Goal: Task Accomplishment & Management: Manage account settings

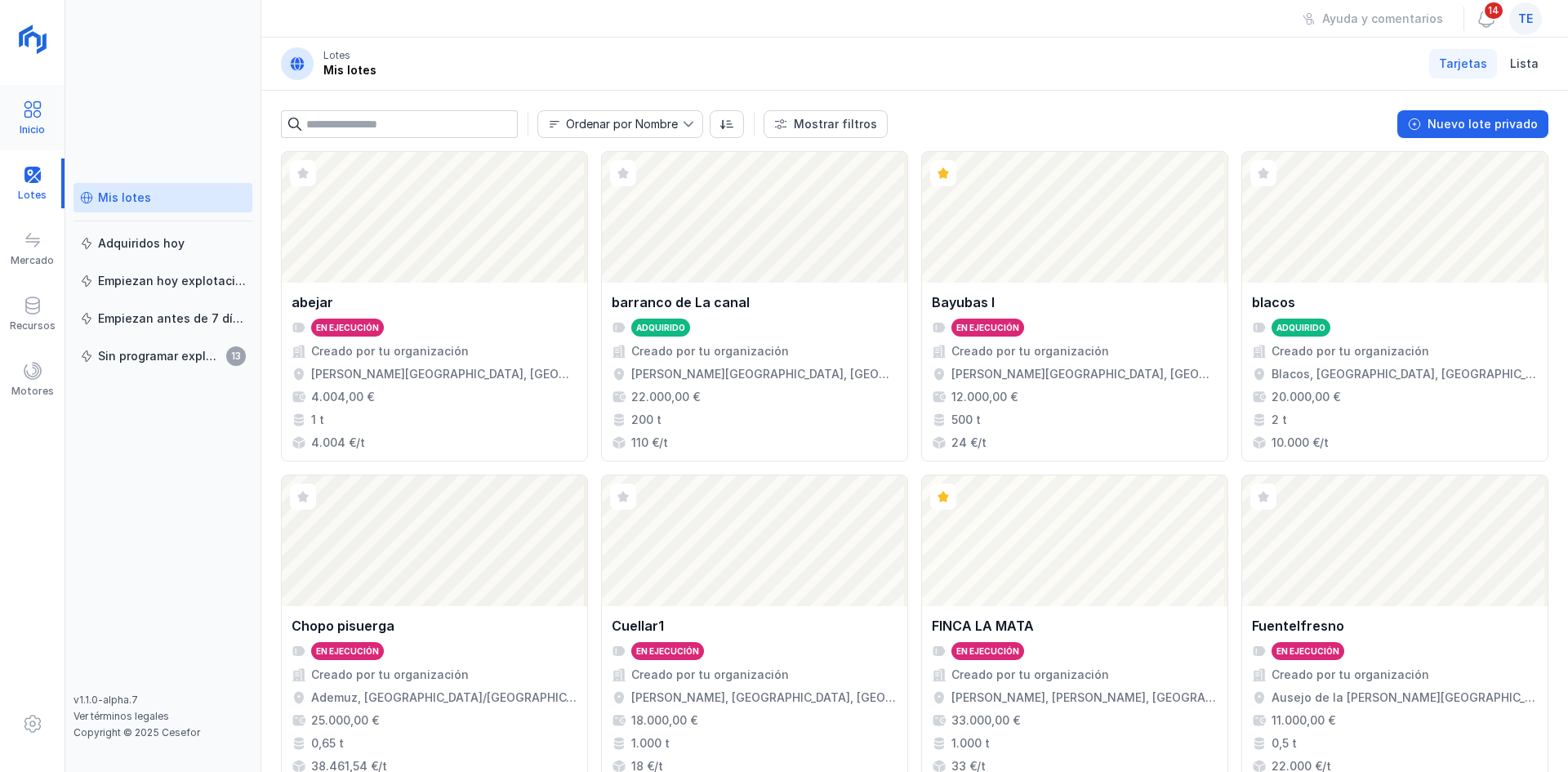
click at [38, 114] on span at bounding box center [33, 109] width 20 height 20
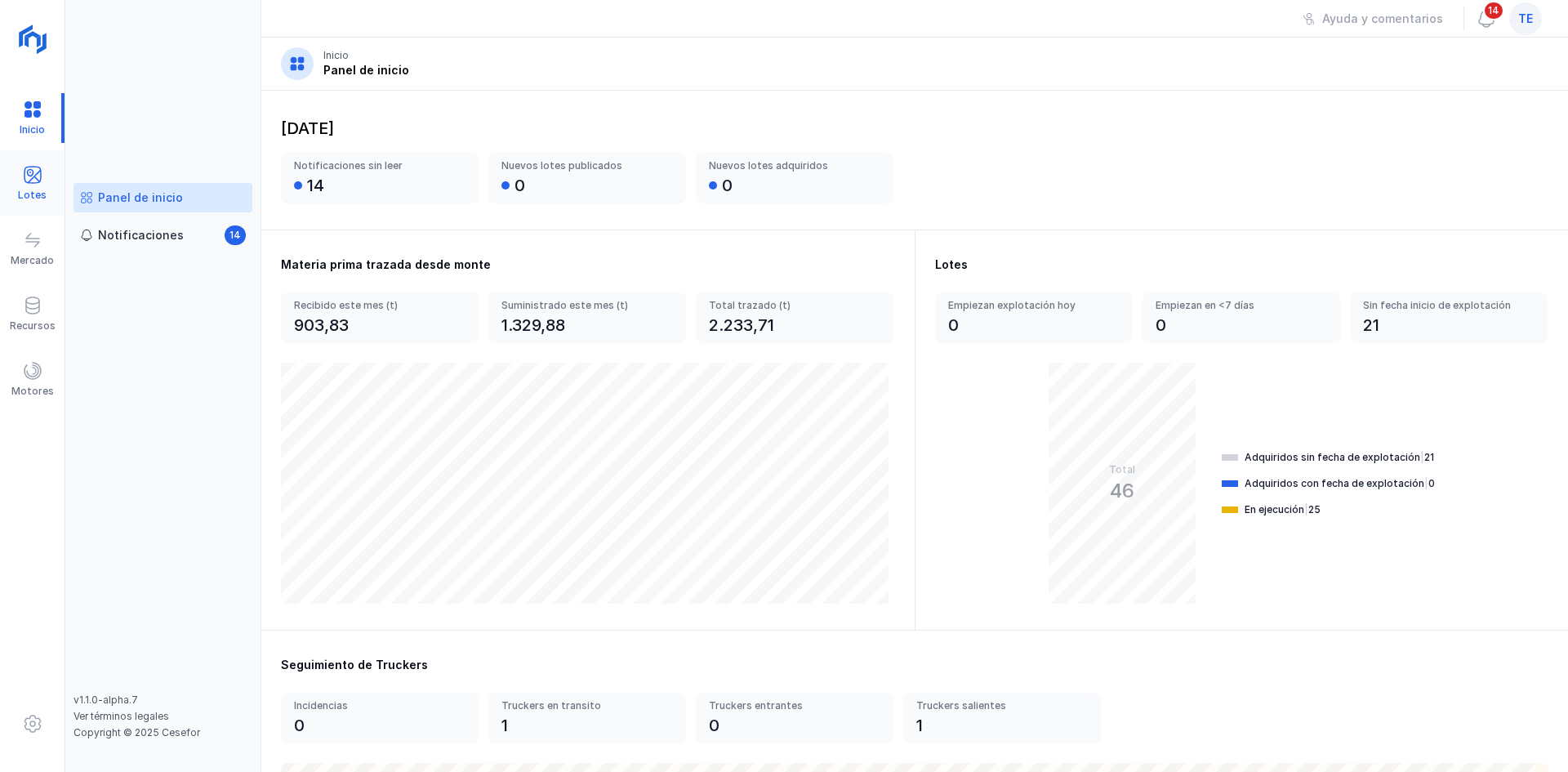
click at [23, 178] on span at bounding box center [33, 174] width 20 height 20
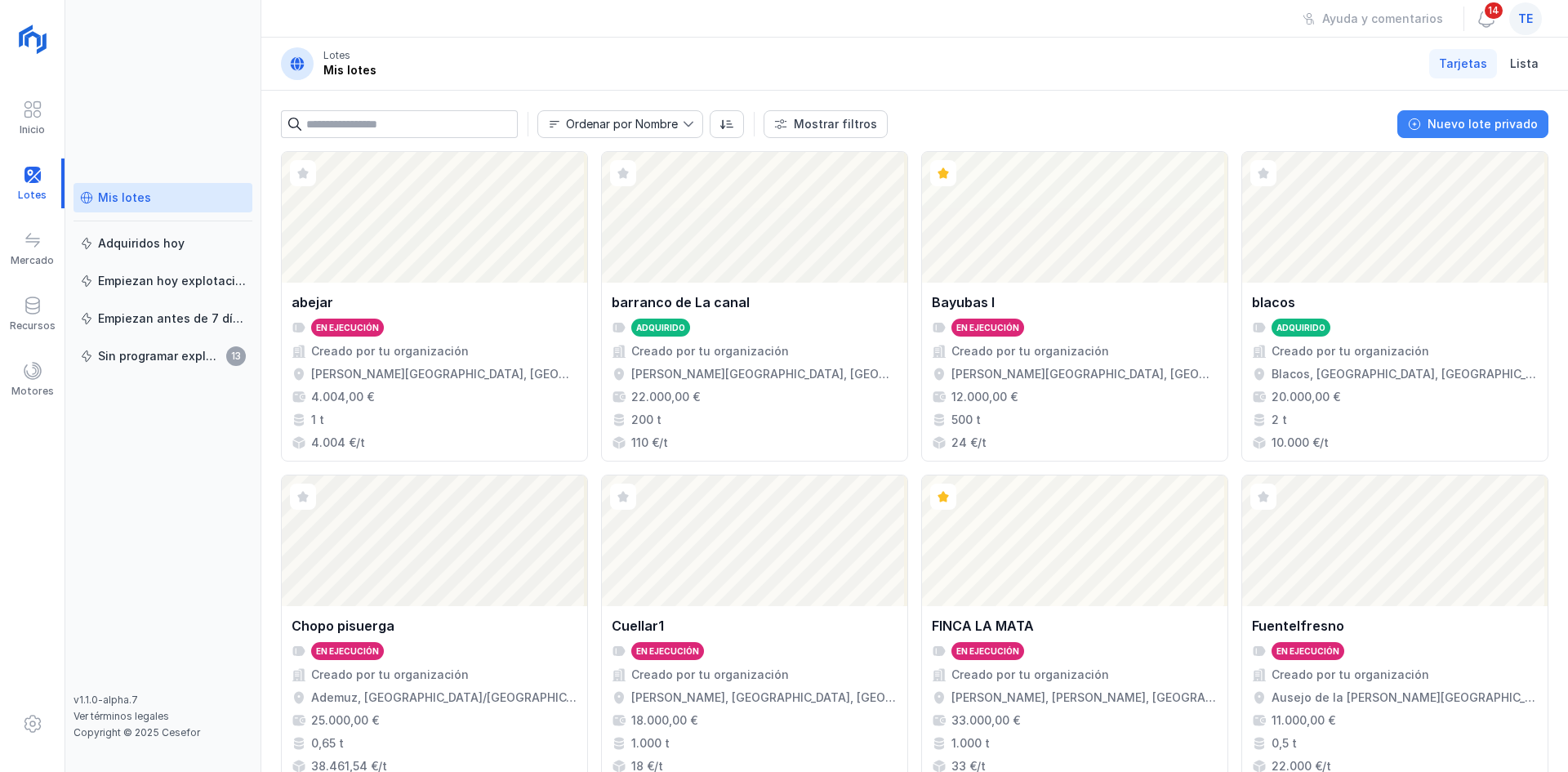
click at [1439, 115] on button "Nuevo lote privado" at bounding box center [1473, 125] width 151 height 28
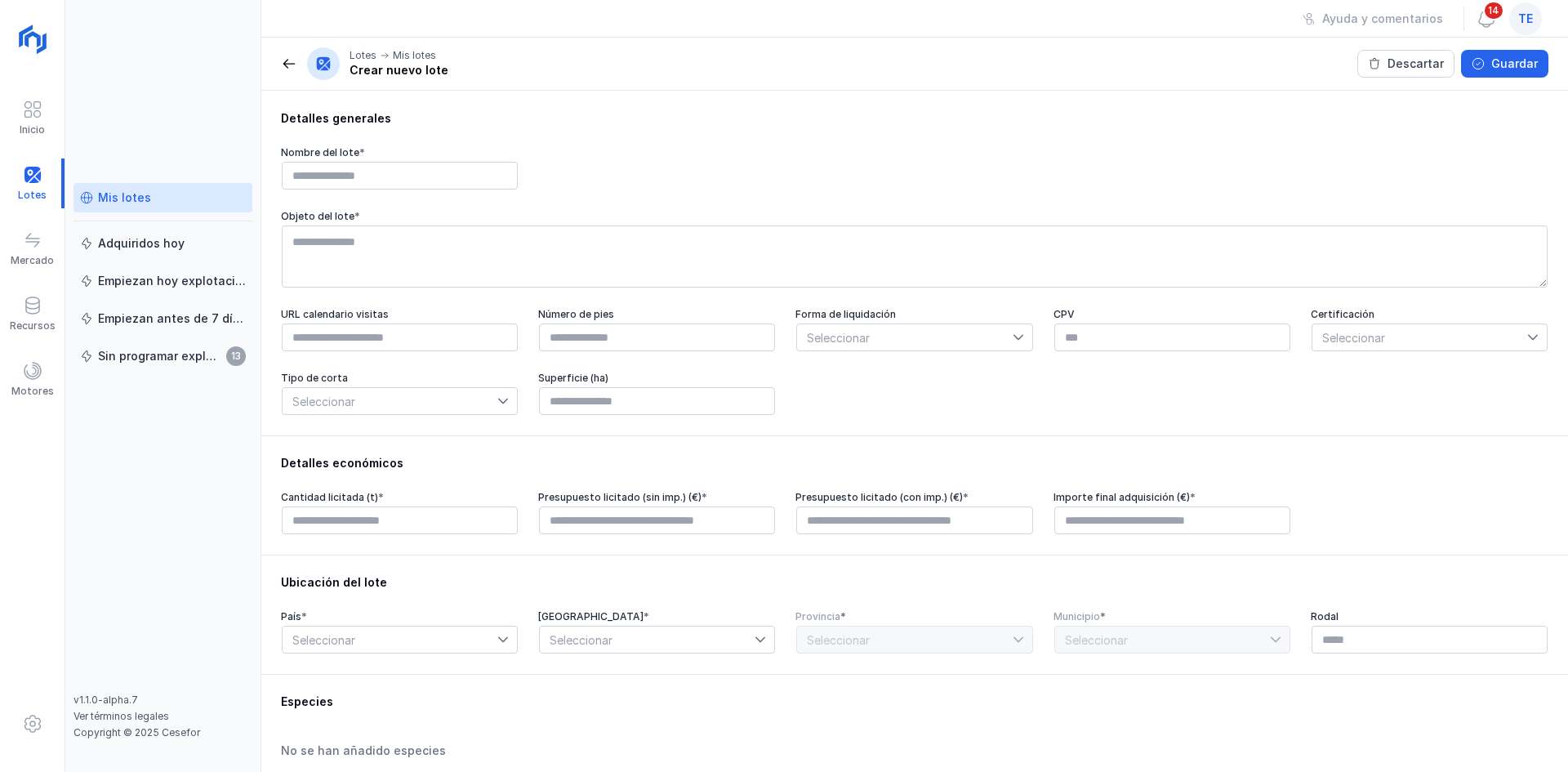
click at [298, 65] on div "Lotes Mis lotes Crear nuevo lote" at bounding box center [365, 63] width 167 height 33
click at [290, 63] on span at bounding box center [289, 64] width 17 height 17
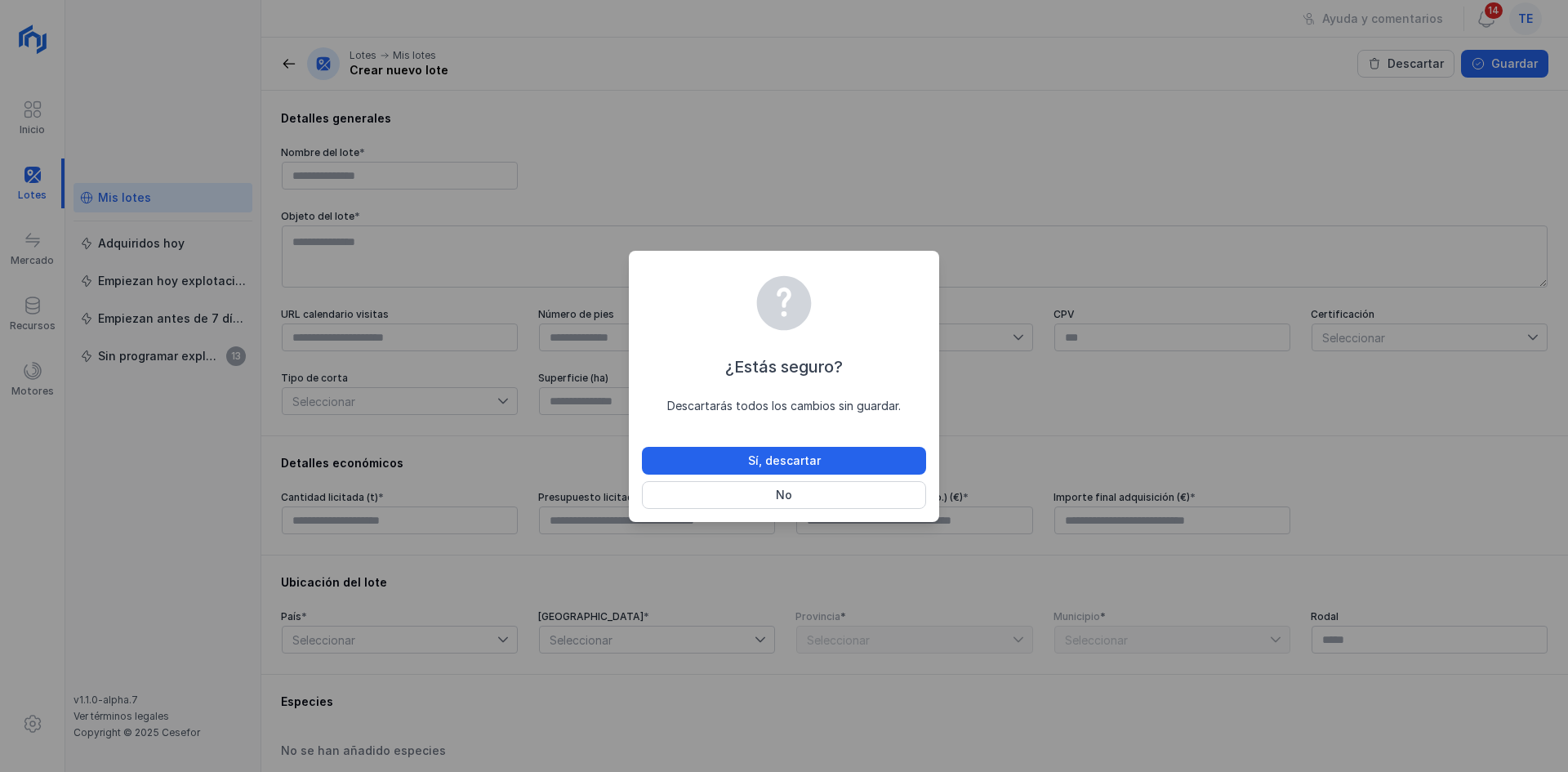
click at [788, 442] on div "¿Estás seguro? Descartarás todos los cambios sin guardar. Sí, descartar No" at bounding box center [784, 390] width 285 height 238
click at [789, 453] on div "Sí, descartar" at bounding box center [785, 461] width 73 height 17
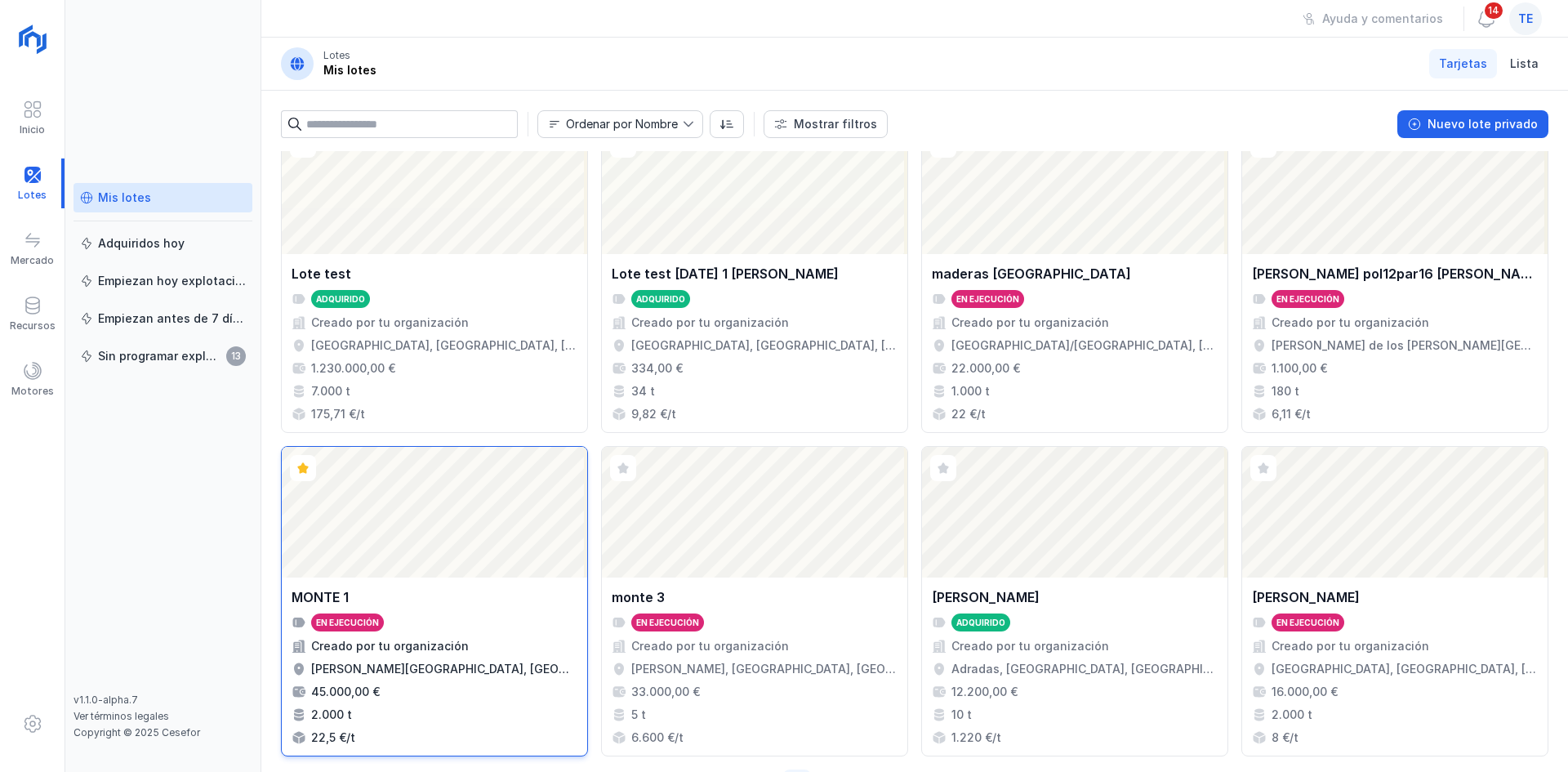
scroll to position [1058, 0]
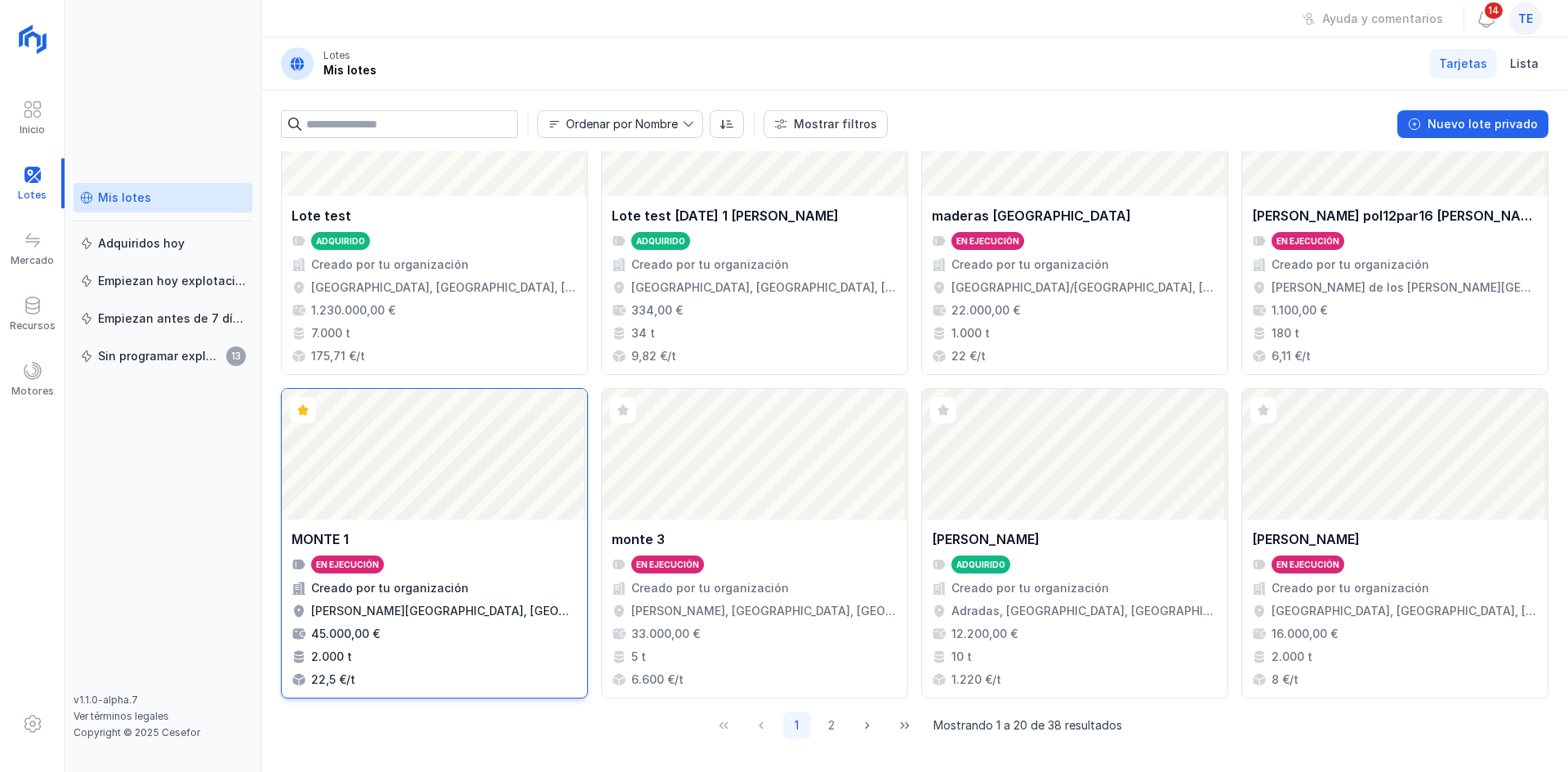
click at [462, 467] on div "Abrir lote" at bounding box center [434, 454] width 305 height 131
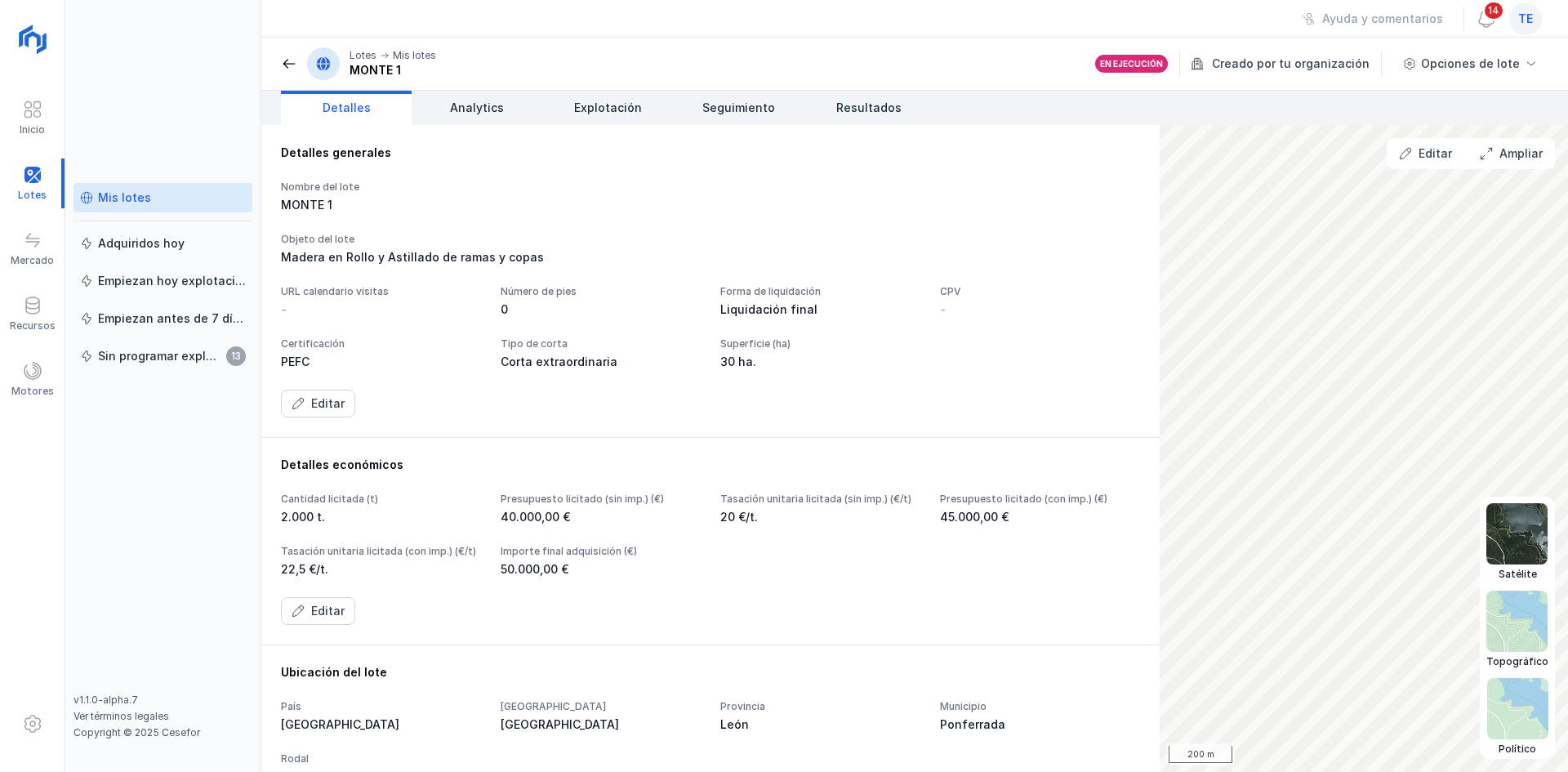
click at [1517, 728] on img at bounding box center [1518, 709] width 61 height 61
click at [1516, 526] on img at bounding box center [1518, 534] width 61 height 61
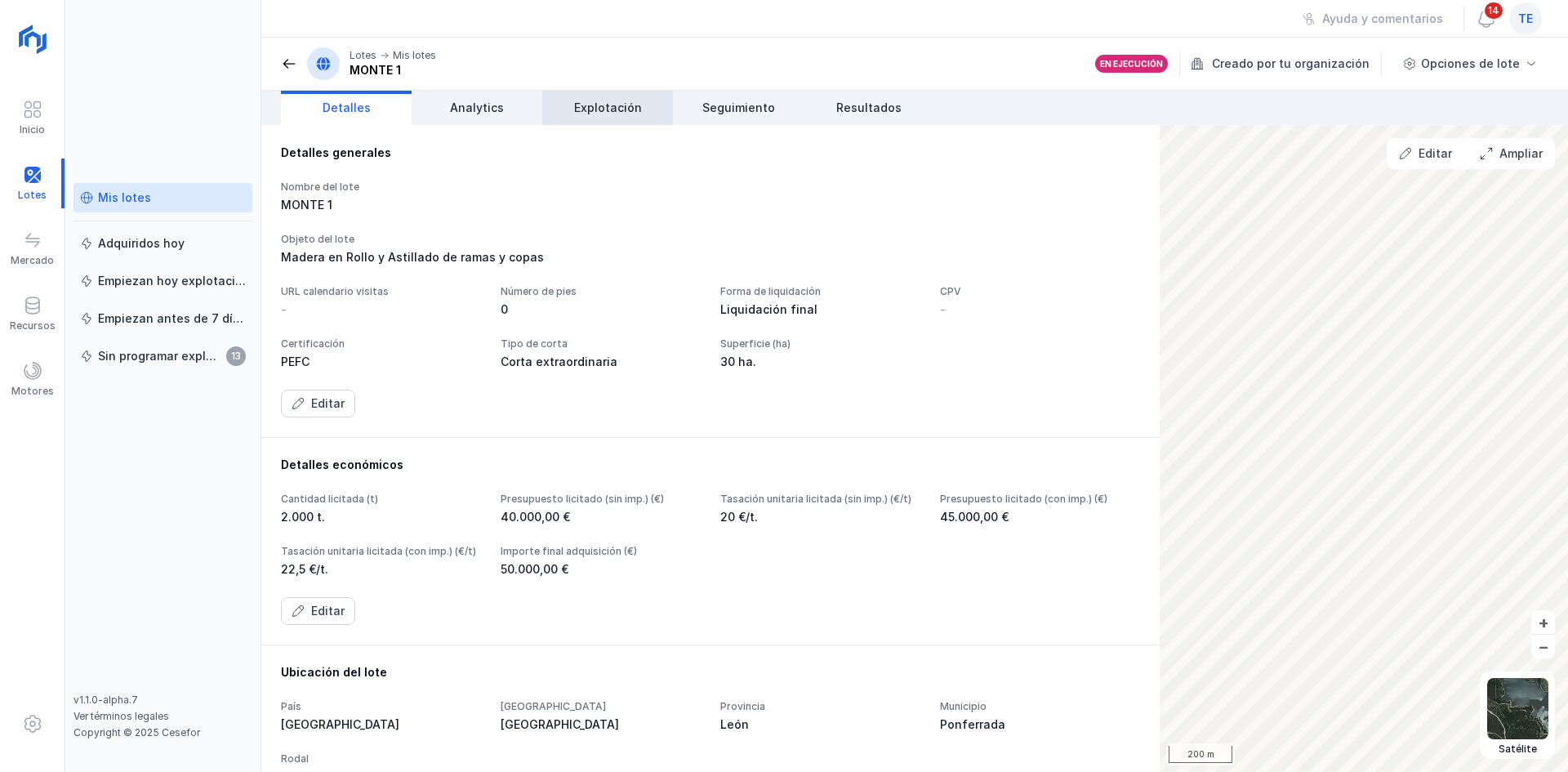
click at [583, 102] on span "Explotación" at bounding box center [607, 108] width 68 height 17
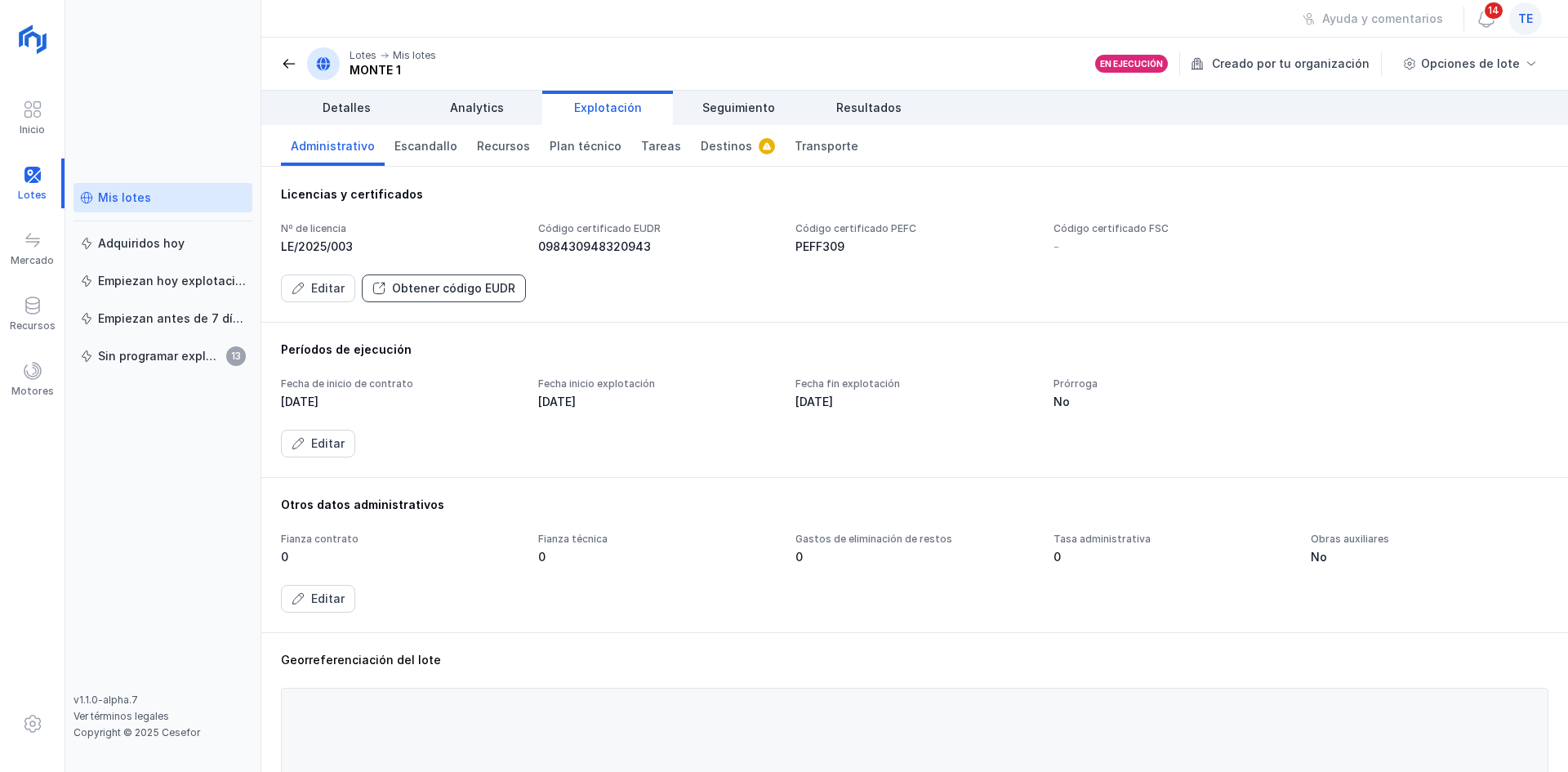
drag, startPoint x: 436, startPoint y: 289, endPoint x: 423, endPoint y: 298, distance: 15.8
click at [423, 298] on button "Obtener código EUDR" at bounding box center [444, 288] width 165 height 28
drag, startPoint x: 419, startPoint y: 292, endPoint x: 627, endPoint y: 227, distance: 217.9
click at [566, 239] on div "Nº de licencia LE/2025/003 Código certificado EUDR 098430948320943 Código certi…" at bounding box center [914, 262] width 1268 height 80
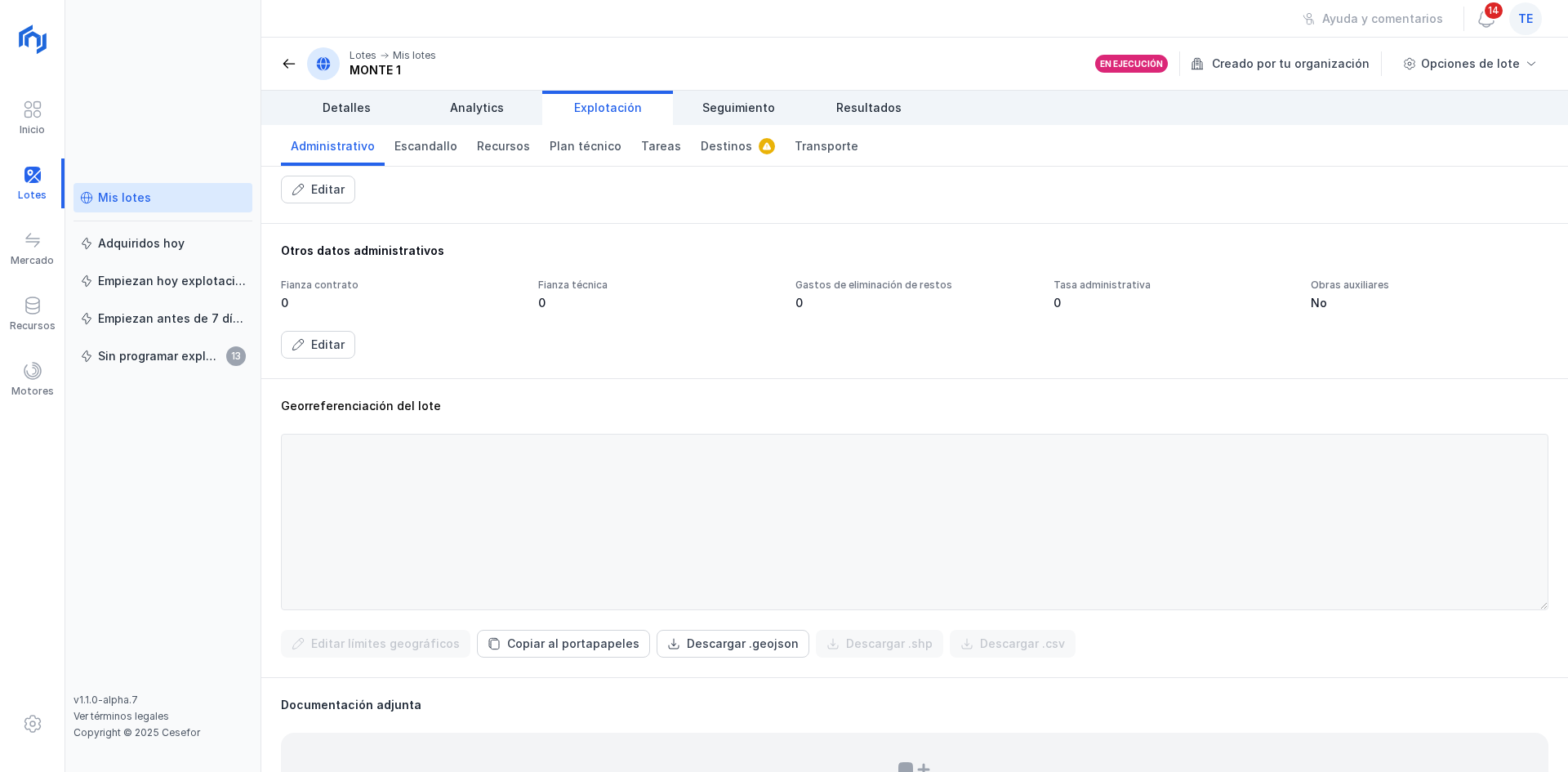
scroll to position [326, 0]
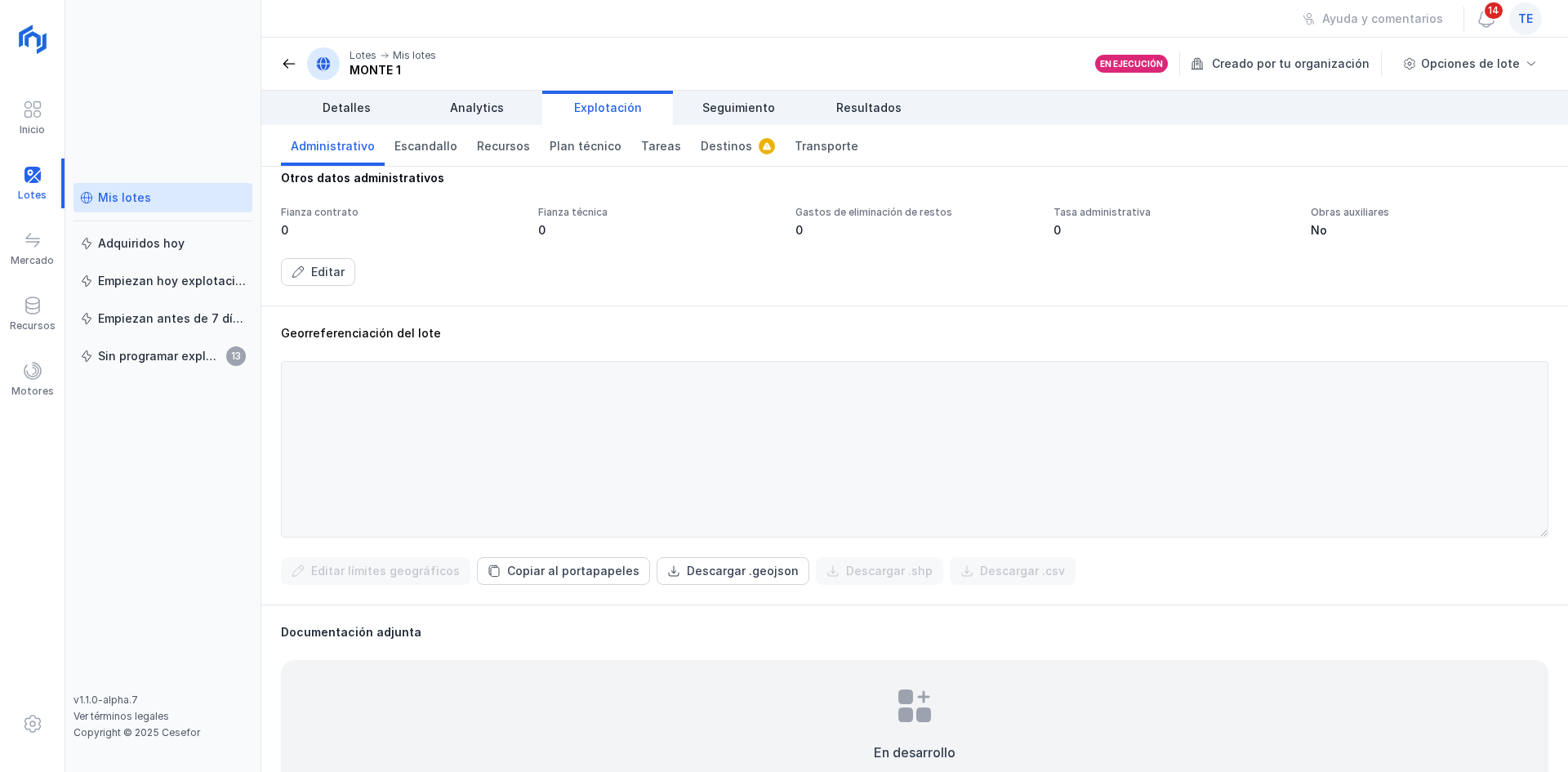
drag, startPoint x: 1291, startPoint y: 212, endPoint x: 1425, endPoint y: 212, distance: 134.0
click at [1425, 212] on div "Fianza contrato 0 Fianza técnica 0 Gastos de eliminación de restos 0 Tasa admin…" at bounding box center [914, 221] width 1268 height 33
click at [727, 569] on div "Descargar .geojson" at bounding box center [743, 571] width 112 height 17
click at [1221, 183] on div "Otros datos administrativos" at bounding box center [914, 179] width 1268 height 17
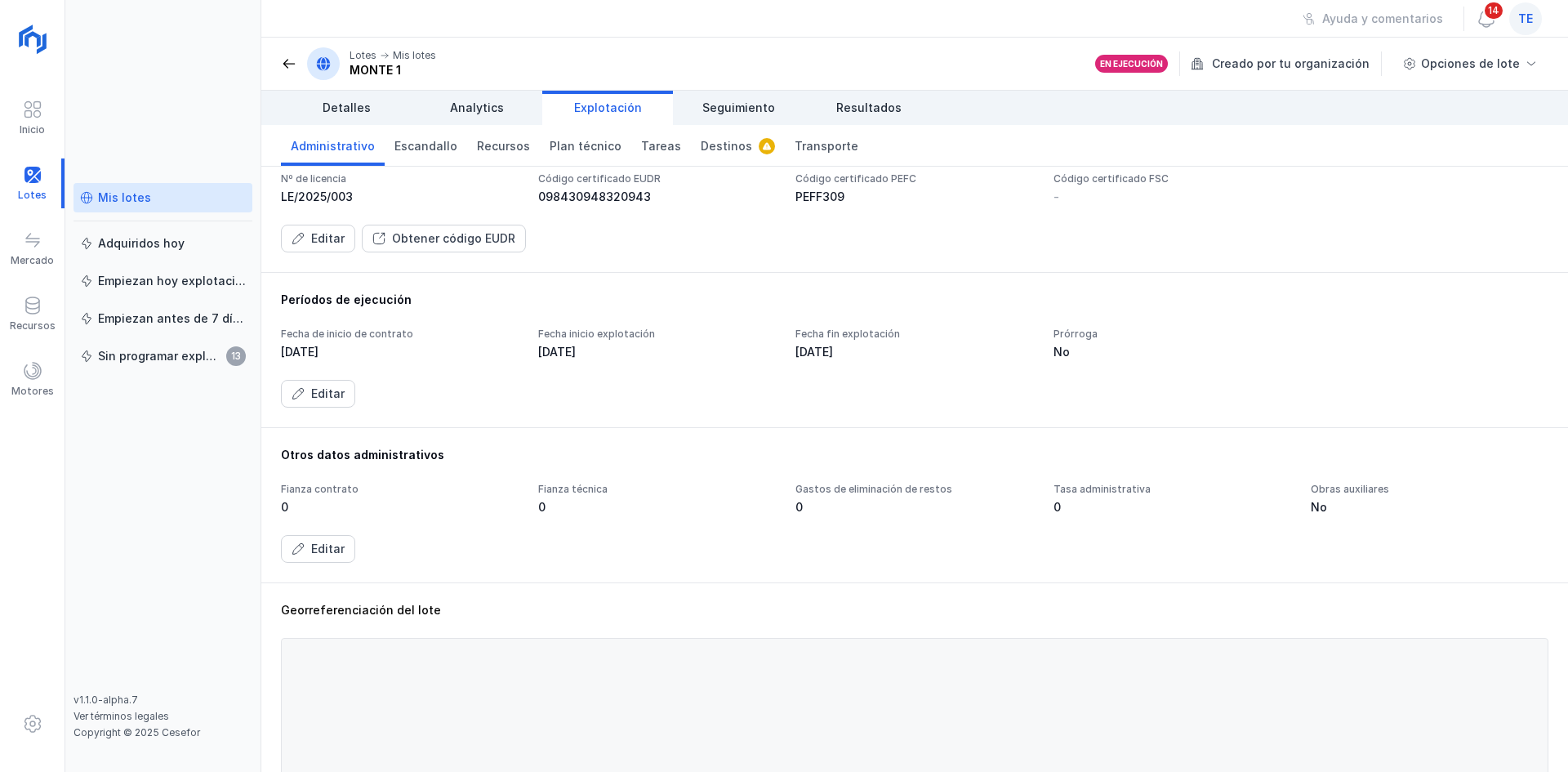
scroll to position [0, 0]
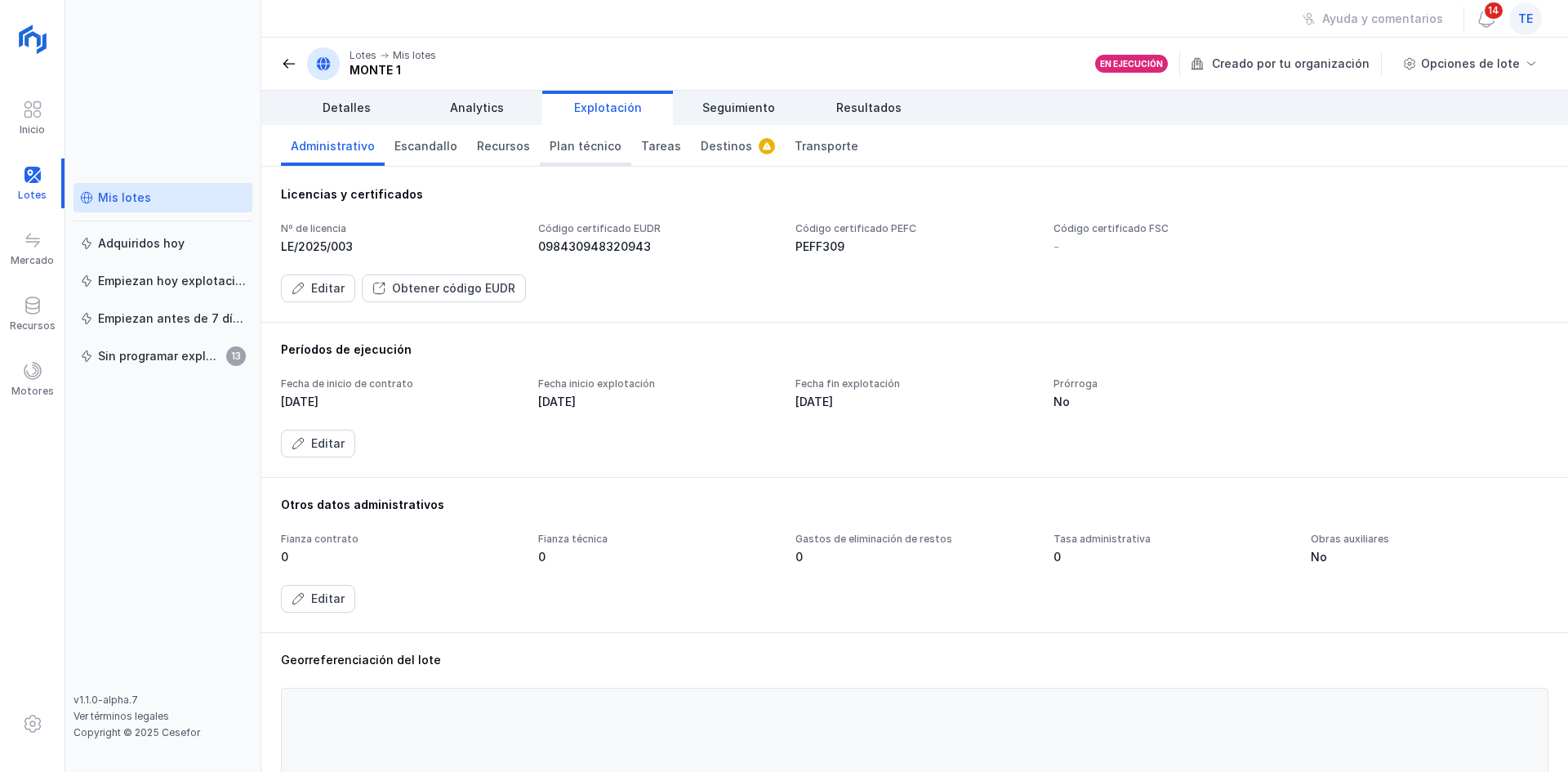
click at [576, 150] on span "Plan técnico" at bounding box center [585, 146] width 72 height 17
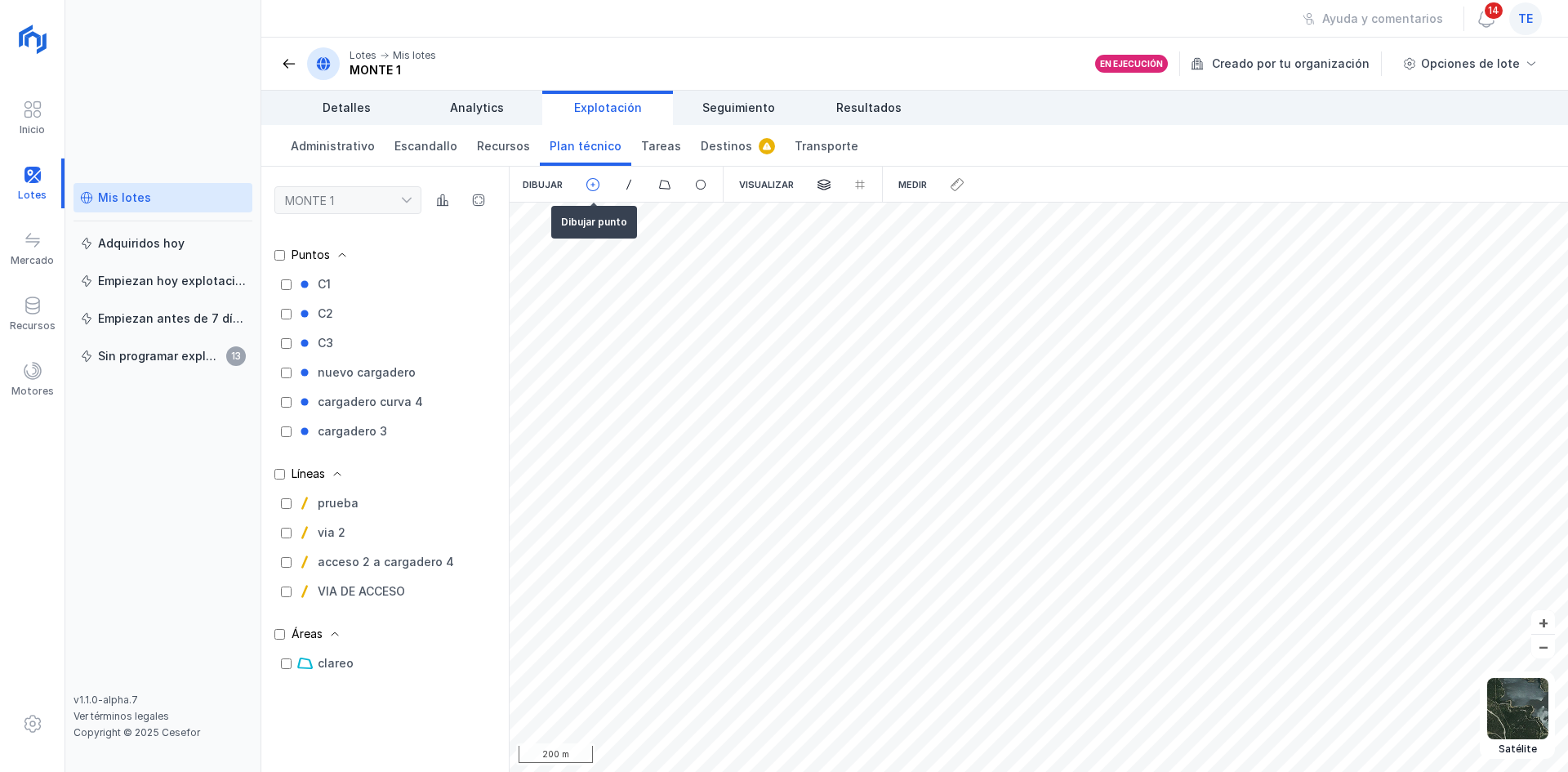
click at [592, 185] on span at bounding box center [593, 185] width 15 height 15
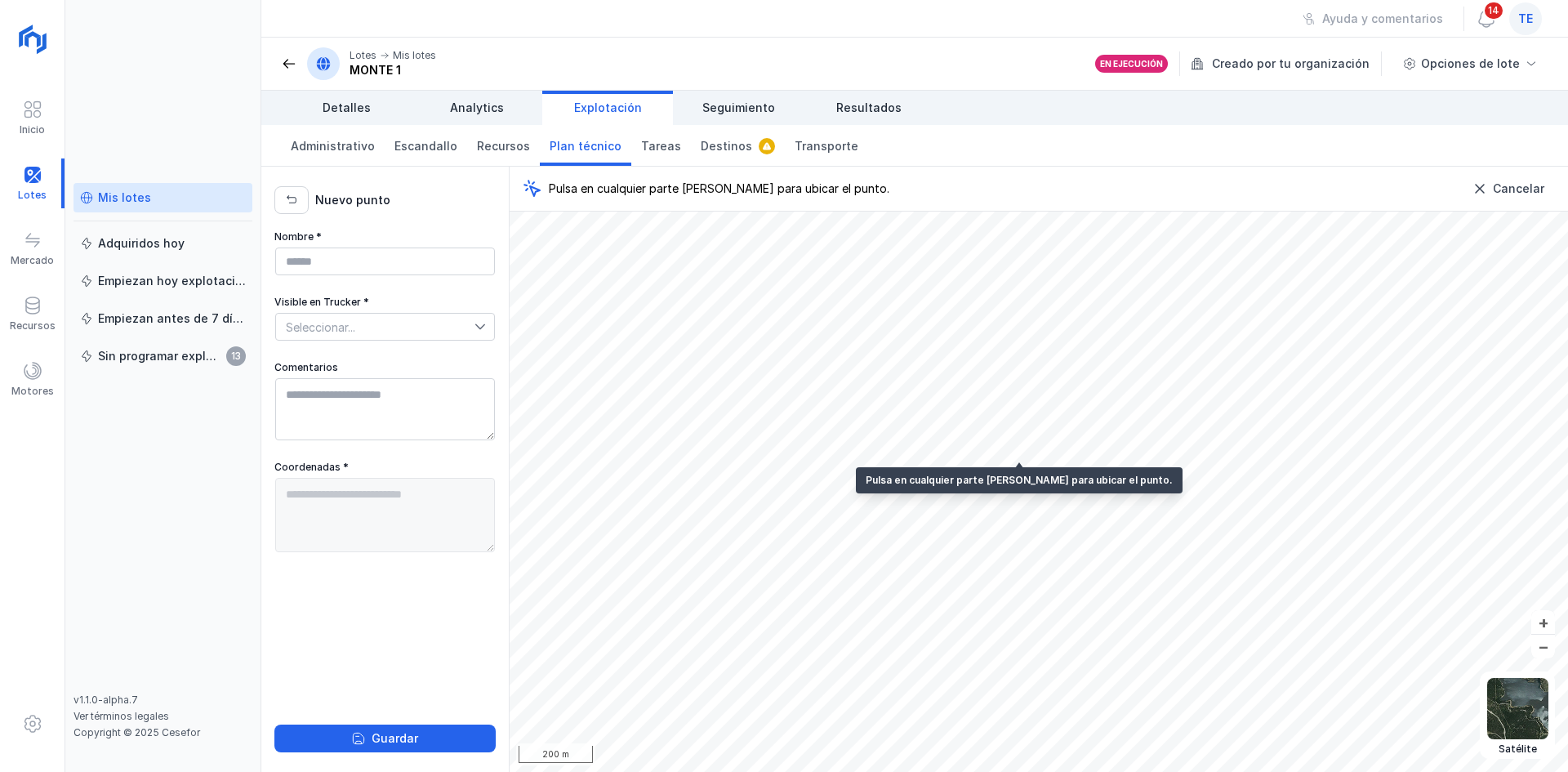
type textarea "**********"
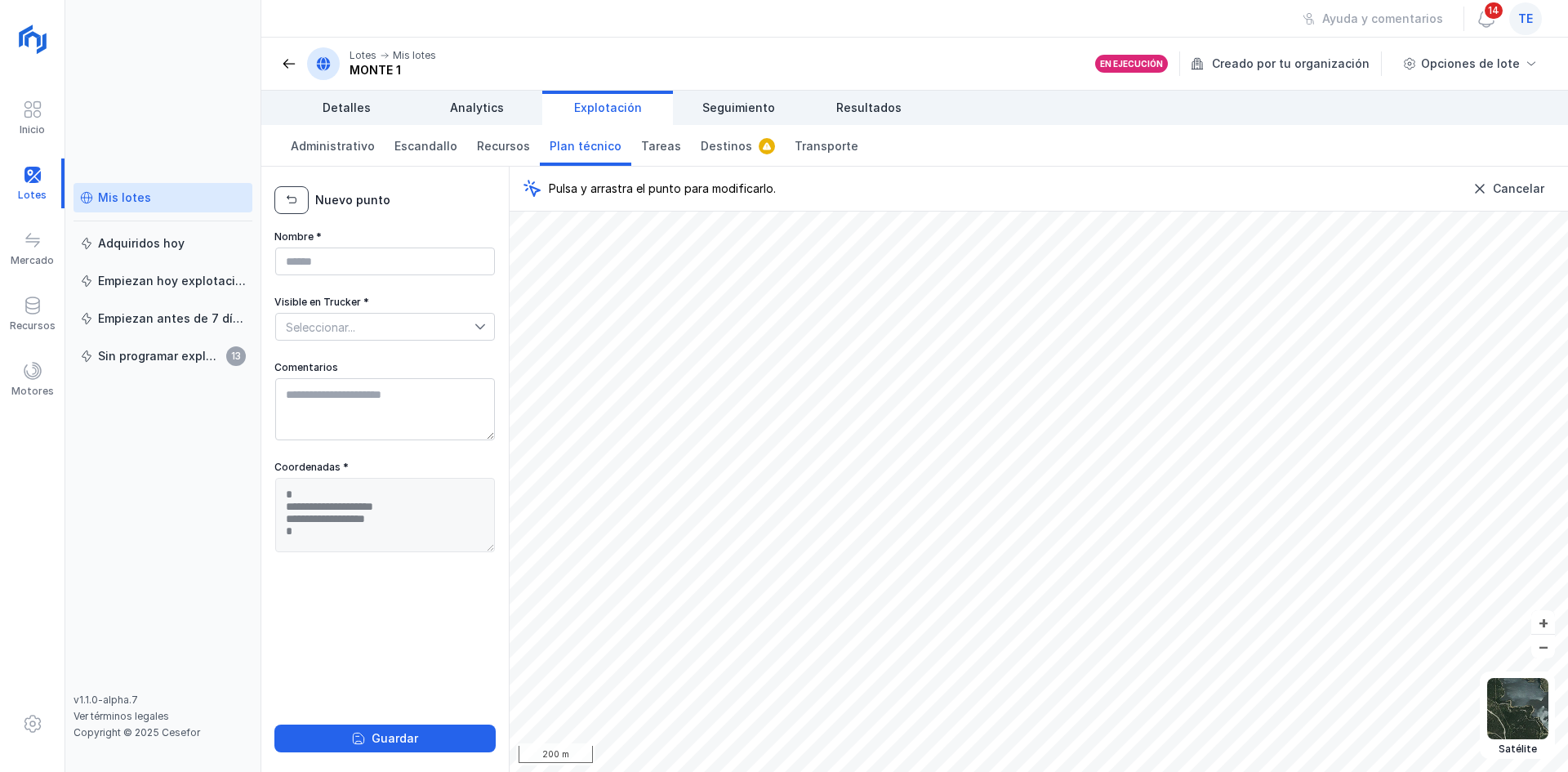
click at [303, 202] on button "button" at bounding box center [291, 200] width 34 height 28
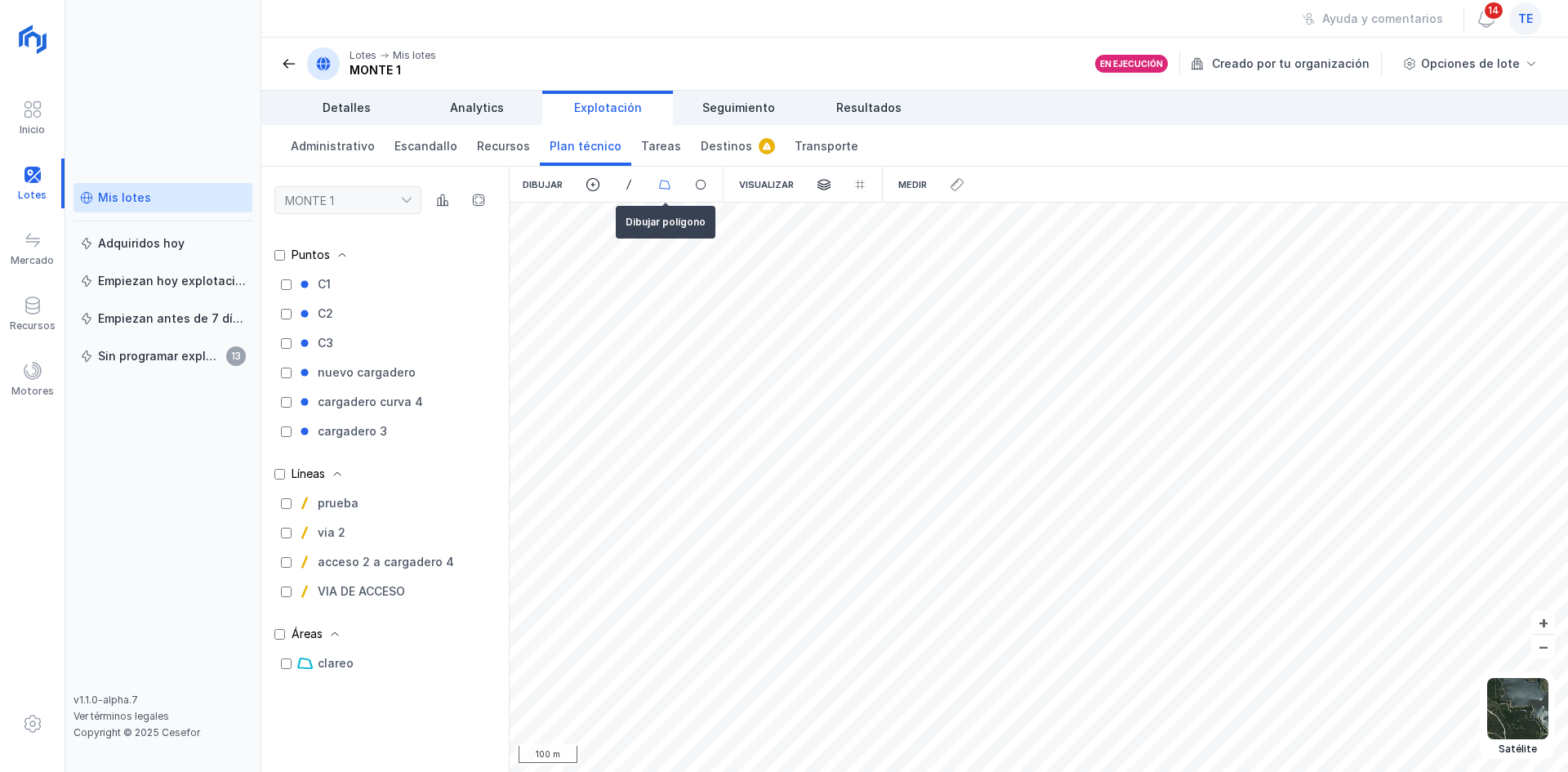
click at [668, 187] on span at bounding box center [665, 185] width 15 height 15
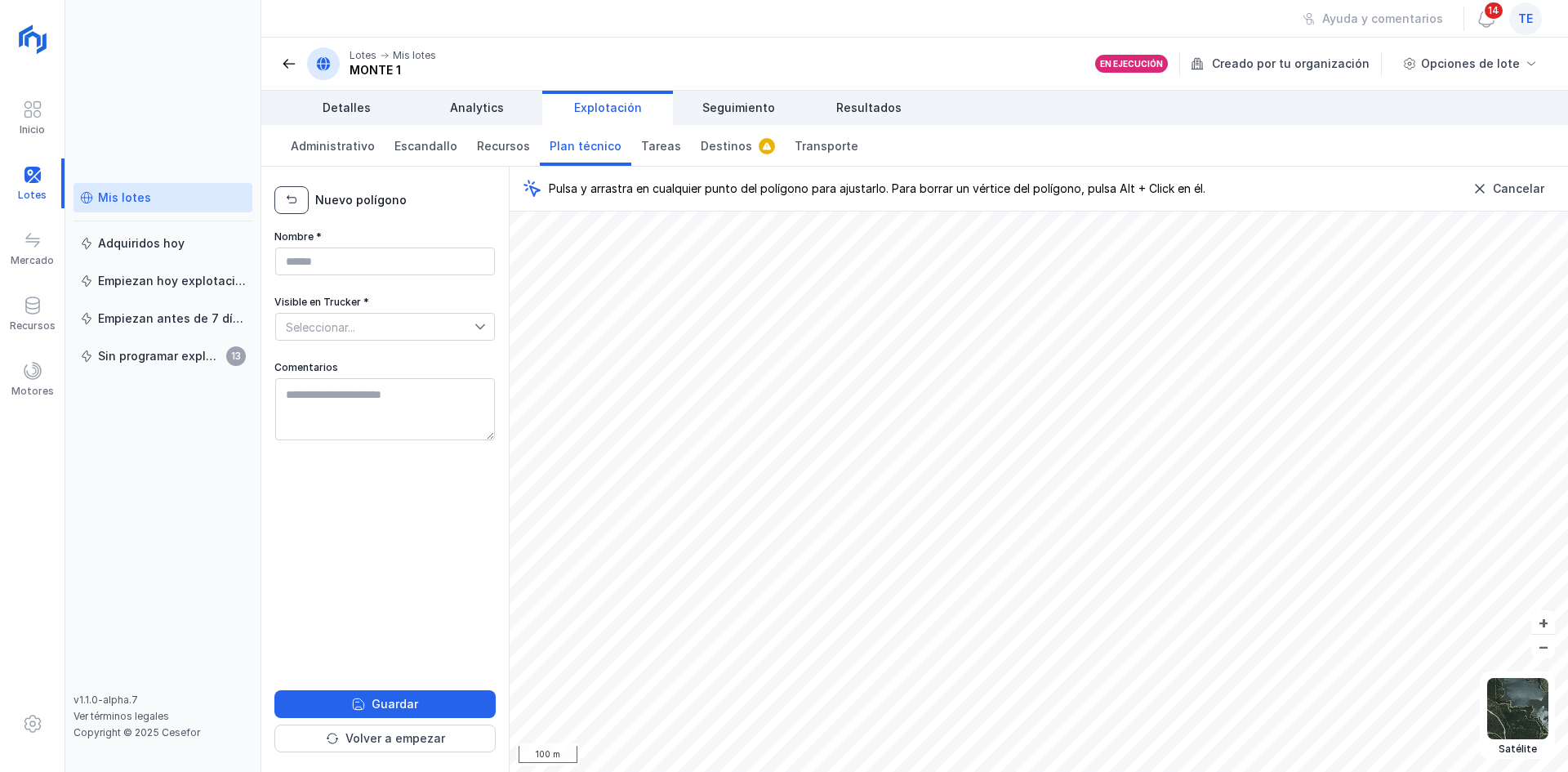
click at [292, 198] on span "button" at bounding box center [292, 200] width 13 height 13
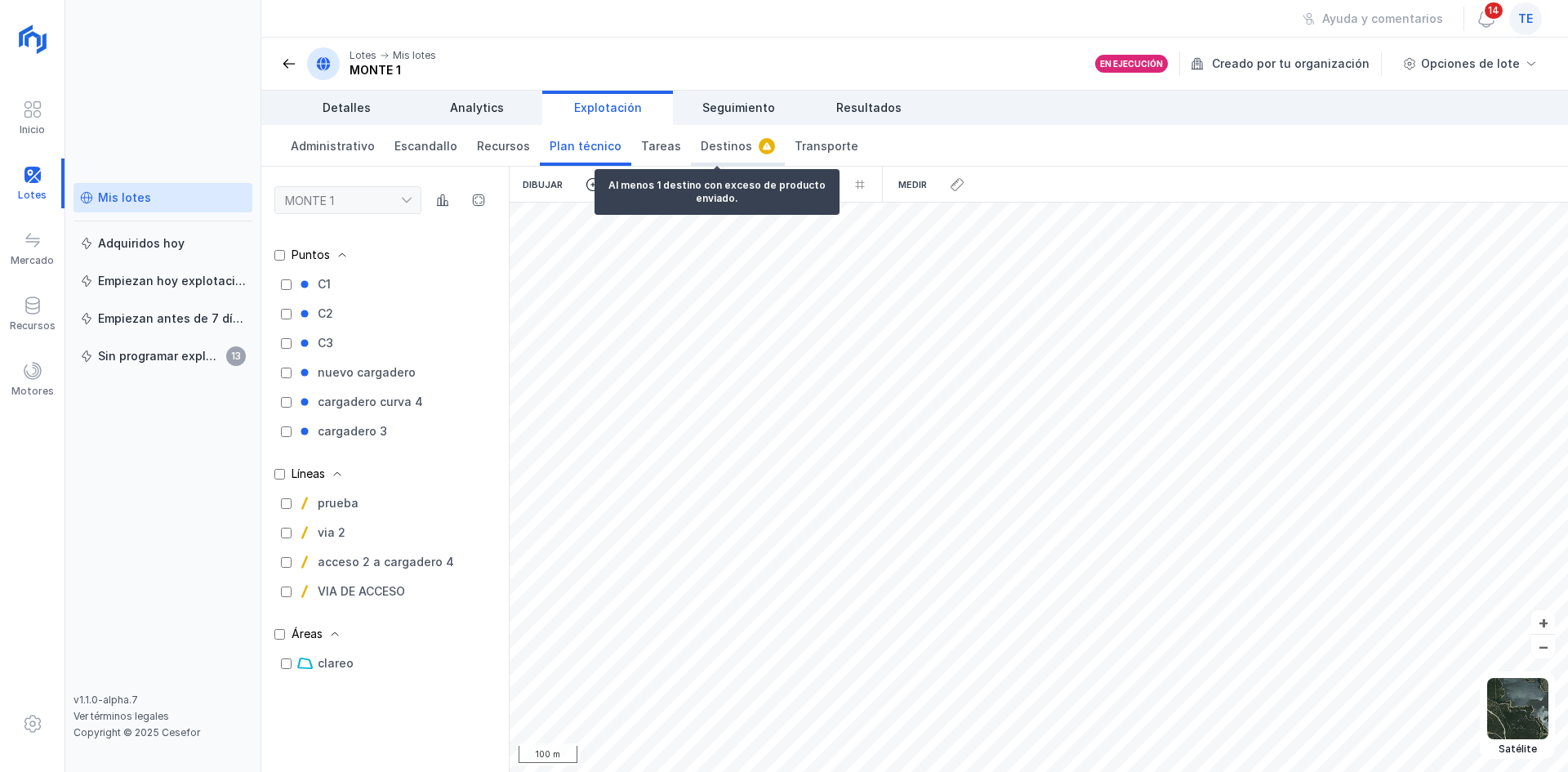
click at [709, 153] on link "Destinos" at bounding box center [737, 145] width 94 height 41
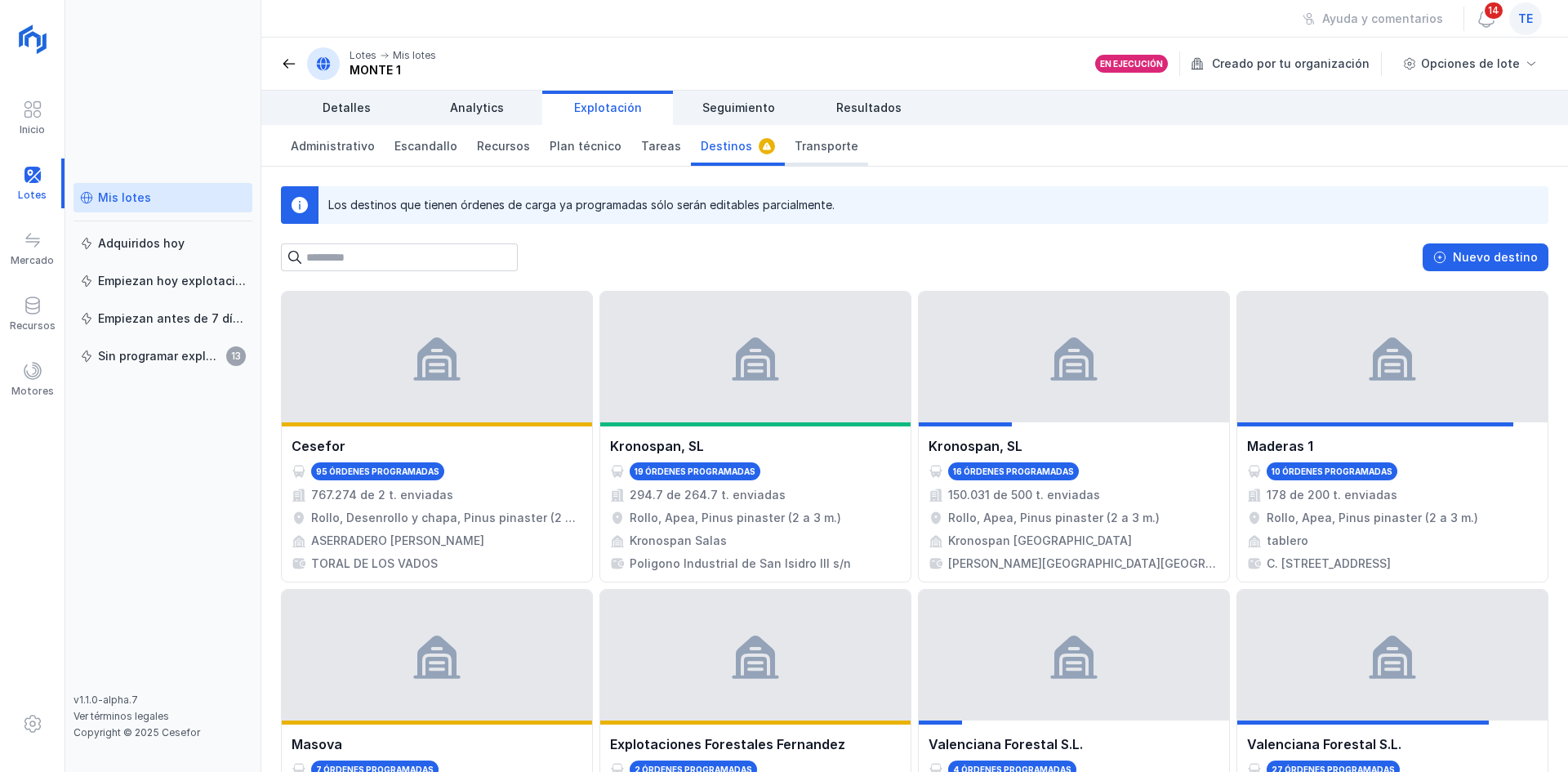
click at [811, 133] on link "Transporte" at bounding box center [827, 145] width 84 height 41
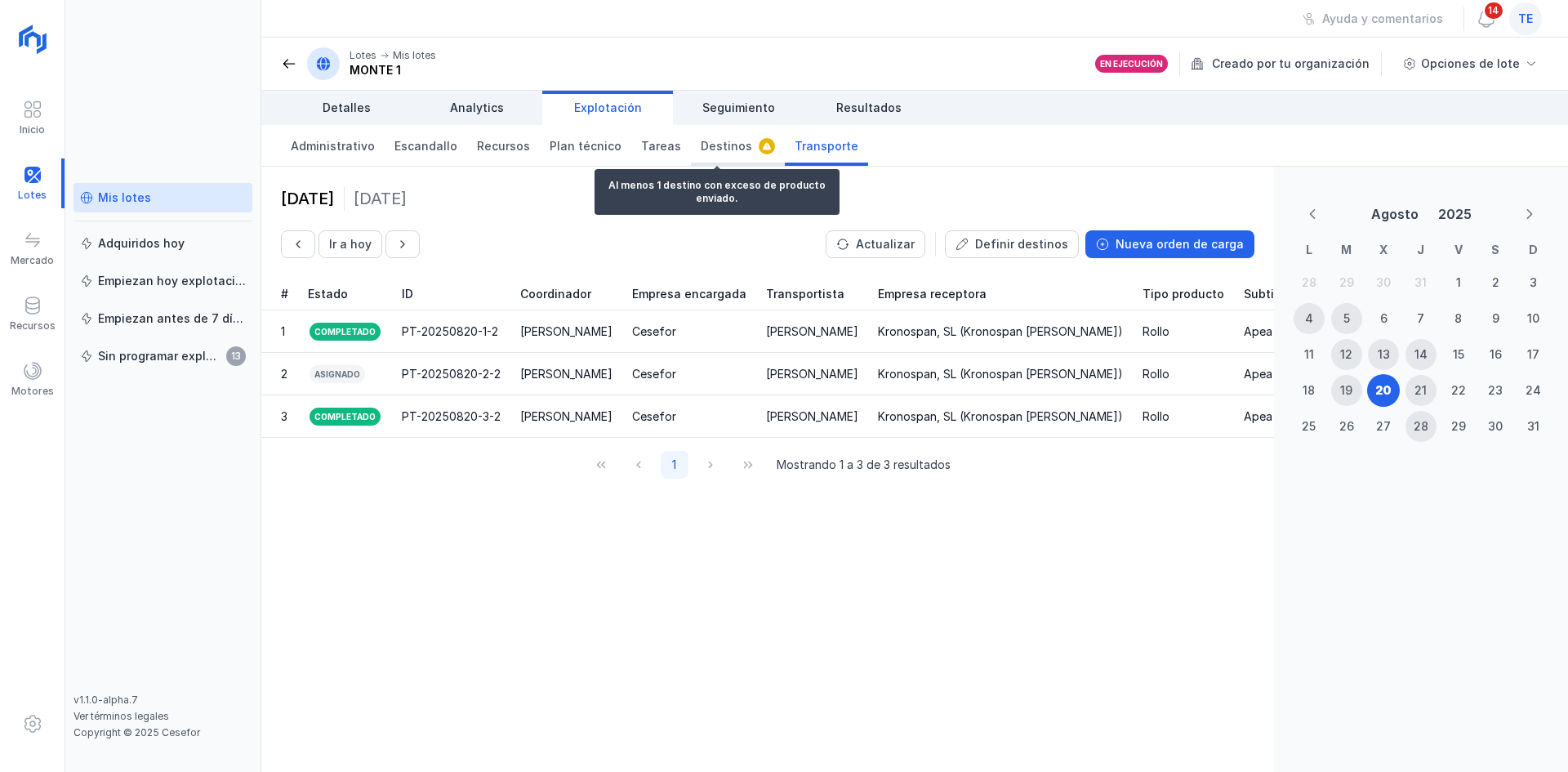
click at [698, 156] on link "Destinos" at bounding box center [737, 145] width 94 height 41
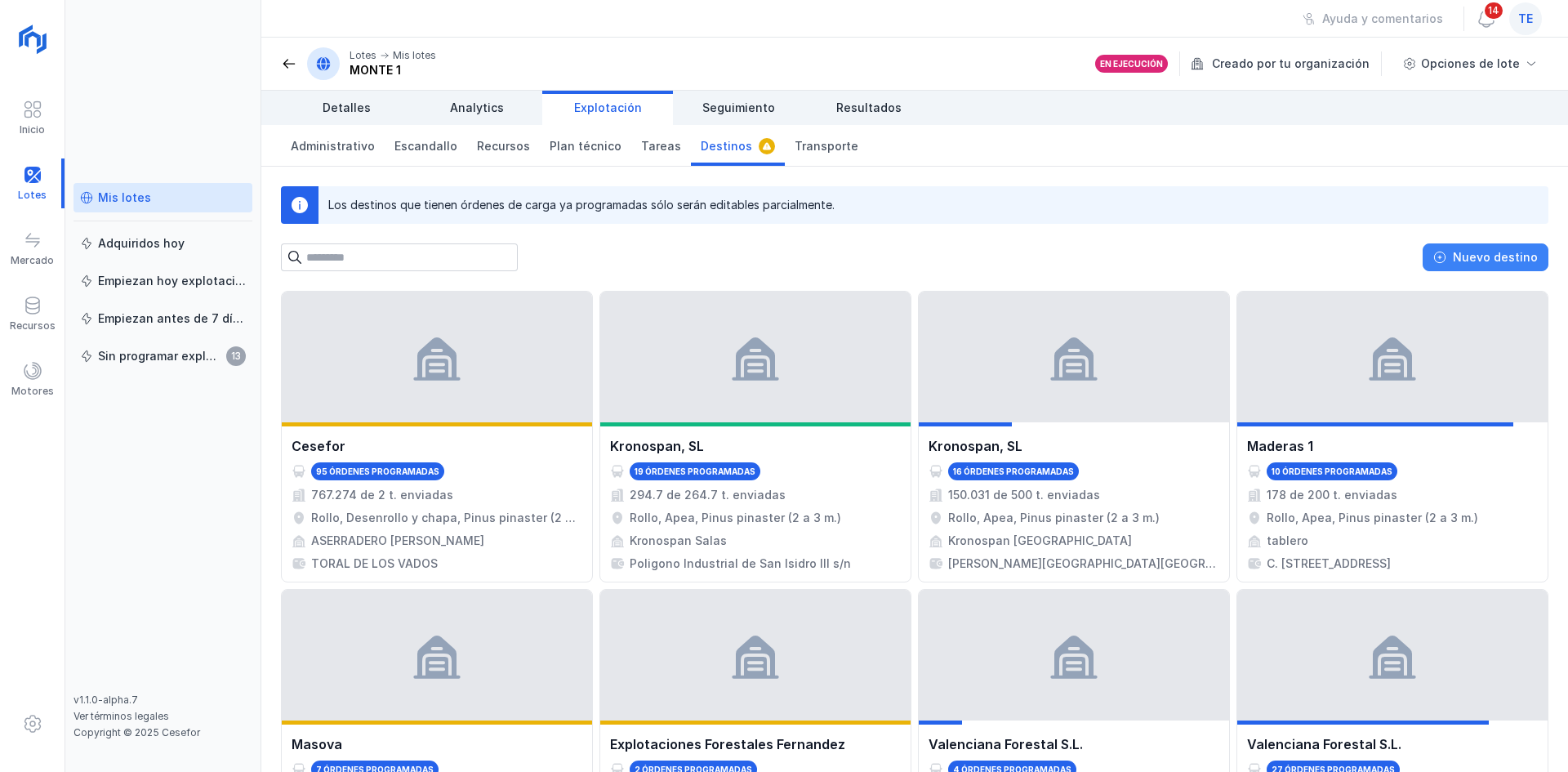
click at [1446, 253] on span "Nuevo destino" at bounding box center [1440, 258] width 13 height 13
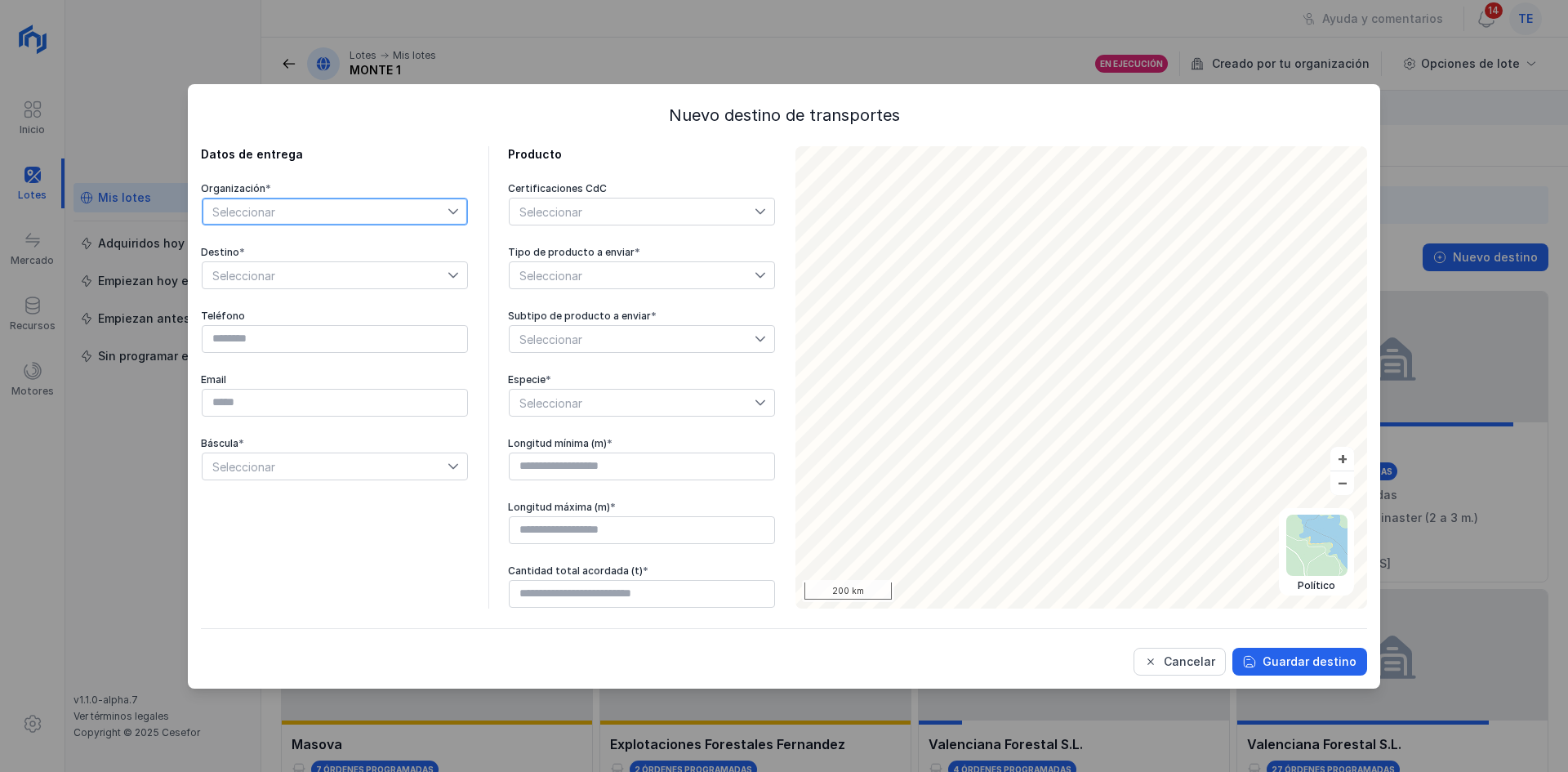
click at [320, 214] on span "Seleccionar" at bounding box center [325, 211] width 245 height 26
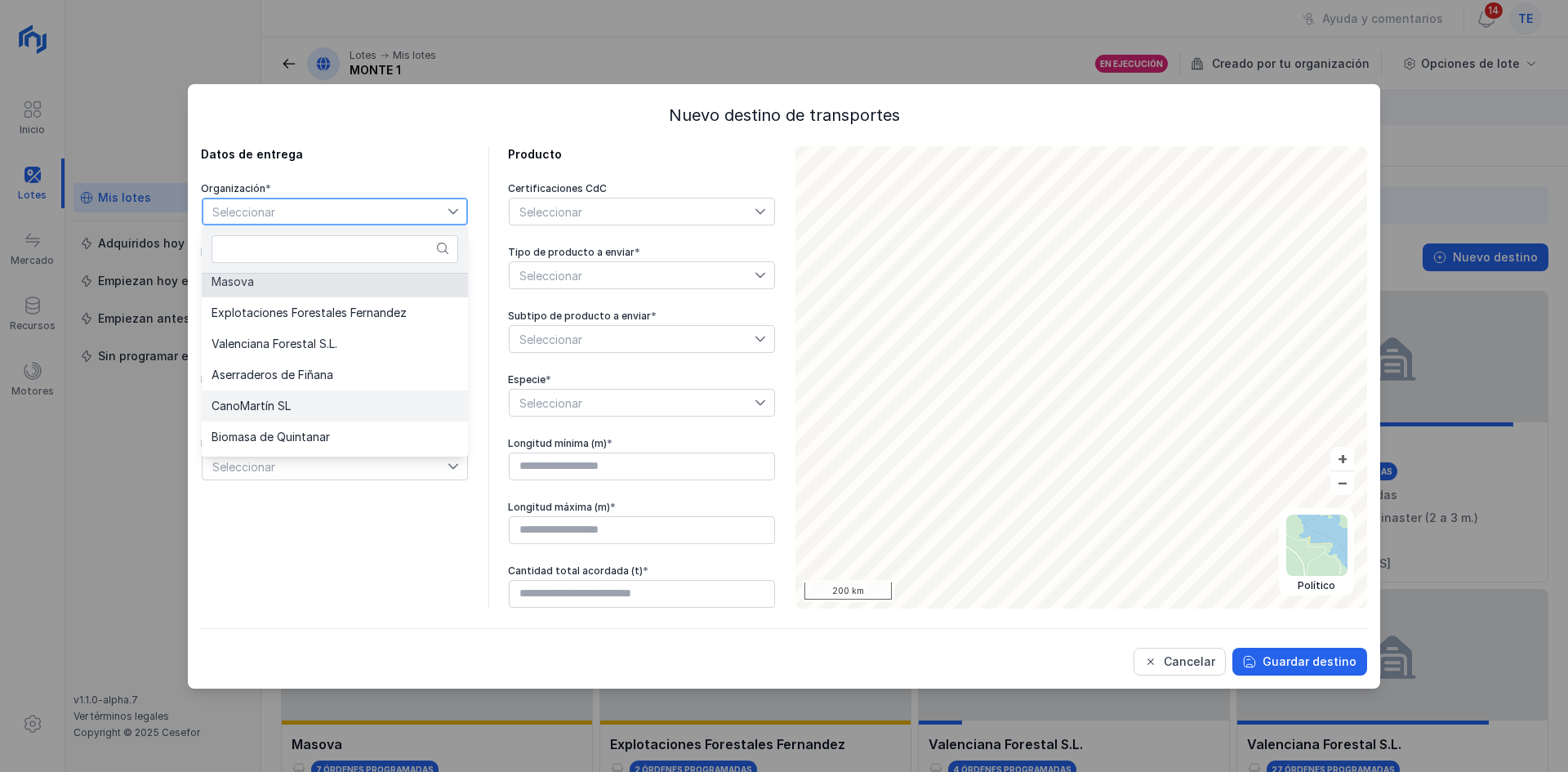
scroll to position [376, 0]
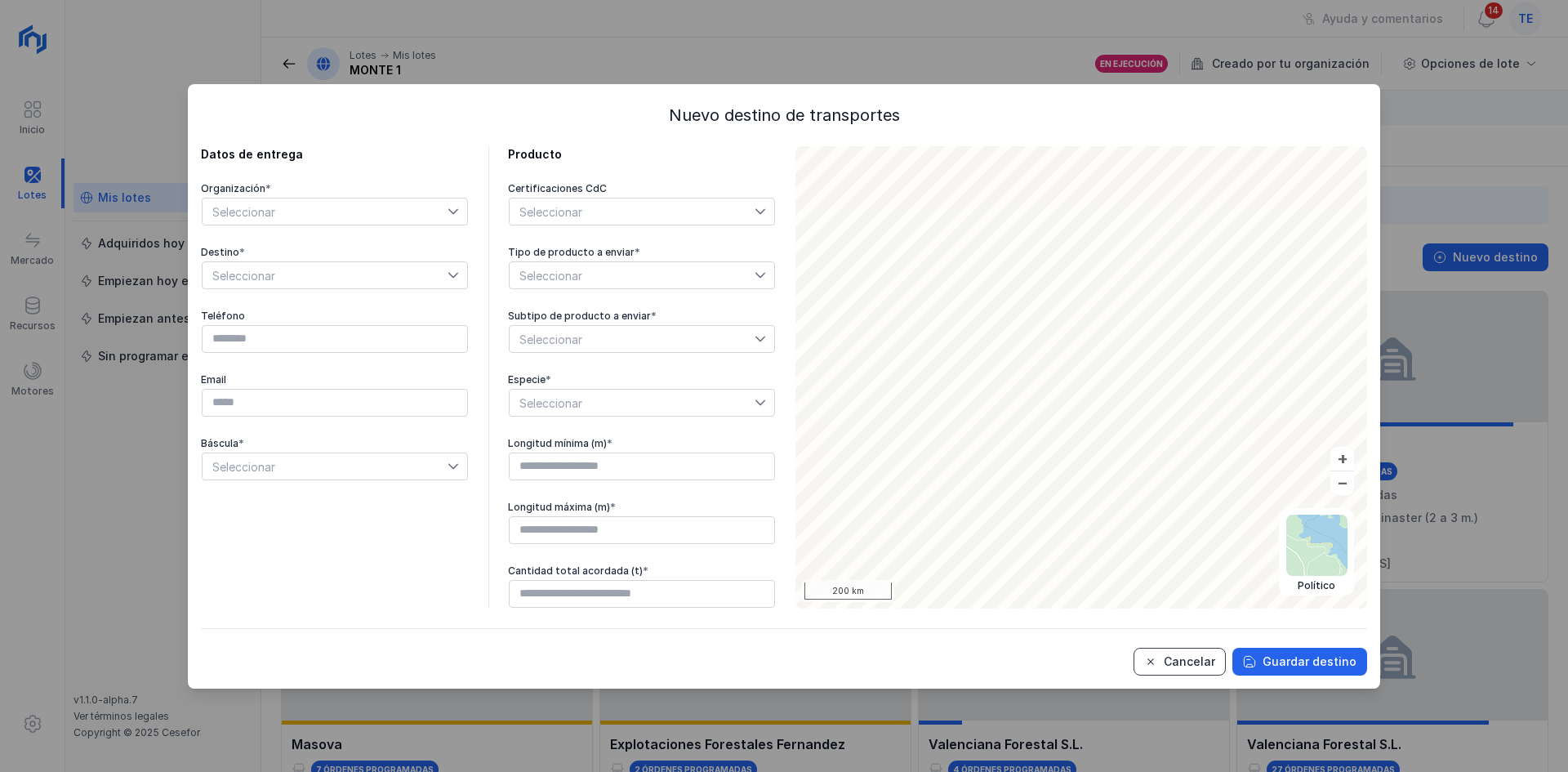
click at [1205, 670] on button "Cancelar" at bounding box center [1179, 662] width 92 height 28
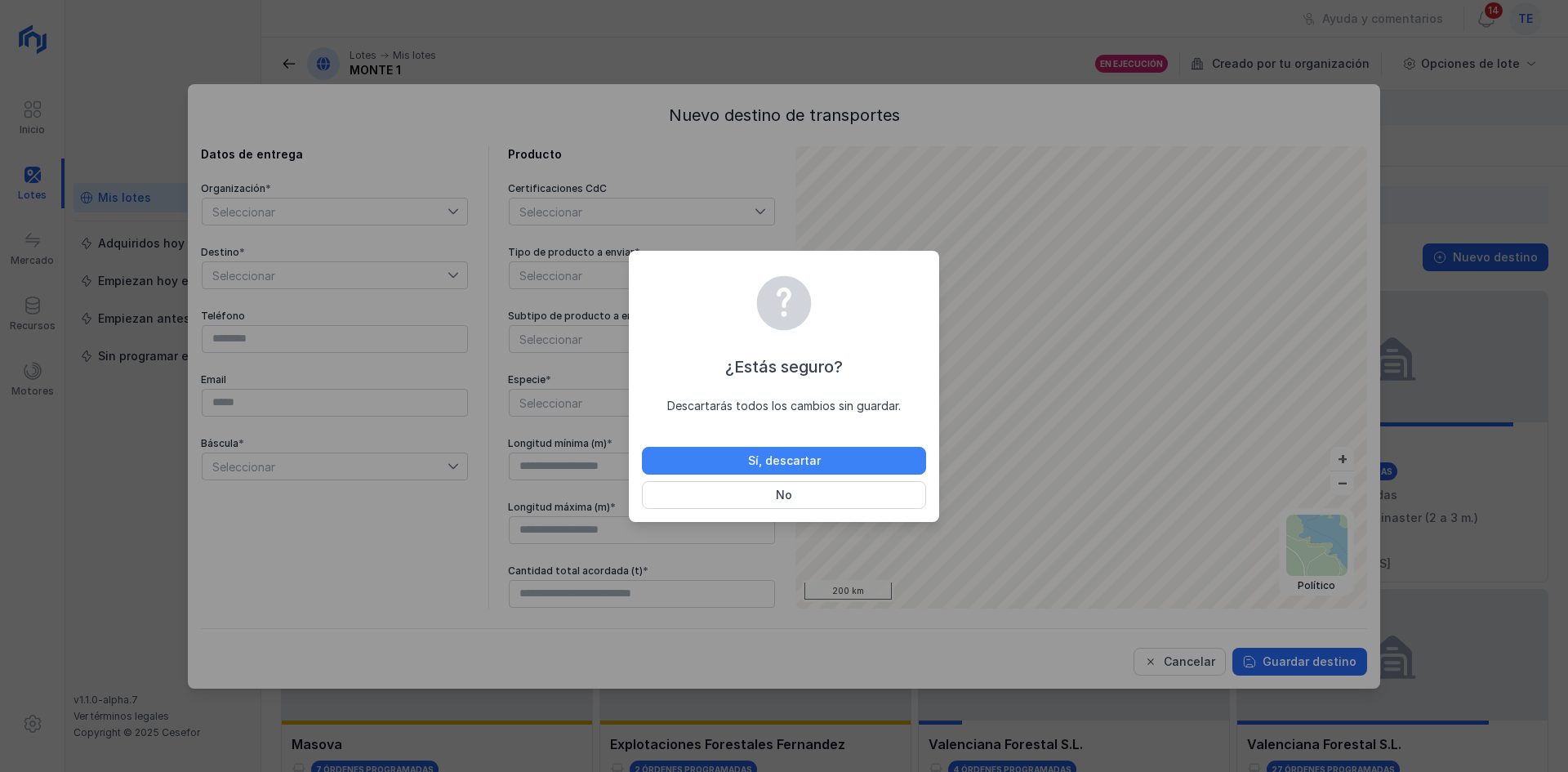
click at [757, 459] on div "Sí, descartar" at bounding box center [785, 461] width 73 height 17
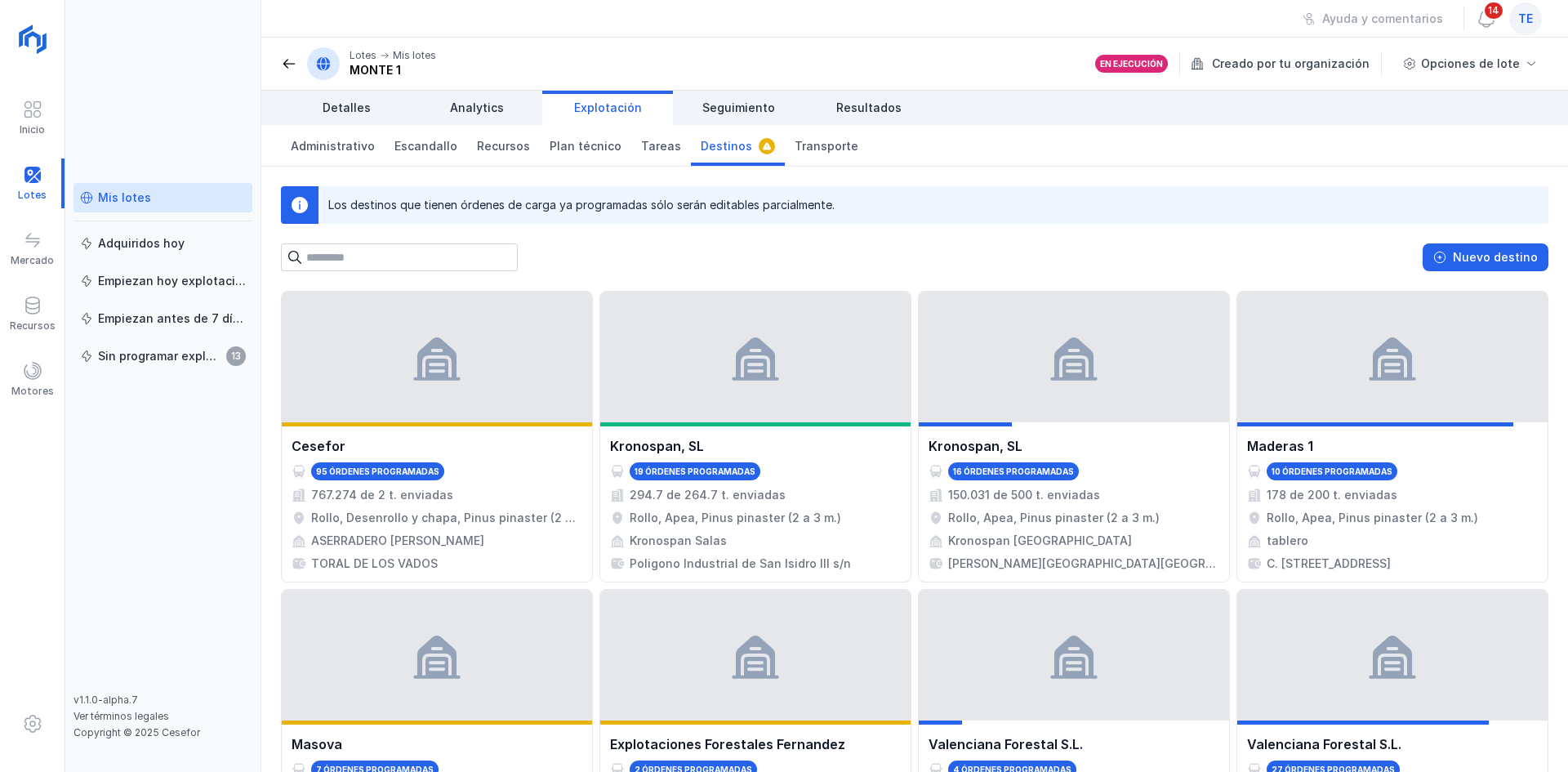
click at [1455, 242] on div "Los destinos que tienen órdenes de carga ya programadas sólo serán editables pa…" at bounding box center [914, 219] width 1307 height 104
click at [1454, 262] on button "Nuevo destino" at bounding box center [1485, 258] width 126 height 28
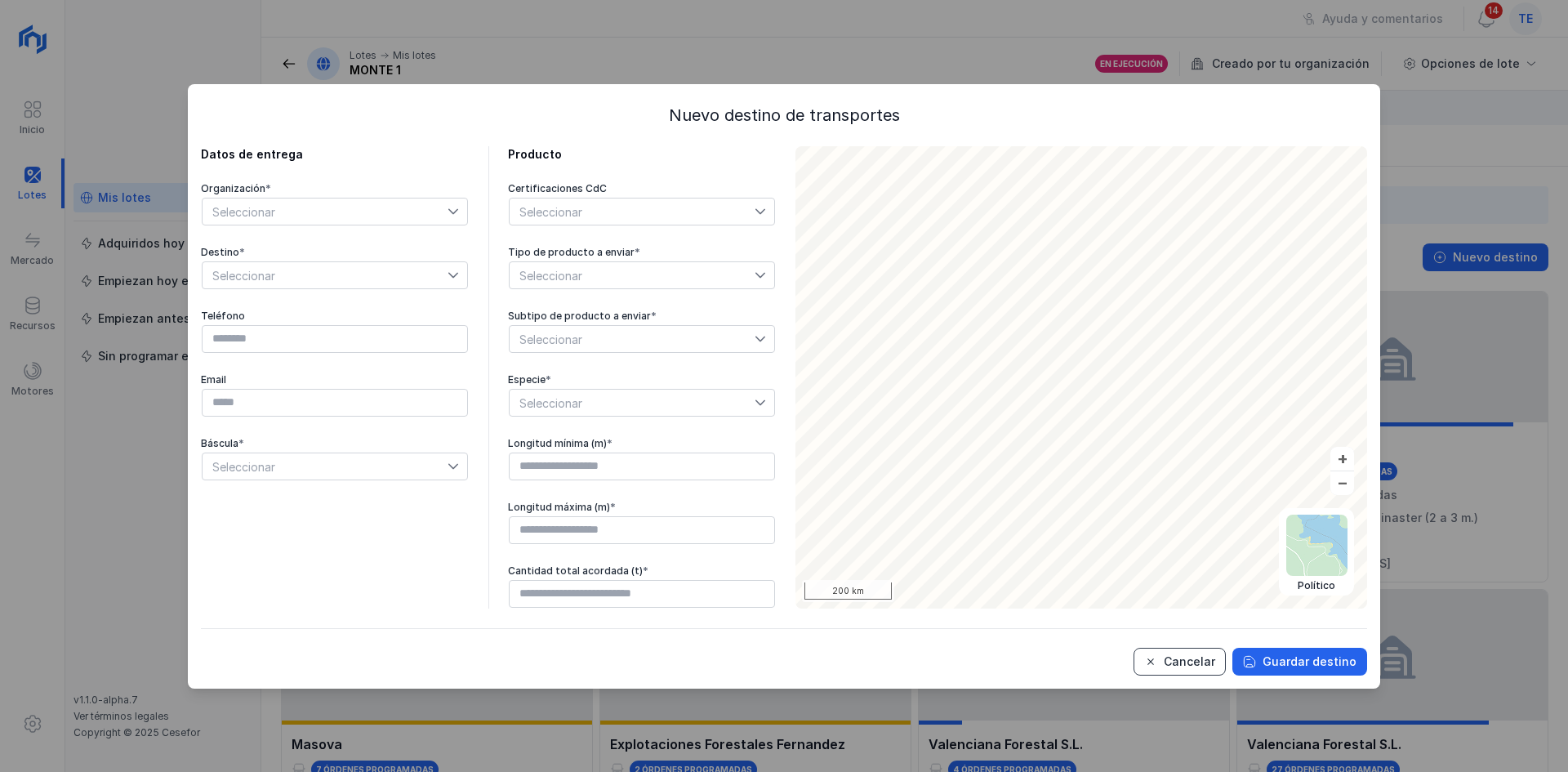
click at [1216, 664] on div "Cancelar" at bounding box center [1189, 662] width 51 height 17
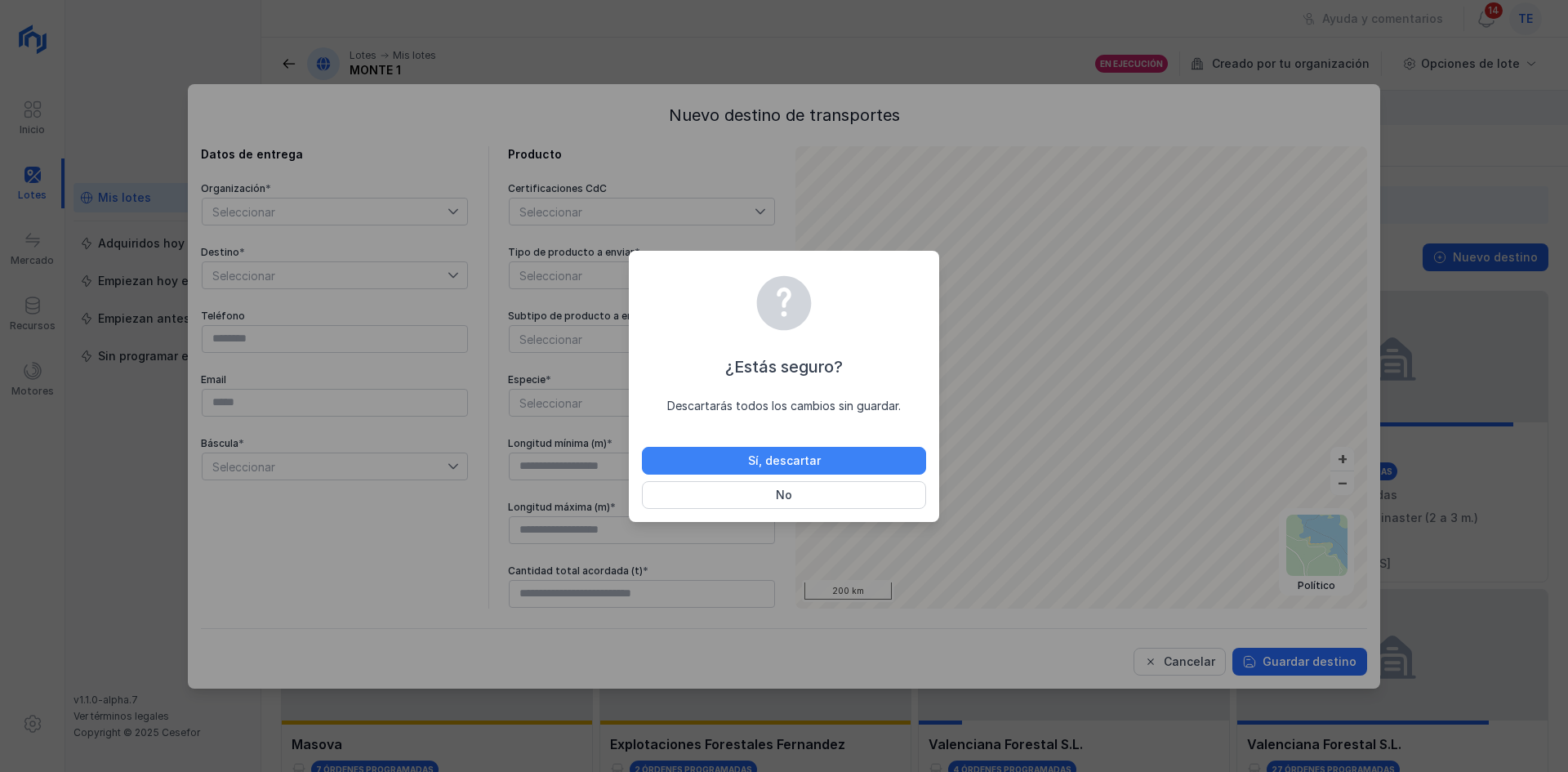
click at [802, 458] on div "Sí, descartar" at bounding box center [785, 461] width 73 height 17
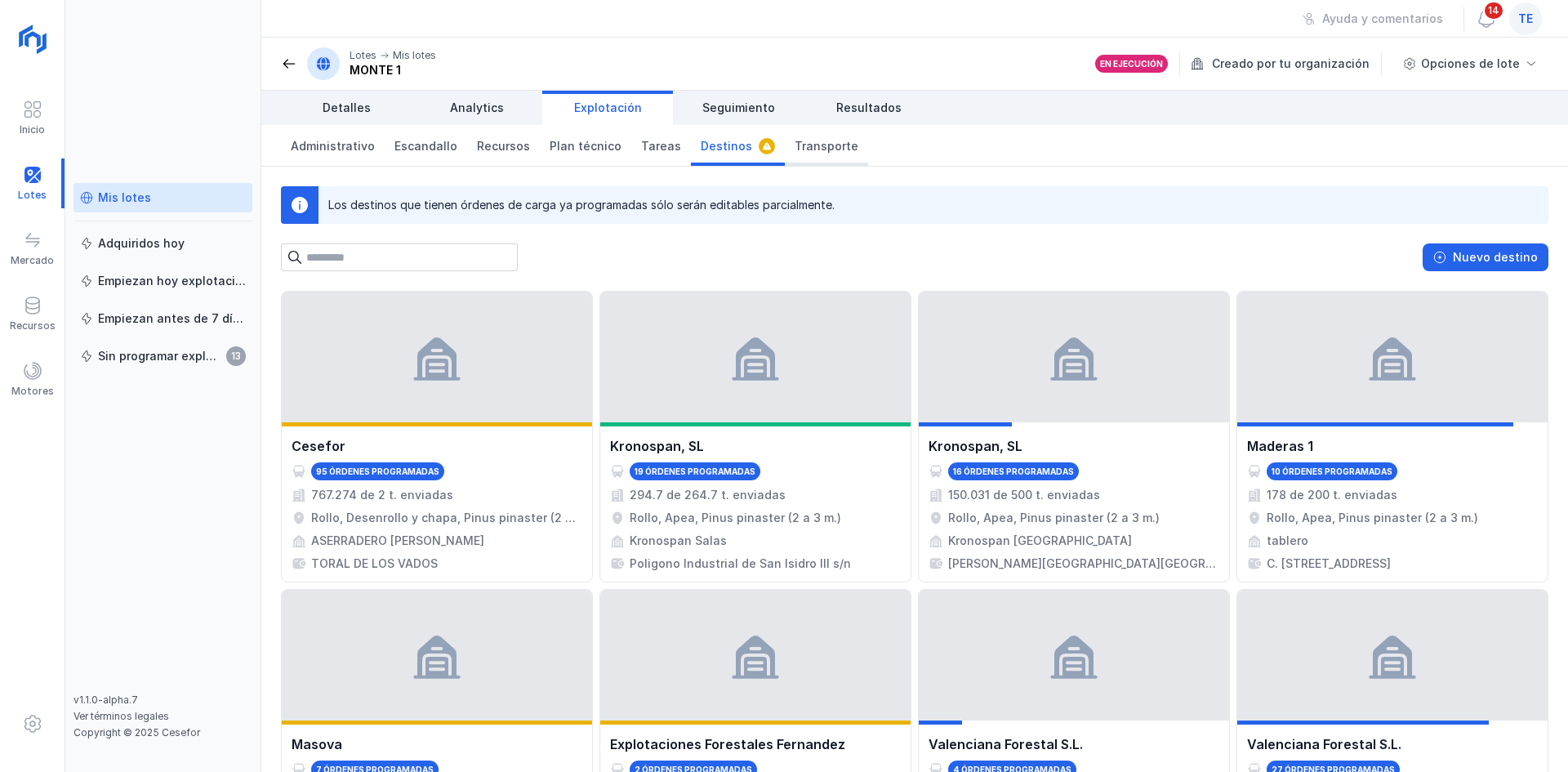
click at [804, 139] on span "Transporte" at bounding box center [827, 146] width 64 height 17
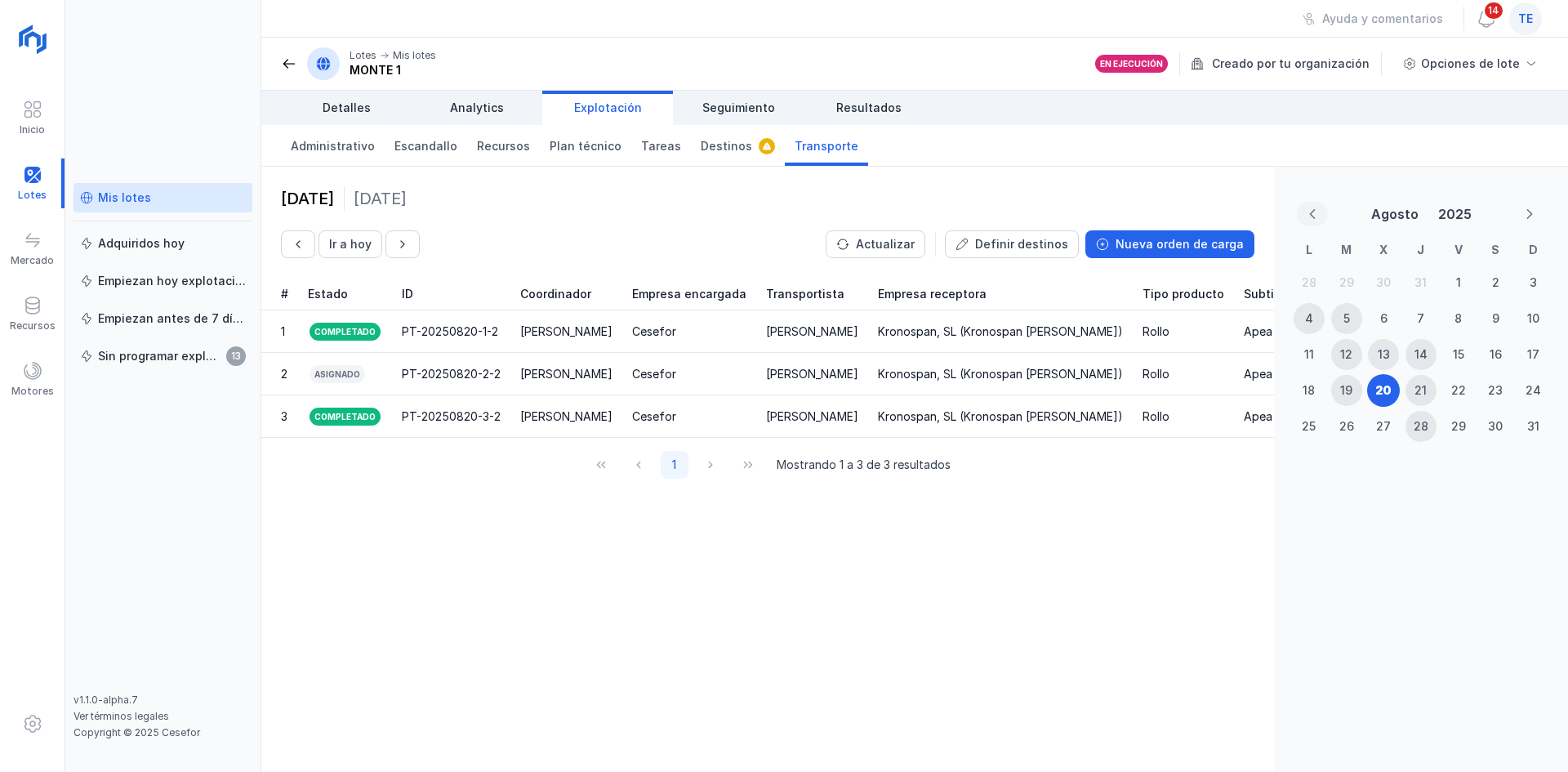
click at [1310, 216] on icon "Previous Month" at bounding box center [1312, 214] width 11 height 11
click at [1421, 319] on div "10" at bounding box center [1420, 319] width 12 height 17
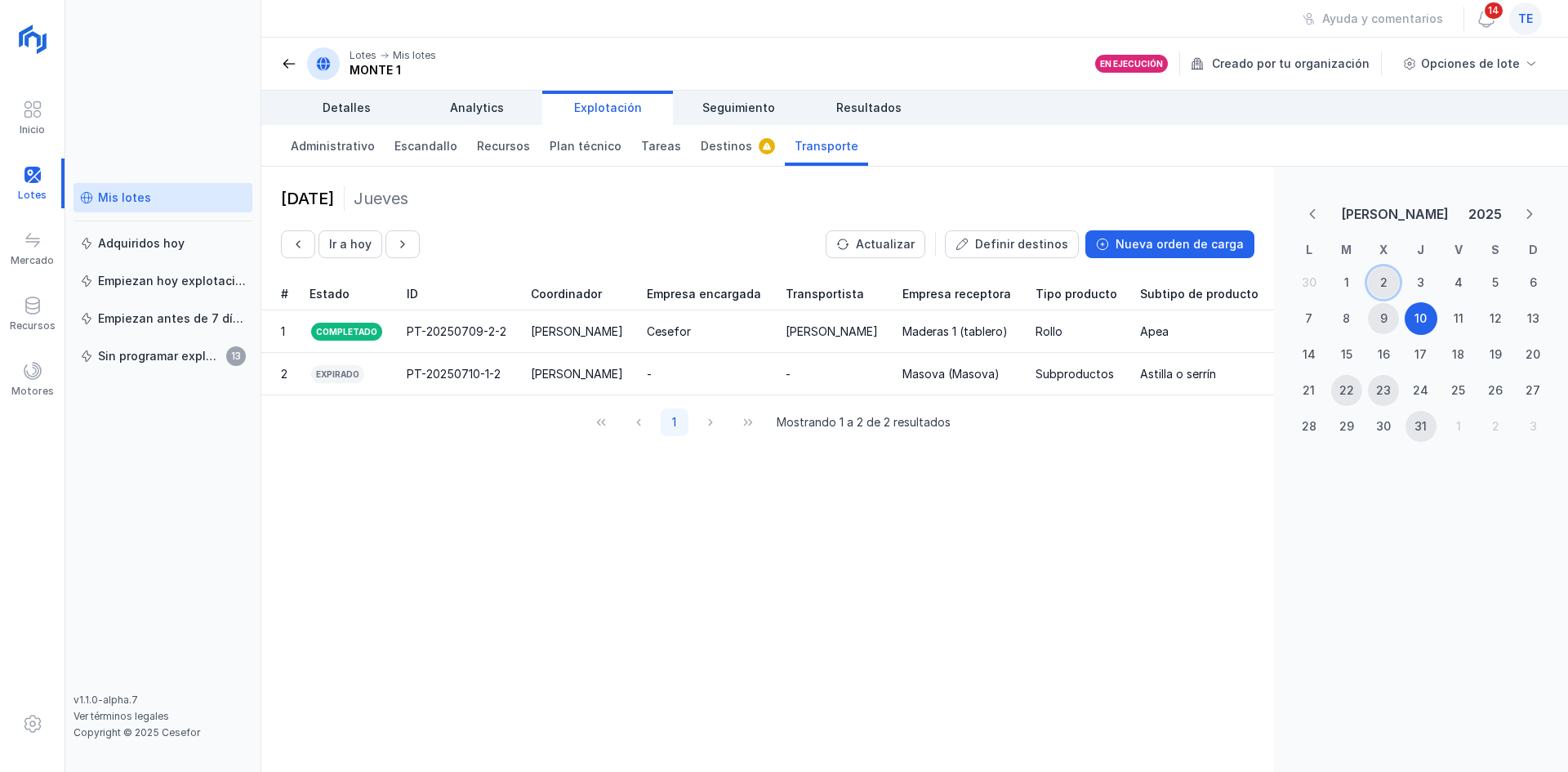
click at [1380, 288] on div "2" at bounding box center [1384, 283] width 7 height 17
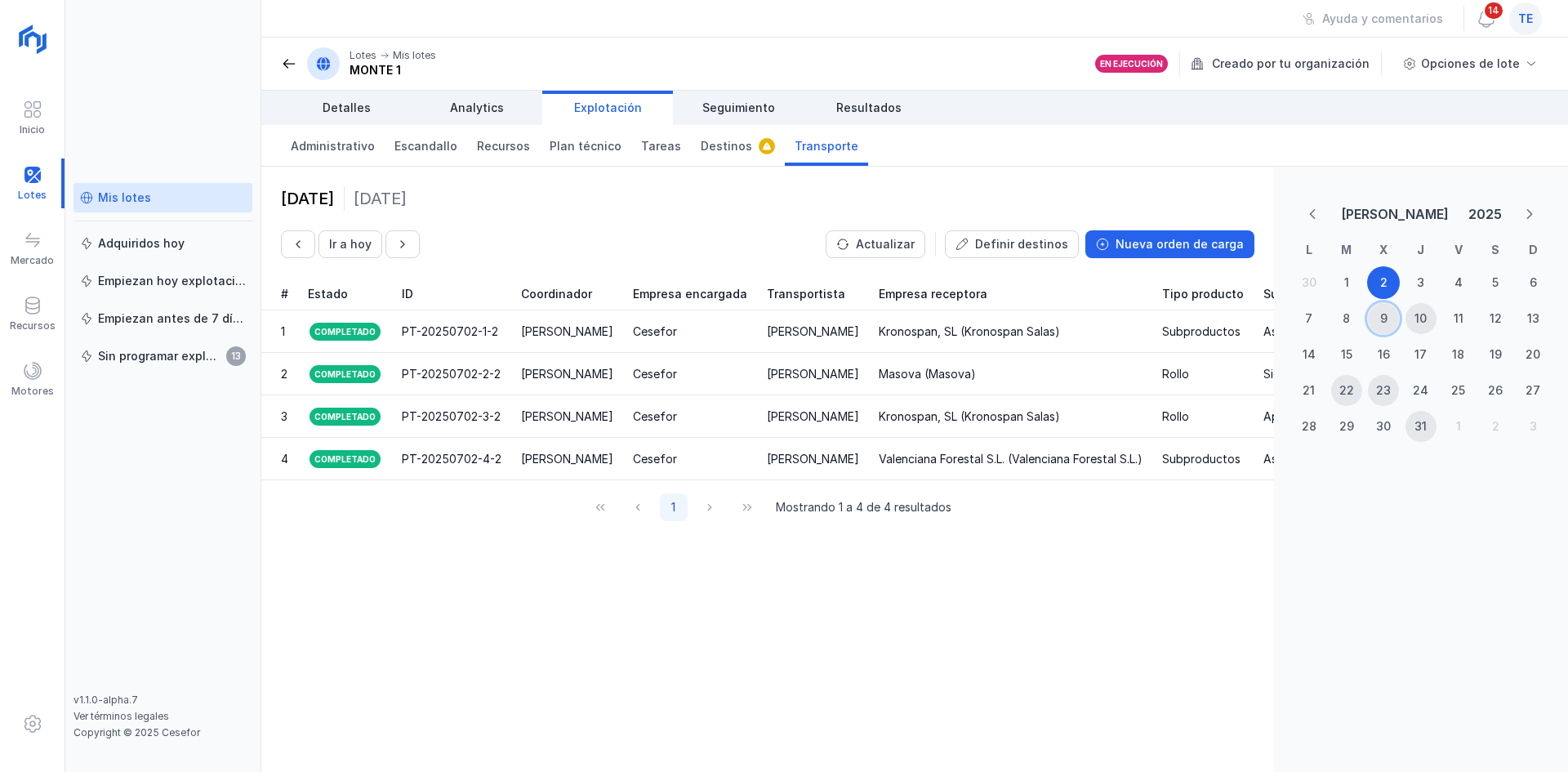
click at [1380, 315] on div "9" at bounding box center [1384, 319] width 7 height 17
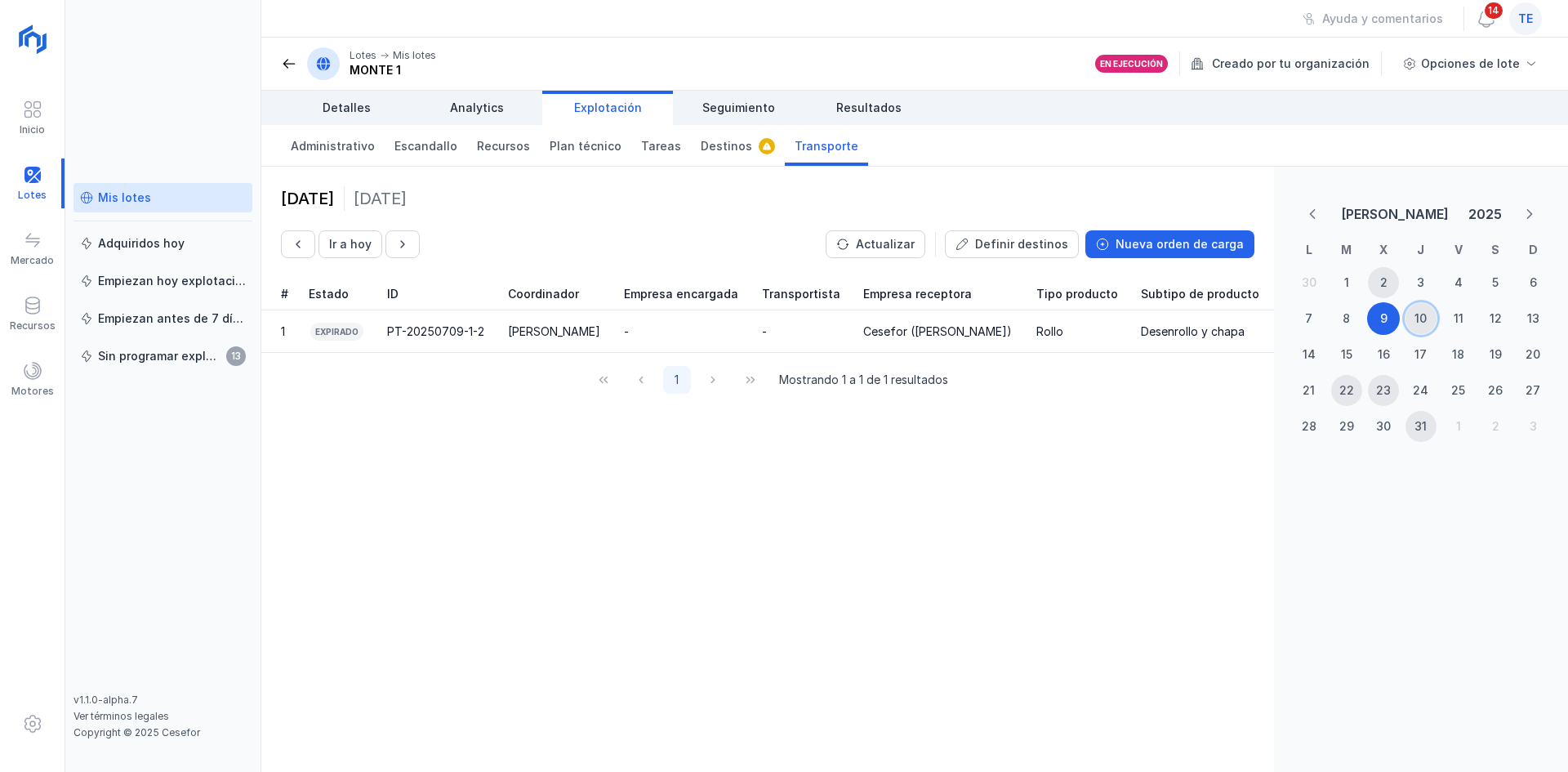
click at [1421, 316] on div "10" at bounding box center [1420, 319] width 12 height 17
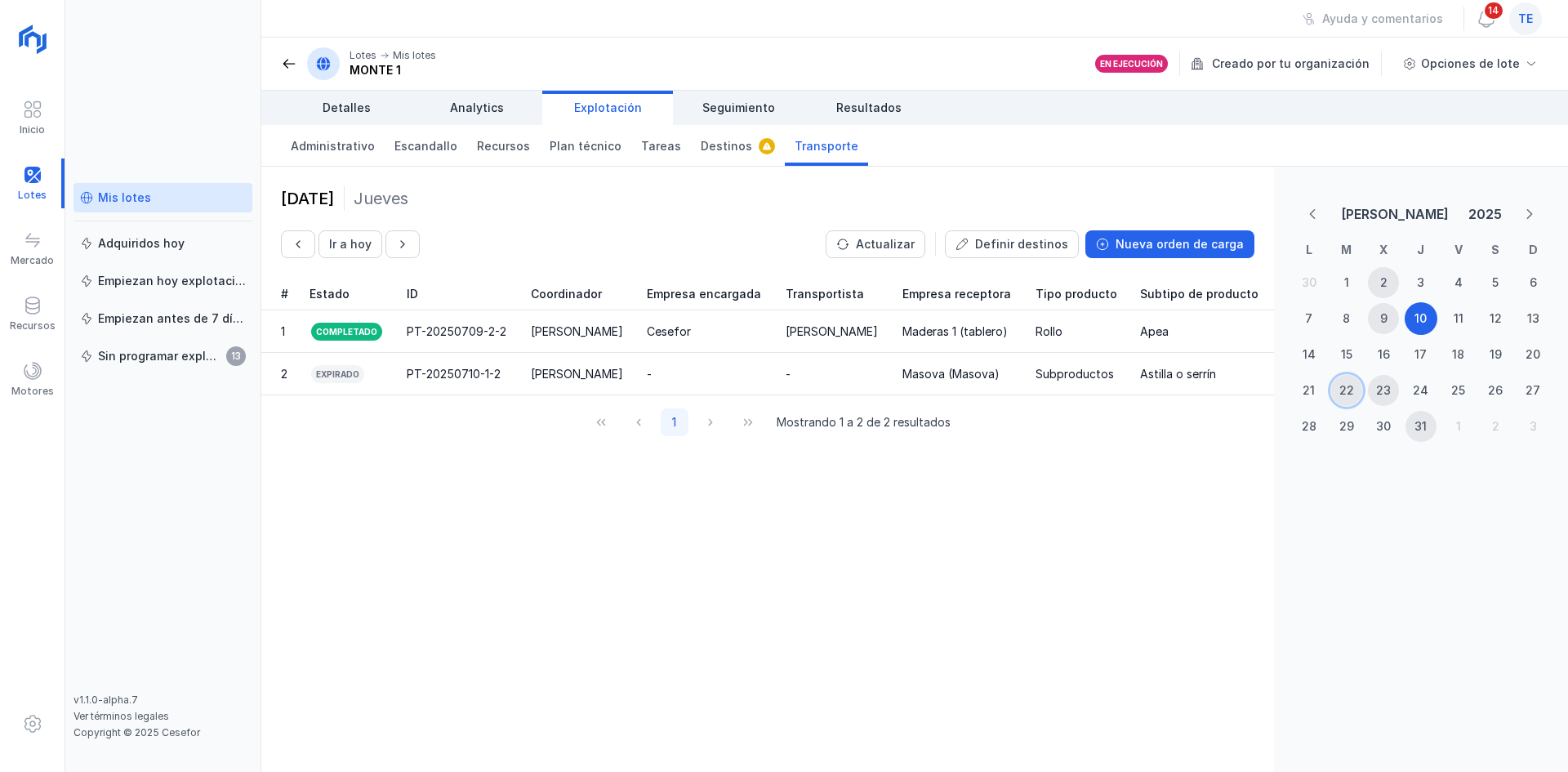
click at [1352, 396] on div "22" at bounding box center [1347, 391] width 15 height 17
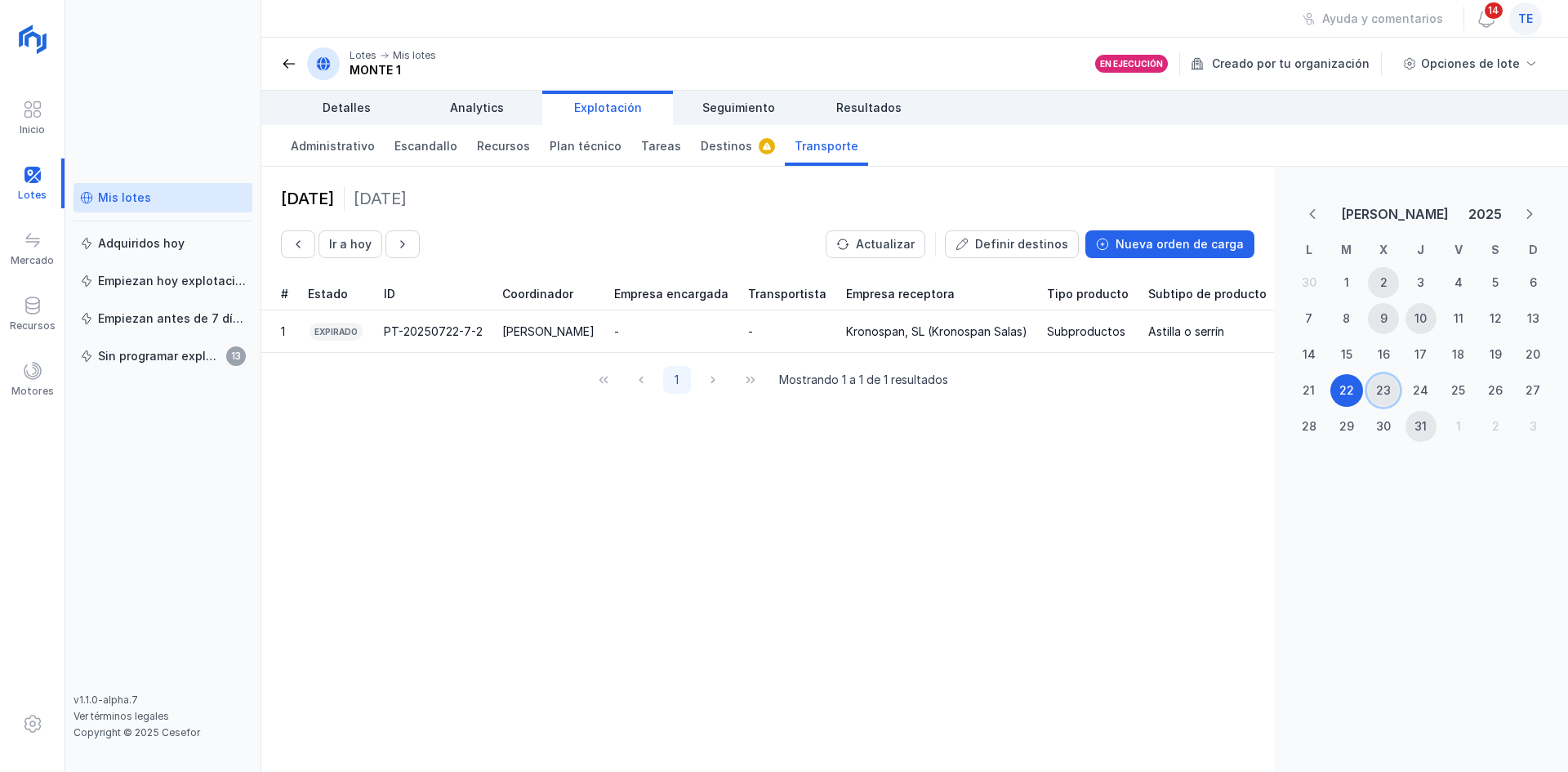
click at [1393, 390] on div "23" at bounding box center [1383, 390] width 31 height 31
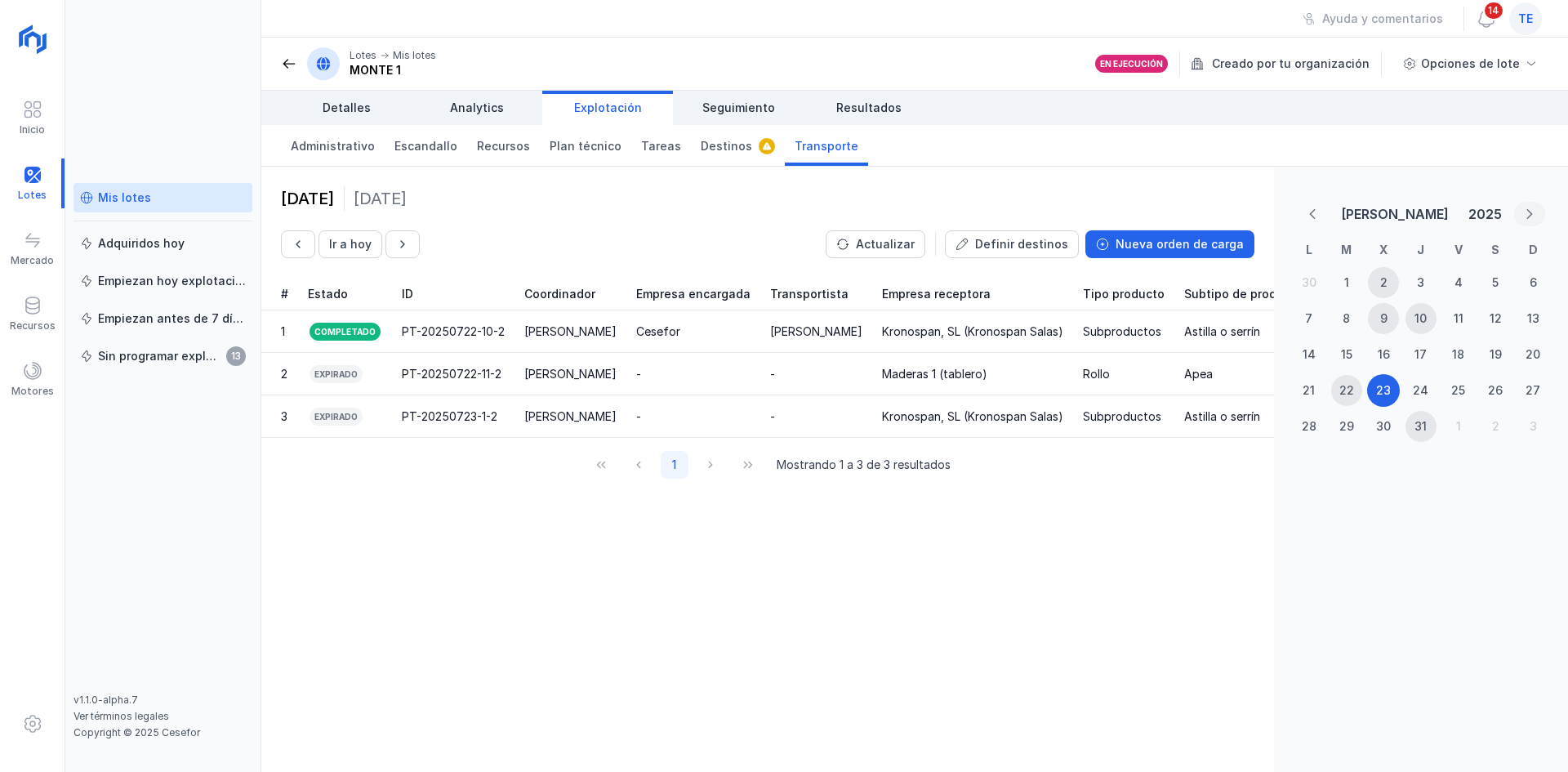
click at [1526, 213] on icon "Next Month" at bounding box center [1530, 214] width 11 height 11
click at [1395, 399] on div "20" at bounding box center [1383, 390] width 31 height 31
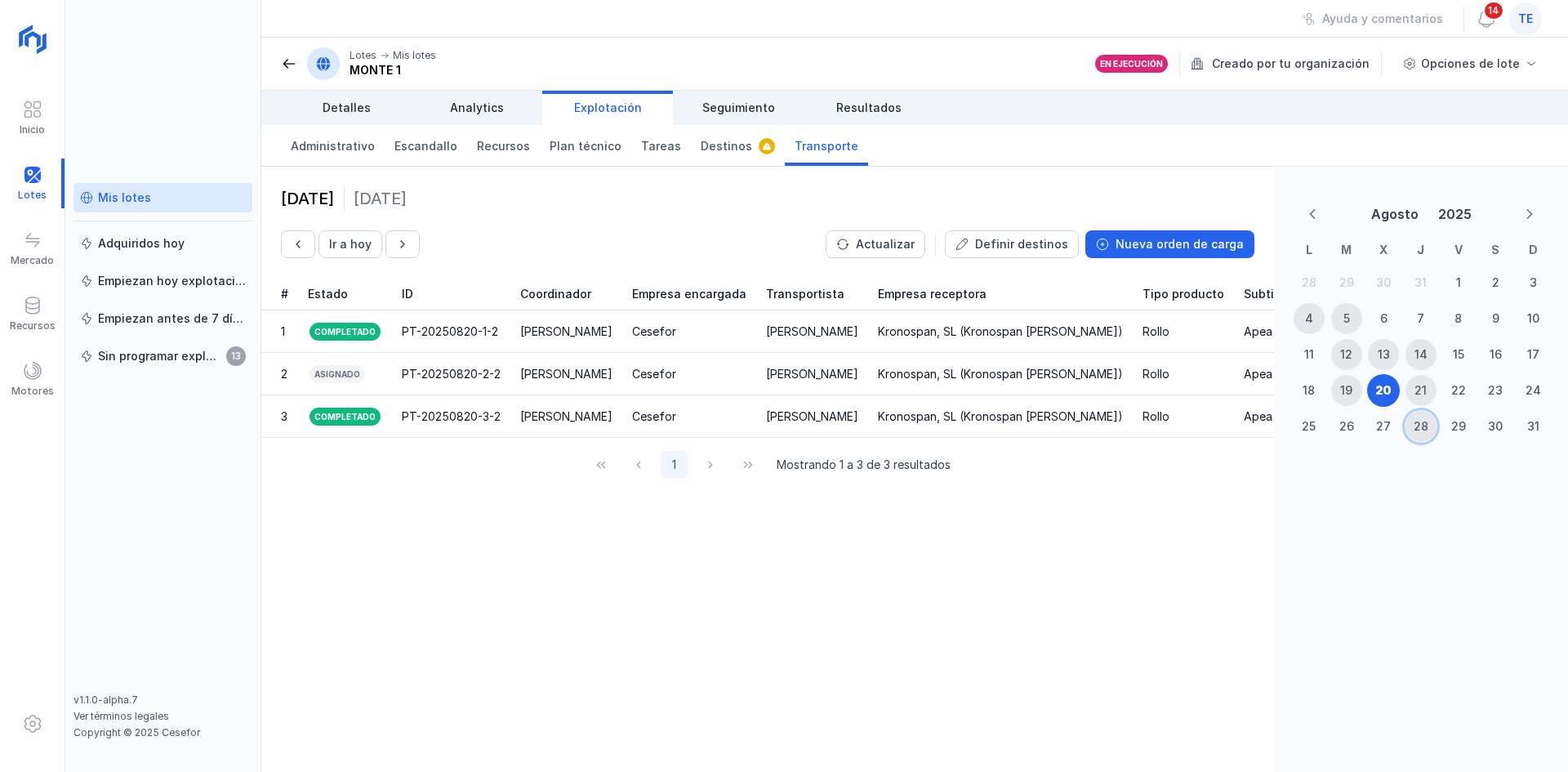
click at [1419, 421] on div "28" at bounding box center [1421, 427] width 15 height 17
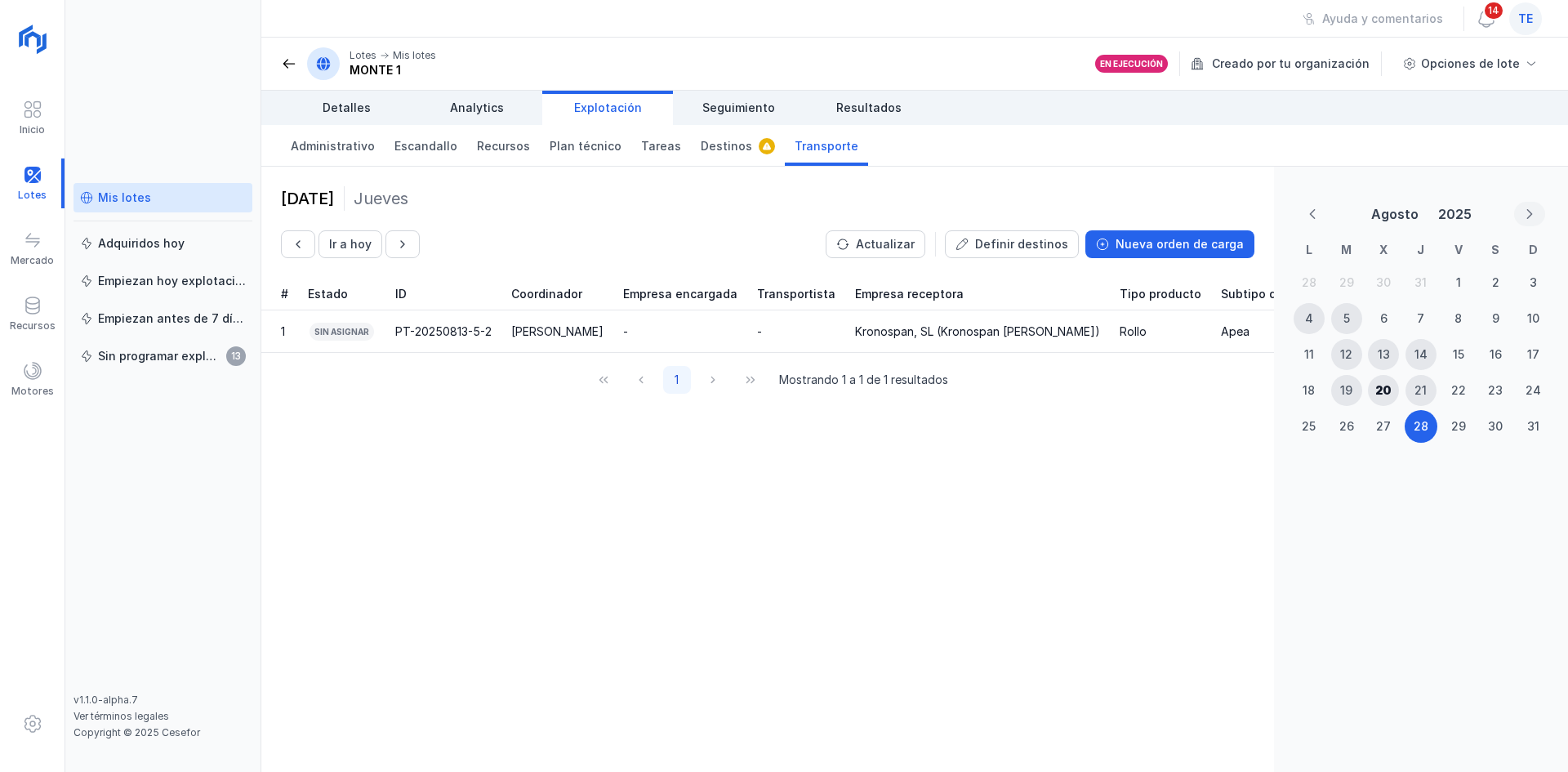
click at [1533, 212] on icon "Next Month" at bounding box center [1530, 214] width 11 height 11
click at [1316, 213] on icon "Previous Month" at bounding box center [1312, 214] width 11 height 11
click at [1381, 396] on div "20" at bounding box center [1384, 391] width 17 height 17
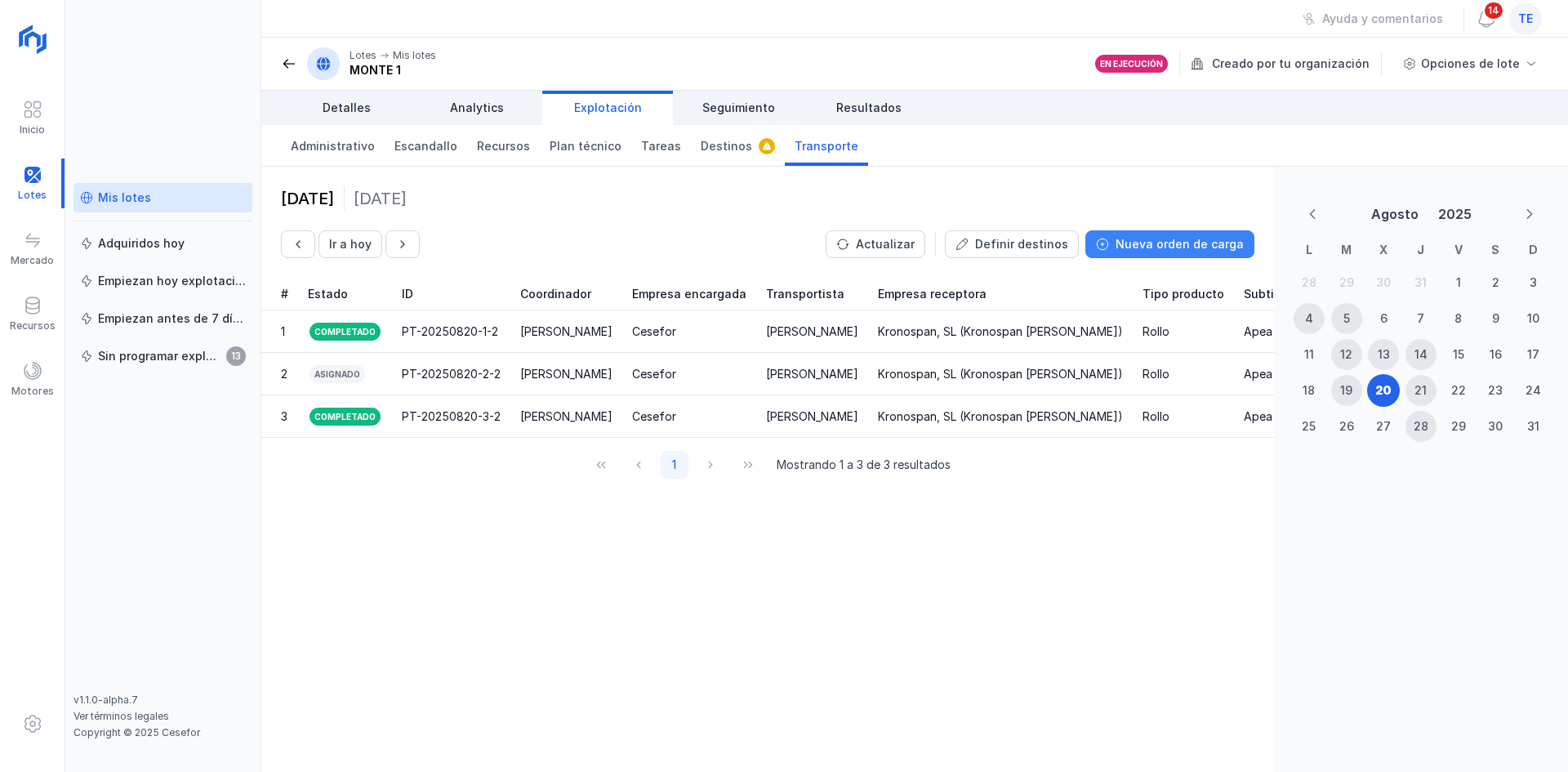
click at [1198, 244] on div "Nueva orden de carga" at bounding box center [1180, 245] width 128 height 17
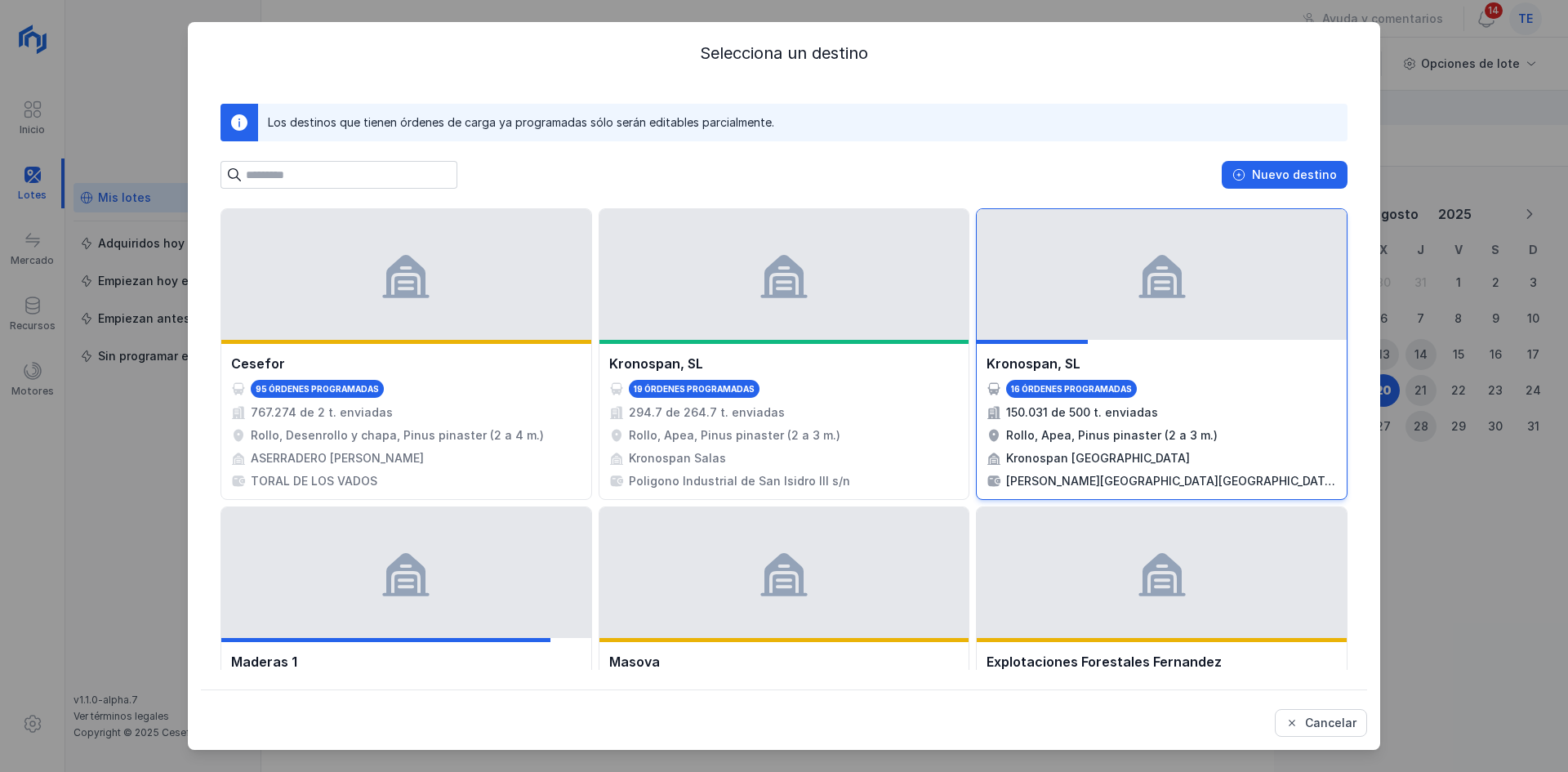
click at [1225, 295] on div at bounding box center [1162, 274] width 370 height 131
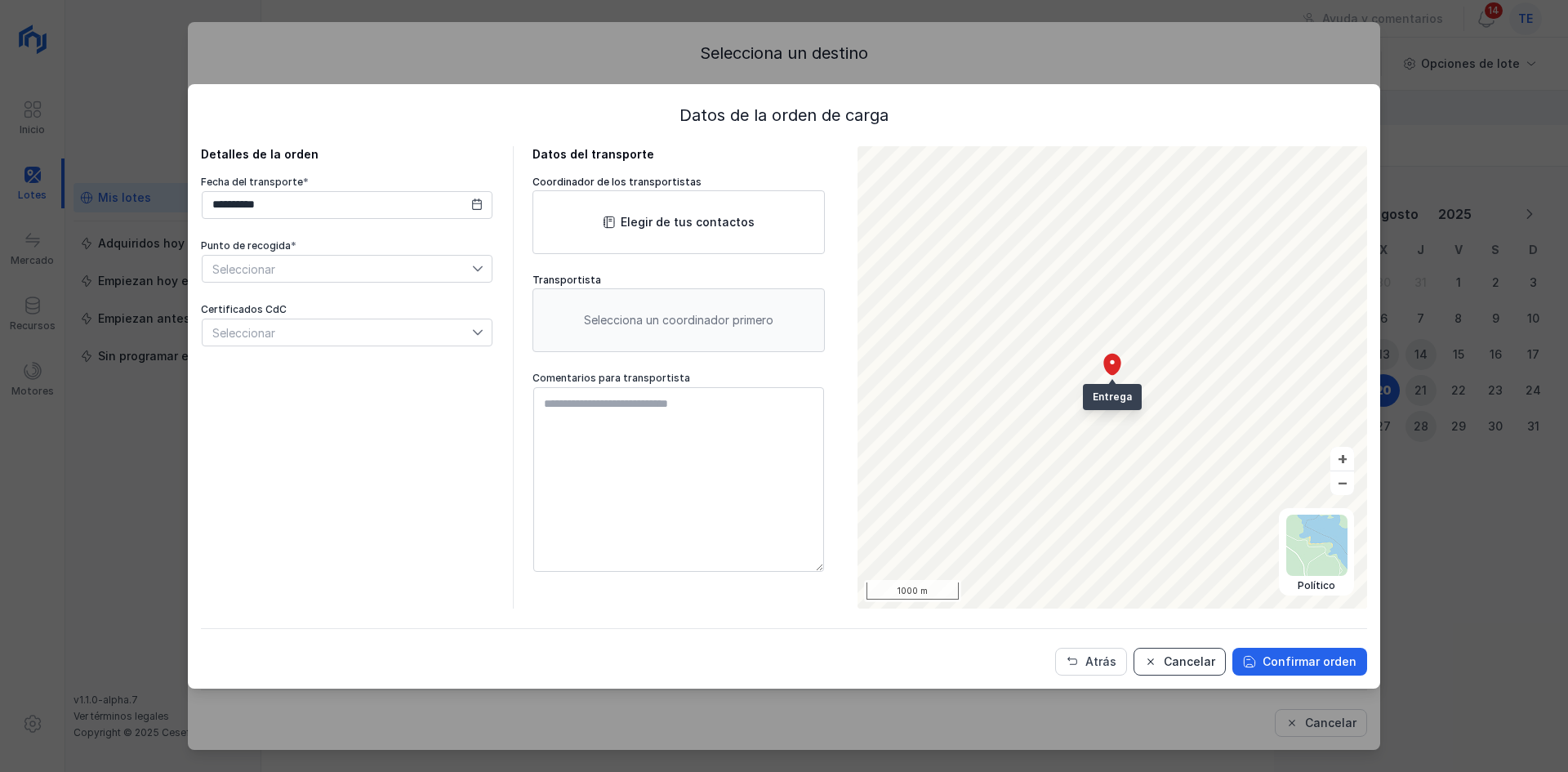
click at [1195, 664] on div "Cancelar" at bounding box center [1189, 662] width 51 height 17
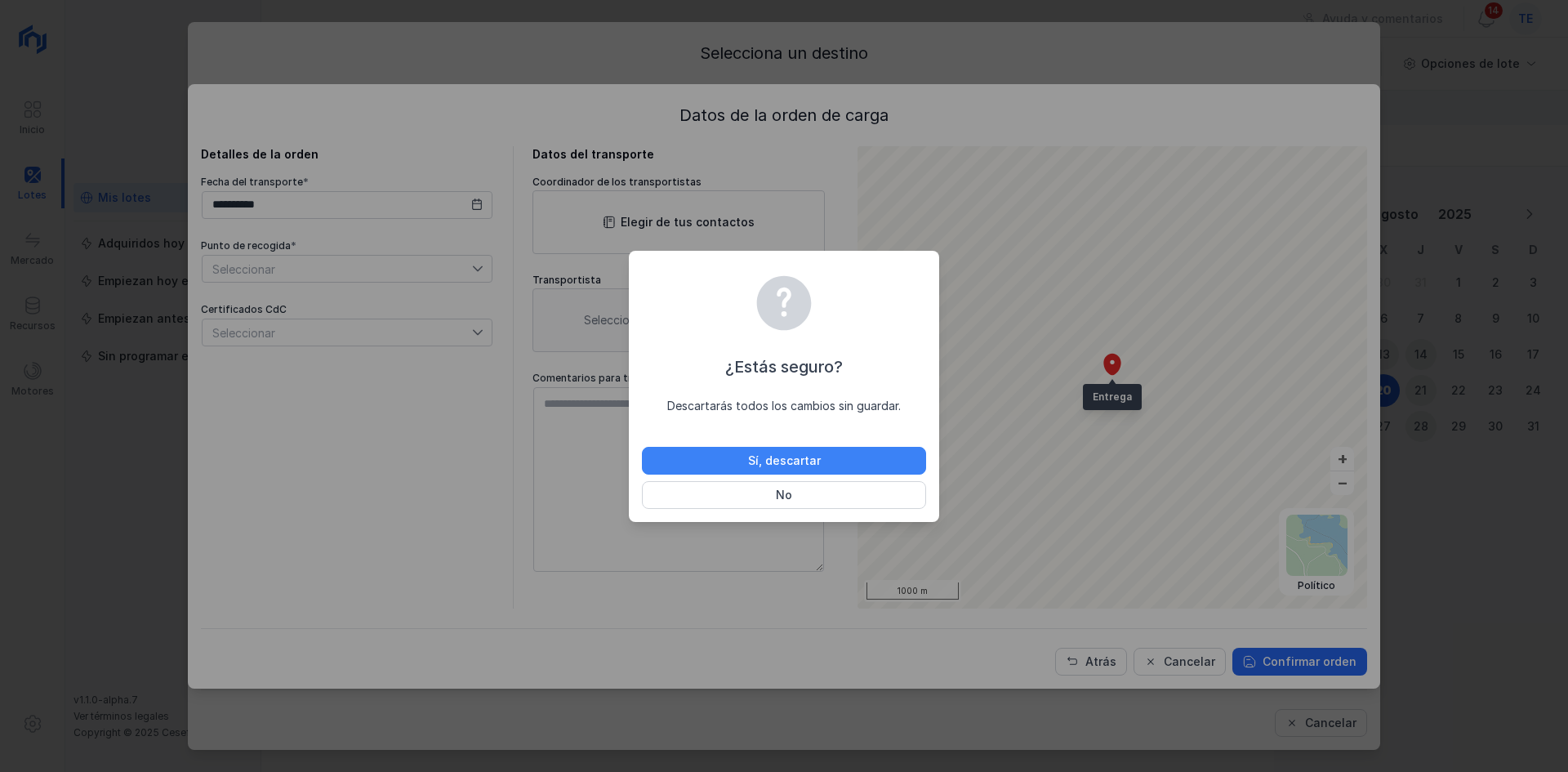
click at [831, 467] on button "Sí, descartar" at bounding box center [784, 460] width 285 height 28
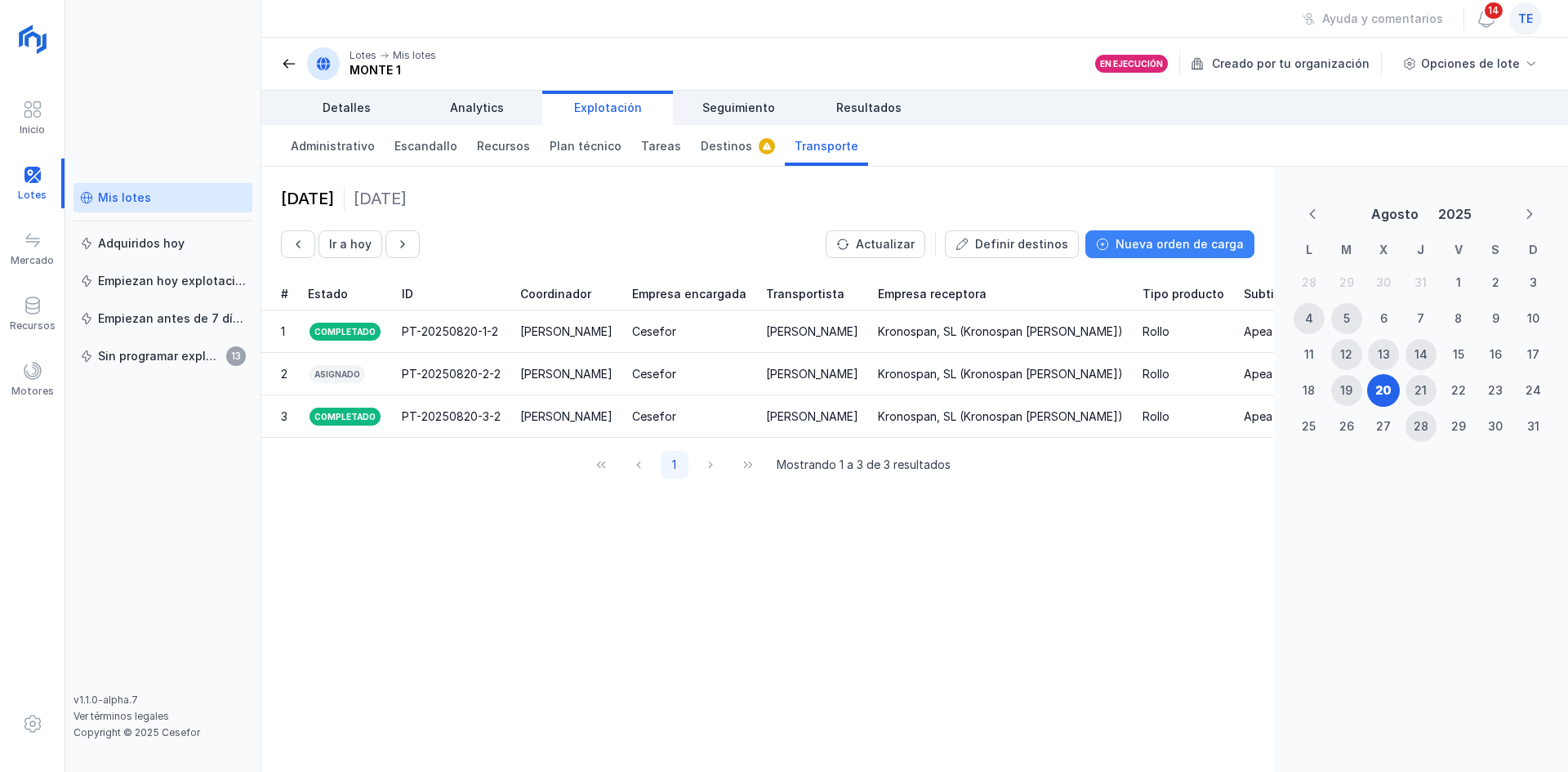
click at [1206, 239] on div "Nueva orden de carga" at bounding box center [1180, 245] width 128 height 17
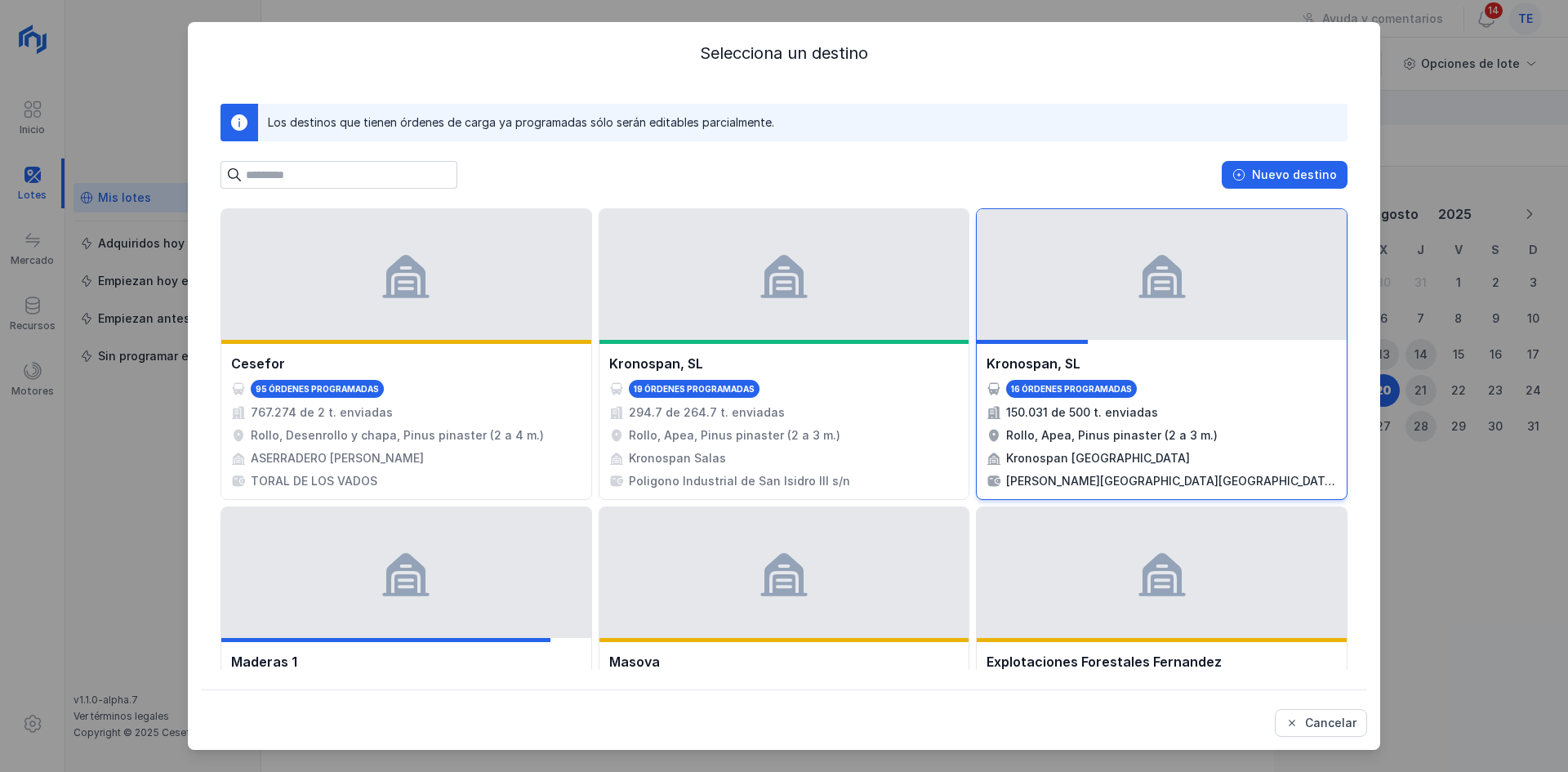
click at [1168, 310] on div at bounding box center [1162, 274] width 370 height 131
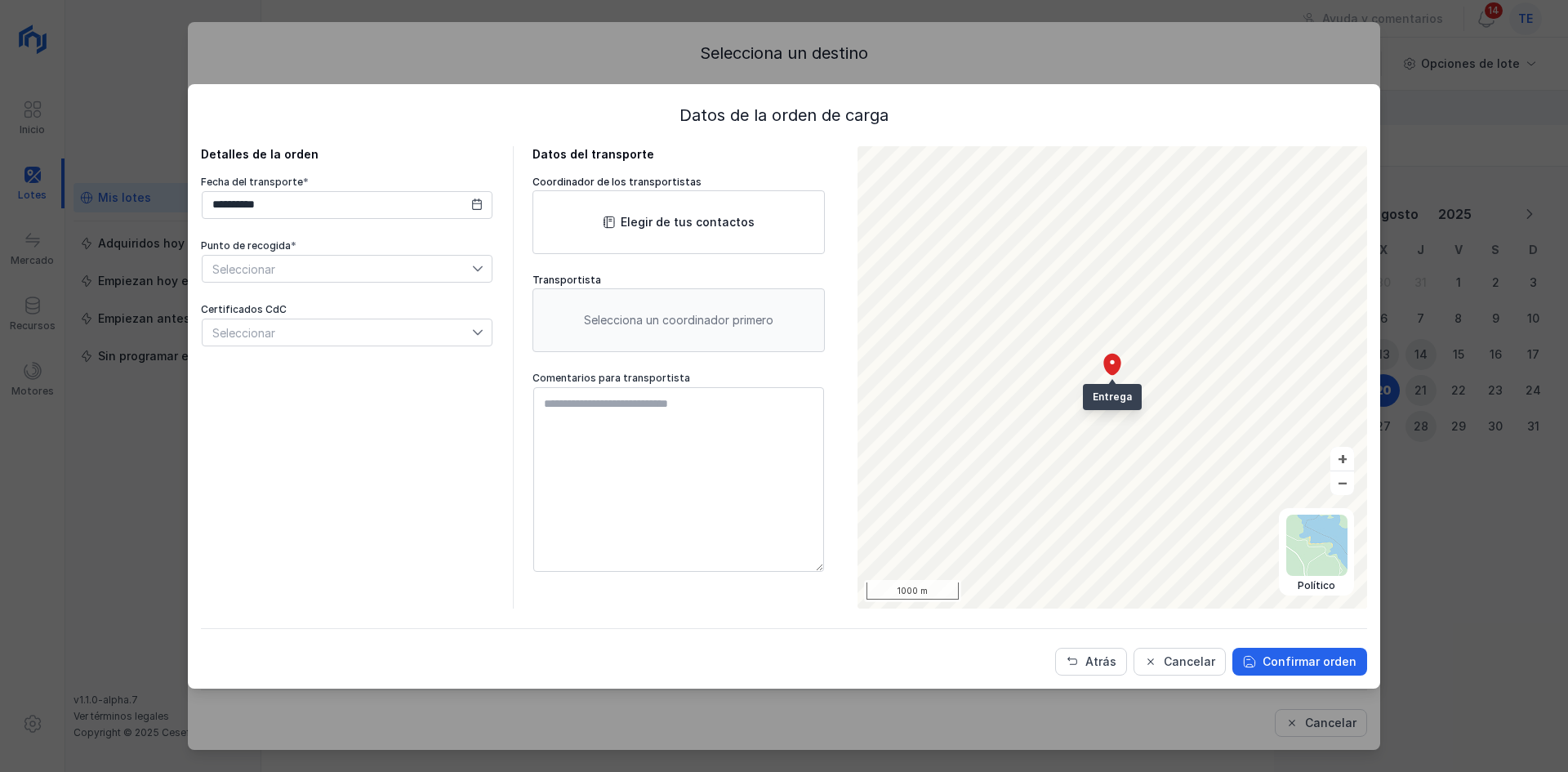
click at [413, 274] on span "Seleccionar" at bounding box center [338, 269] width 270 height 26
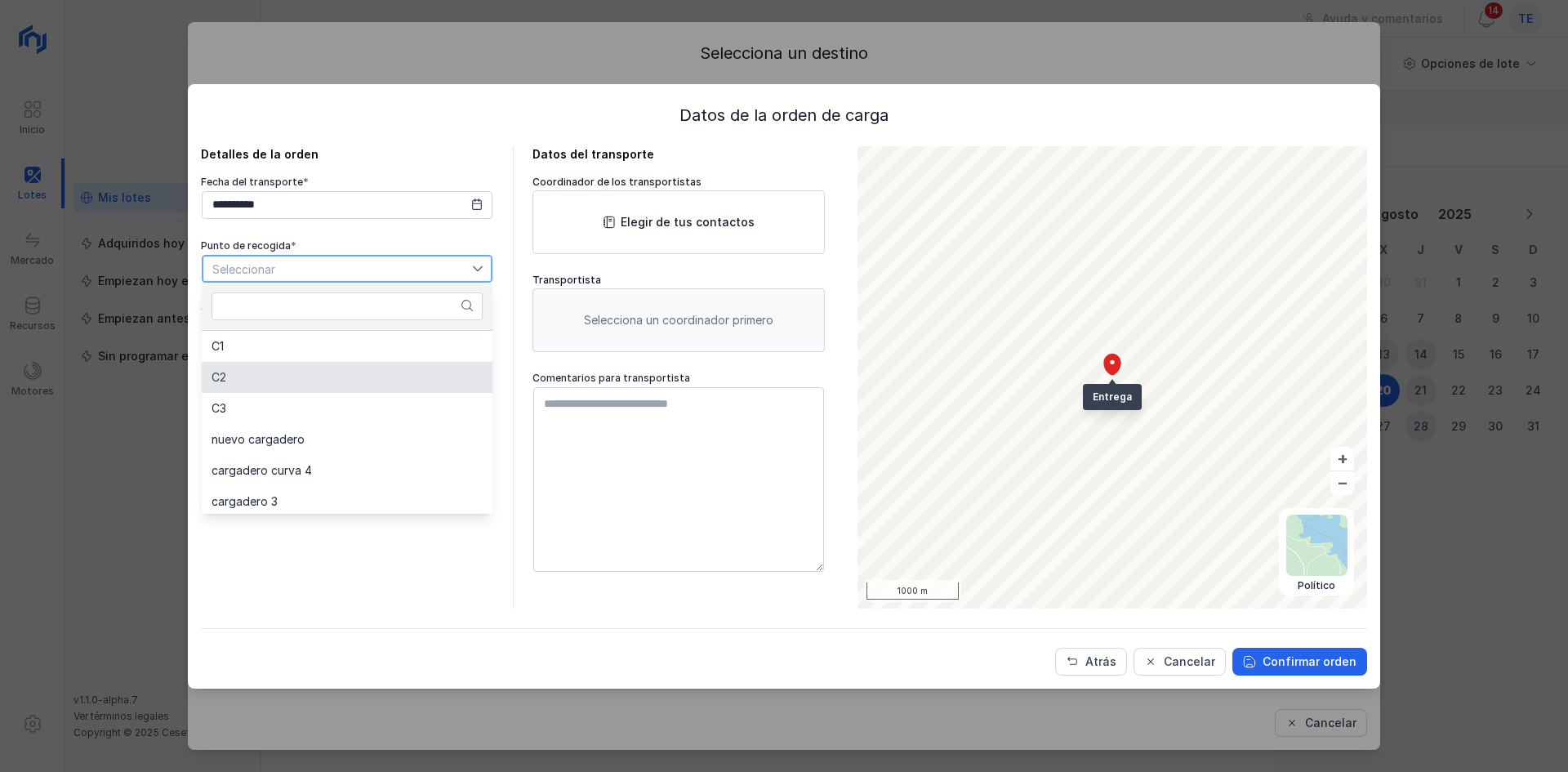
click at [345, 378] on li "C2" at bounding box center [347, 377] width 291 height 31
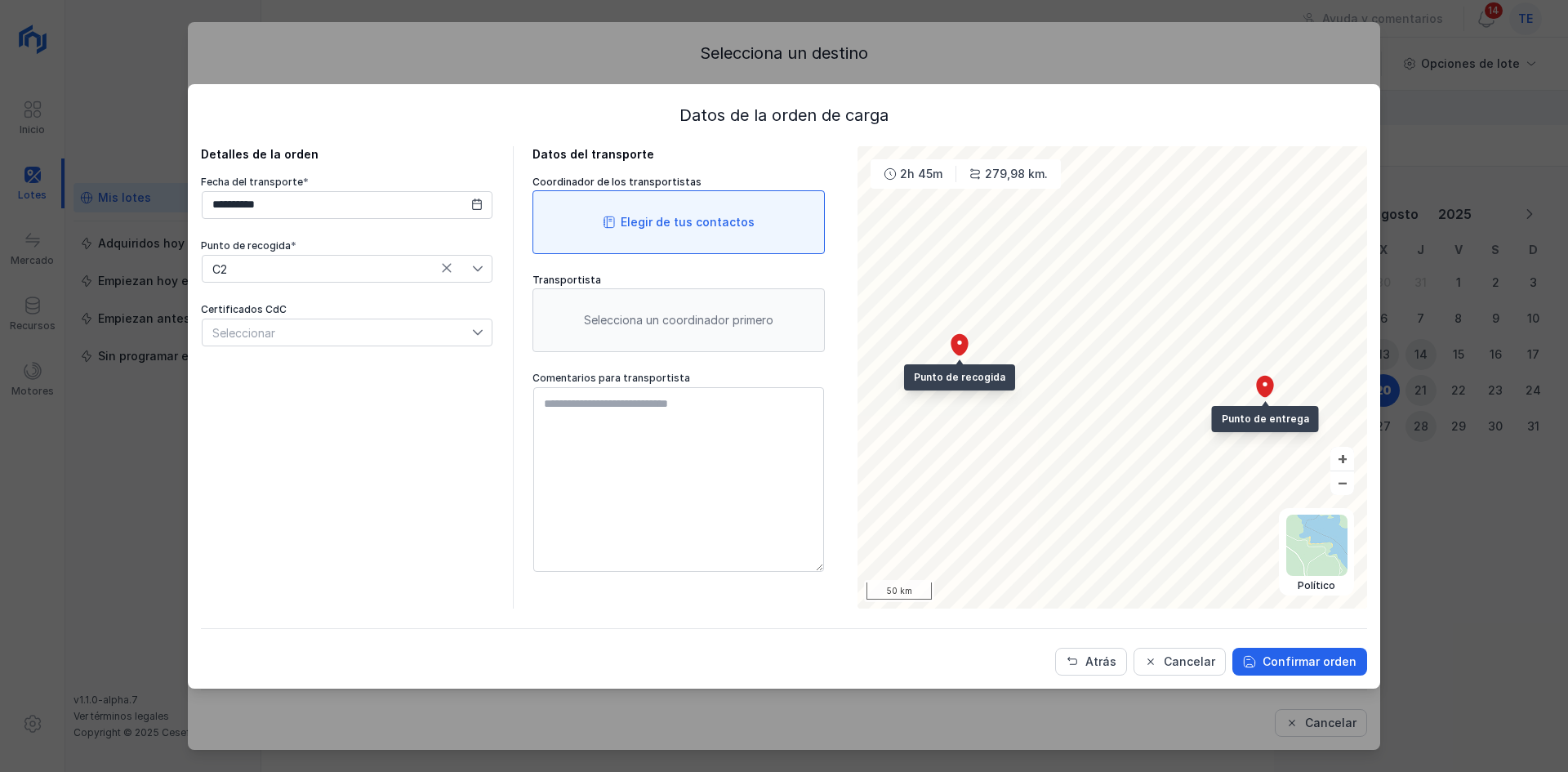
click at [674, 216] on div "Elegir de tus contactos" at bounding box center [688, 222] width 134 height 17
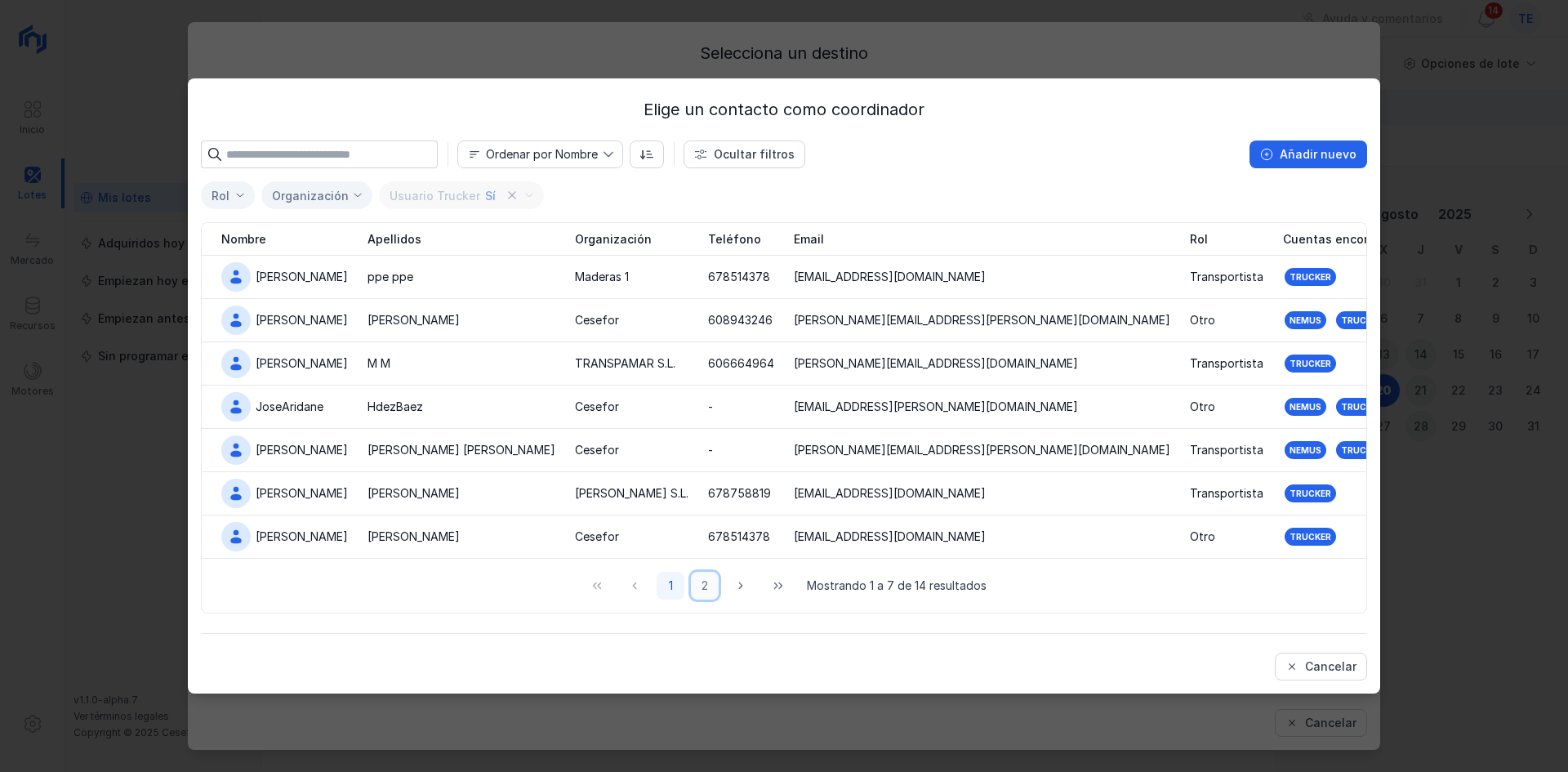
click at [709, 593] on button "2" at bounding box center [705, 586] width 28 height 28
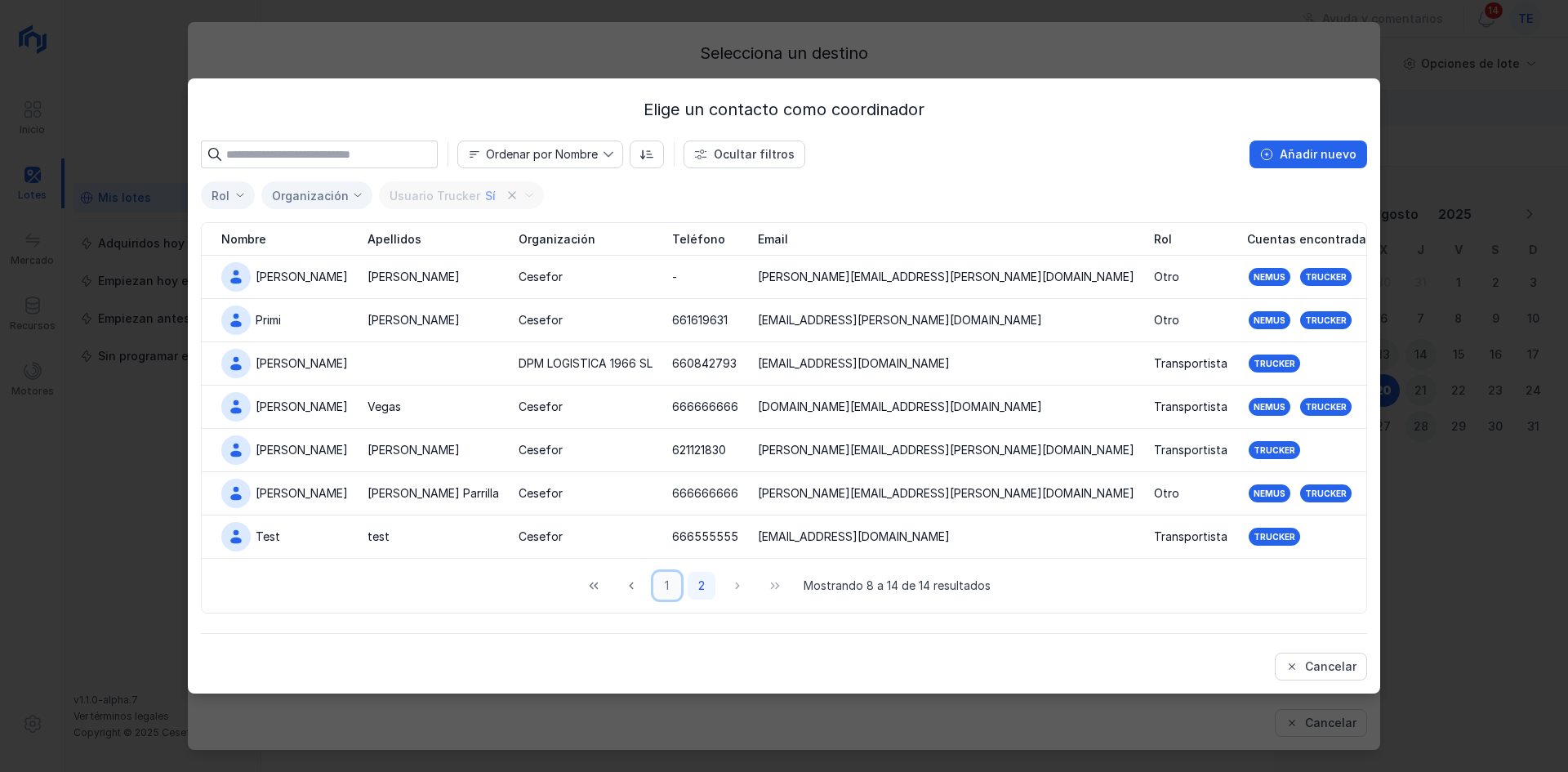
click at [676, 586] on button "1" at bounding box center [668, 586] width 28 height 28
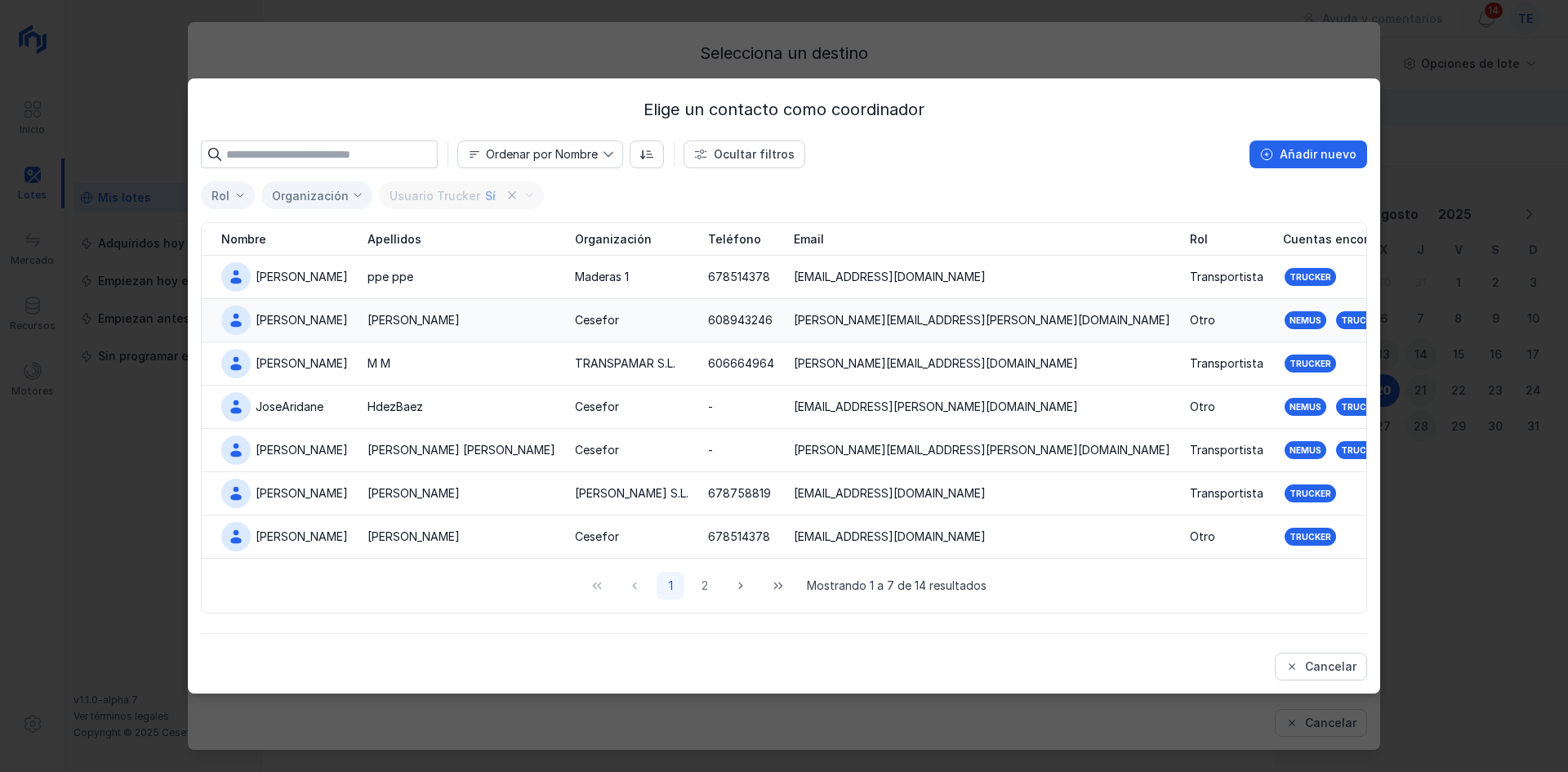
click at [431, 319] on div "[PERSON_NAME]" at bounding box center [461, 321] width 188 height 17
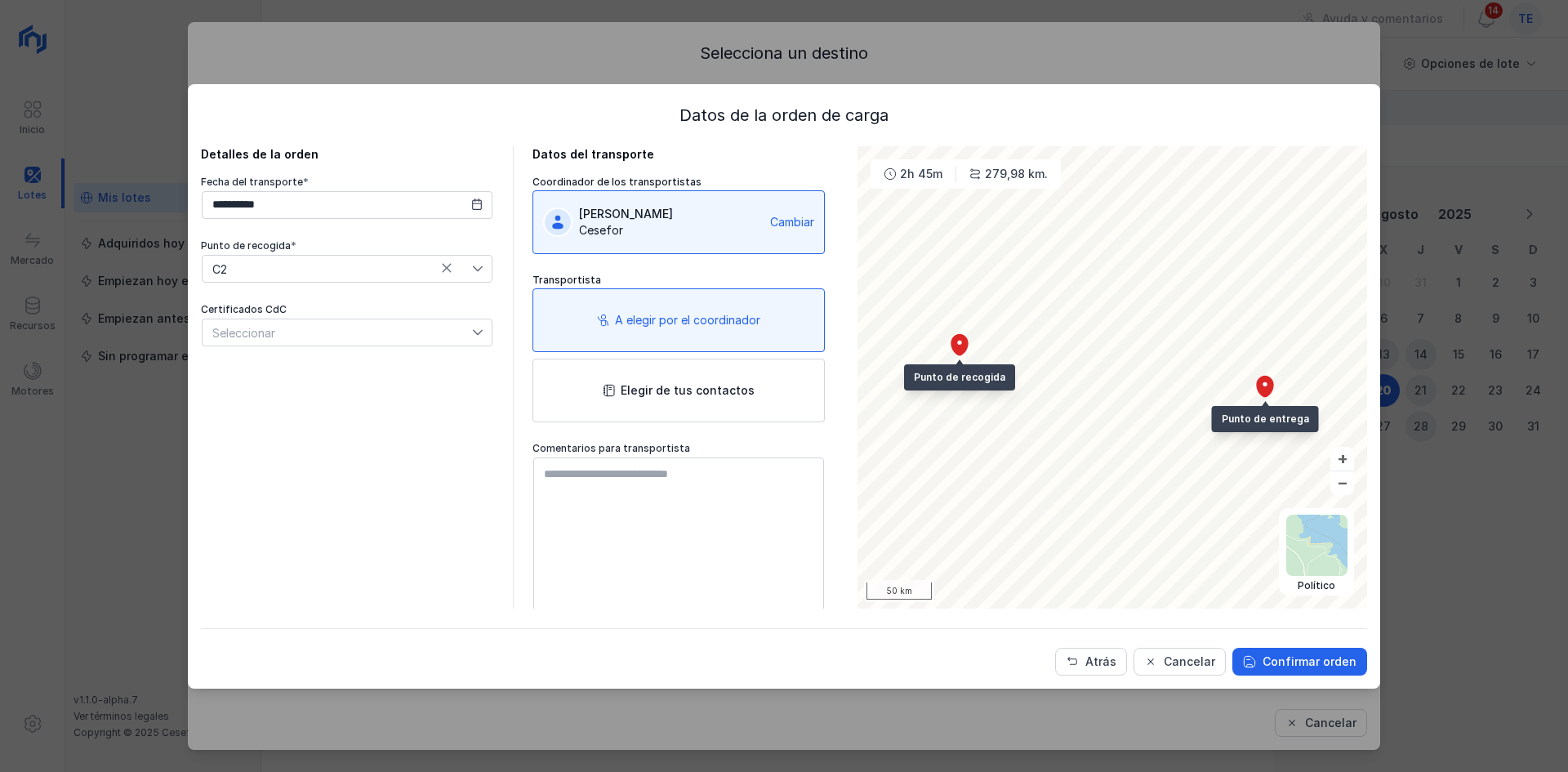
click at [605, 224] on div "Cesefor" at bounding box center [671, 231] width 185 height 17
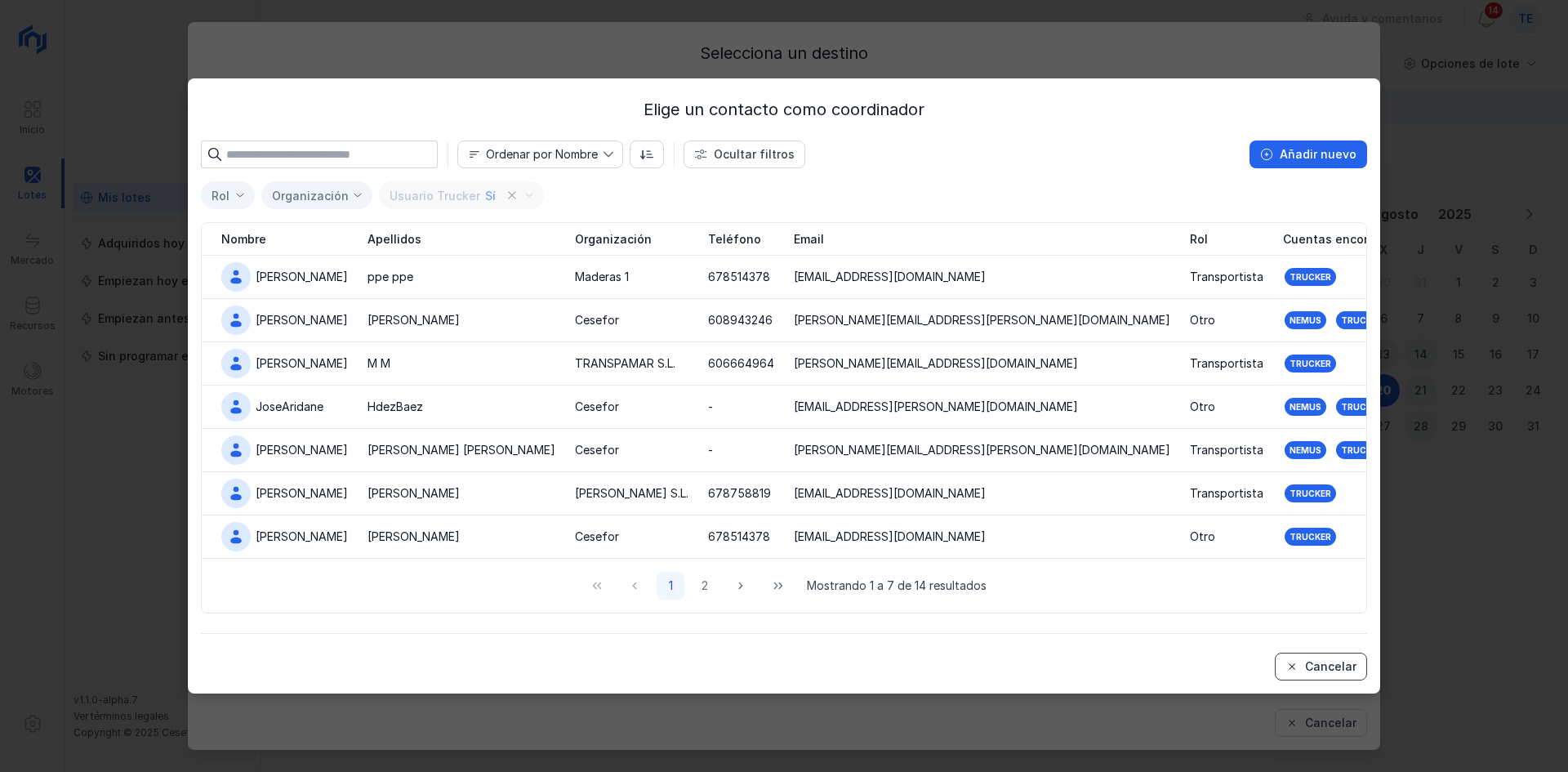
click at [1354, 668] on div "Cancelar" at bounding box center [1331, 667] width 51 height 17
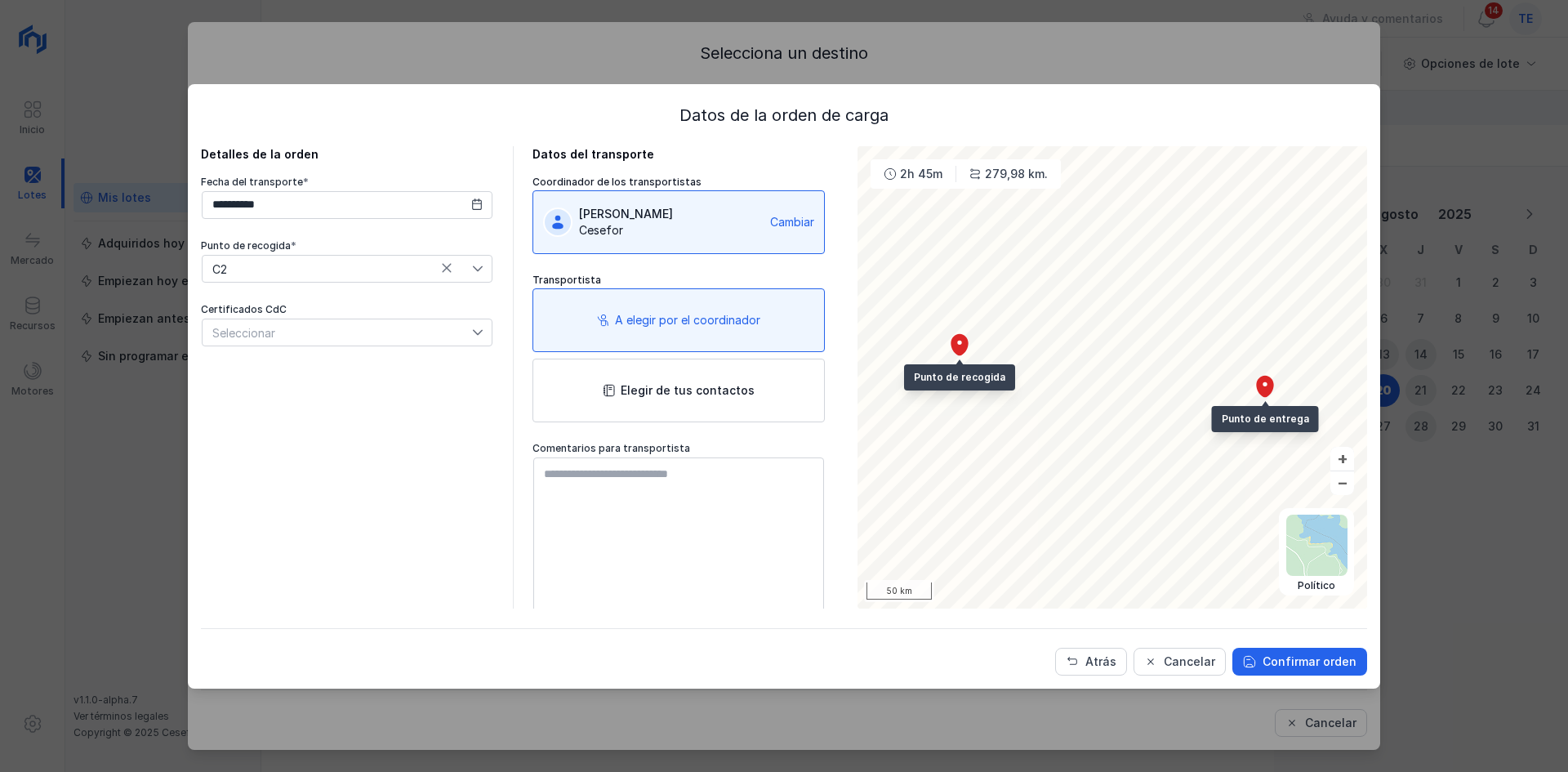
click at [792, 222] on div "Cambiar" at bounding box center [791, 222] width 44 height 17
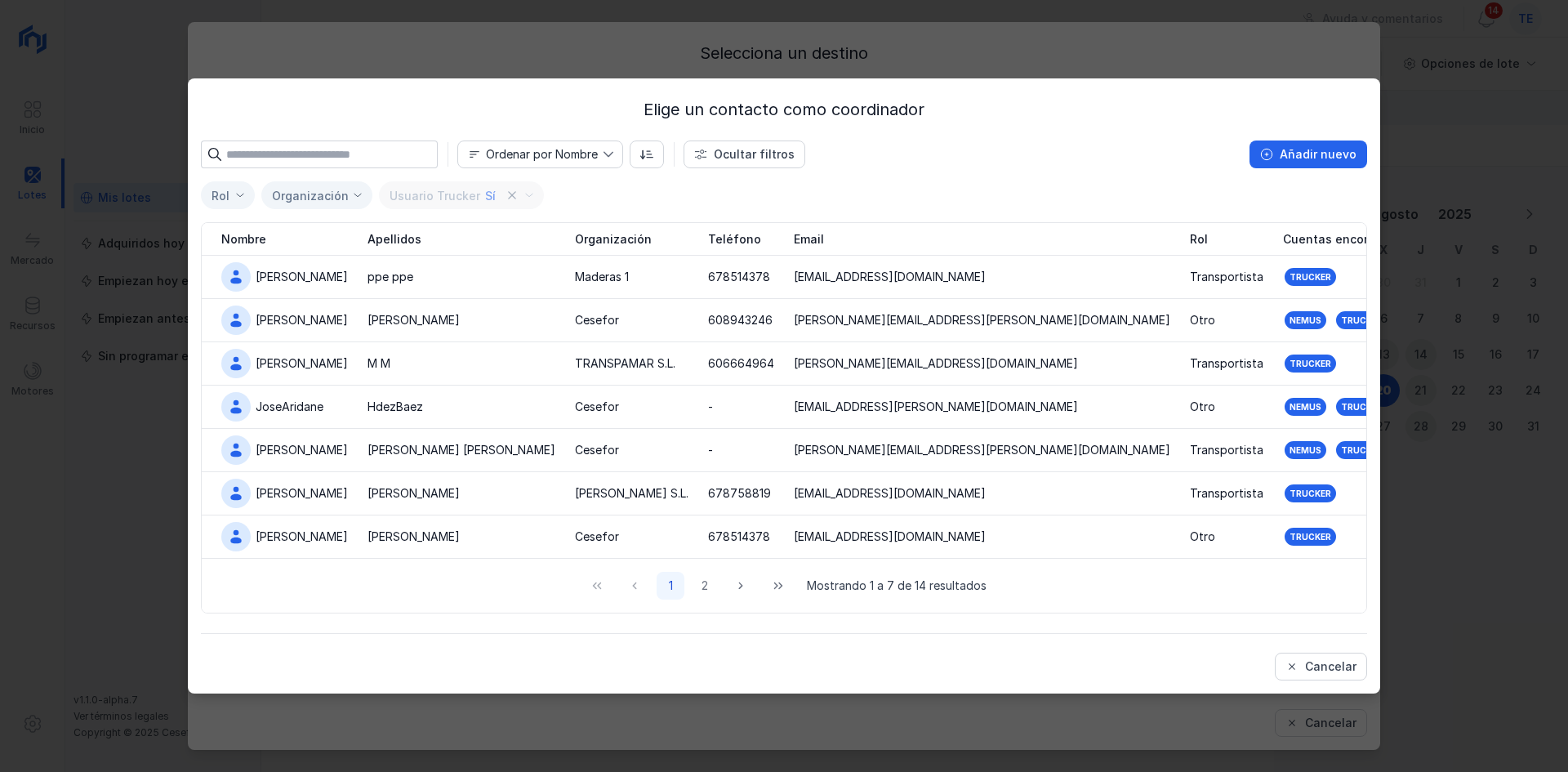
click at [722, 590] on div "1 2 Mostrando 1 a 7 de 14 resultados" at bounding box center [784, 586] width 405 height 28
click at [714, 590] on button "2" at bounding box center [705, 586] width 28 height 28
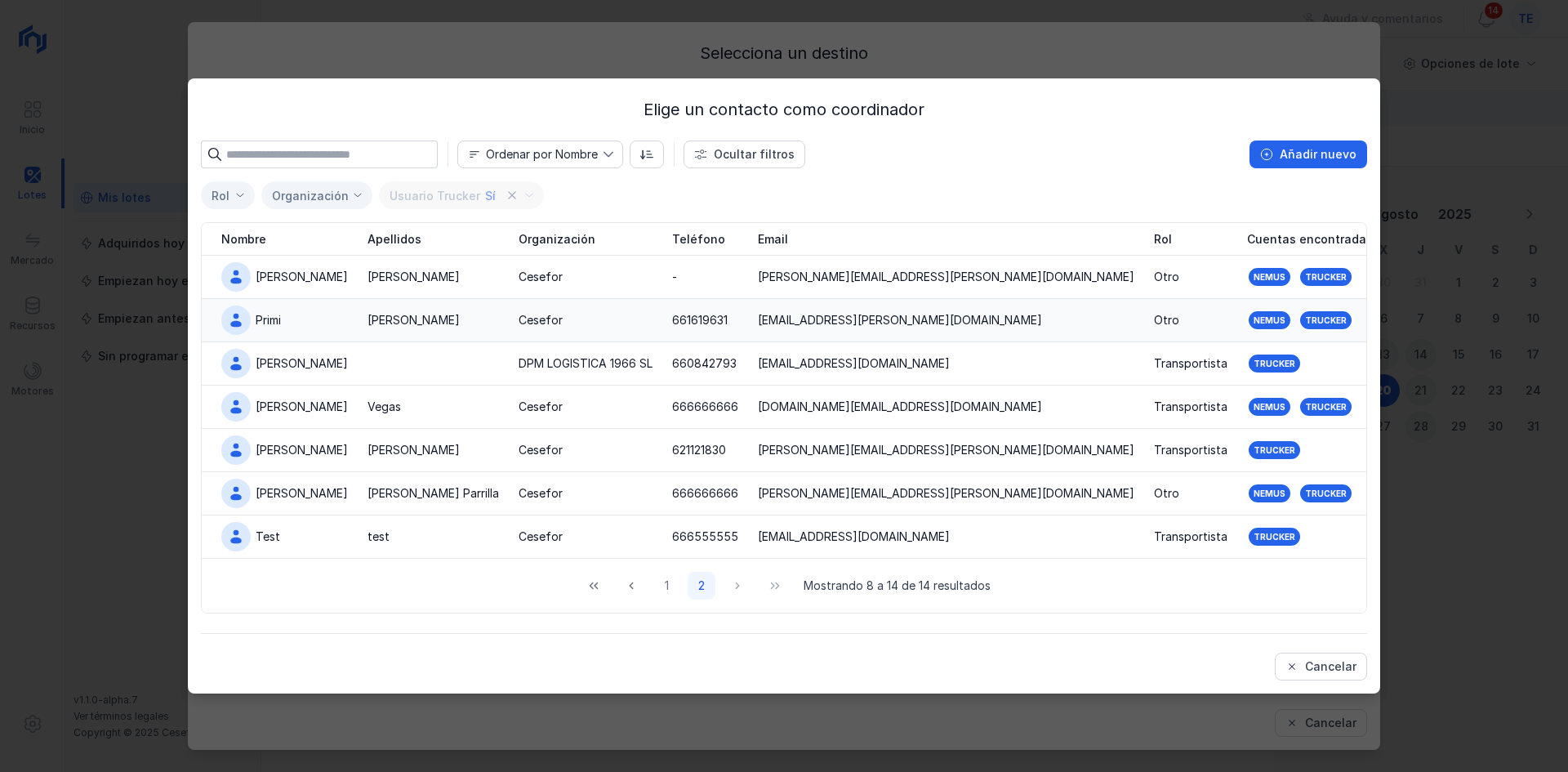
click at [632, 316] on div "Cesefor" at bounding box center [586, 321] width 134 height 17
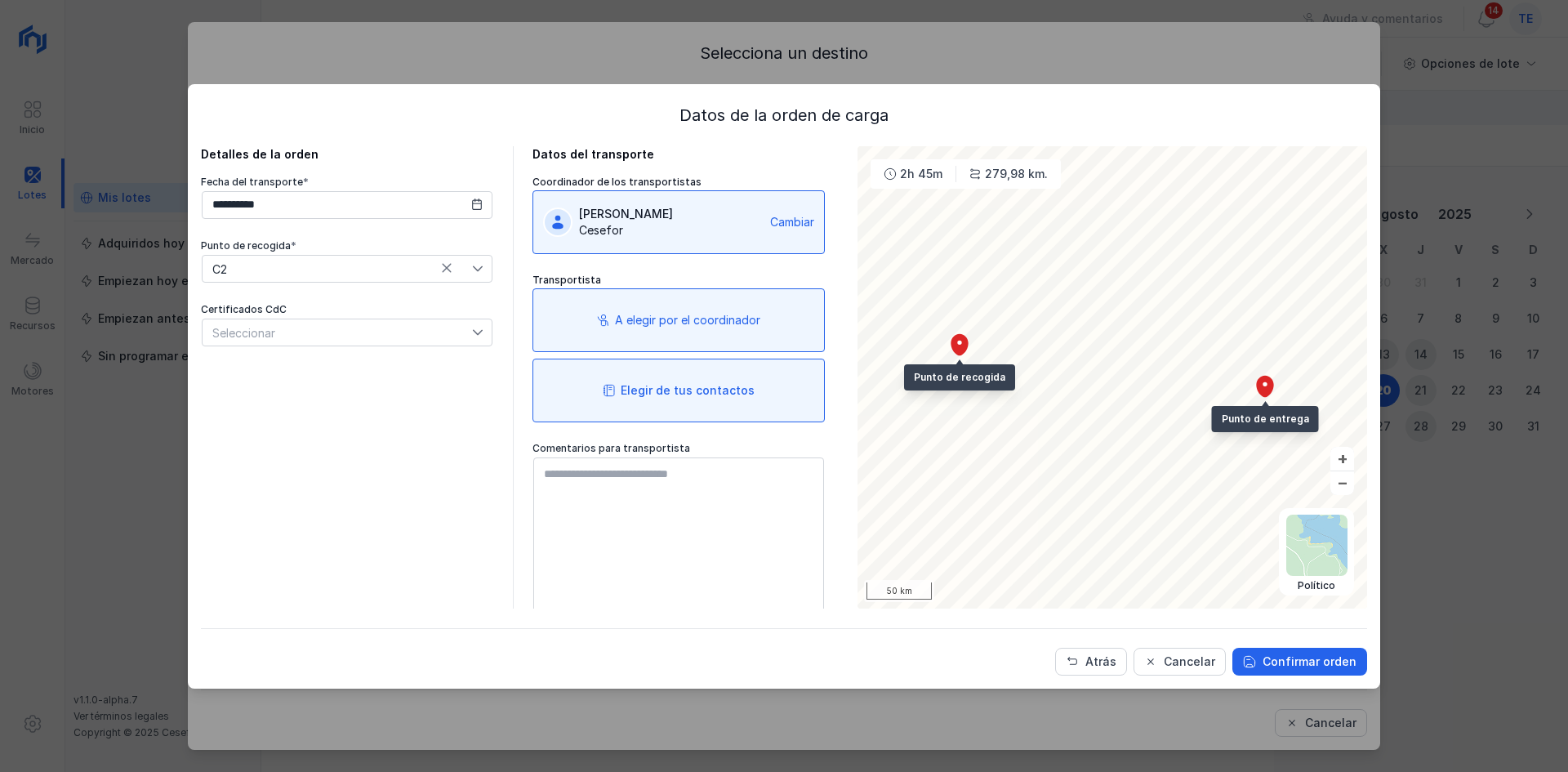
click at [698, 389] on div "Elegir de tus contactos" at bounding box center [688, 391] width 134 height 17
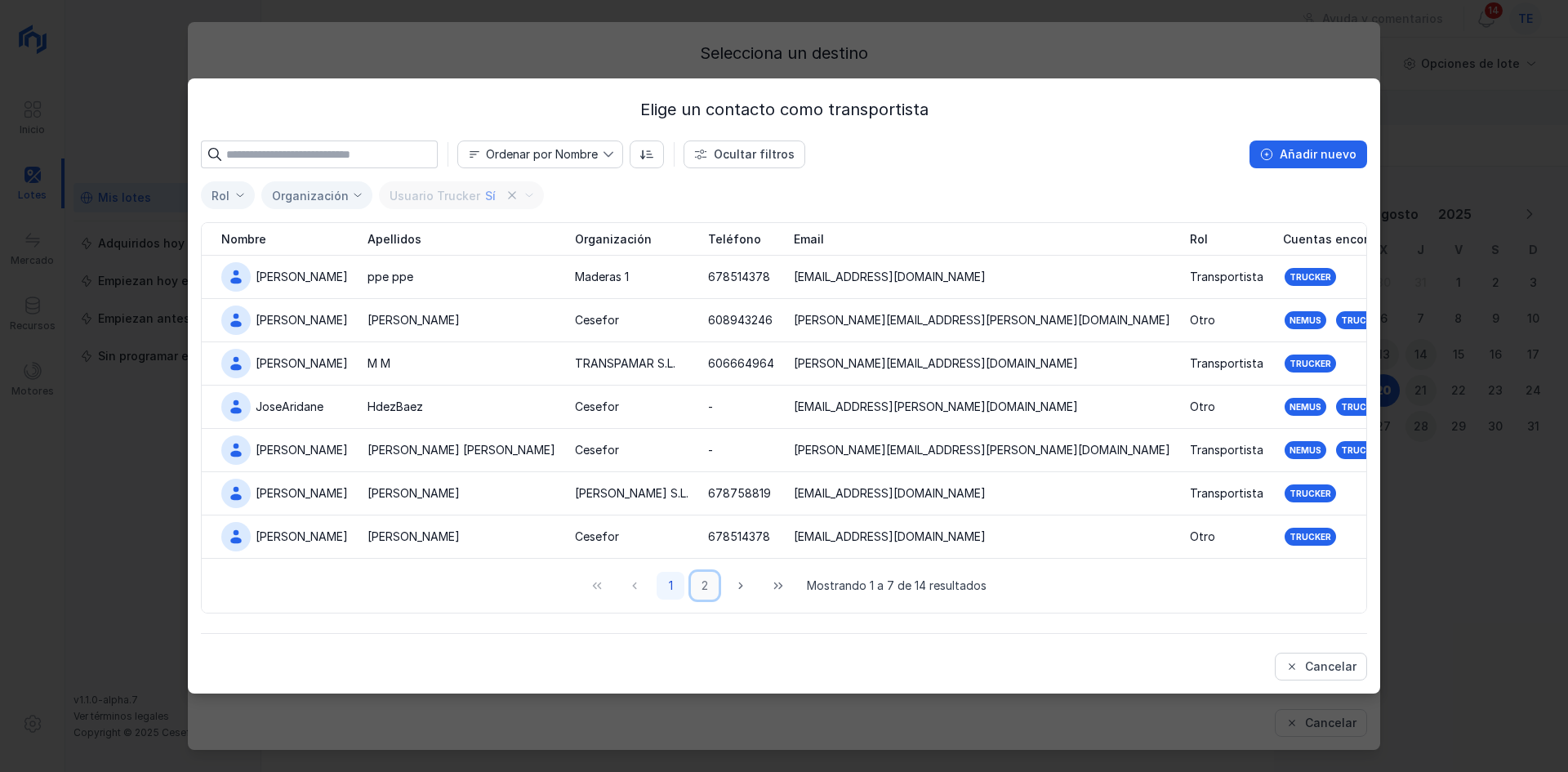
click at [709, 578] on button "2" at bounding box center [705, 586] width 28 height 28
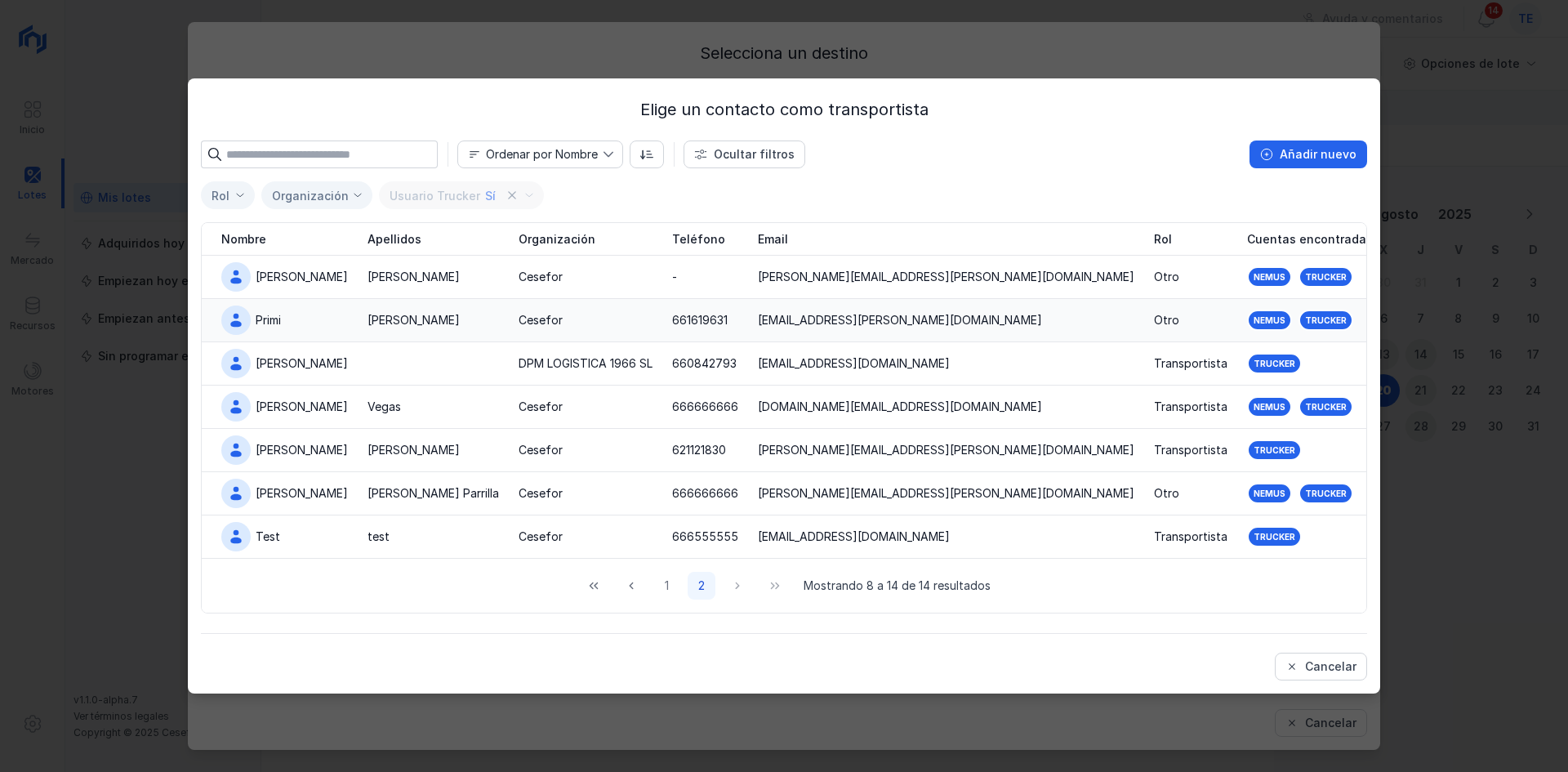
click at [609, 320] on div "Cesefor" at bounding box center [586, 321] width 134 height 17
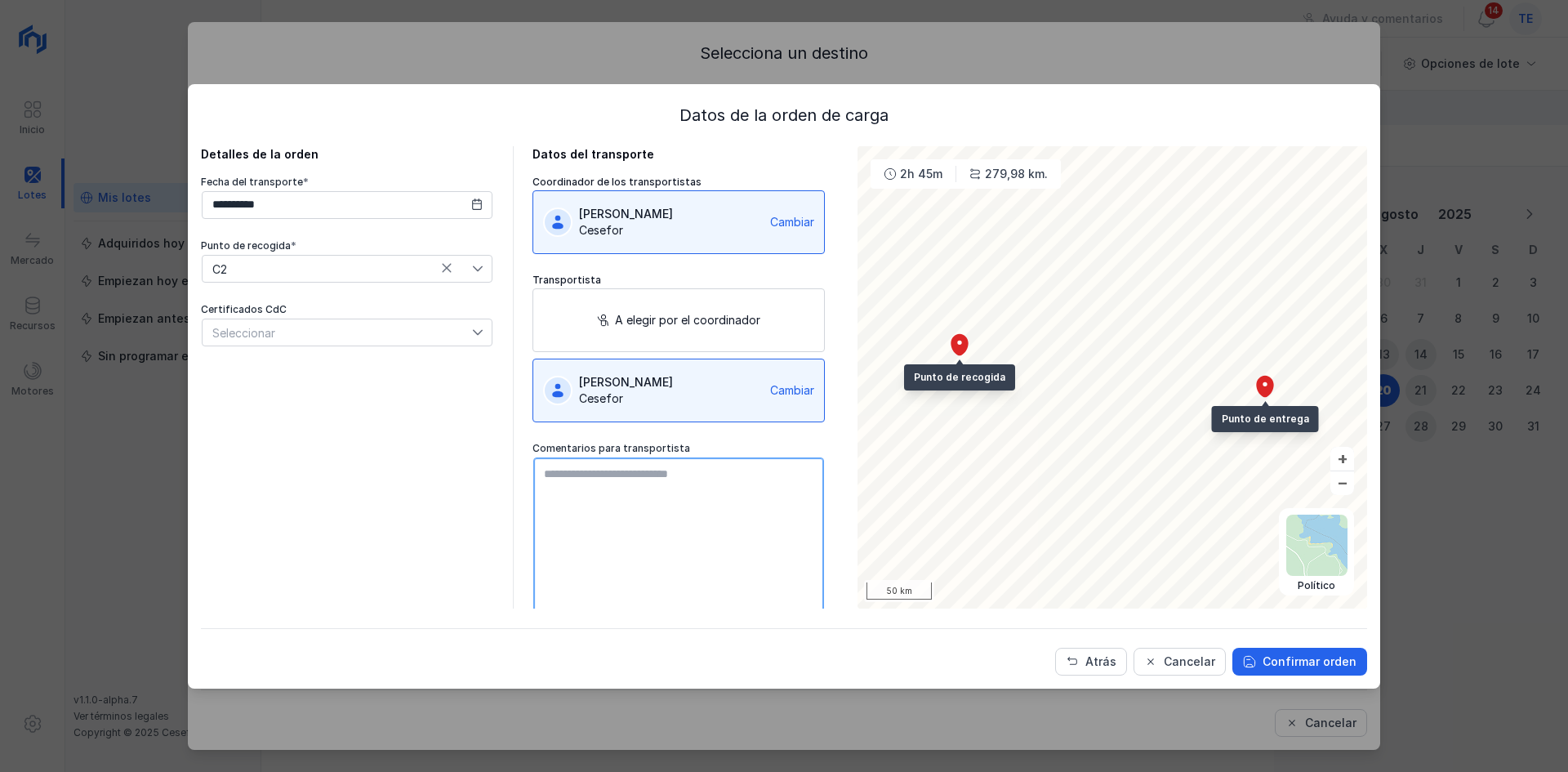
click at [553, 475] on textarea at bounding box center [679, 550] width 291 height 185
type textarea "**********"
click at [1295, 658] on div "Confirmar orden" at bounding box center [1309, 662] width 94 height 17
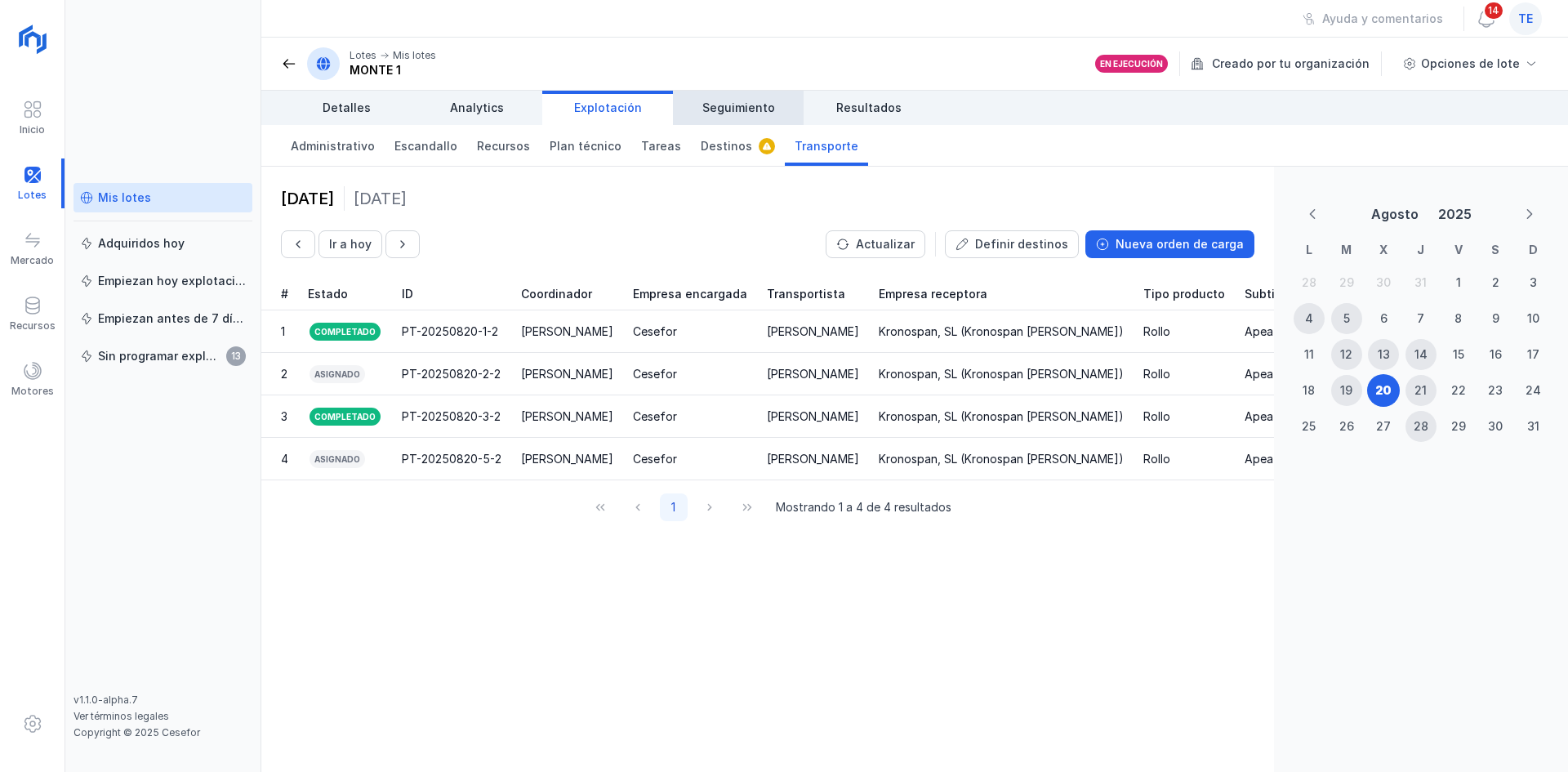
click at [754, 104] on span "Seguimiento" at bounding box center [738, 108] width 73 height 17
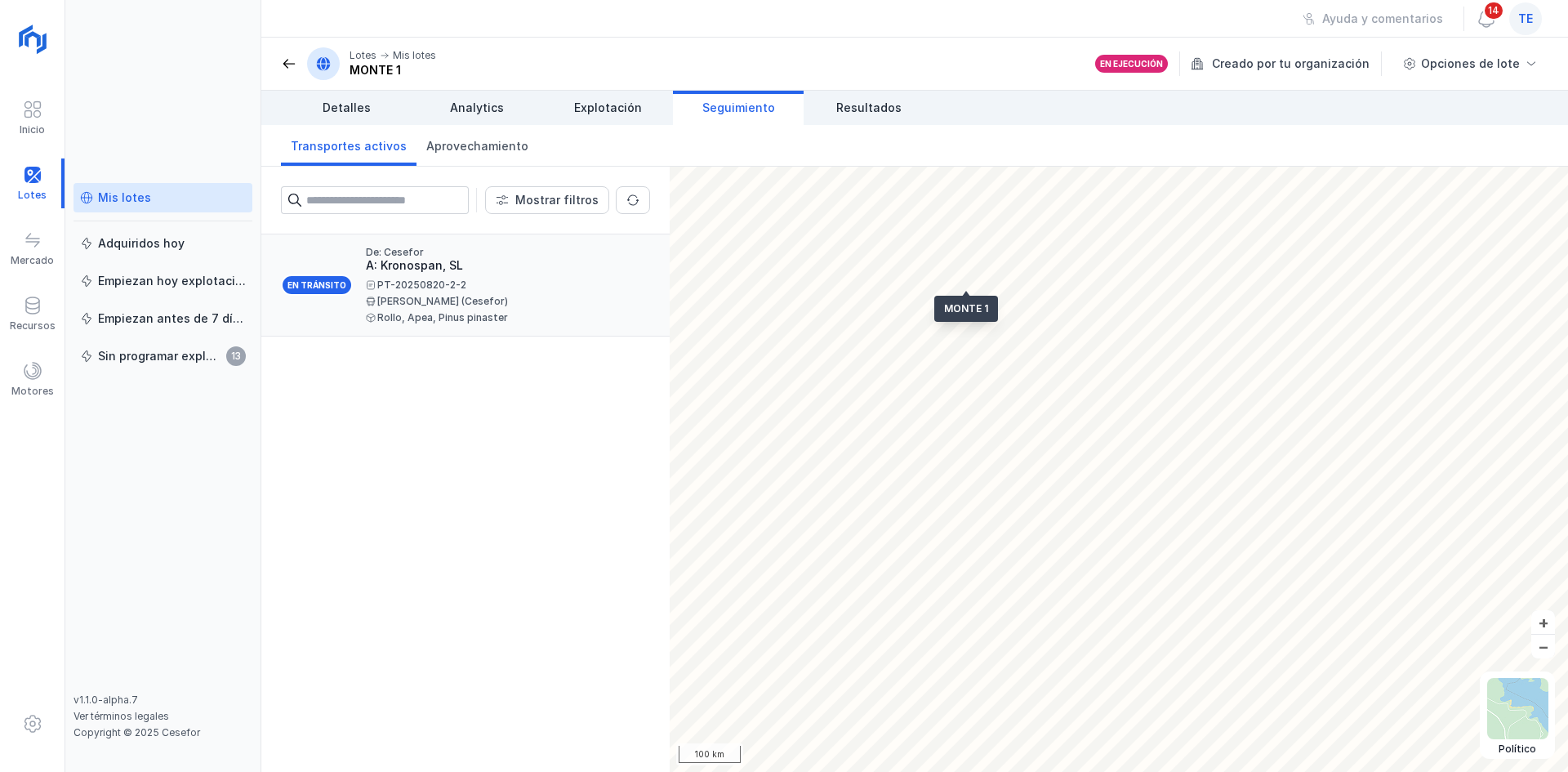
click at [378, 261] on div "A: Kronospan, SL" at bounding box center [501, 266] width 272 height 17
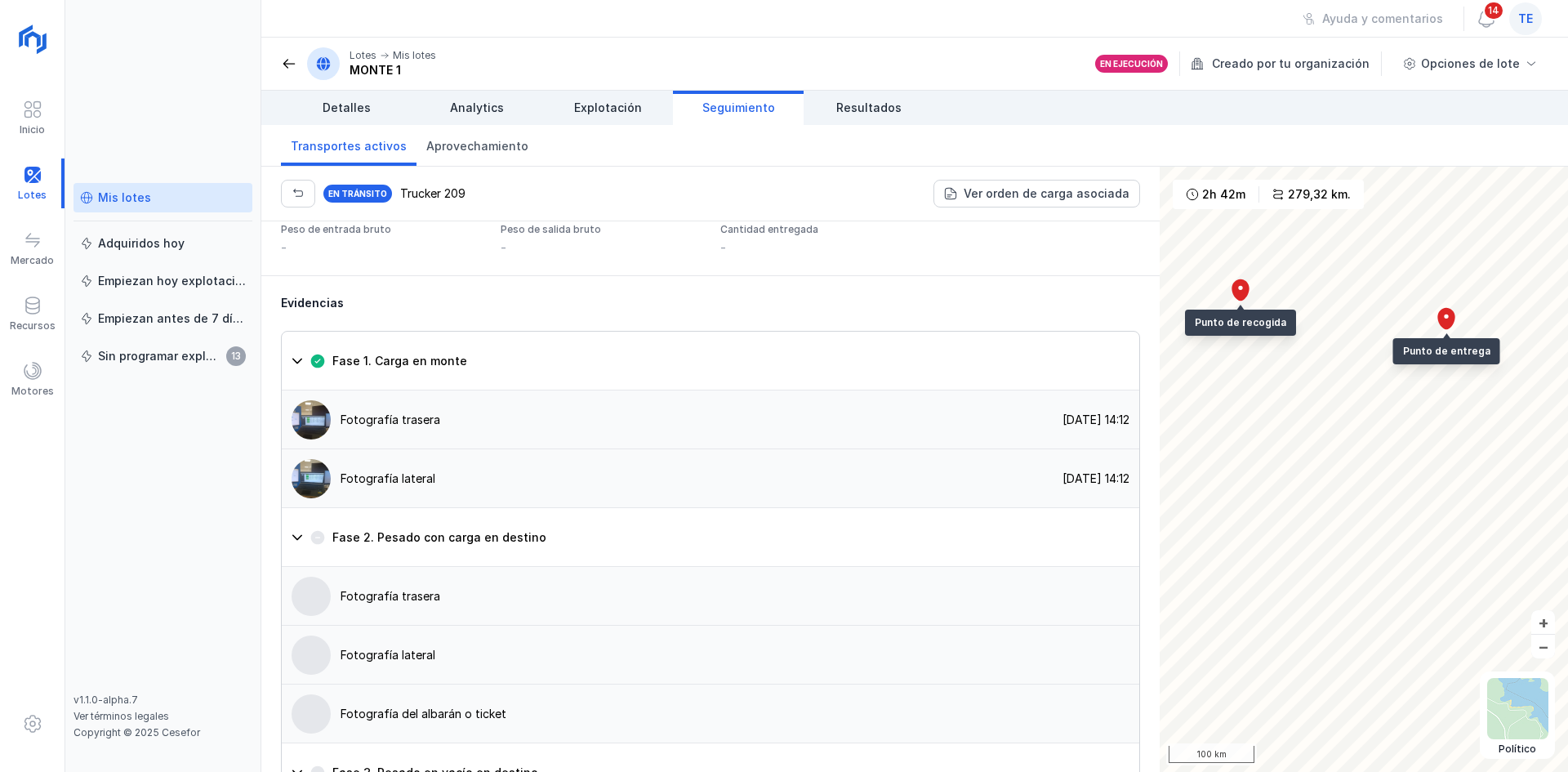
scroll to position [1044, 0]
click at [314, 441] on img at bounding box center [312, 421] width 39 height 39
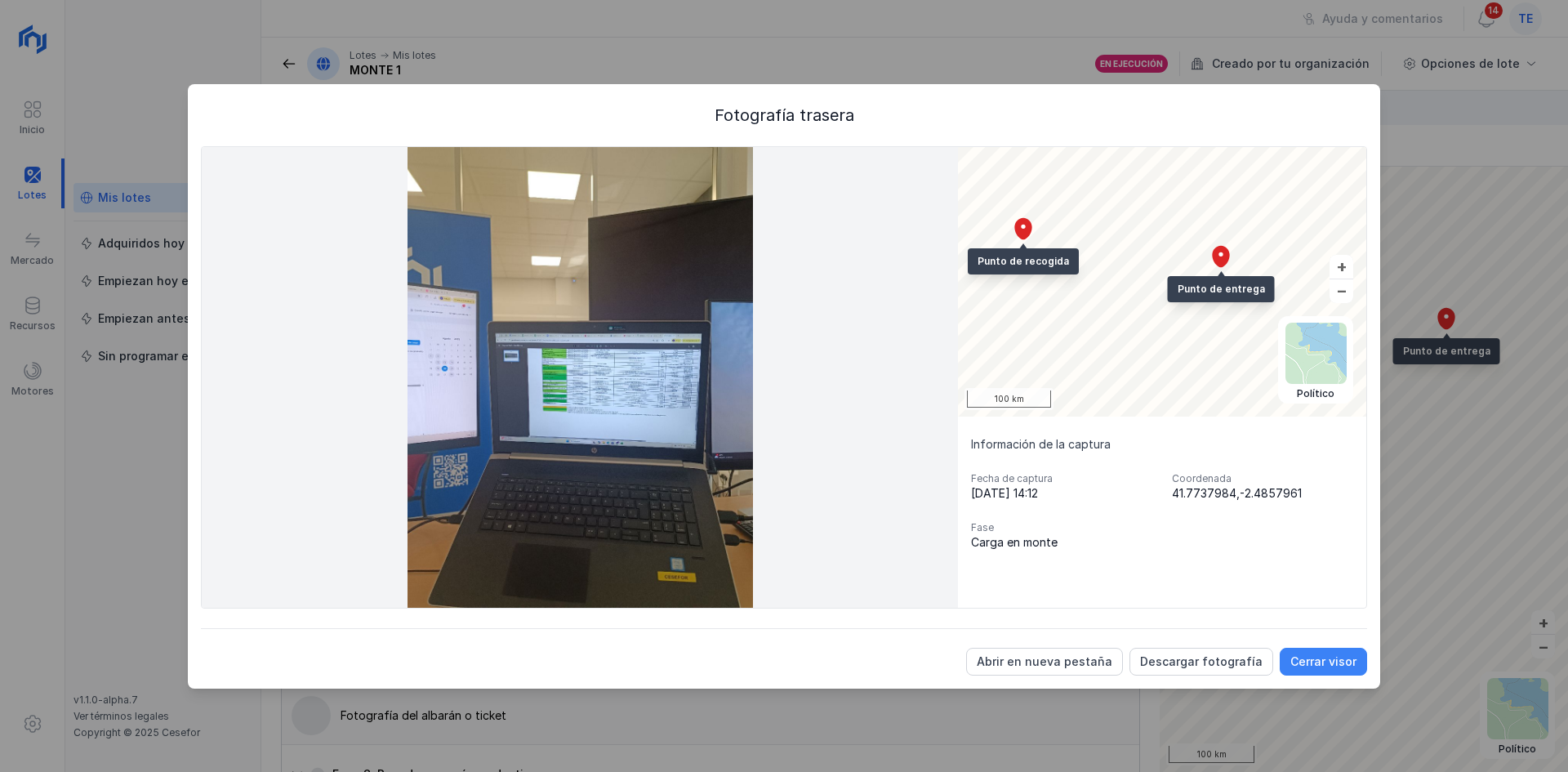
click at [1359, 663] on button "Cerrar visor" at bounding box center [1323, 662] width 87 height 28
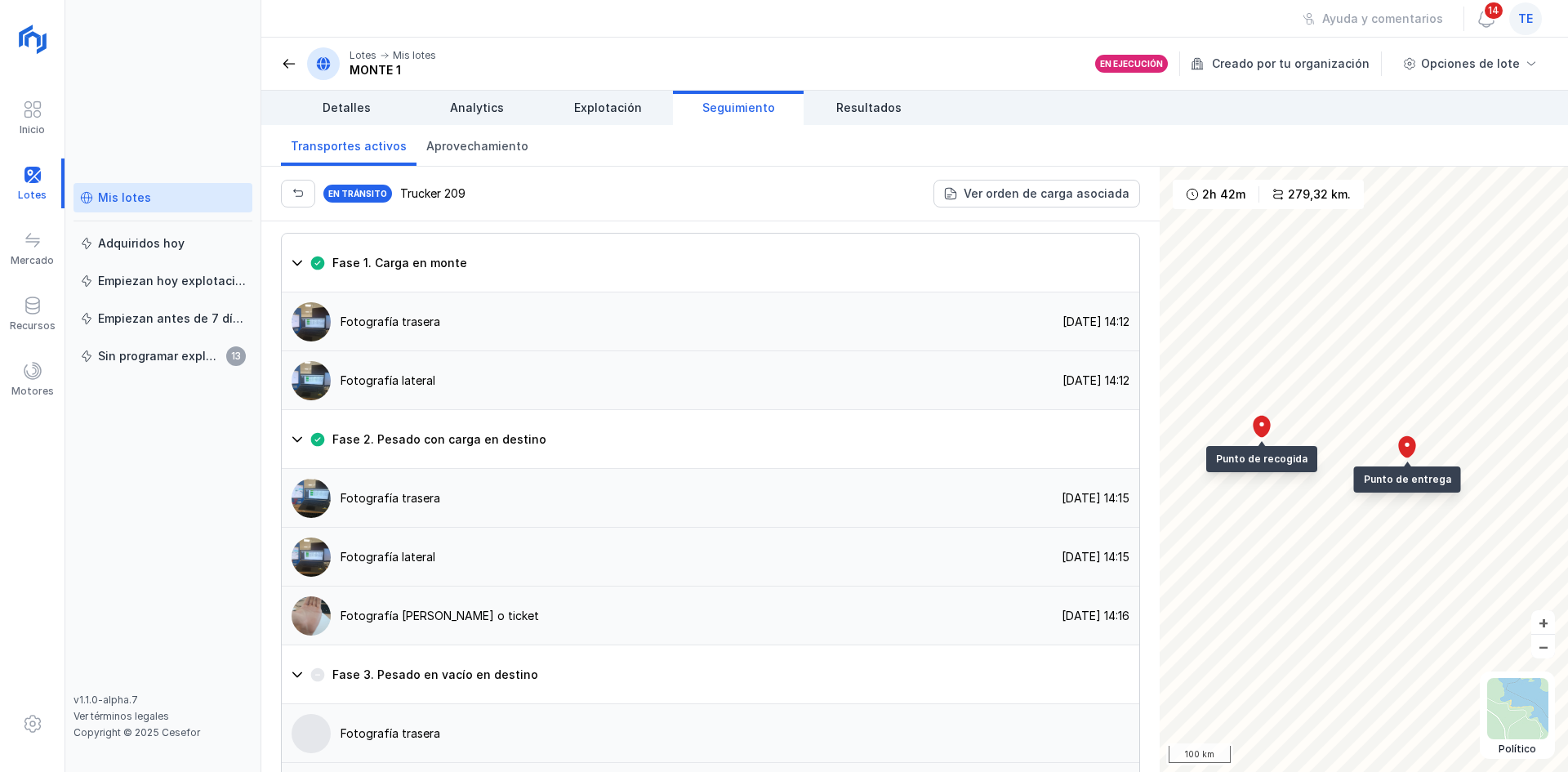
scroll to position [1289, 0]
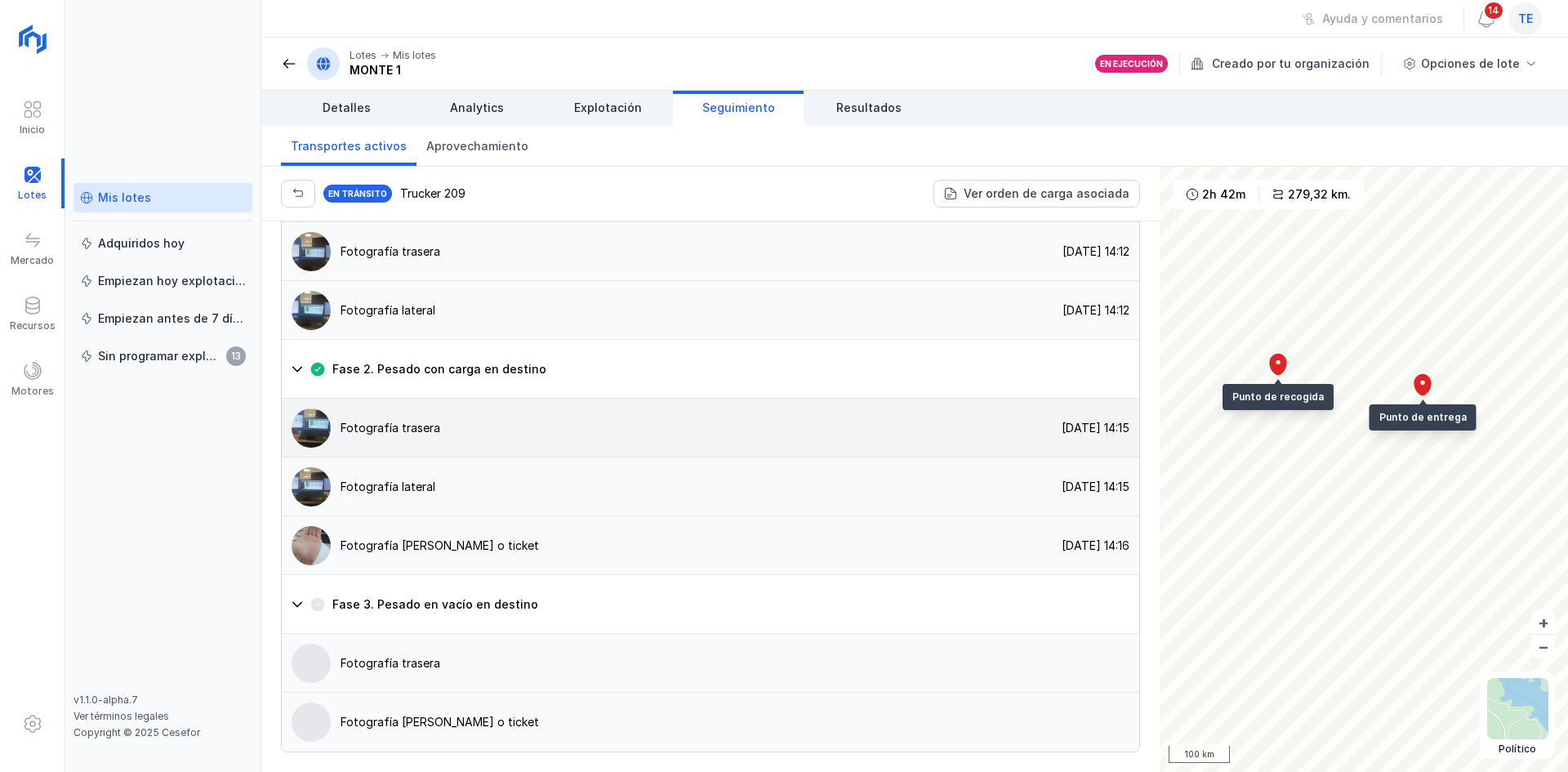
click at [326, 434] on img at bounding box center [312, 428] width 39 height 39
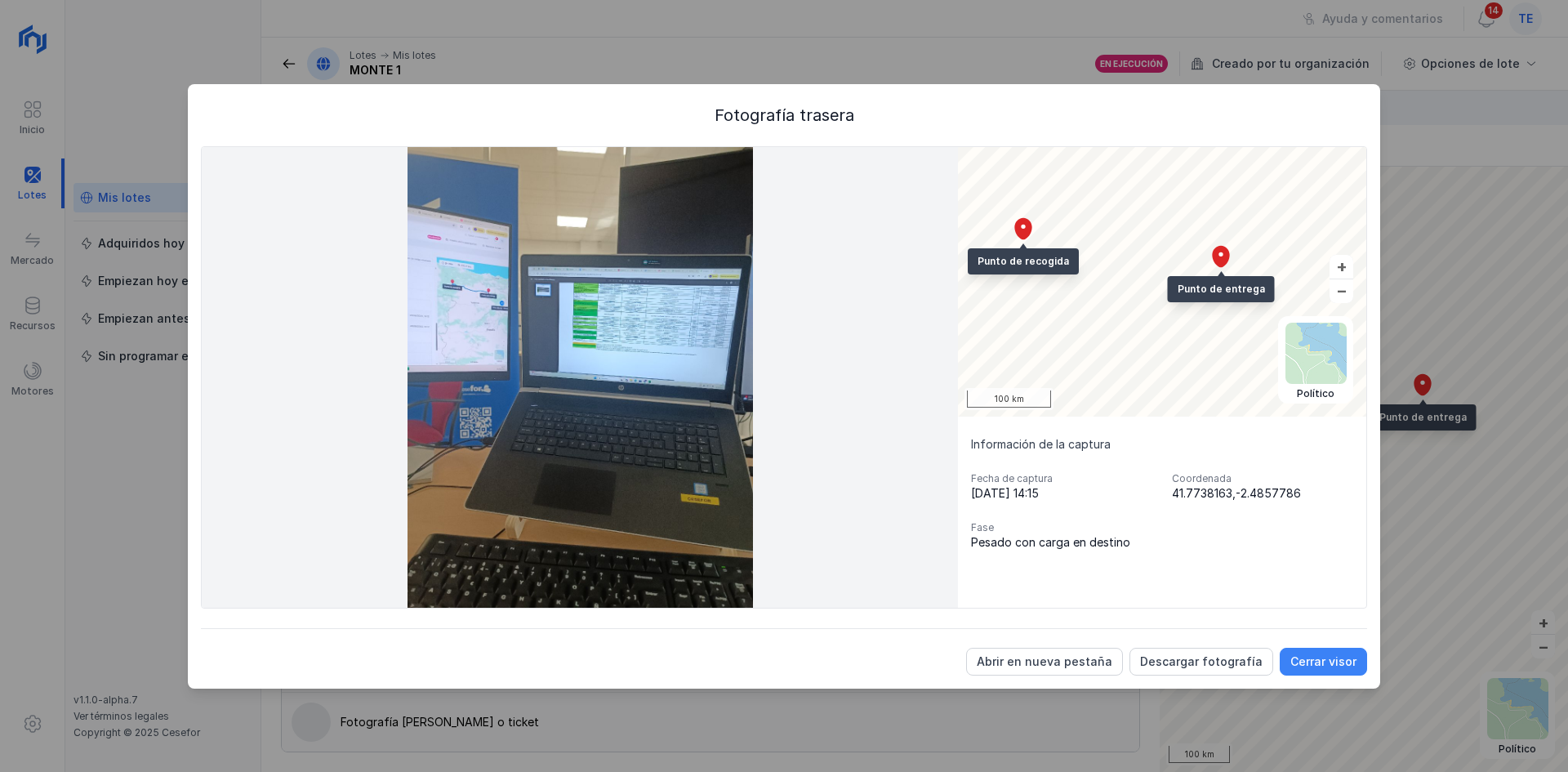
click at [1320, 657] on div "Cerrar visor" at bounding box center [1323, 662] width 66 height 17
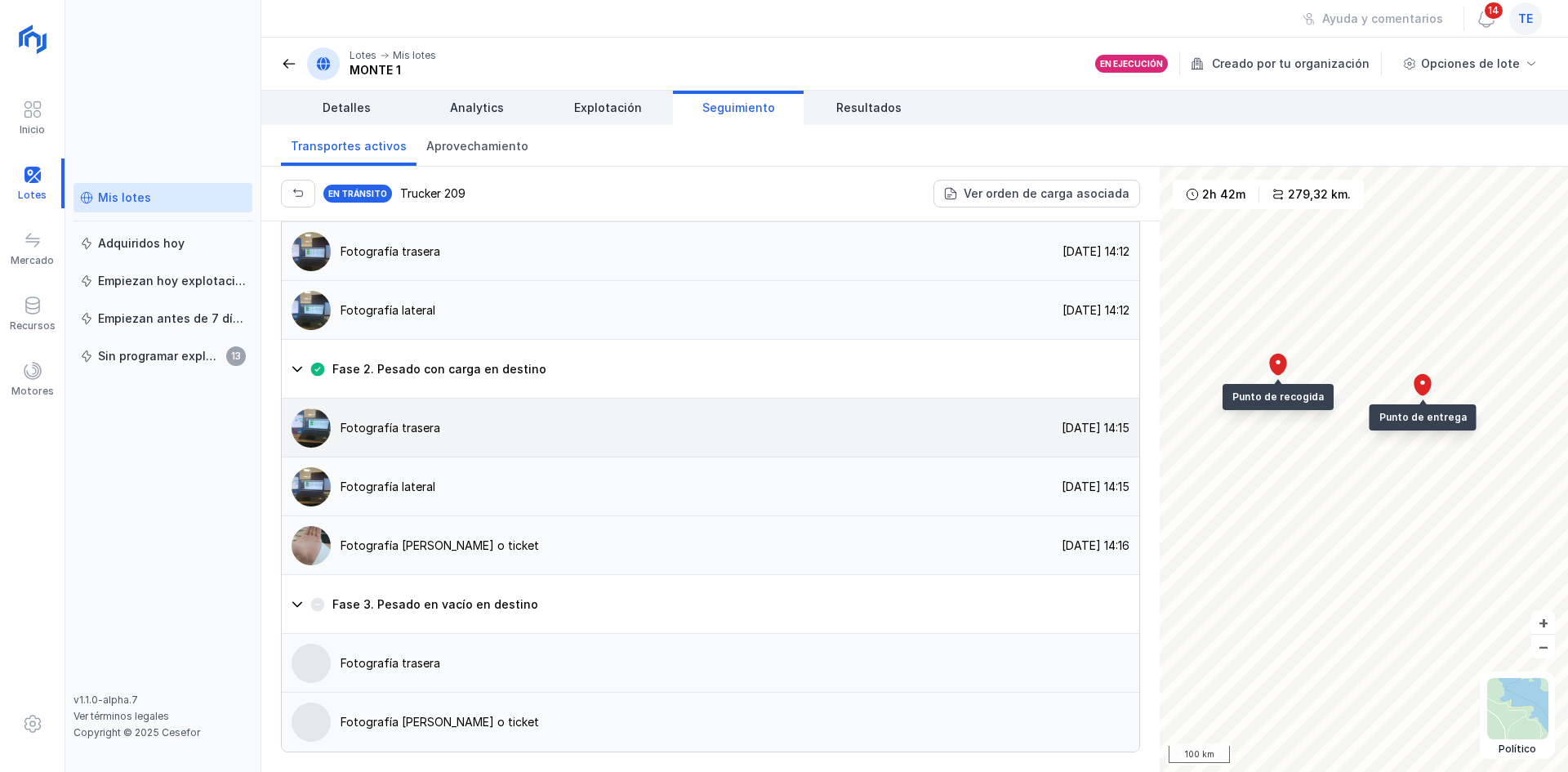
click at [661, 458] on div "Fotografía trasera 20/08/2025, 14:15" at bounding box center [711, 486] width 857 height 59
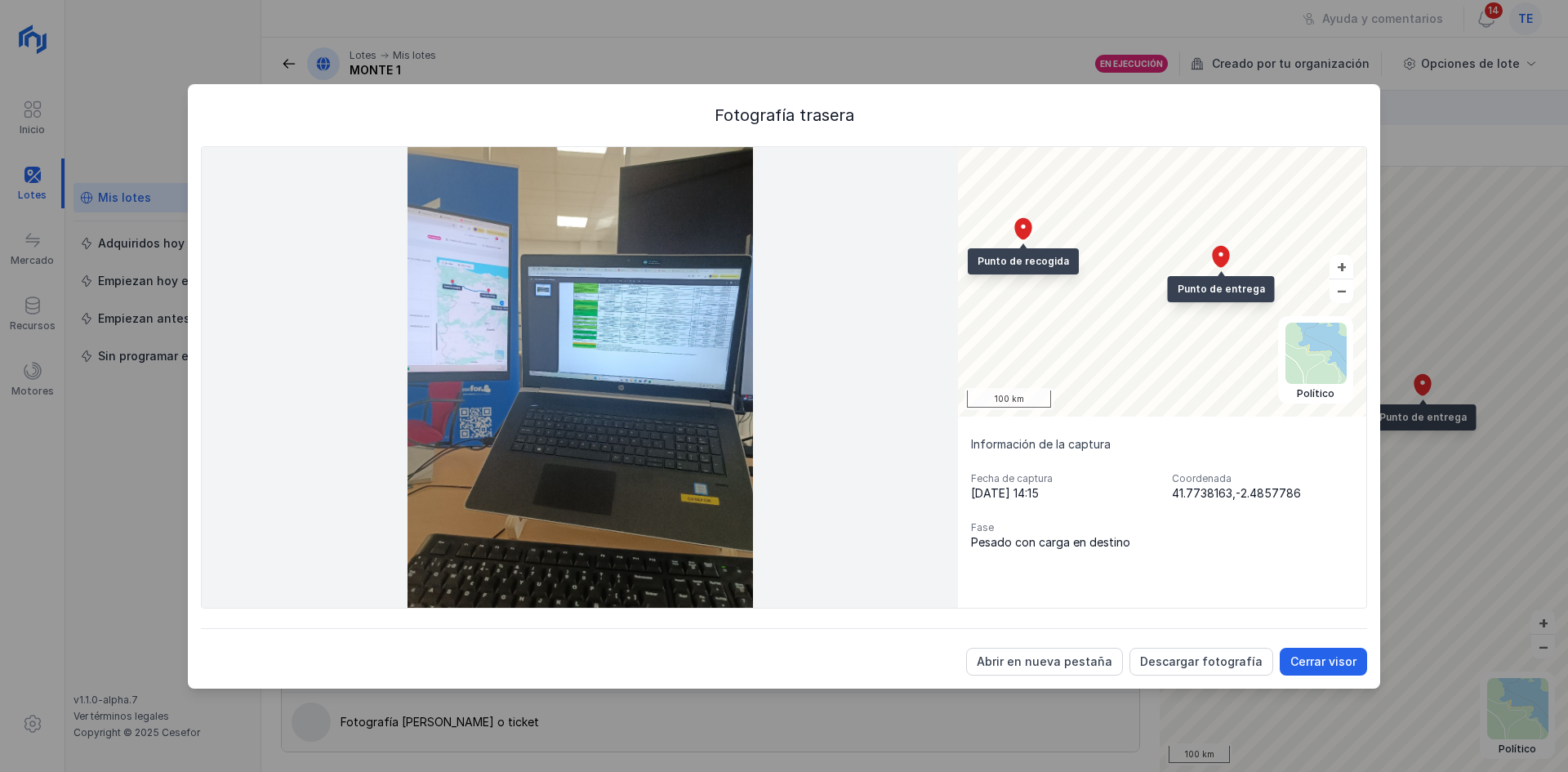
drag, startPoint x: 1182, startPoint y: 494, endPoint x: 1282, endPoint y: 486, distance: 100.3
click at [1285, 486] on div "41.7738163,-2.4857786" at bounding box center [1262, 494] width 181 height 17
click at [1336, 659] on div "Cerrar visor" at bounding box center [1323, 662] width 66 height 17
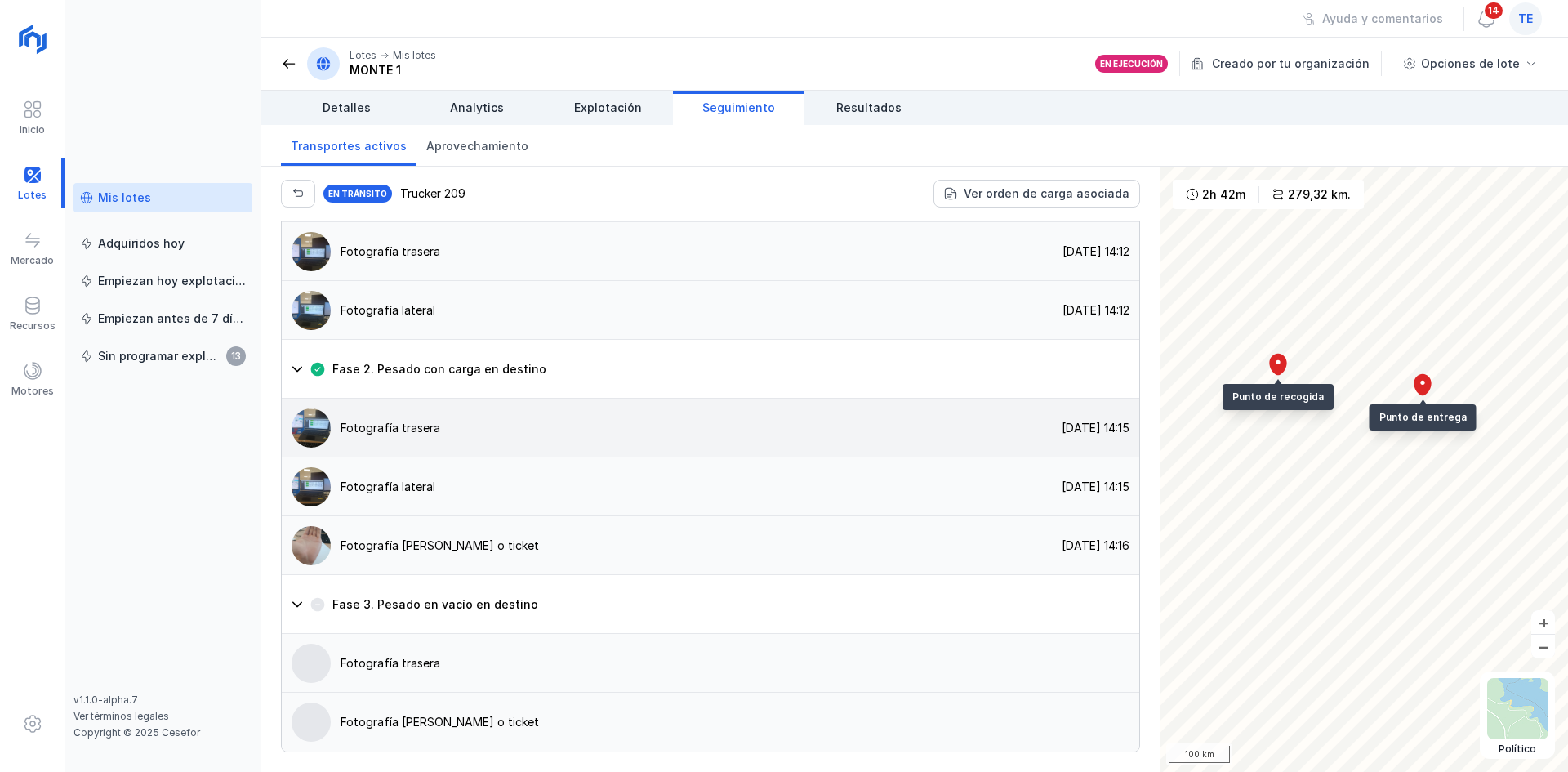
click at [897, 458] on div "Fotografía trasera 20/08/2025, 14:15" at bounding box center [711, 486] width 857 height 59
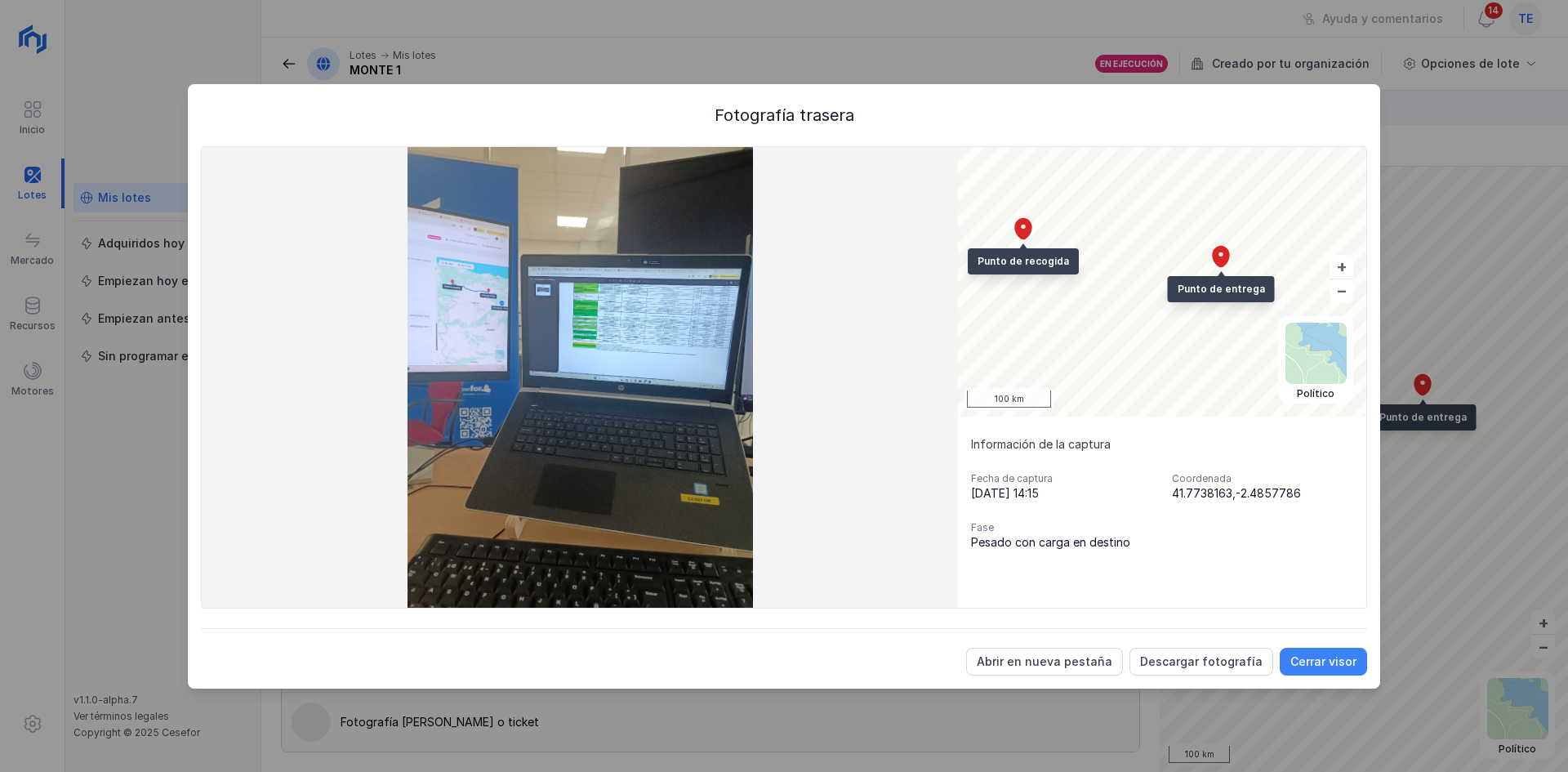
click at [1349, 655] on div "Cerrar visor" at bounding box center [1323, 662] width 66 height 17
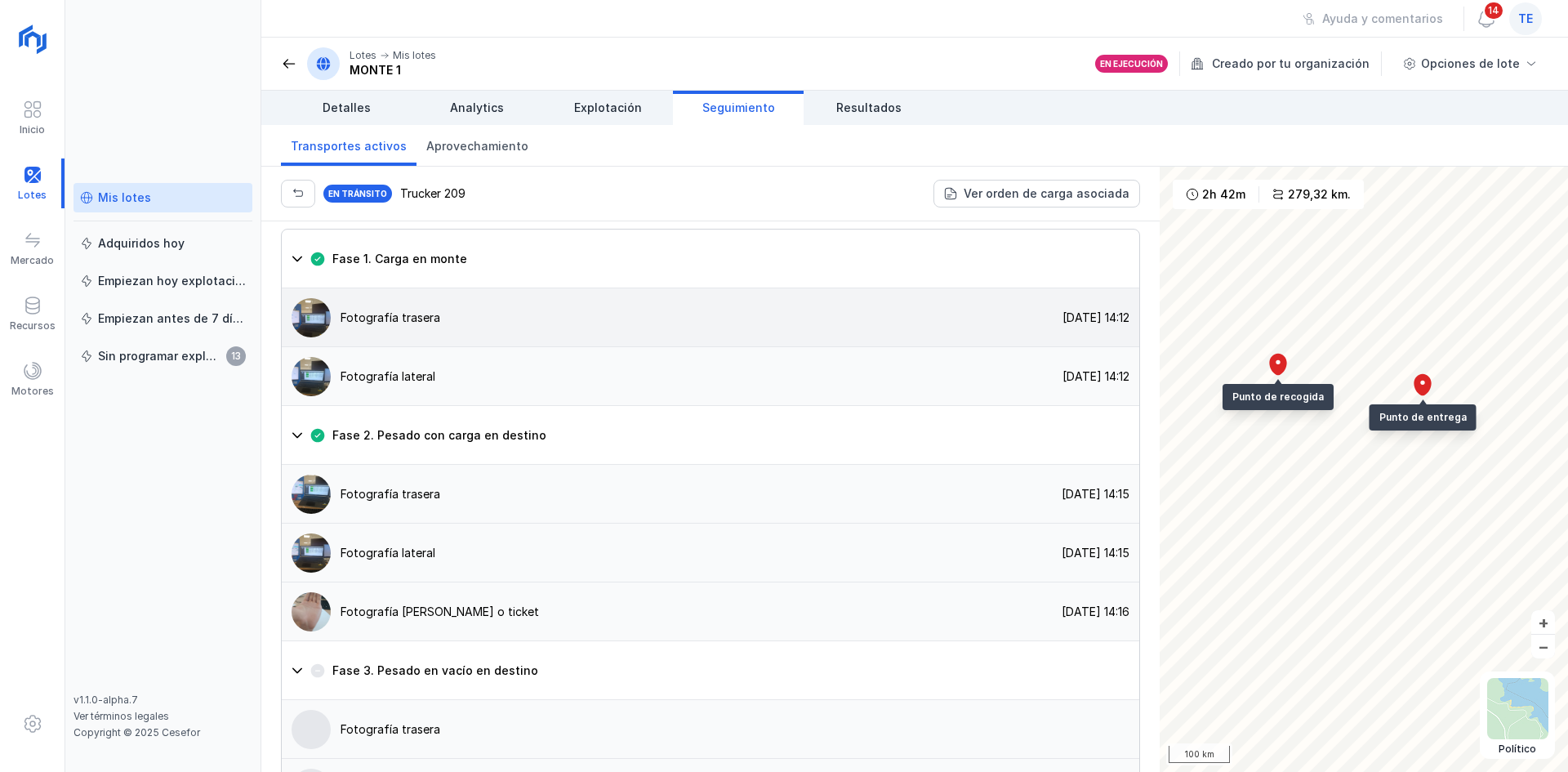
scroll to position [1125, 0]
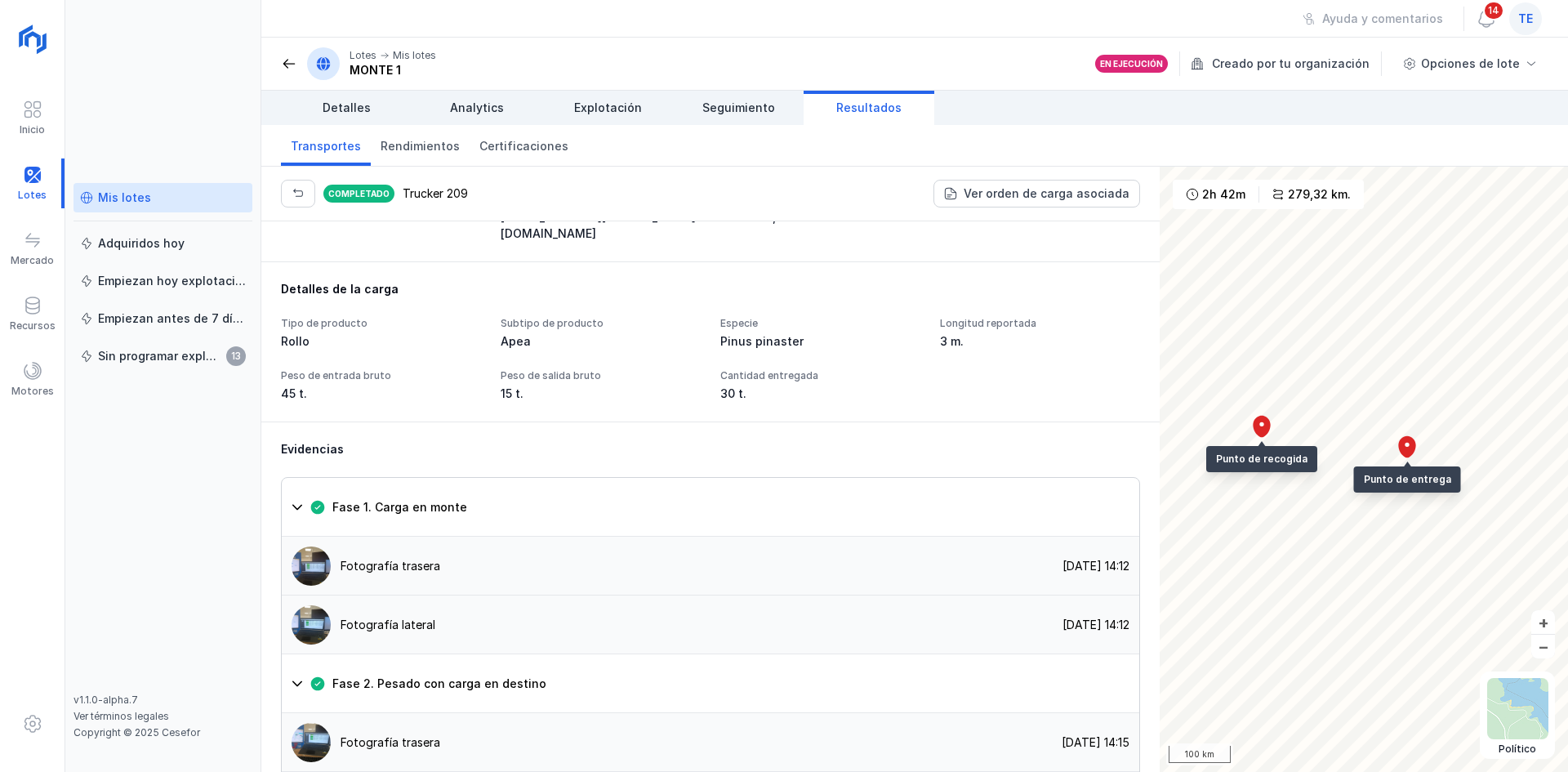
scroll to position [717, 0]
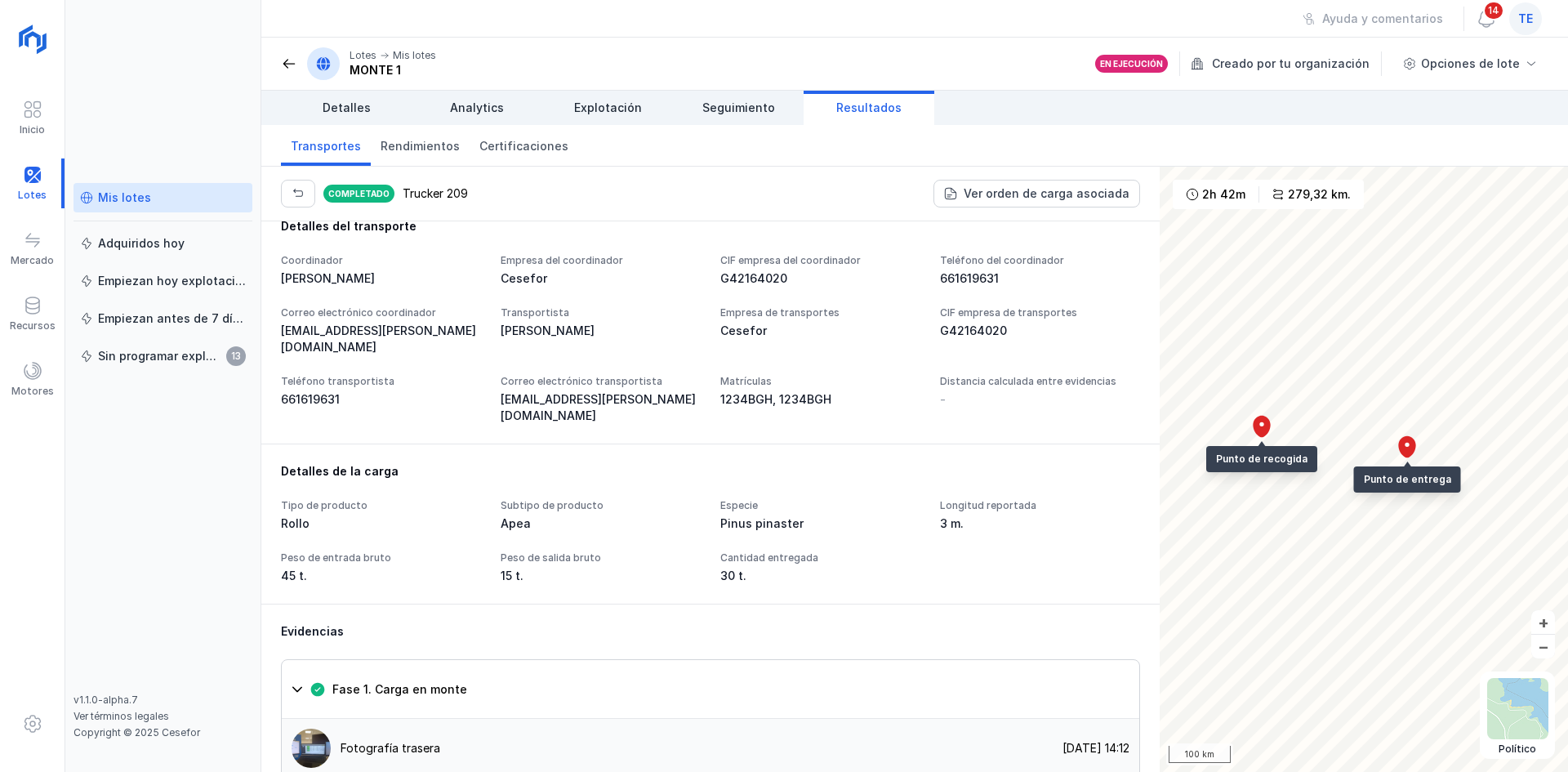
drag, startPoint x: 279, startPoint y: 657, endPoint x: 356, endPoint y: 647, distance: 77.6
click at [343, 604] on div "Detalles de la carga Tipo de producto Rollo Subtipo de producto Apea Especie Pi…" at bounding box center [711, 524] width 898 height 160
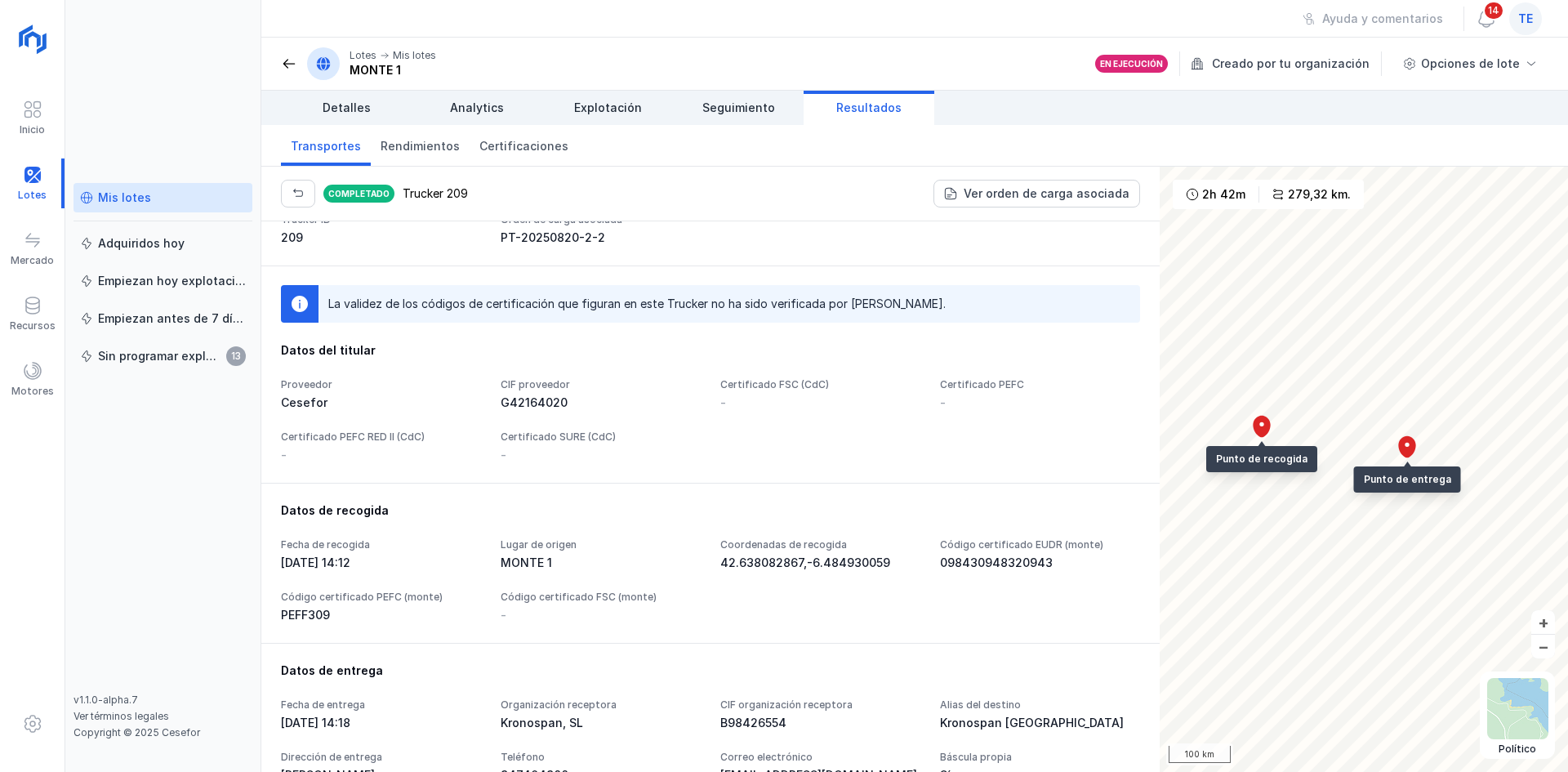
scroll to position [0, 0]
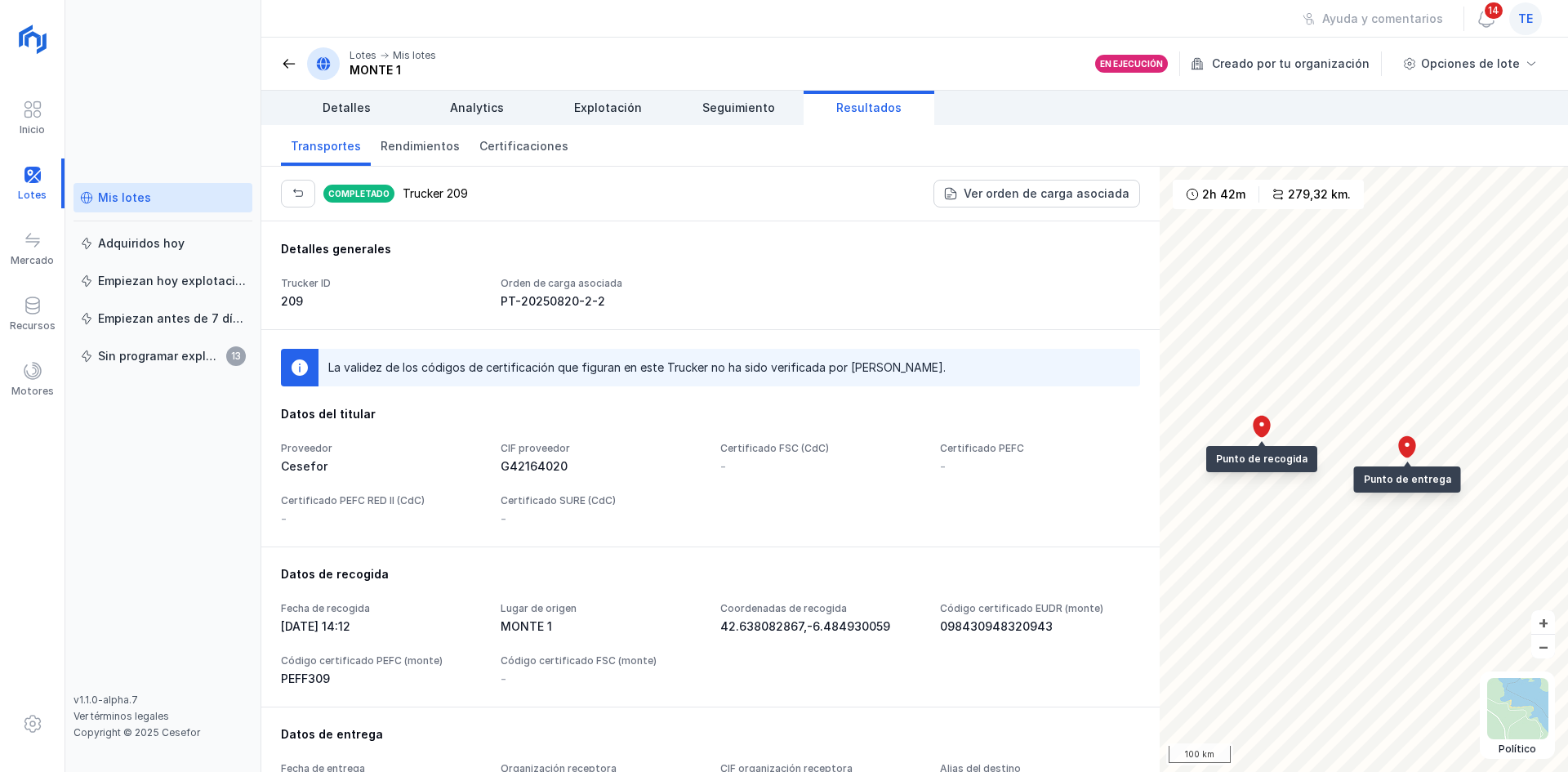
drag, startPoint x: 862, startPoint y: 73, endPoint x: 855, endPoint y: 111, distance: 38.6
click at [862, 78] on header "Lotes Mis lotes MONTE 1 En ejecución Creado por tu organización Opciones de lote" at bounding box center [914, 63] width 1307 height 53
click at [855, 111] on span "Resultados" at bounding box center [869, 108] width 65 height 17
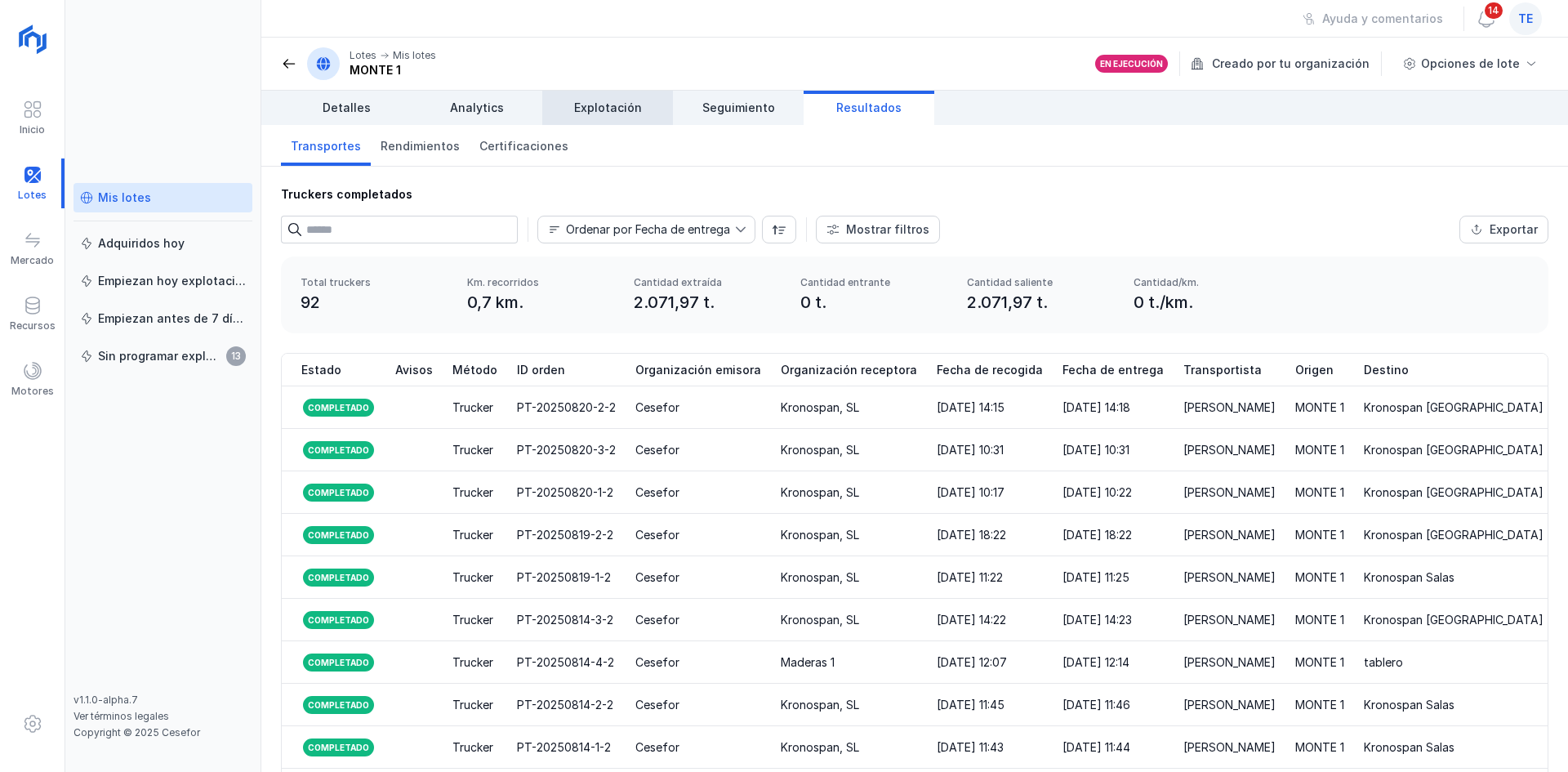
click at [634, 99] on link "Explotación" at bounding box center [607, 107] width 131 height 34
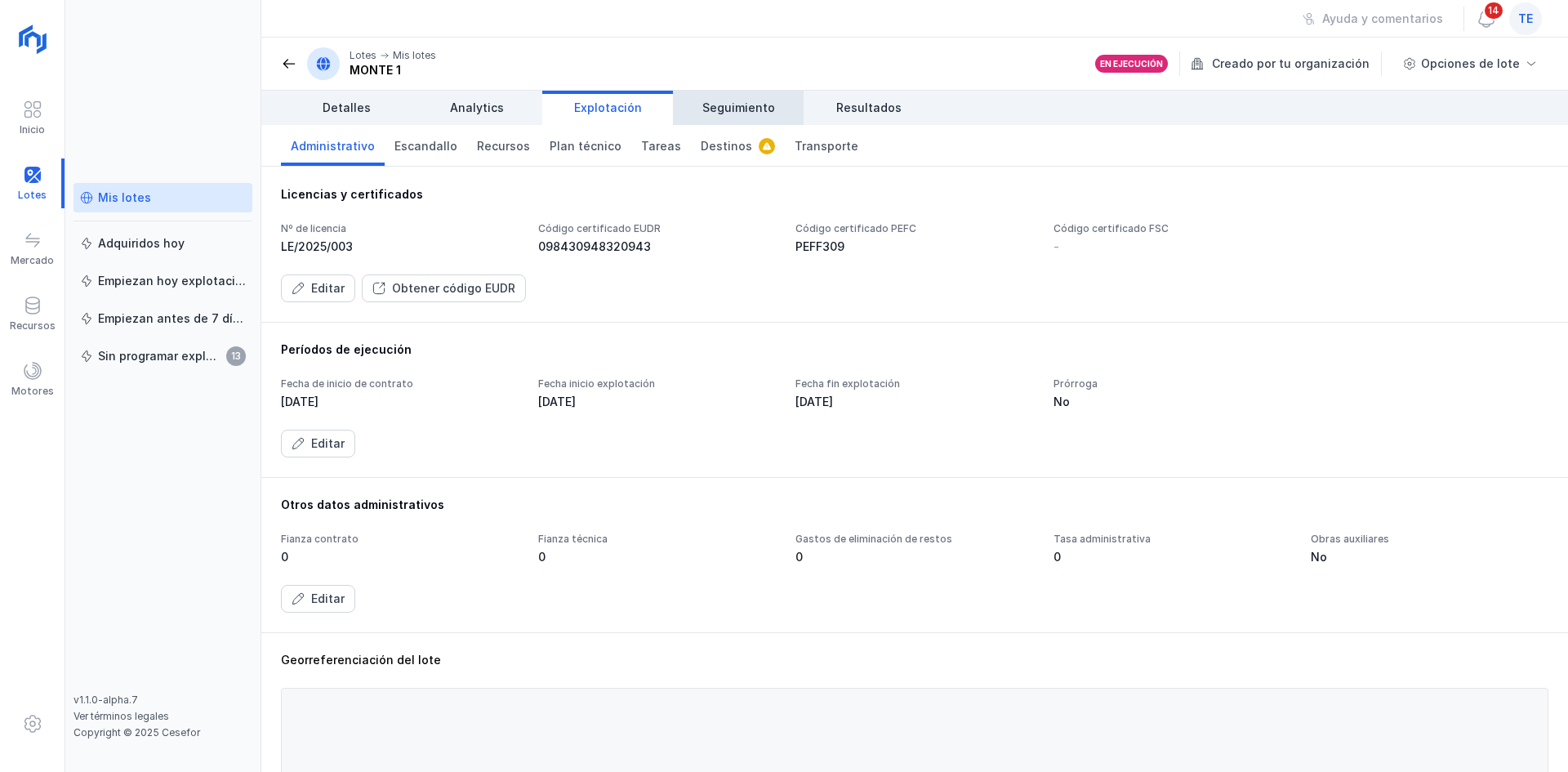
click at [767, 111] on span "Seguimiento" at bounding box center [738, 108] width 73 height 17
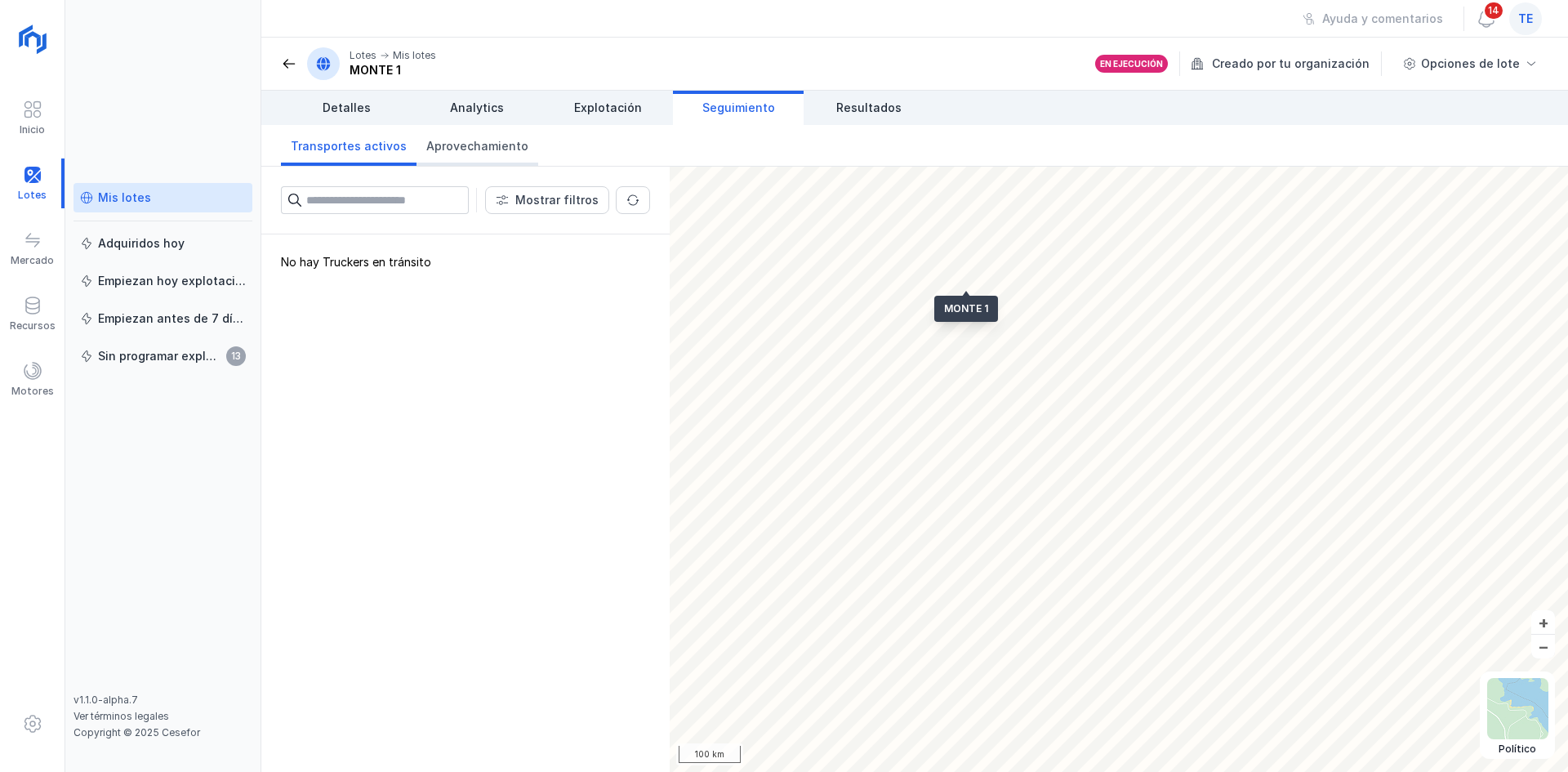
click at [480, 147] on span "Aprovechamiento" at bounding box center [477, 146] width 102 height 17
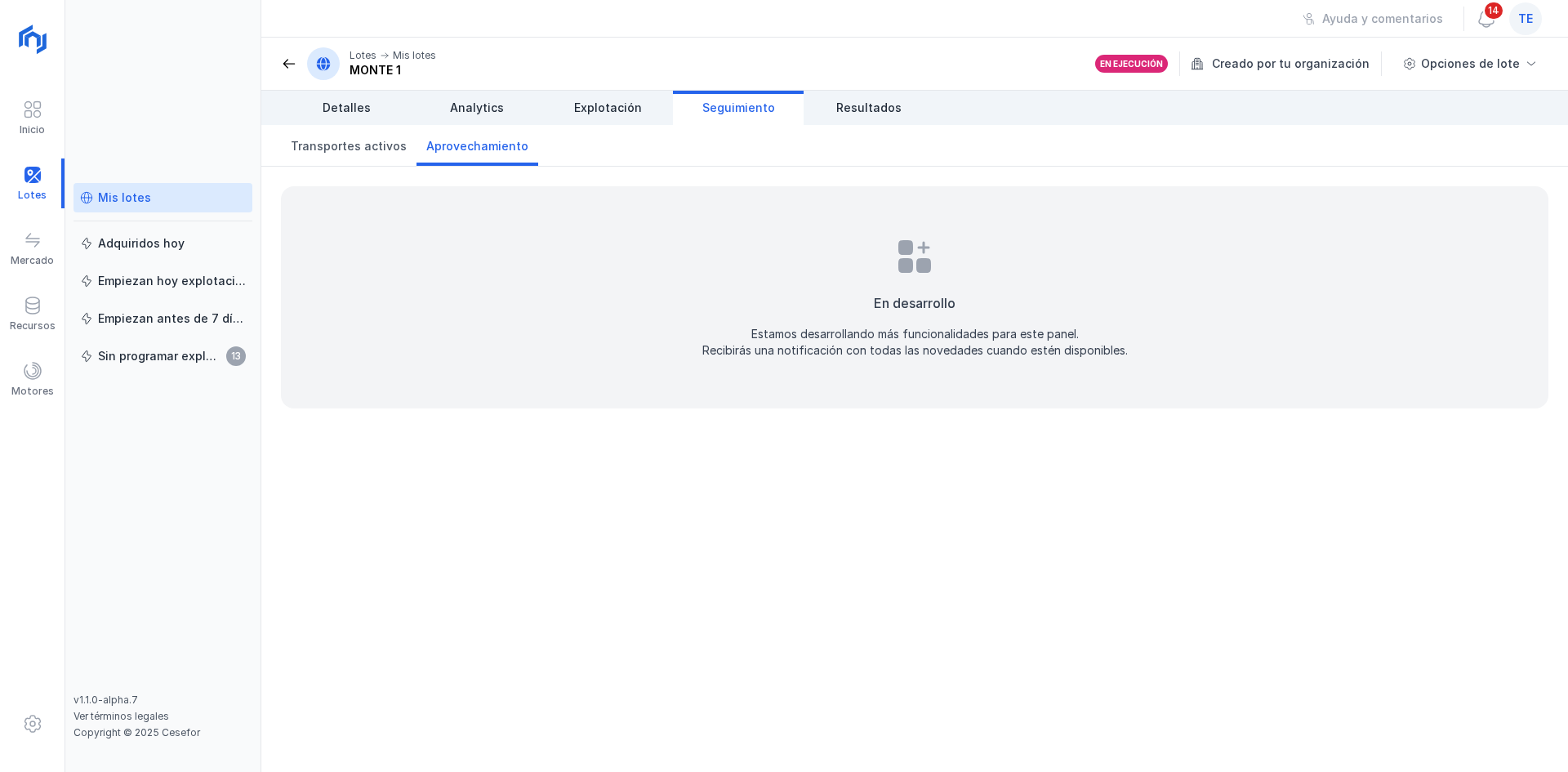
click at [365, 172] on div "En desarrollo Estamos desarrollando más funcionalidades para este panel. Recibi…" at bounding box center [914, 297] width 1307 height 261
click at [604, 91] on link "Explotación" at bounding box center [607, 107] width 131 height 34
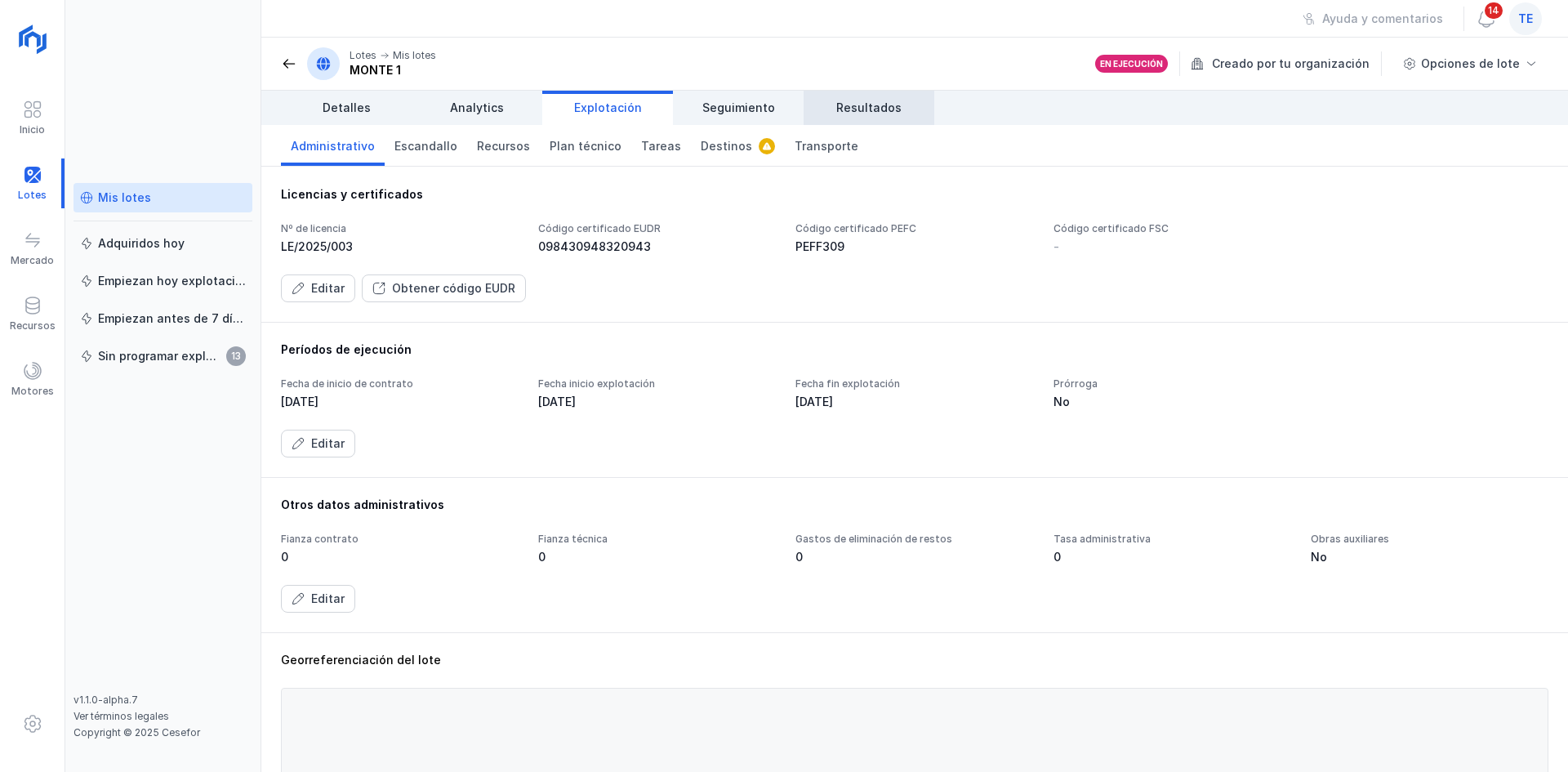
click at [866, 104] on span "Resultados" at bounding box center [869, 108] width 65 height 17
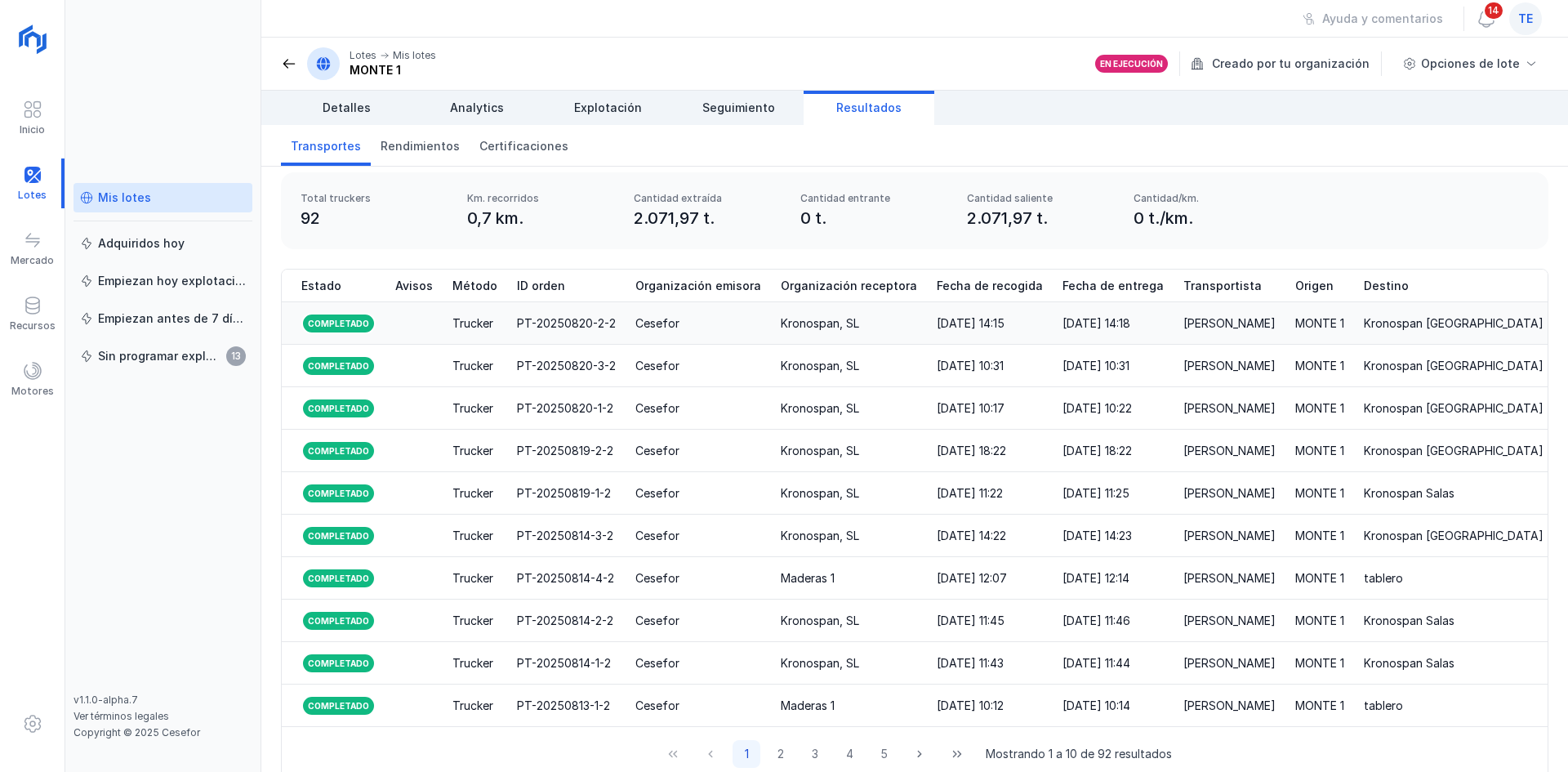
scroll to position [44, 0]
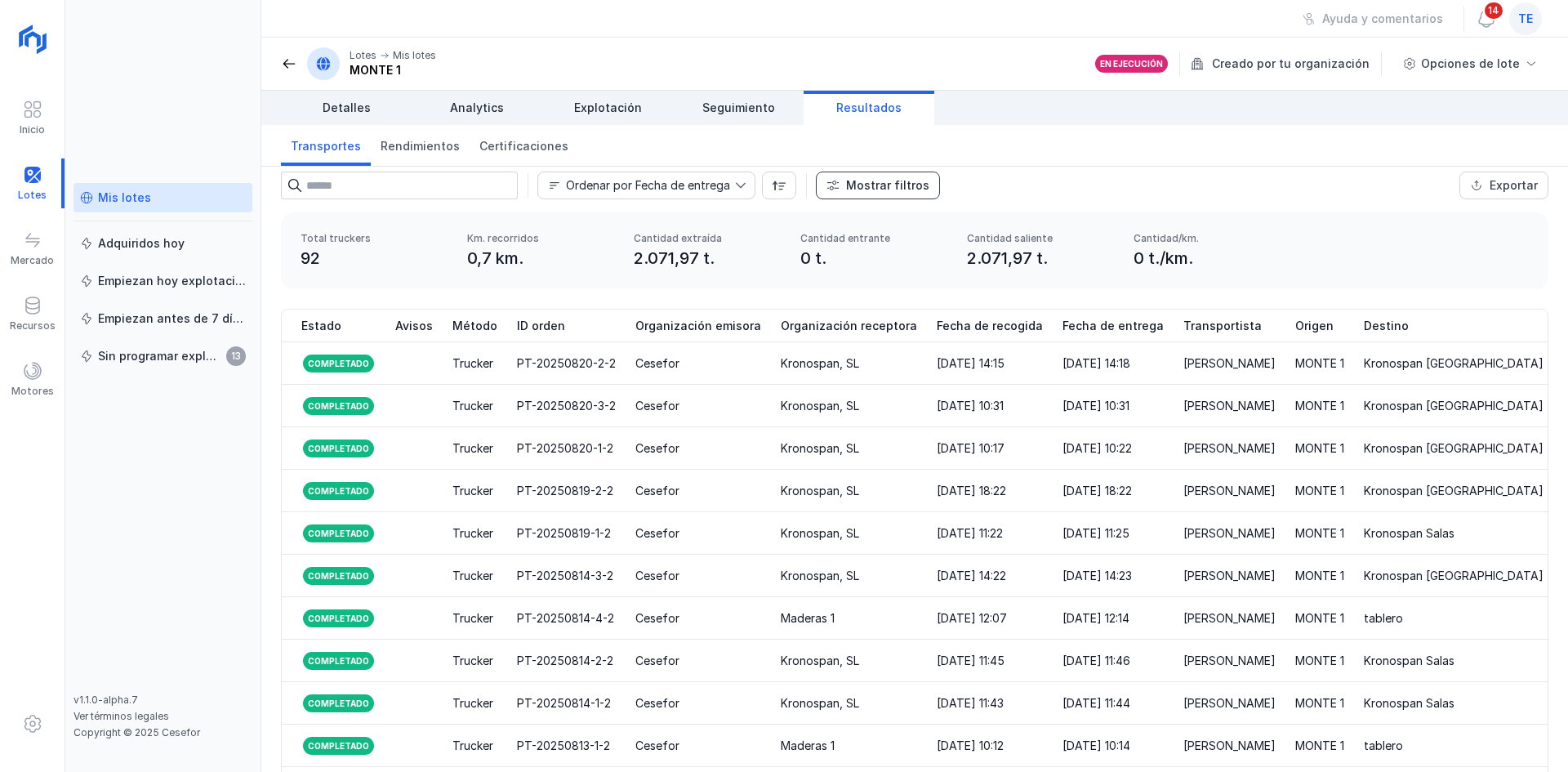
click at [822, 180] on button "Mostrar filtros" at bounding box center [878, 185] width 125 height 28
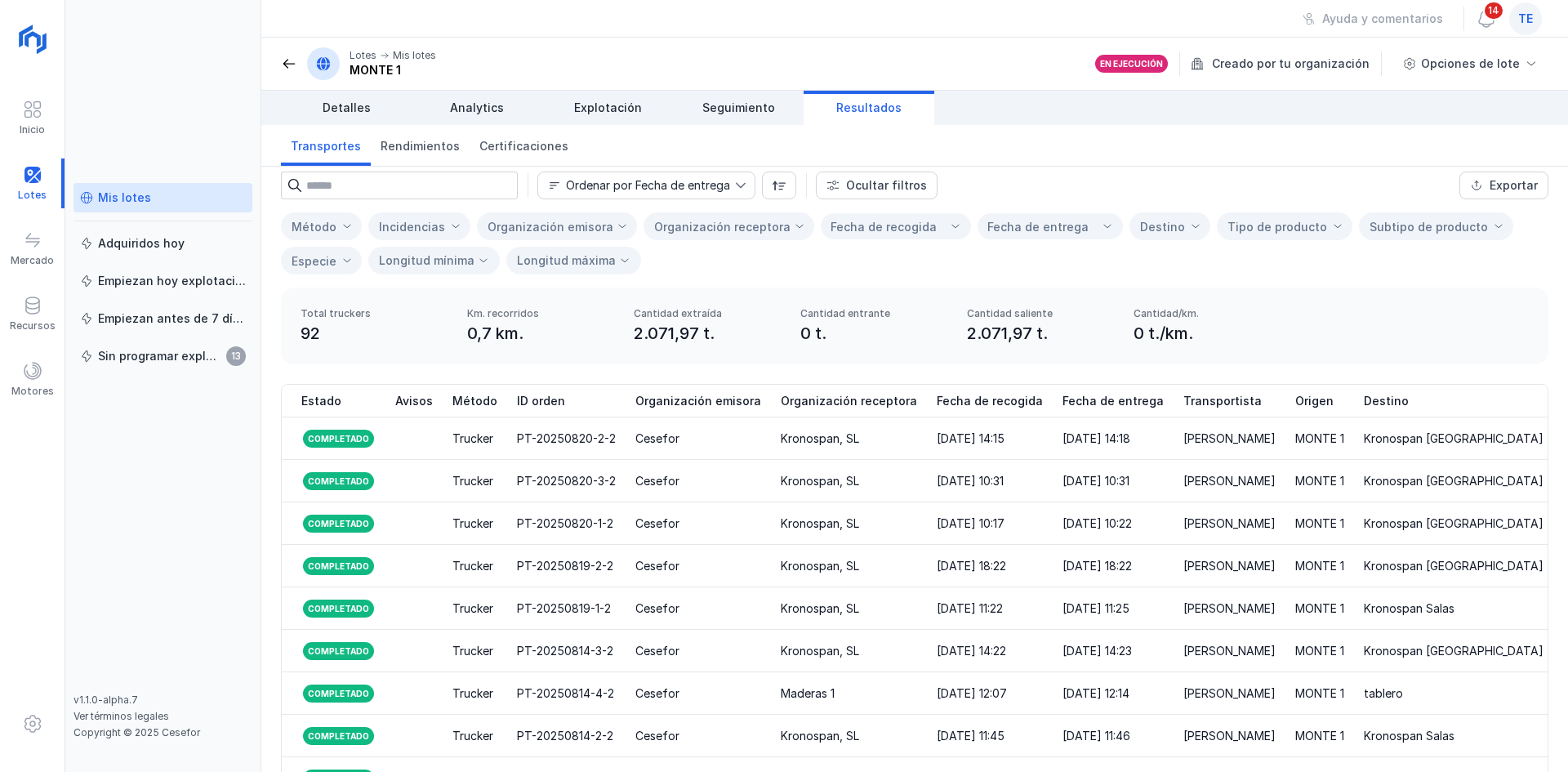
click at [756, 228] on div "Organización receptora" at bounding box center [723, 226] width 137 height 14
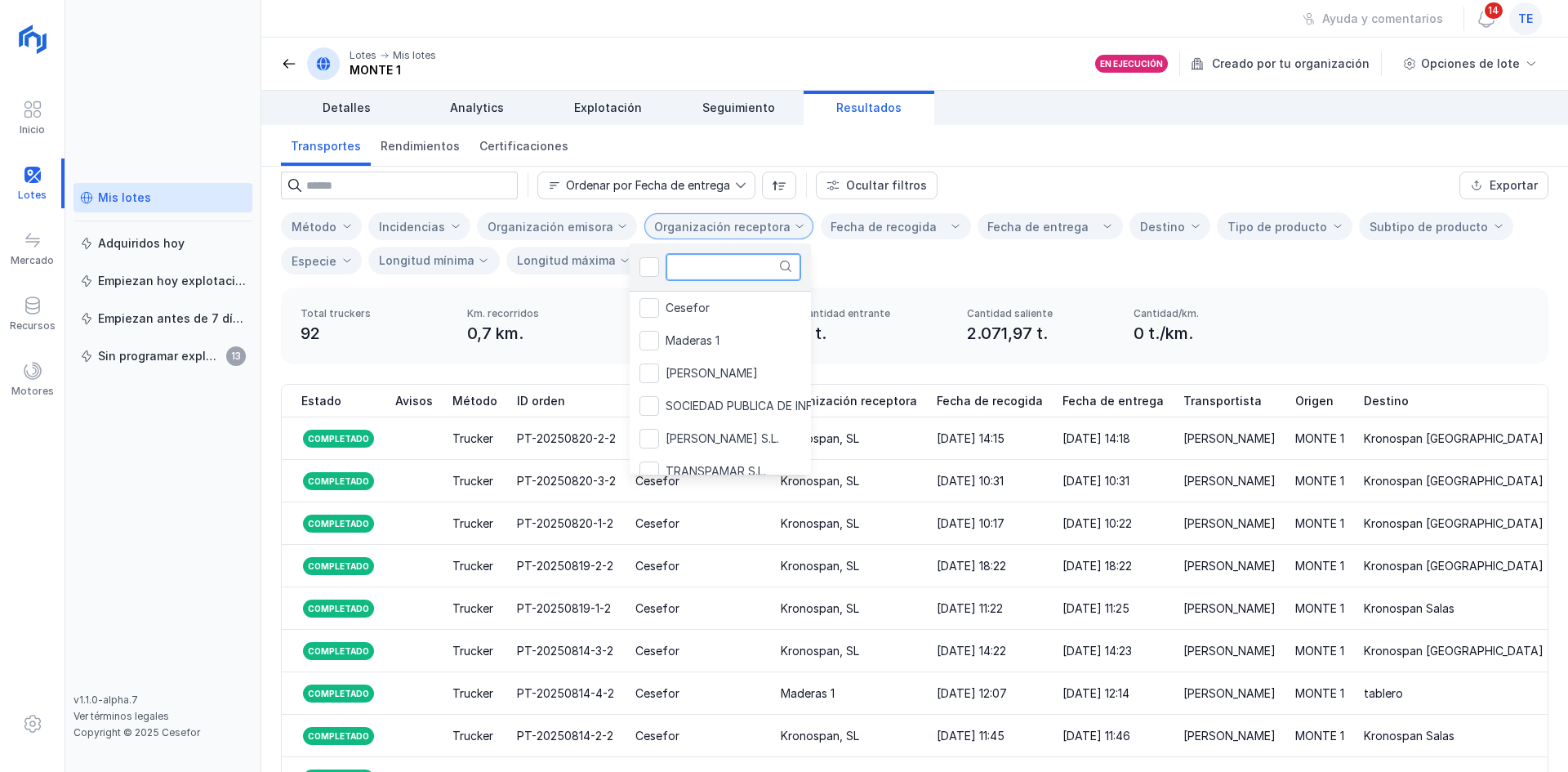
click at [744, 264] on input "text" at bounding box center [734, 267] width 136 height 28
type input "**"
click at [739, 304] on span "Kronospan, SL" at bounding box center [705, 308] width 78 height 11
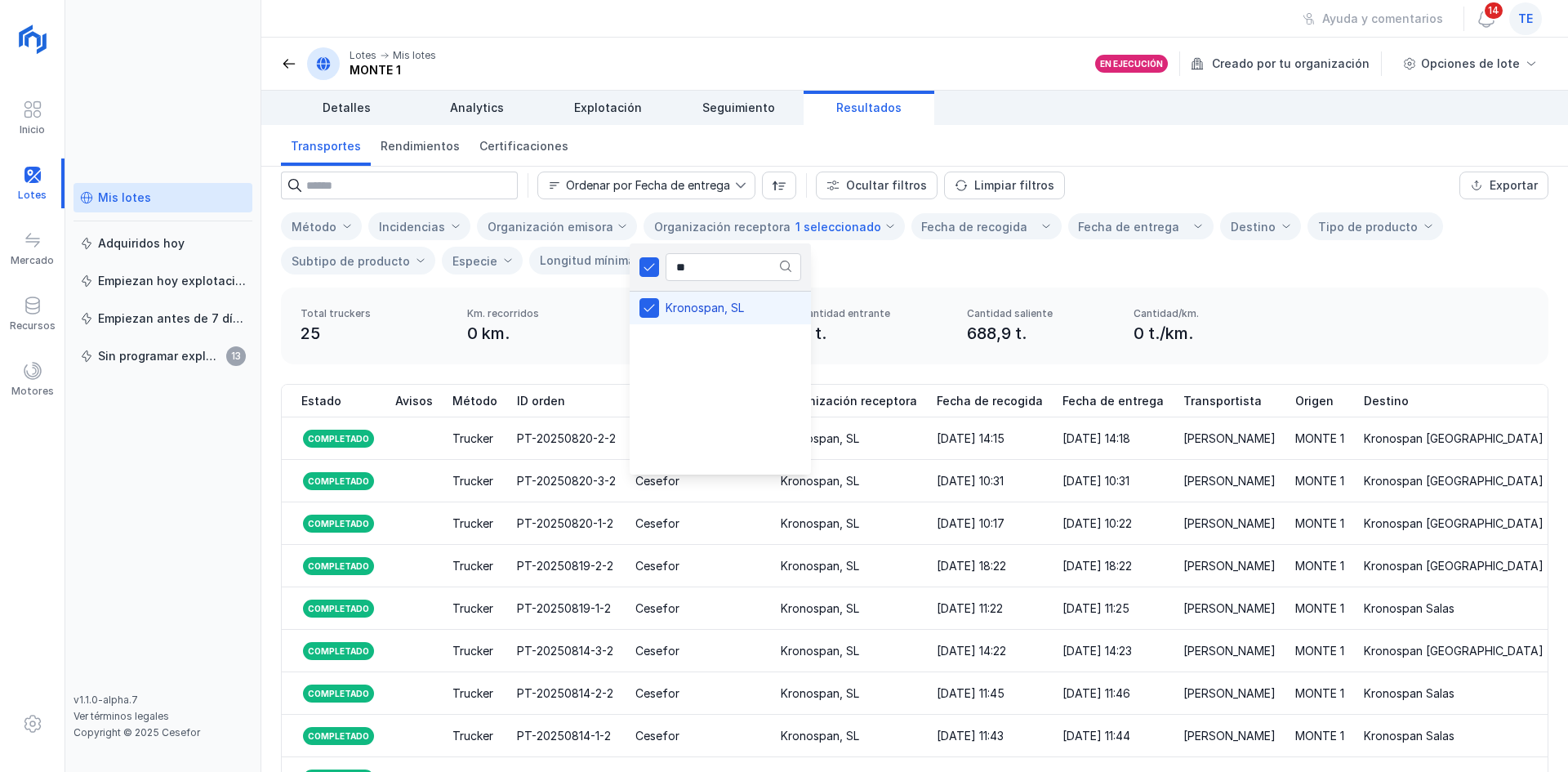
drag, startPoint x: 992, startPoint y: 437, endPoint x: 1276, endPoint y: 250, distance: 340.0
click at [1271, 252] on div "Truckers completados Ordenar por Fecha de entrega Ocultar filtros Limpiar filtr…" at bounding box center [914, 520] width 1307 height 794
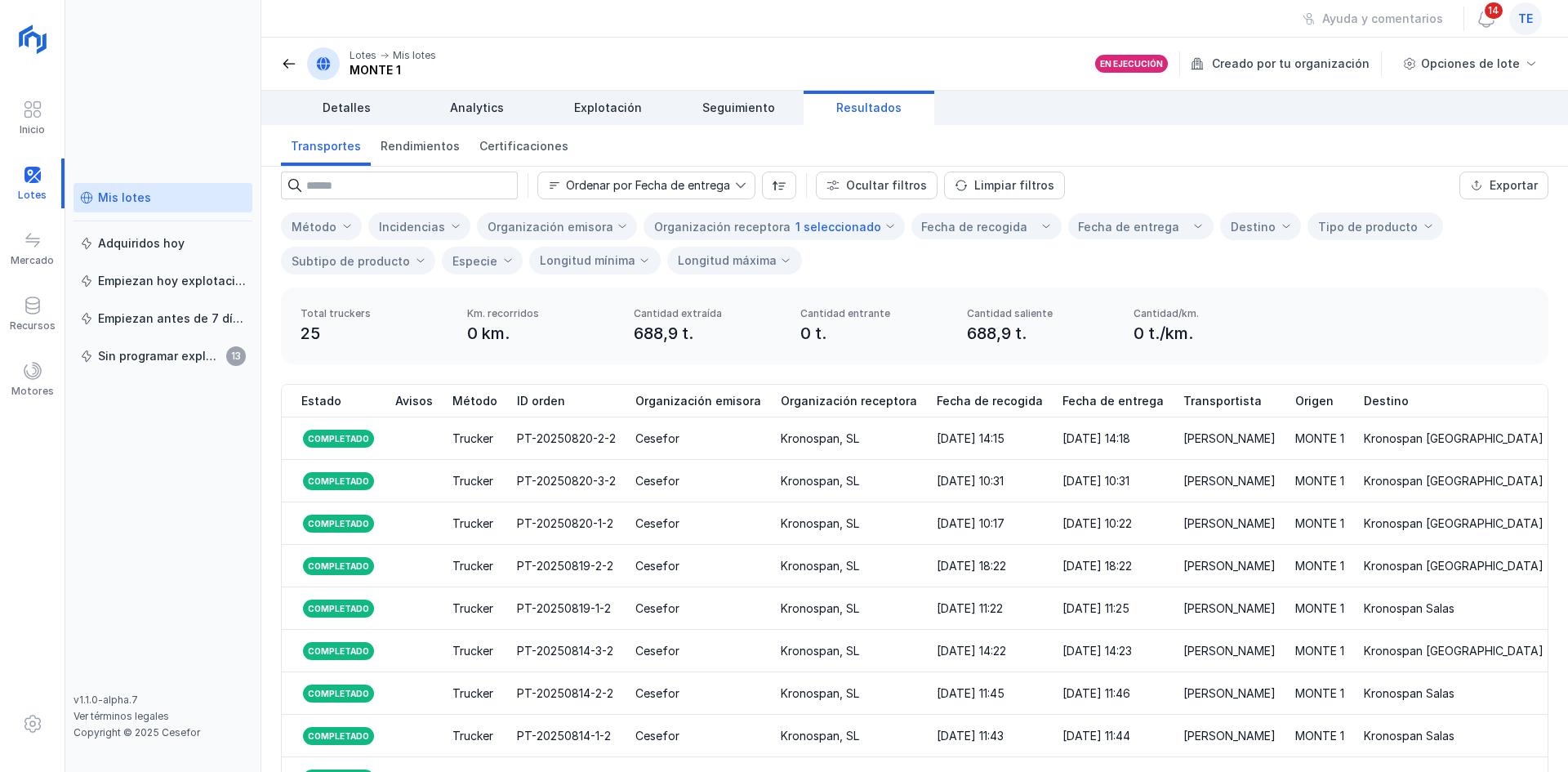
drag, startPoint x: 1259, startPoint y: 507, endPoint x: 1276, endPoint y: 219, distance: 288.5
click at [1273, 219] on div "Truckers completados Ordenar por Fecha de entrega Ocultar filtros Limpiar filtr…" at bounding box center [914, 520] width 1307 height 794
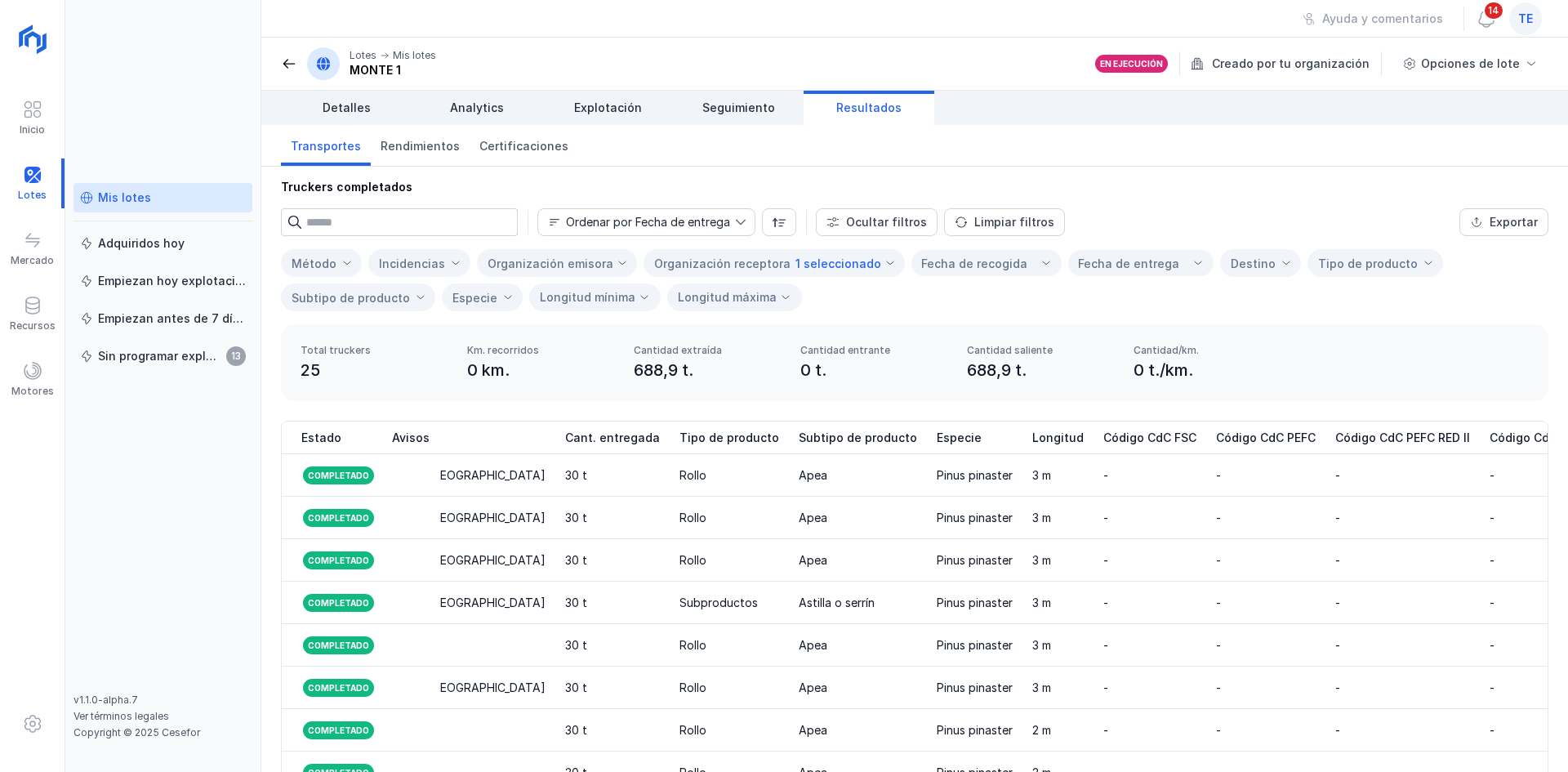
scroll to position [0, 0]
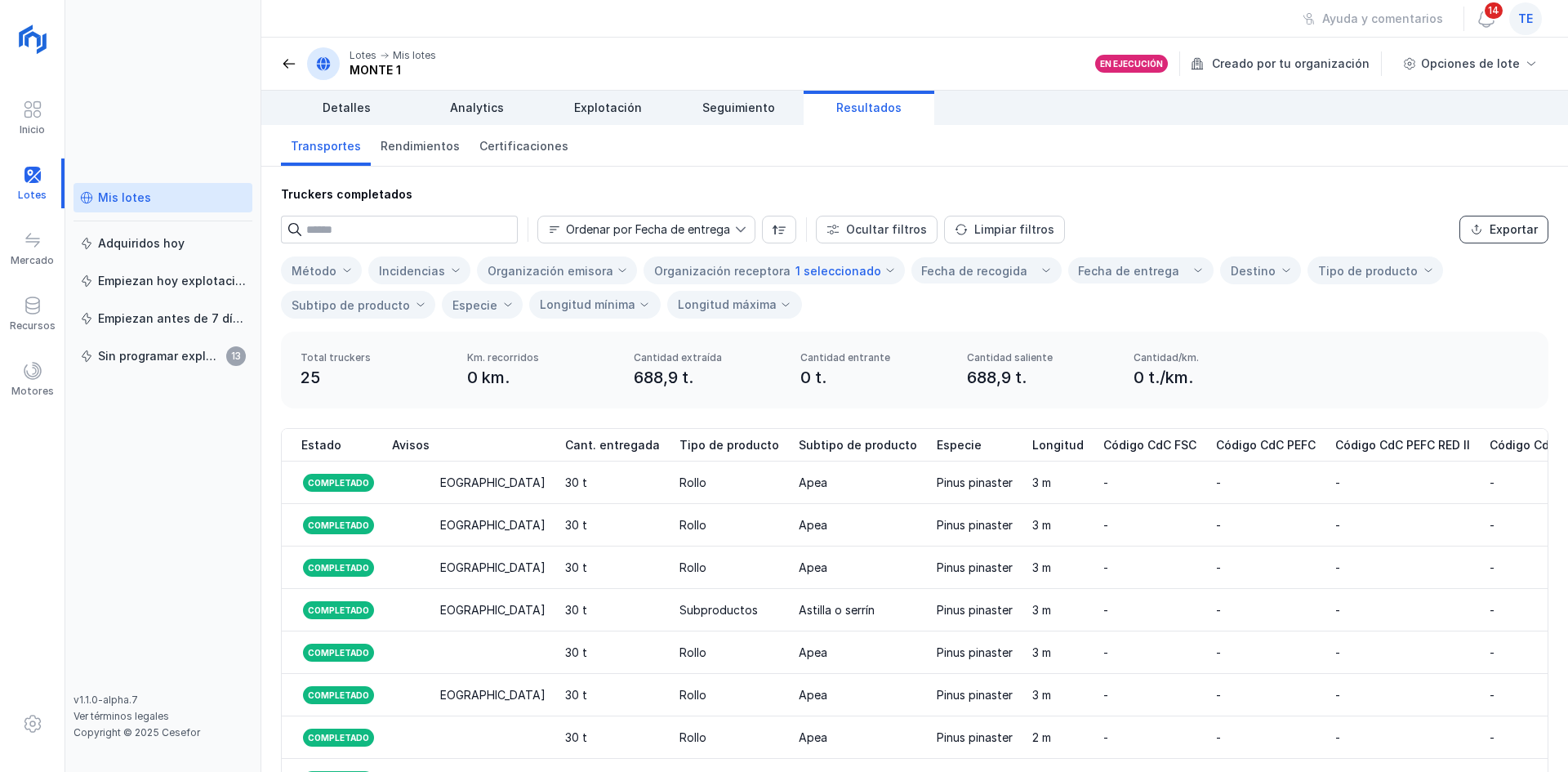
click at [1512, 225] on div "Exportar" at bounding box center [1514, 230] width 48 height 17
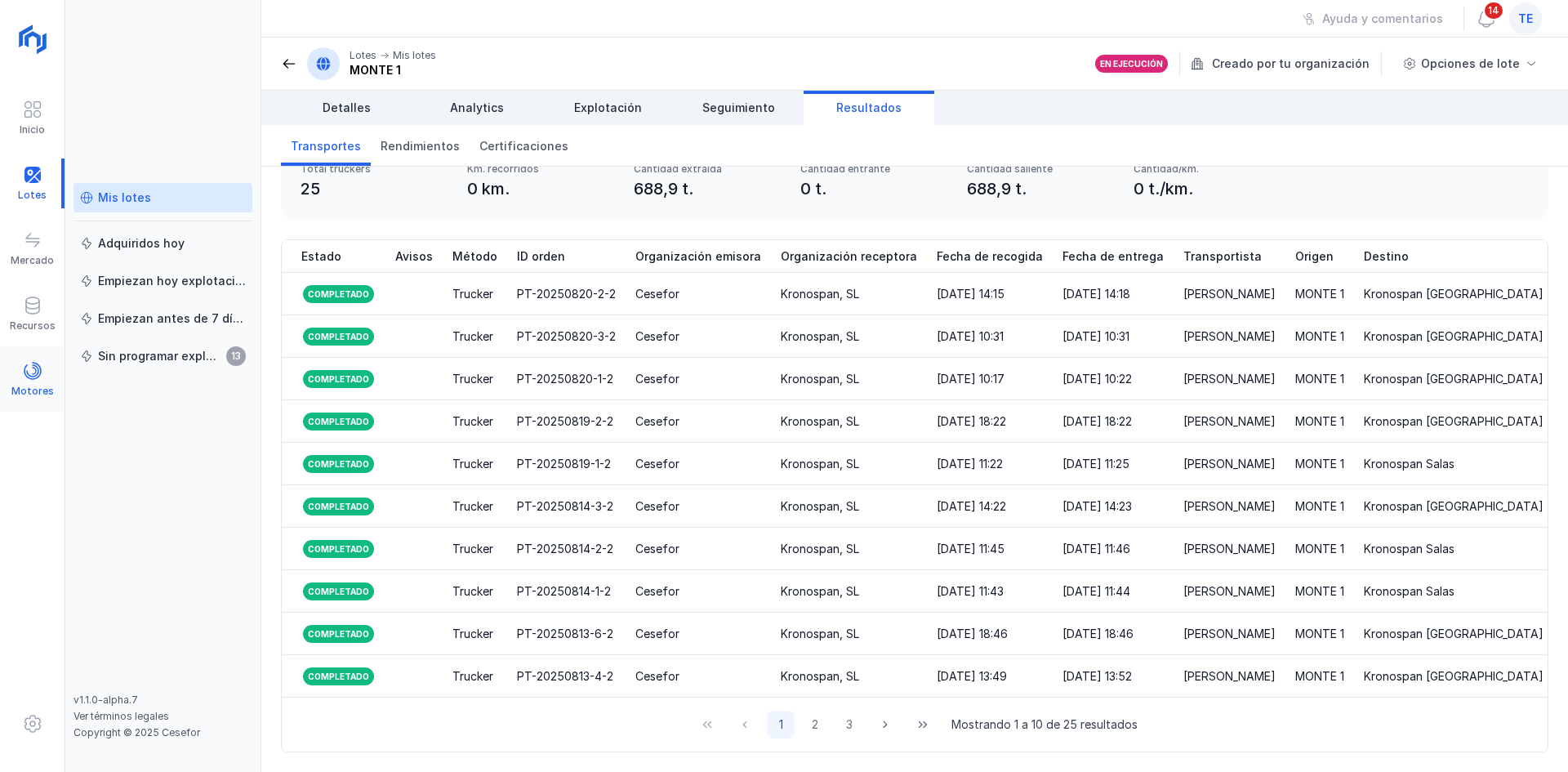
click at [33, 370] on span at bounding box center [33, 370] width 20 height 20
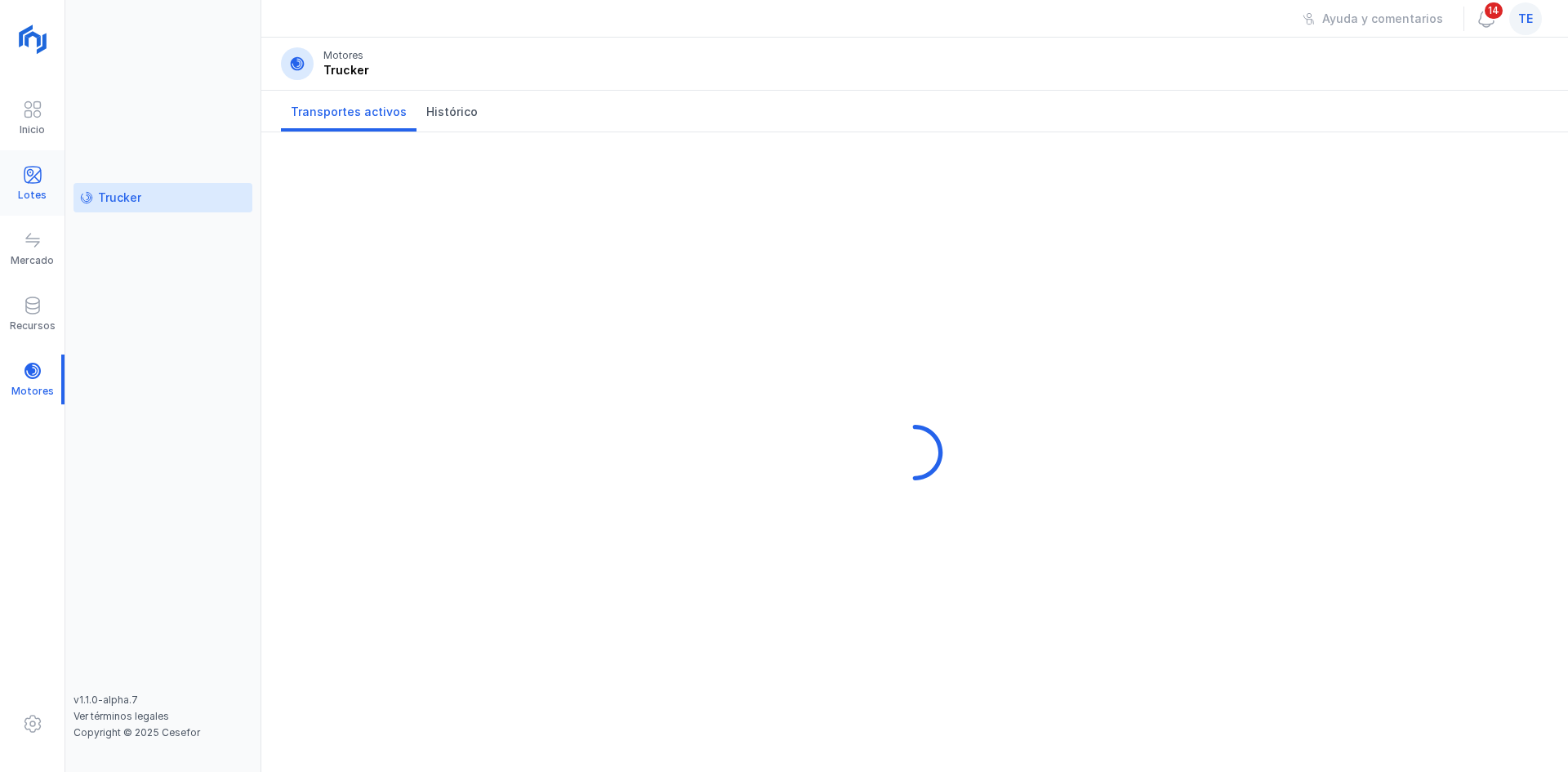
click at [17, 188] on div "Lotes" at bounding box center [32, 183] width 64 height 50
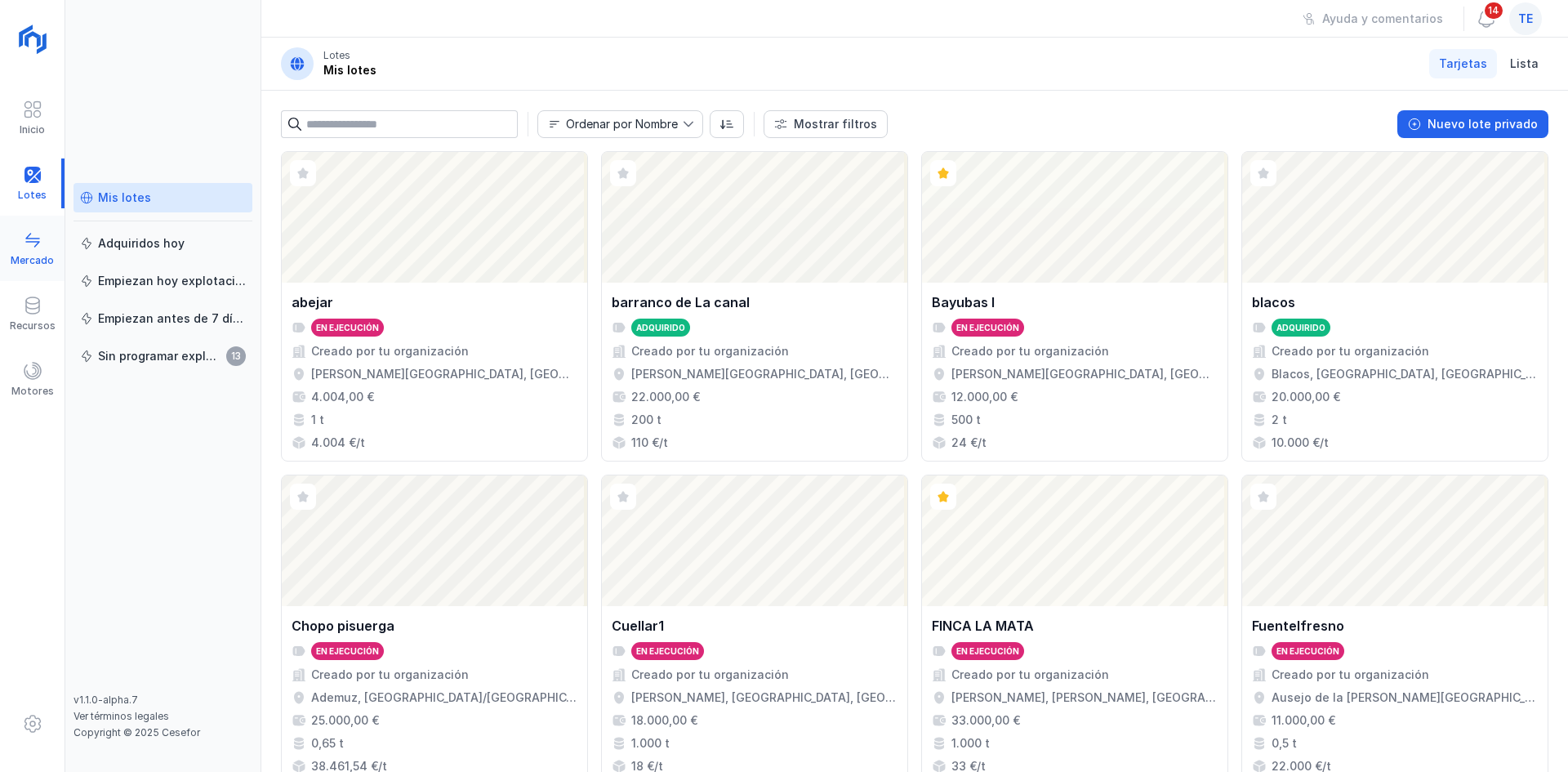
click at [43, 247] on div "Mercado" at bounding box center [32, 249] width 64 height 50
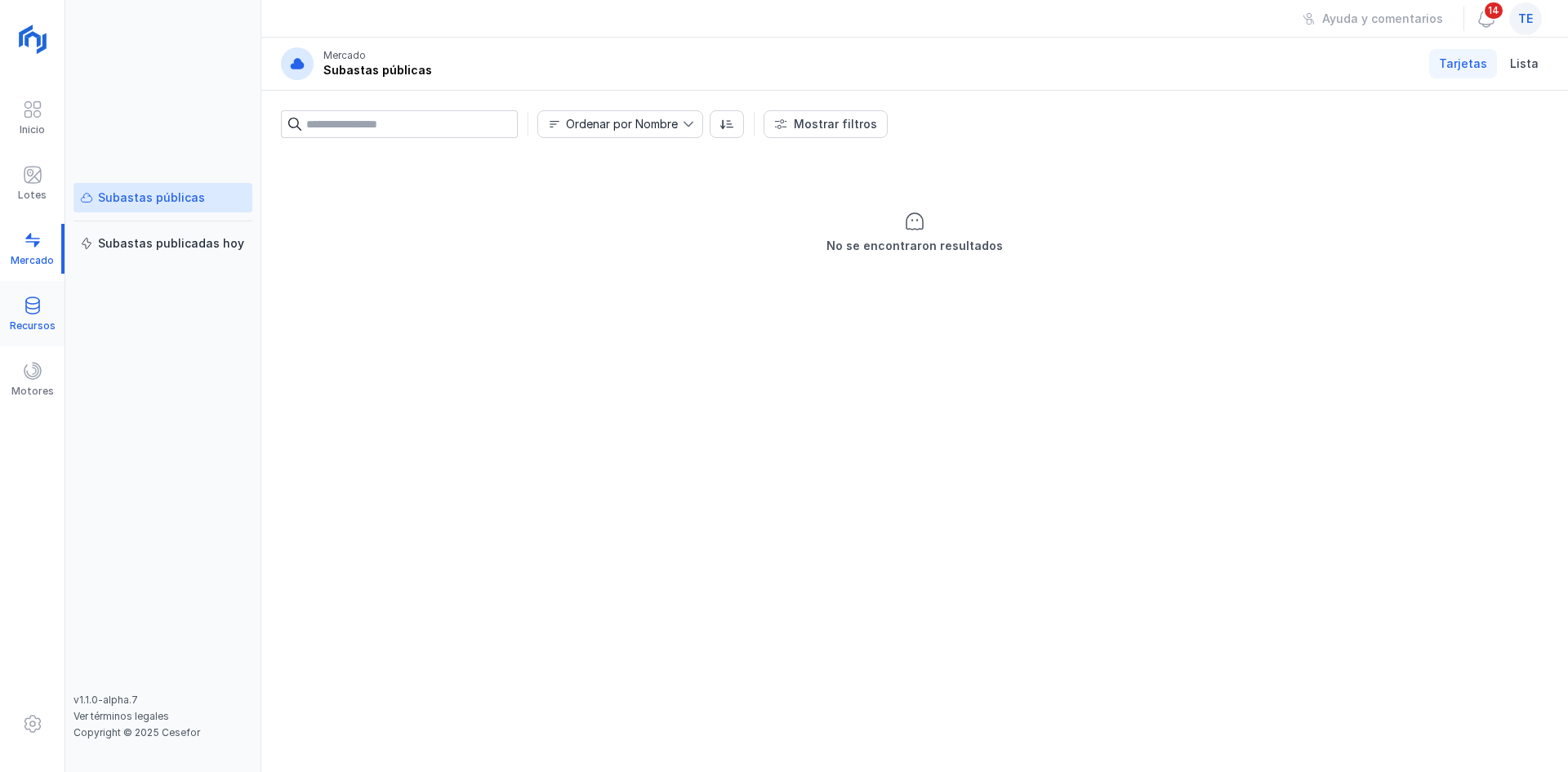
click at [17, 322] on div "Recursos" at bounding box center [33, 326] width 46 height 13
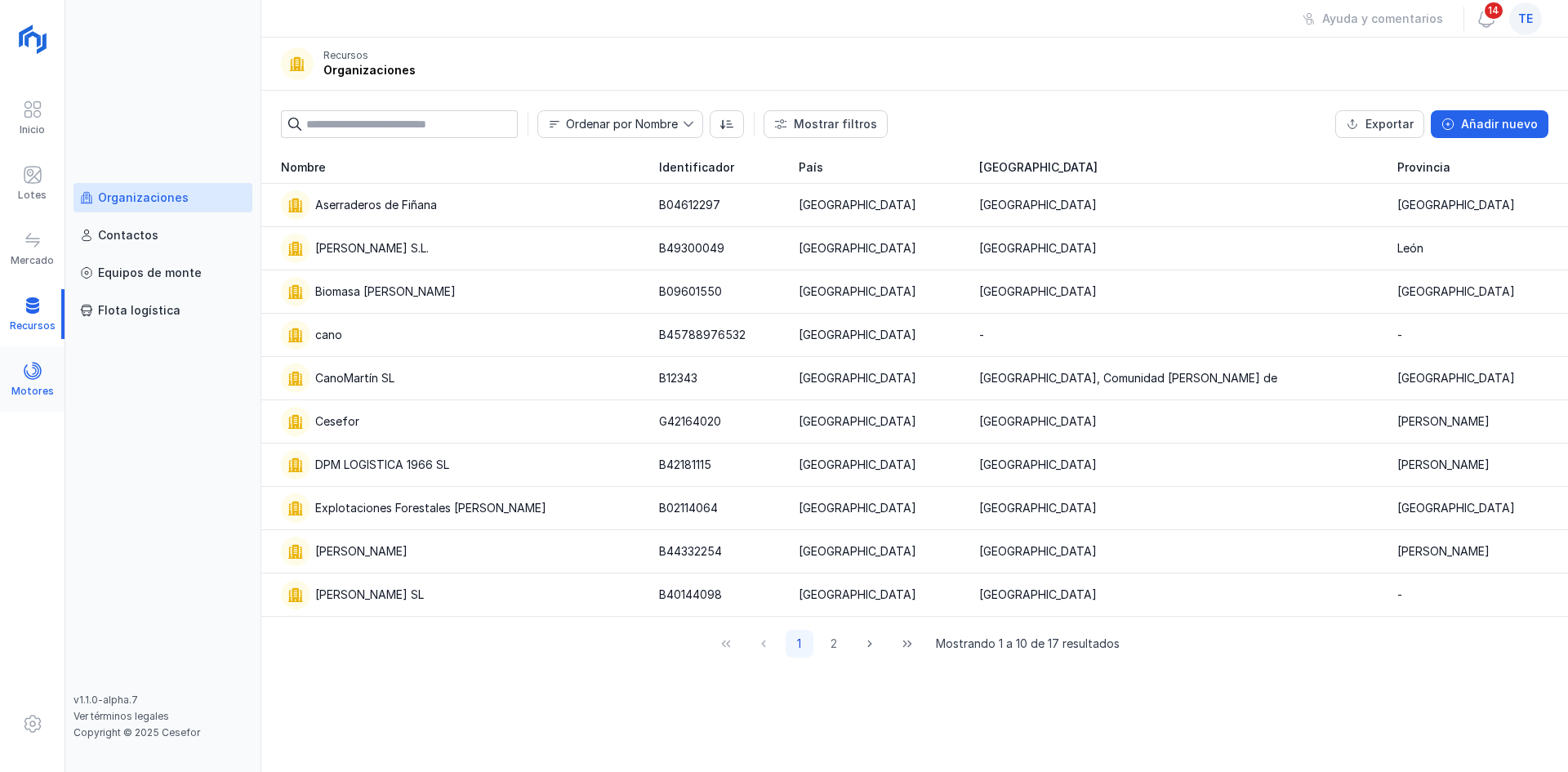
click at [11, 373] on div "Motores" at bounding box center [32, 379] width 64 height 50
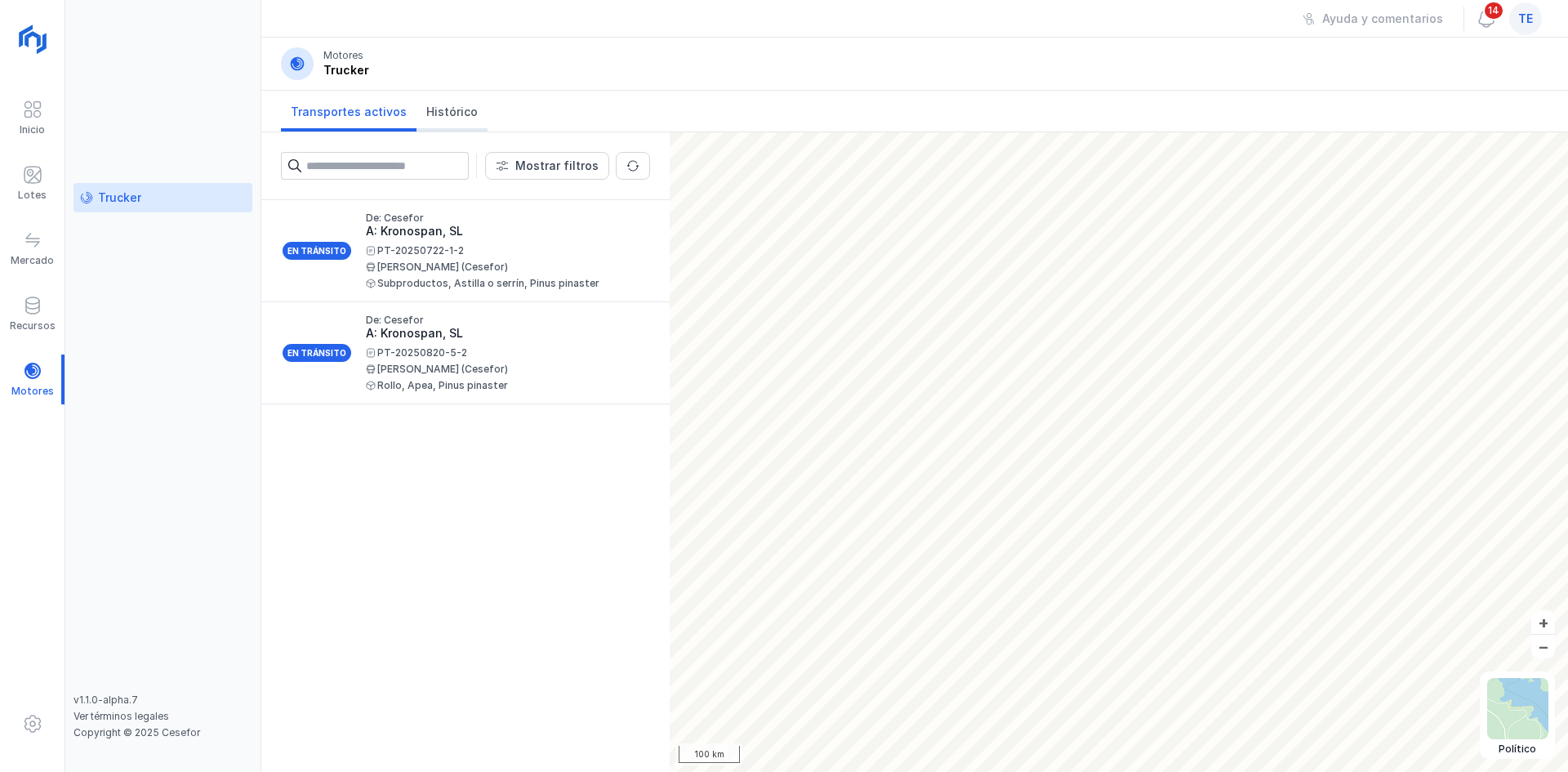
click at [431, 110] on span "Histórico" at bounding box center [451, 113] width 51 height 17
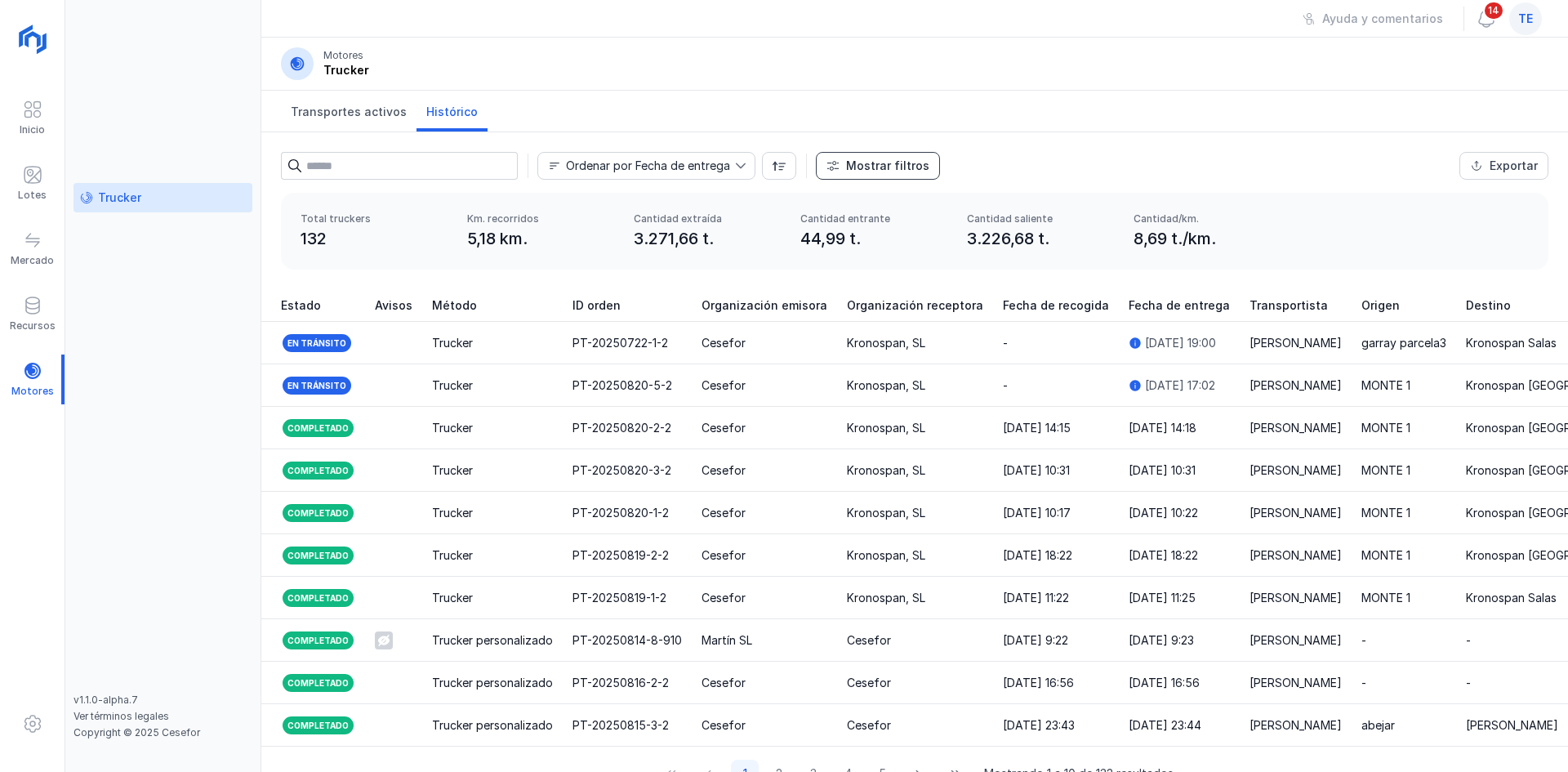
click at [868, 165] on div "Mostrar filtros" at bounding box center [888, 166] width 84 height 17
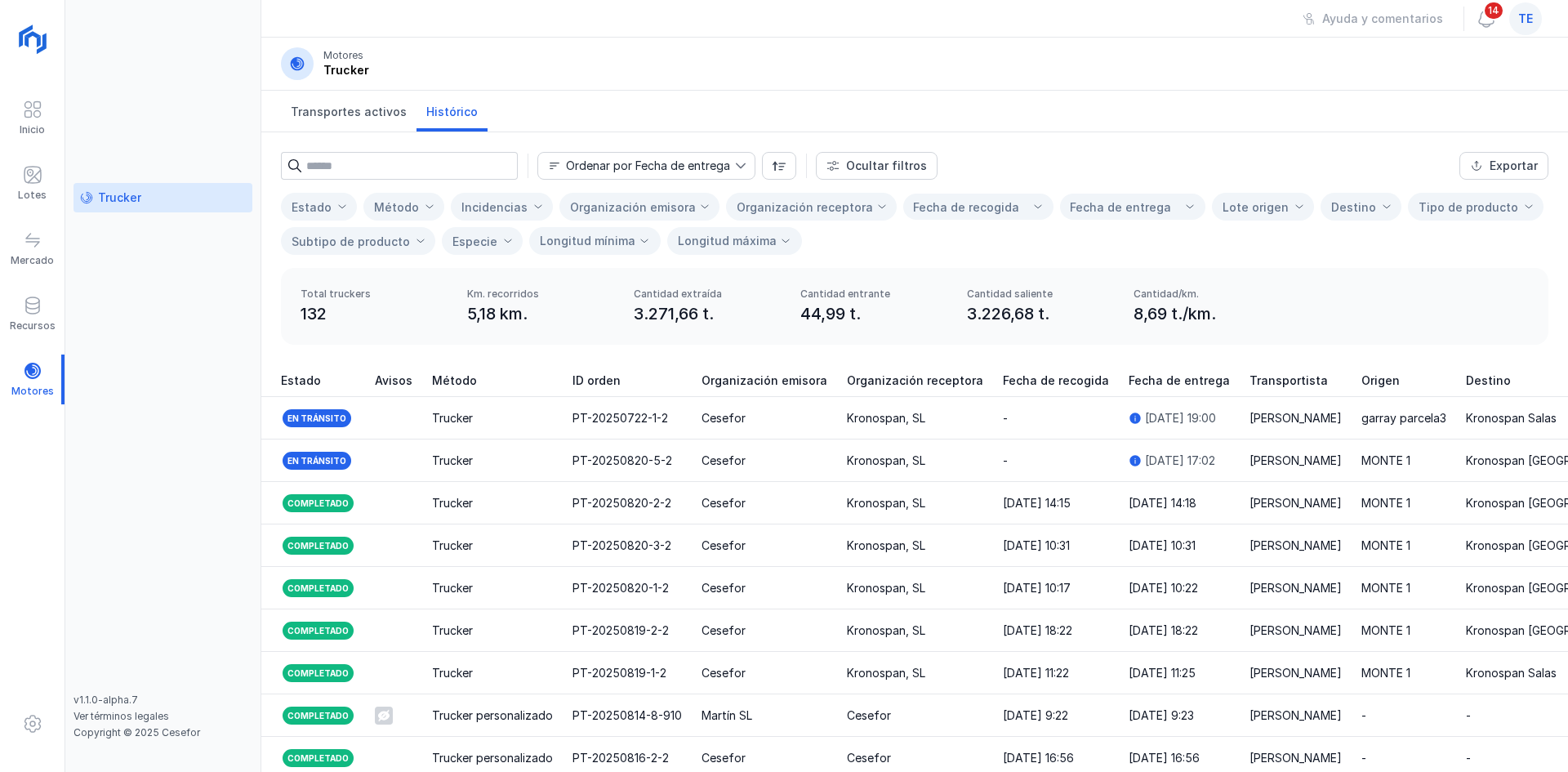
click at [632, 211] on div "Organización emisora" at bounding box center [632, 206] width 126 height 14
click at [804, 188] on div "Organización receptora" at bounding box center [802, 206] width 150 height 39
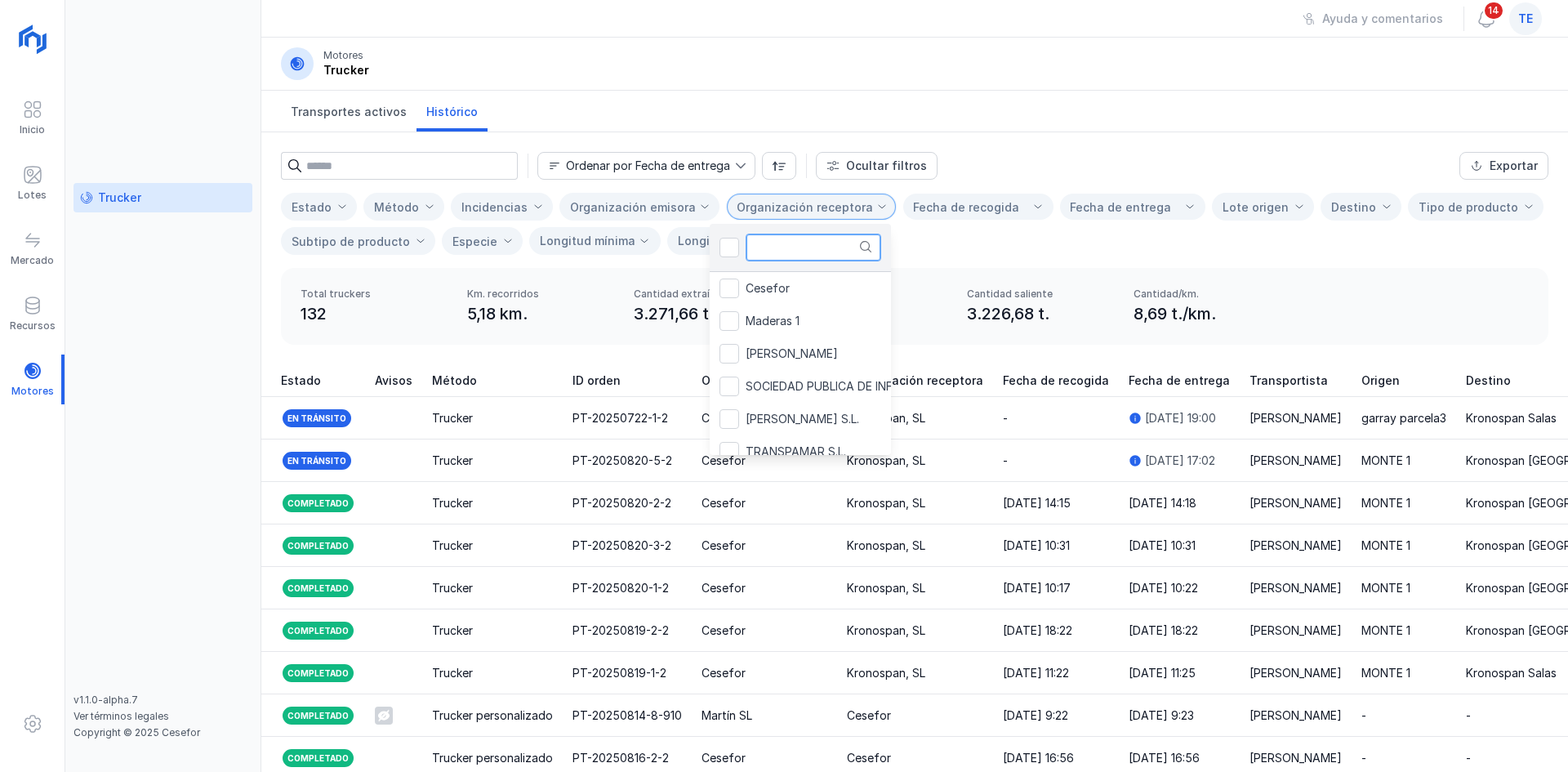
click at [794, 236] on input "text" at bounding box center [814, 247] width 136 height 28
type input "*****"
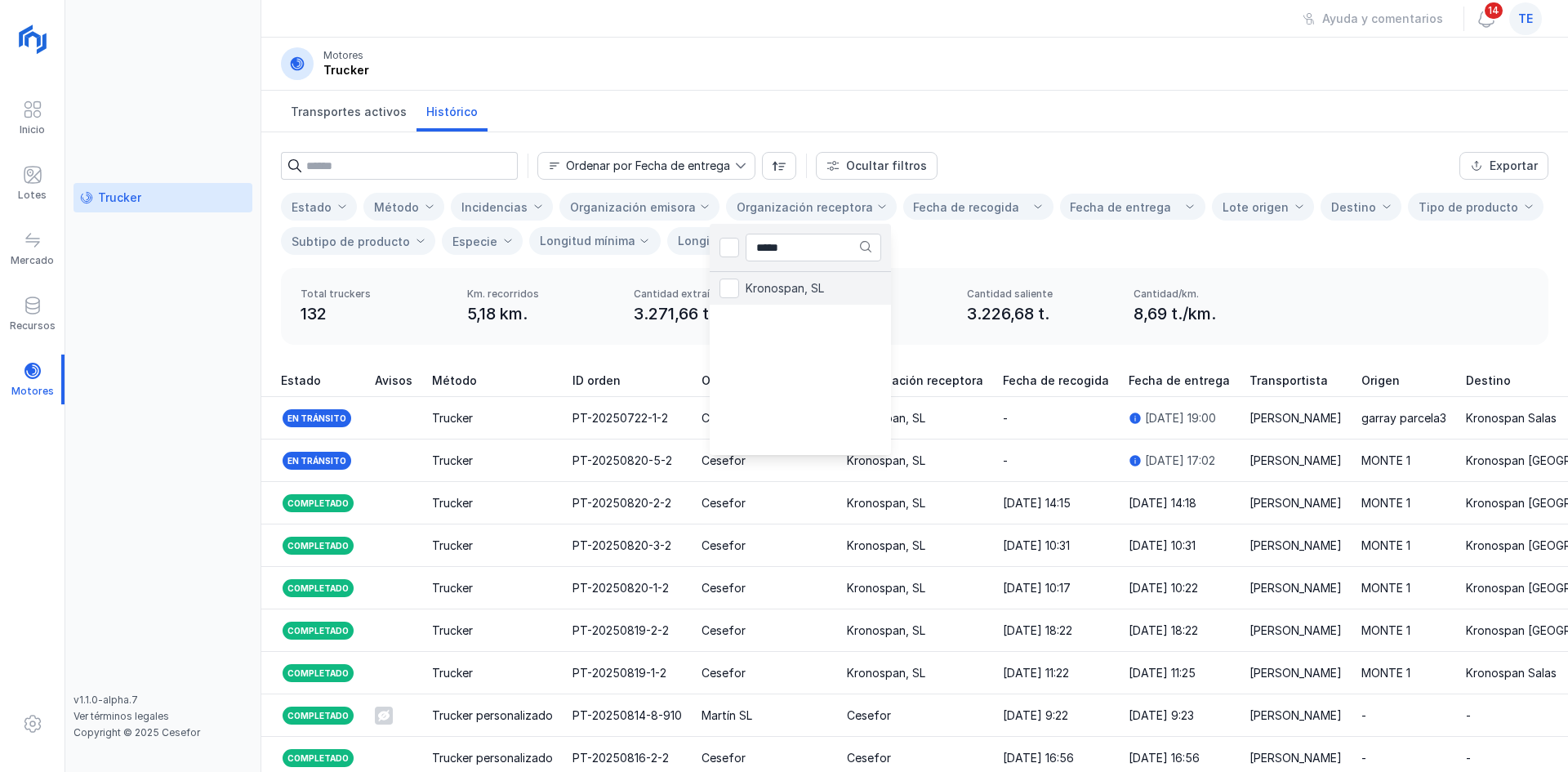
click at [777, 300] on li "Kronospan, SL" at bounding box center [800, 287] width 181 height 33
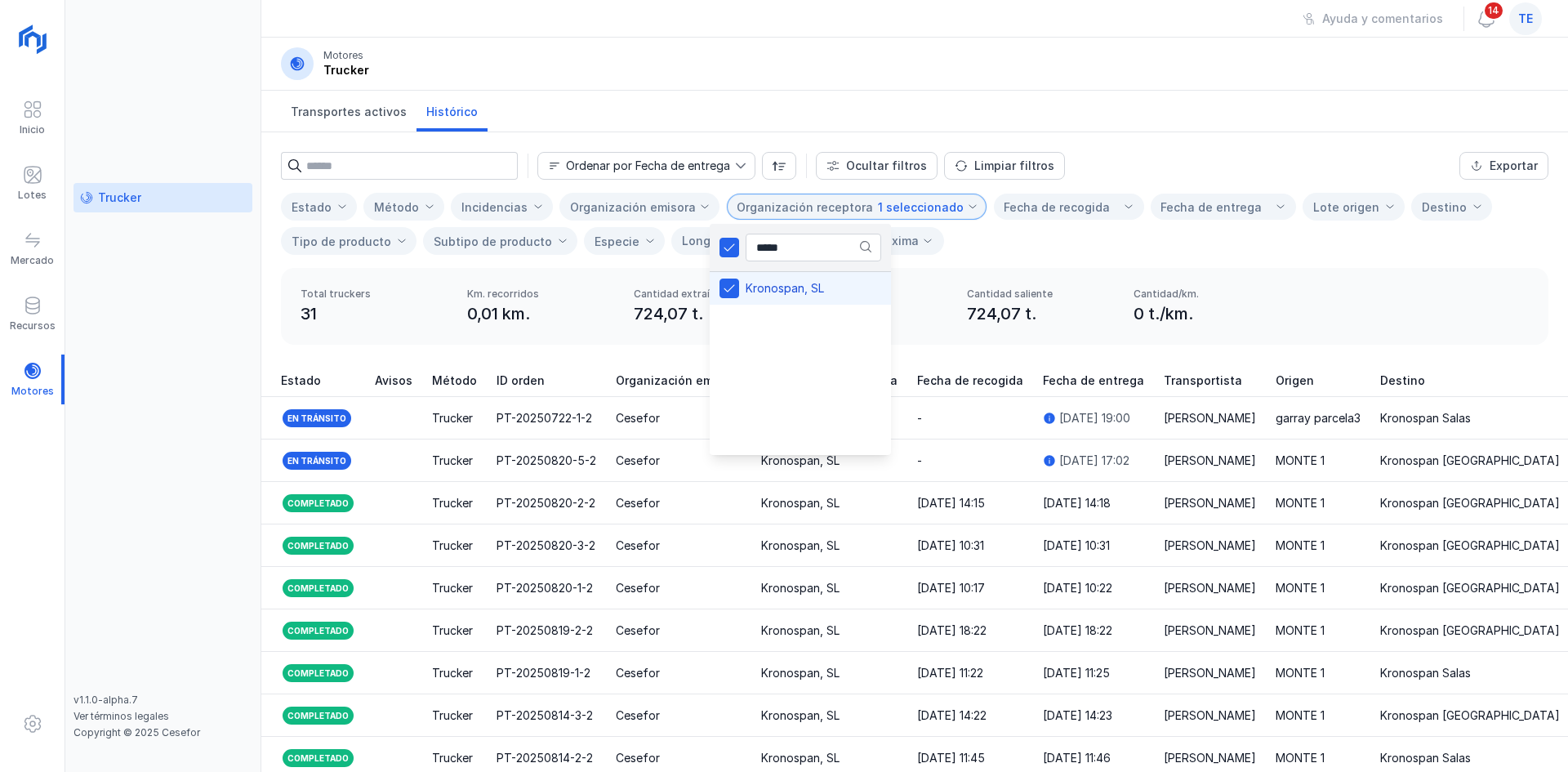
click at [1165, 286] on div "Total truckers 31 Km. recorridos 0,01 km. Cantidad extraída 724,07 t. Cantidad …" at bounding box center [914, 306] width 1268 height 77
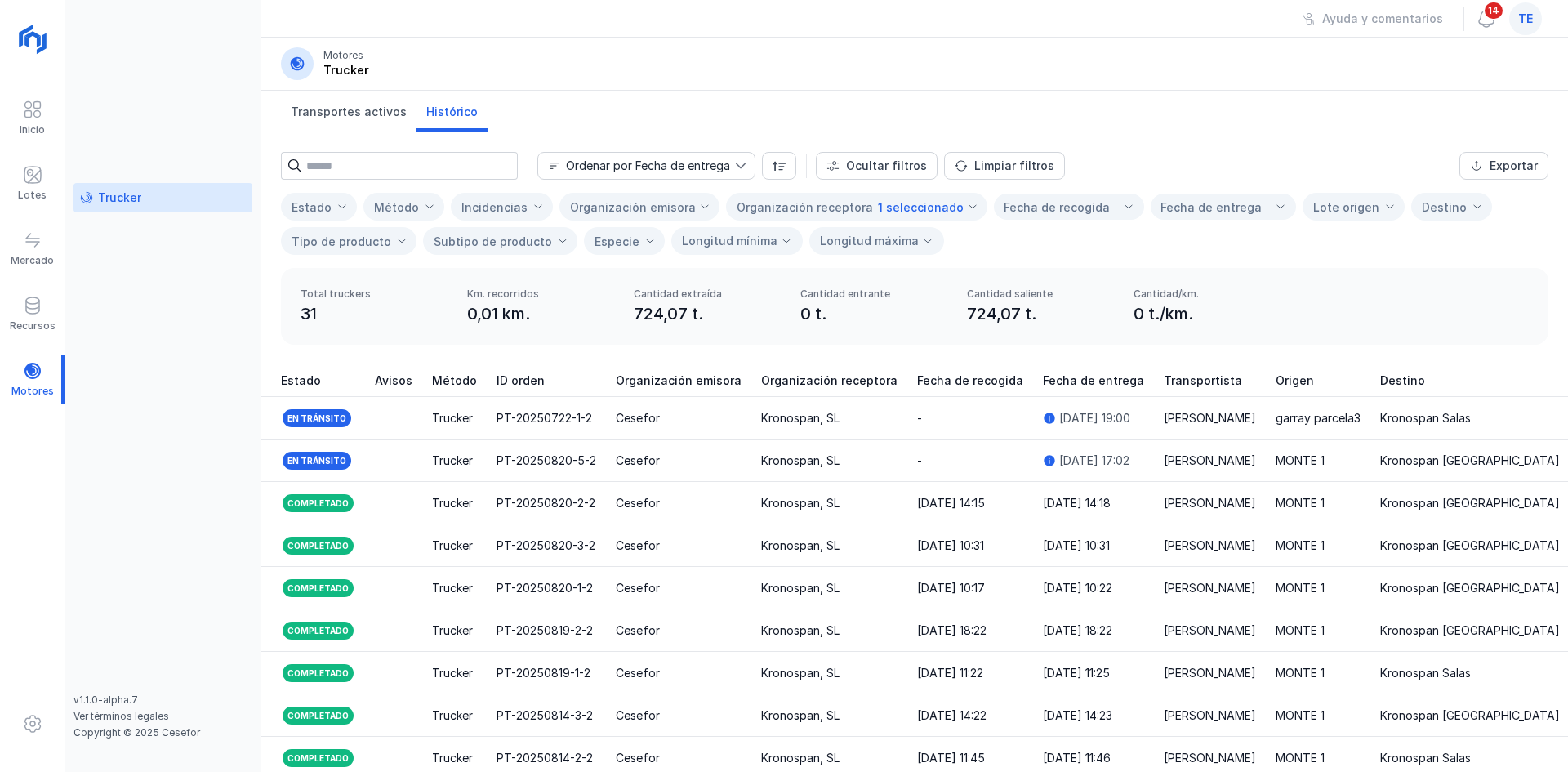
click at [1069, 202] on div "Fecha de recogida" at bounding box center [1056, 207] width 106 height 17
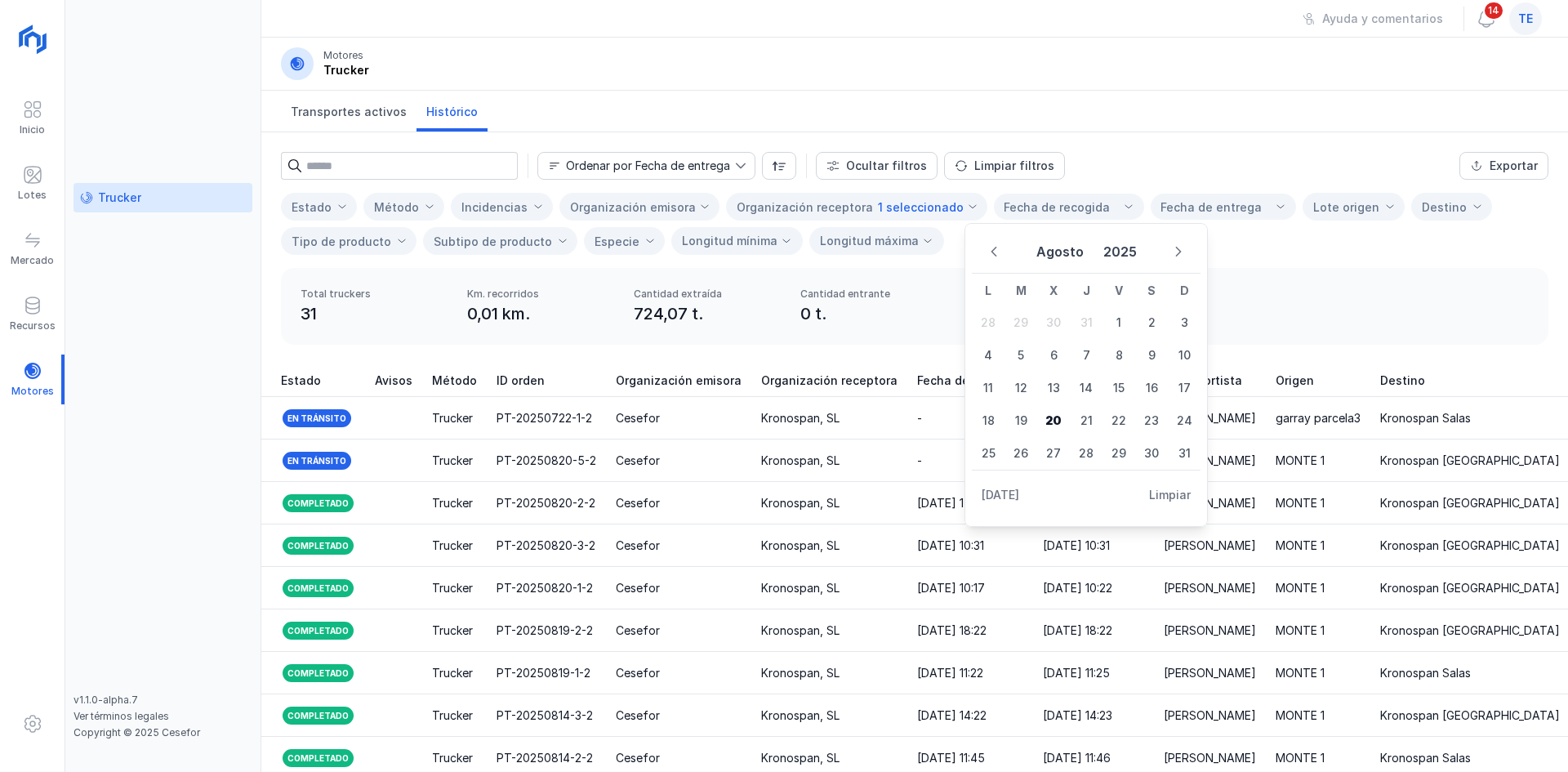
click at [1290, 241] on div "Estado Método Incidencias Organización emisora Organización receptora 1 selecci…" at bounding box center [914, 223] width 1268 height 62
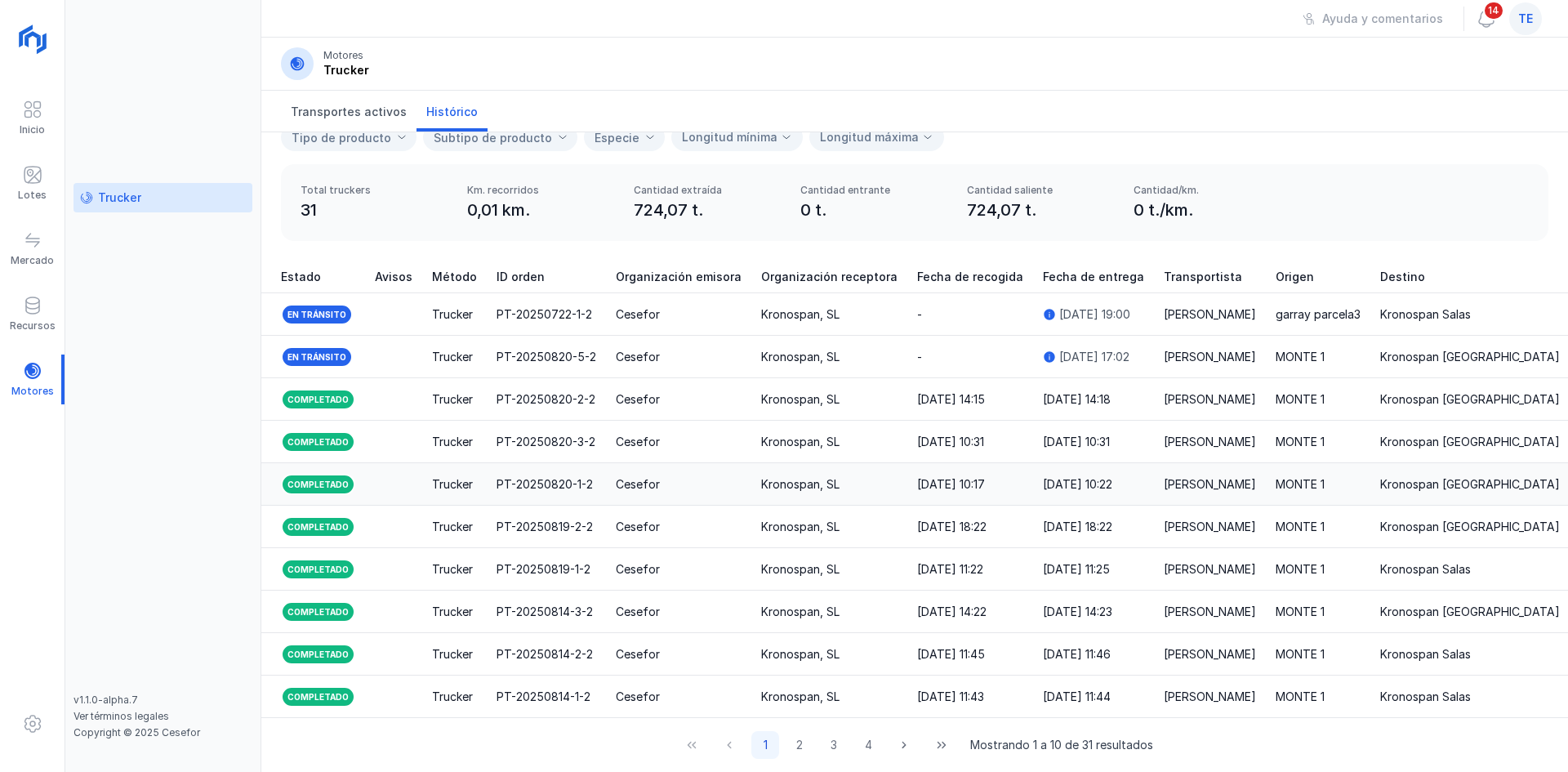
scroll to position [116, 0]
click at [760, 719] on div "1 2 3 4 Mostrando 1 a 10 de 31 resultados" at bounding box center [914, 745] width 1307 height 54
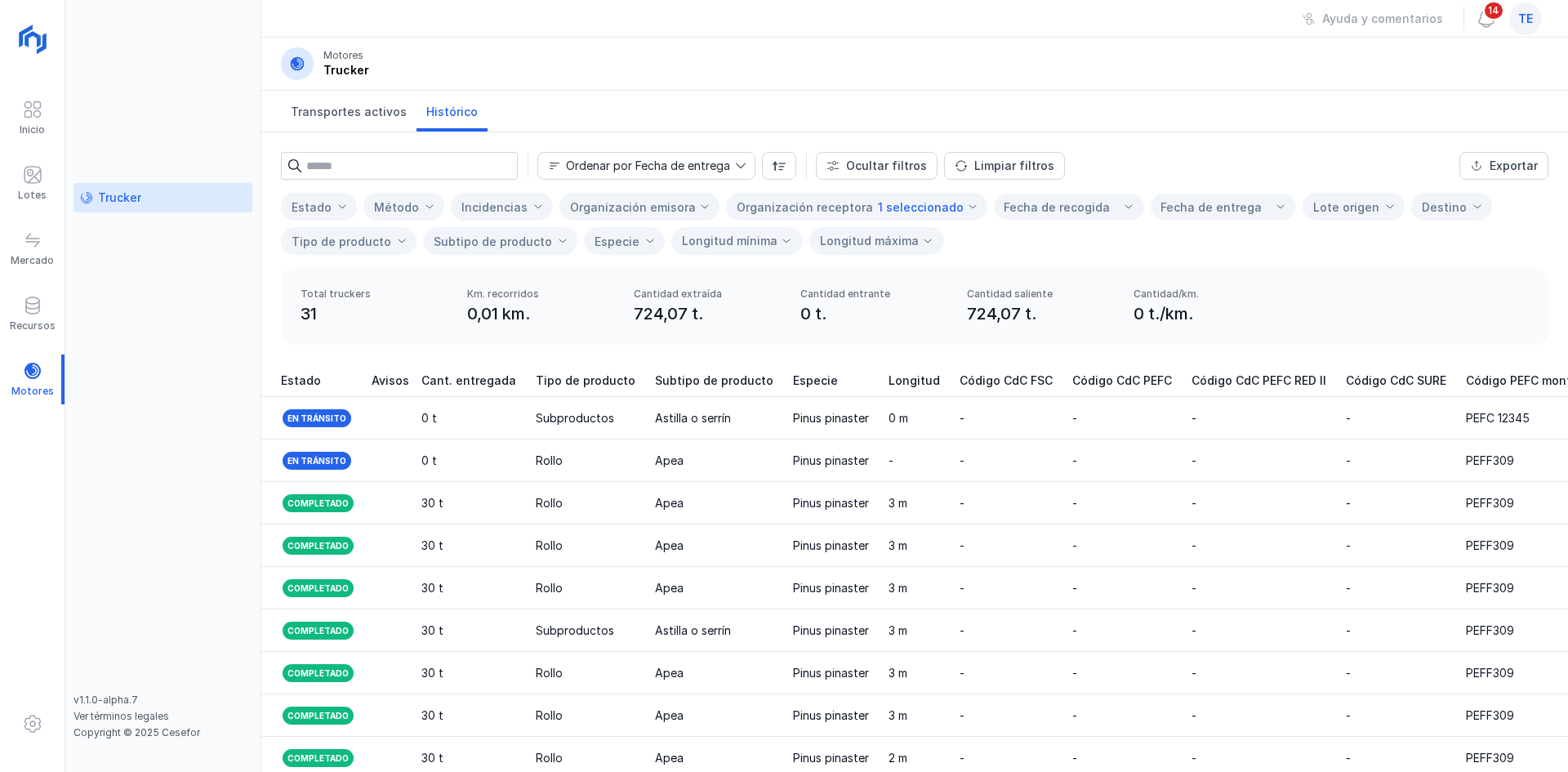
scroll to position [82, 0]
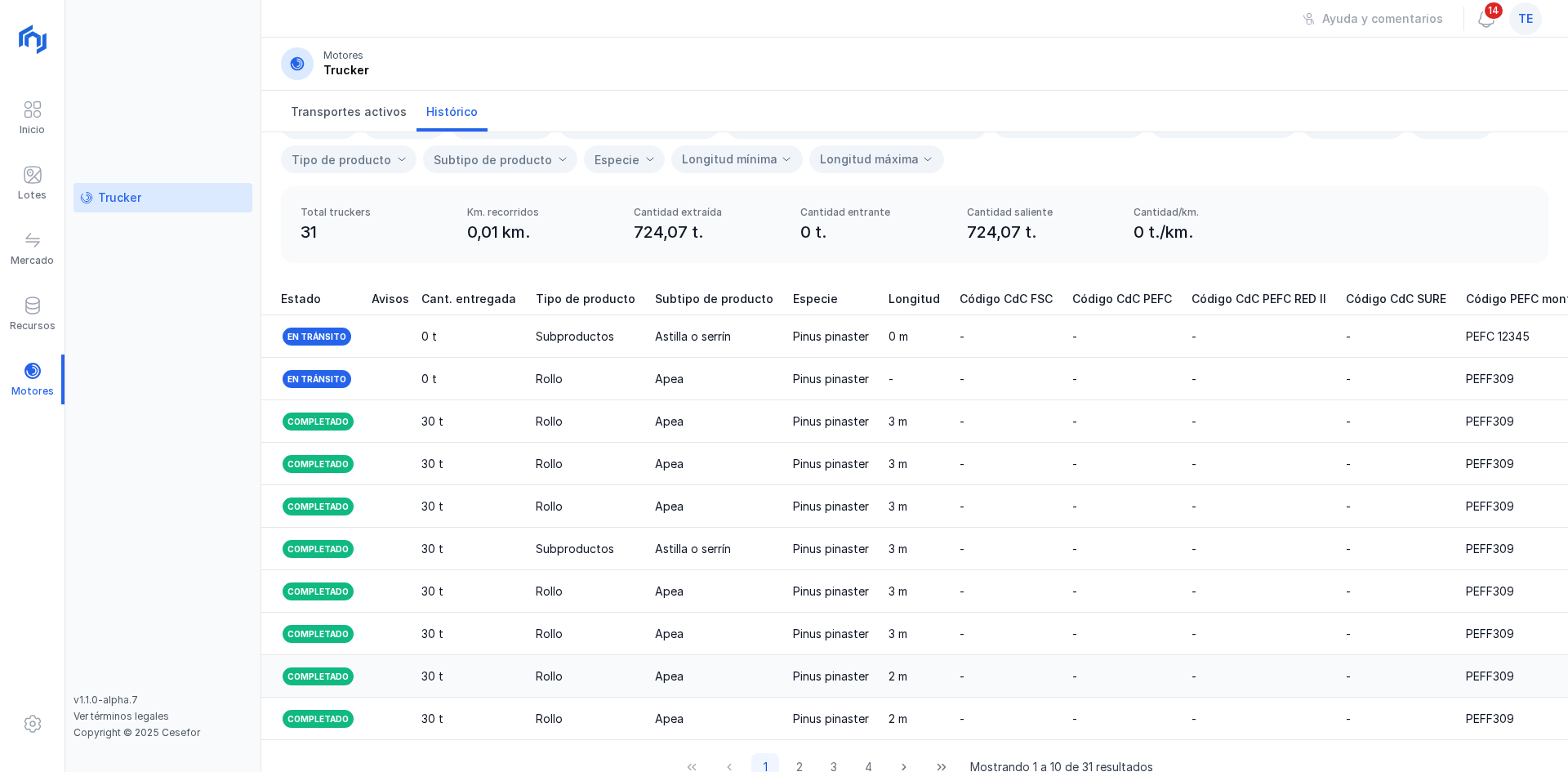
drag, startPoint x: 1495, startPoint y: 298, endPoint x: 1507, endPoint y: 669, distance: 371.2
click at [1507, 669] on table "Estado Avisos Método ID orden Organización emisora Organización receptora Fecha…" at bounding box center [130, 512] width 3437 height 458
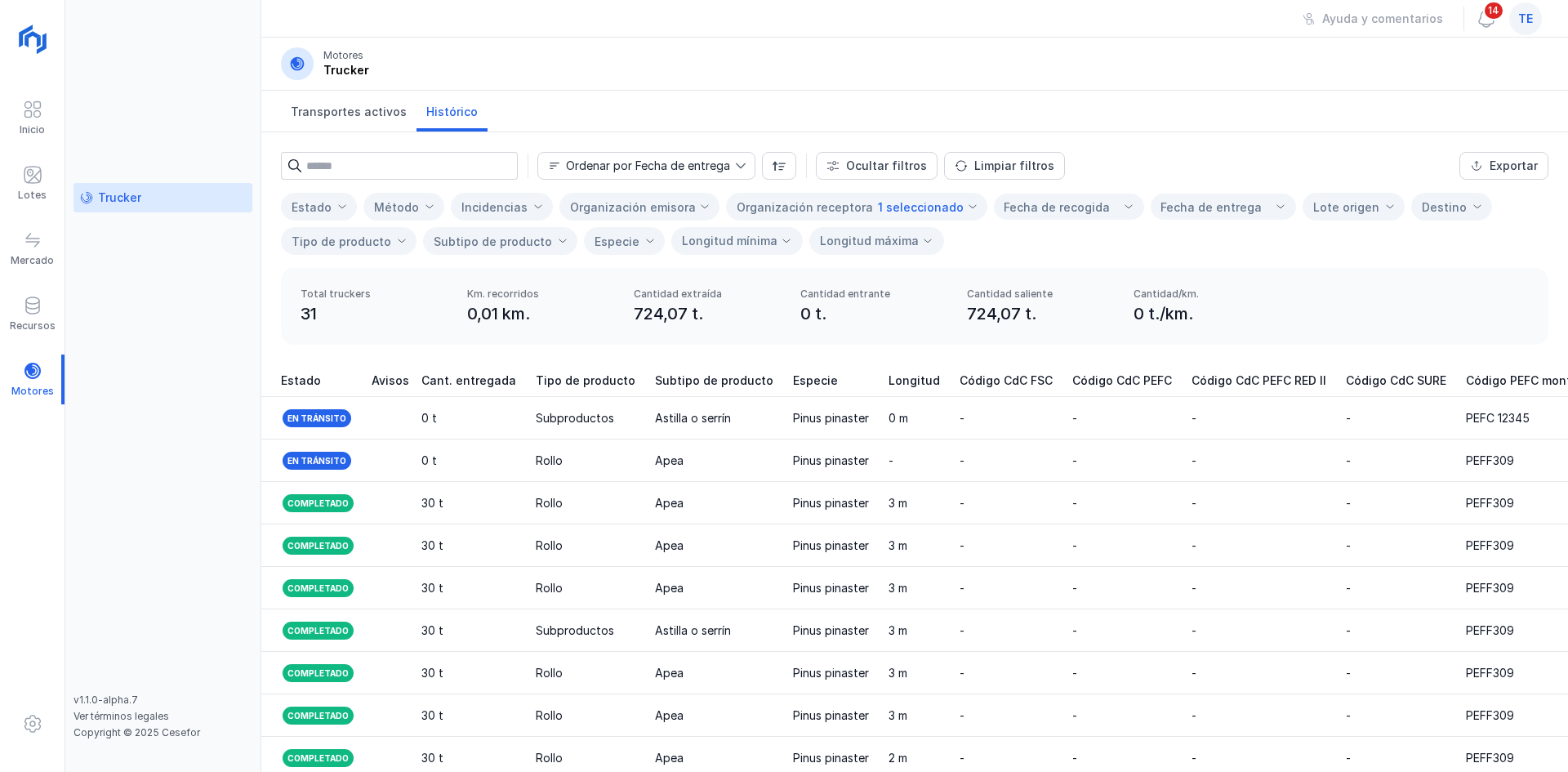
click at [1073, 214] on div "Fecha de recogida" at bounding box center [1056, 207] width 106 height 17
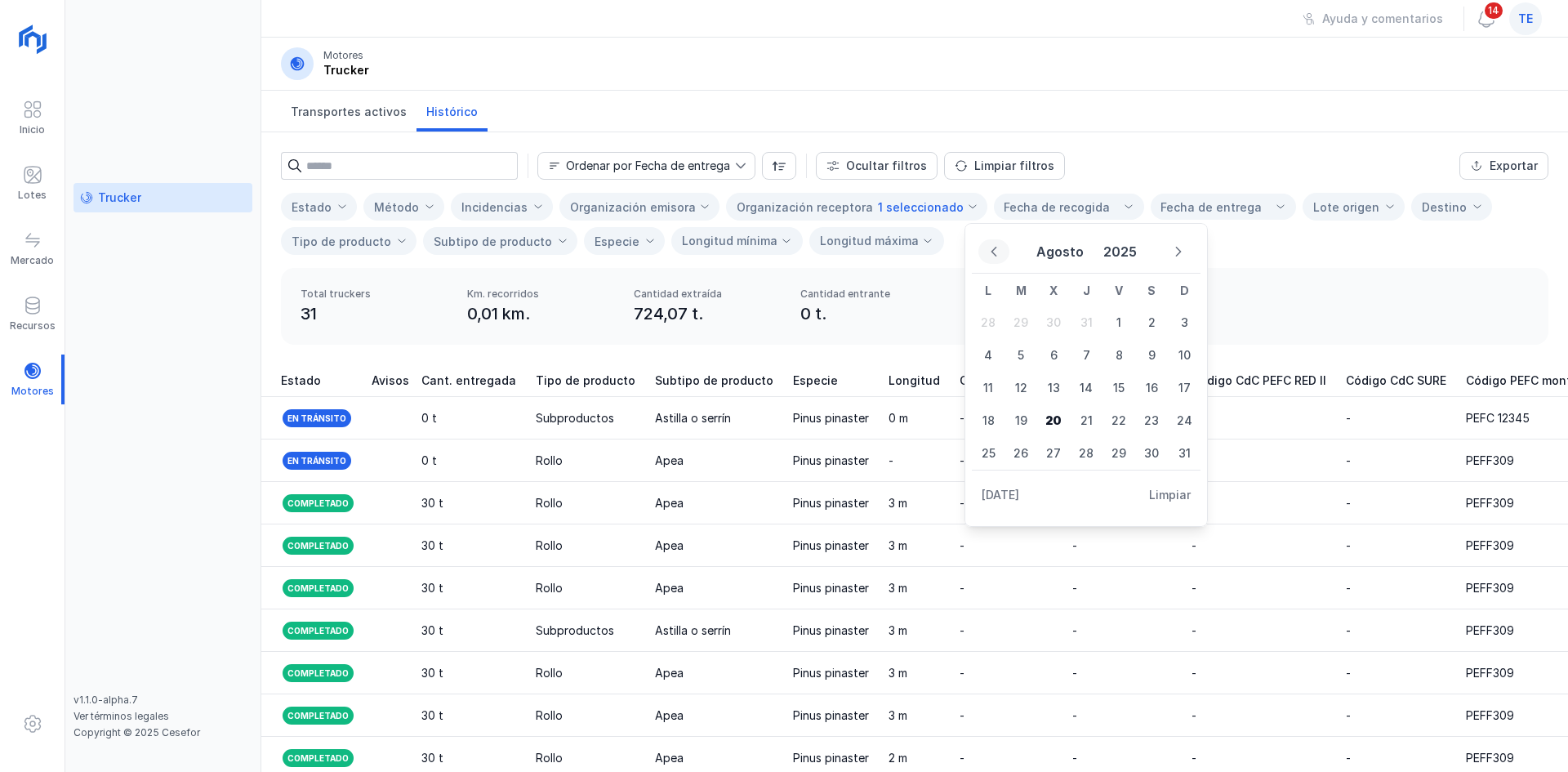
click at [990, 259] on button "Previous Month" at bounding box center [993, 251] width 31 height 24
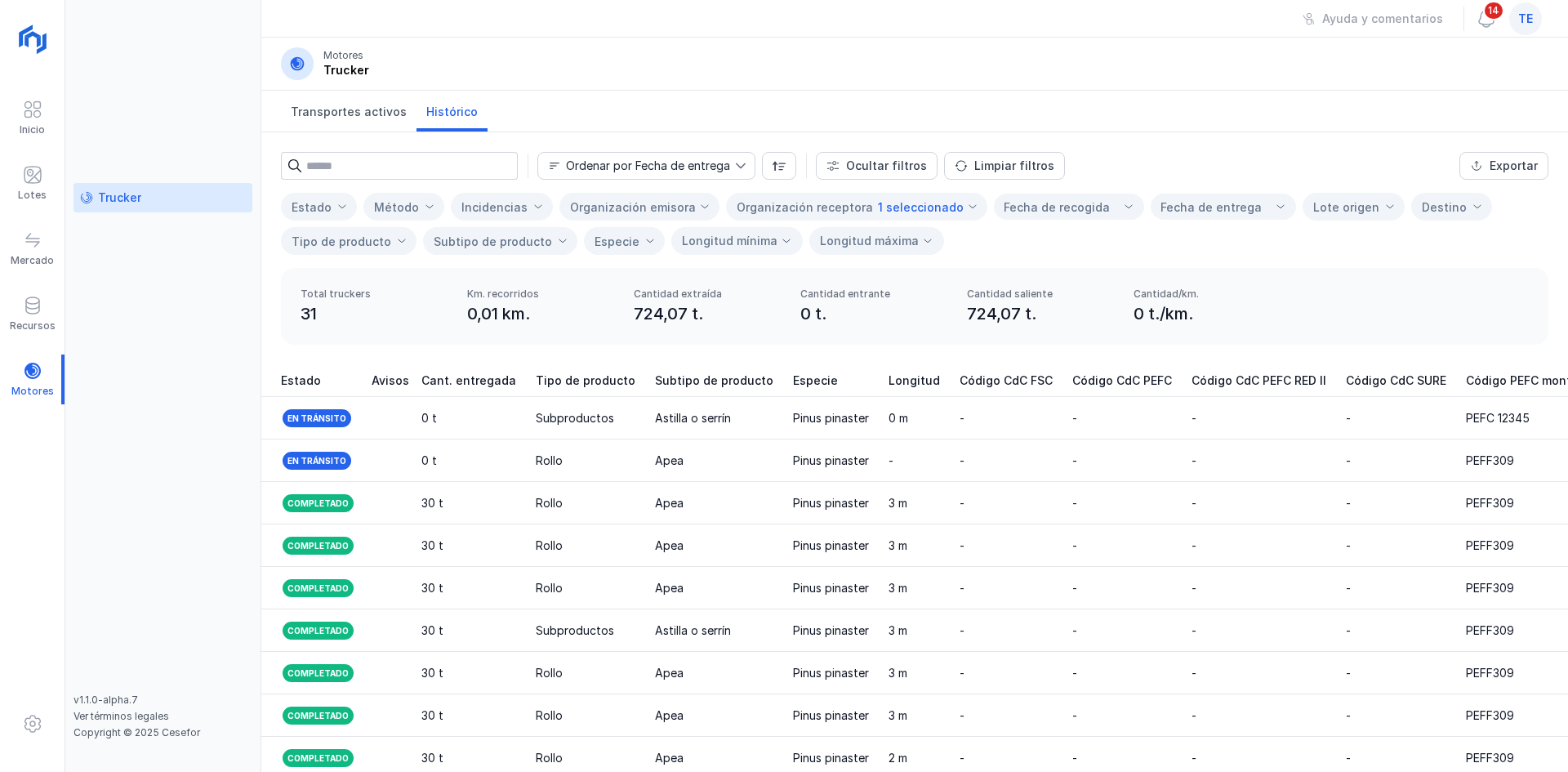
click at [1093, 197] on div "Fecha de recogida" at bounding box center [1070, 206] width 151 height 26
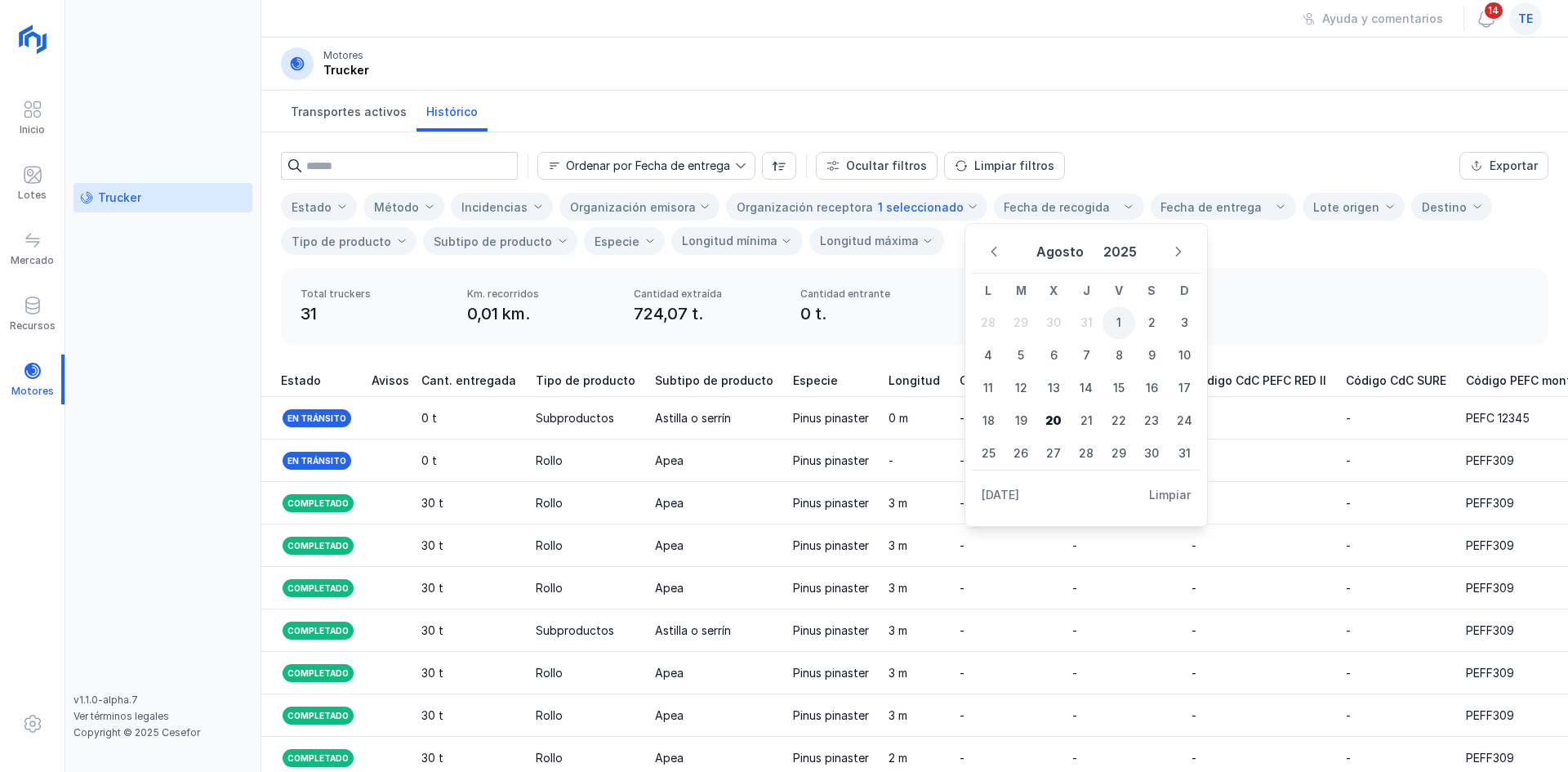
click at [1123, 332] on span "1" at bounding box center [1119, 322] width 33 height 33
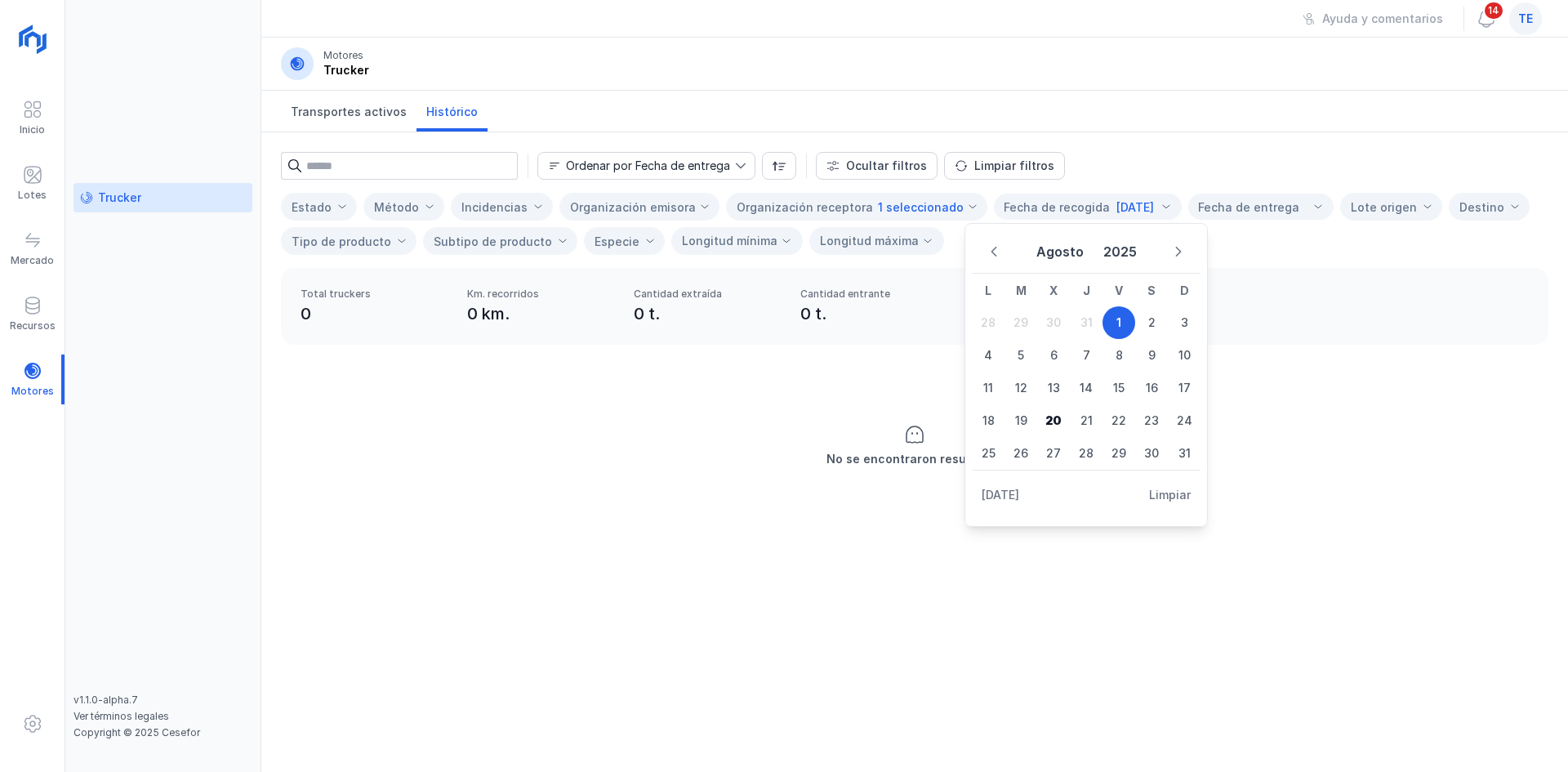
click at [1270, 202] on div "Fecha de entrega" at bounding box center [1248, 207] width 101 height 17
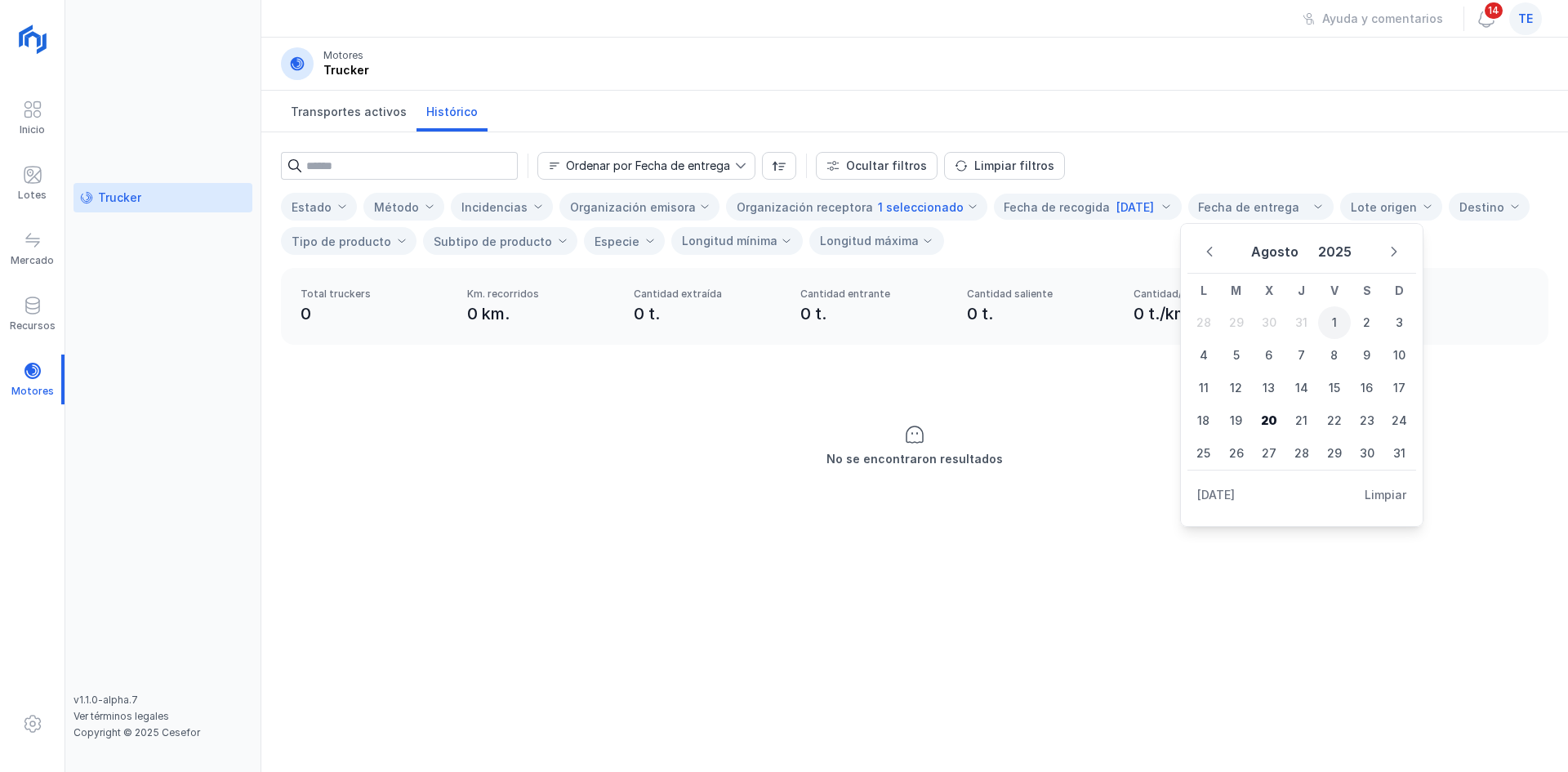
click at [1332, 319] on span "1" at bounding box center [1335, 322] width 33 height 33
click at [1326, 153] on div "Ordenar por Fecha de entrega Ocultar filtros Limpiar filtros" at bounding box center [914, 166] width 1268 height 28
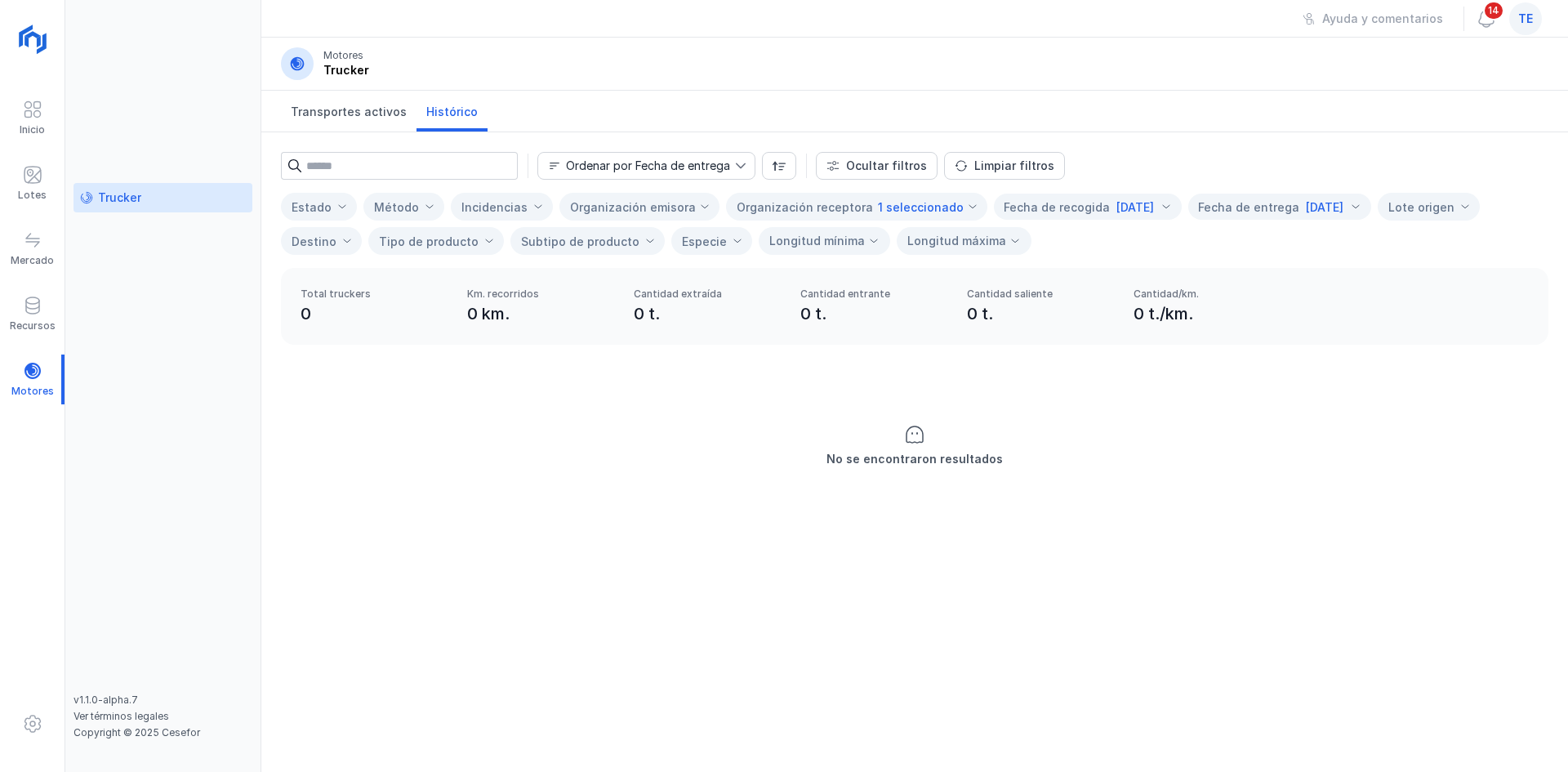
click at [1119, 206] on div "01/08/2025" at bounding box center [1136, 207] width 37 height 17
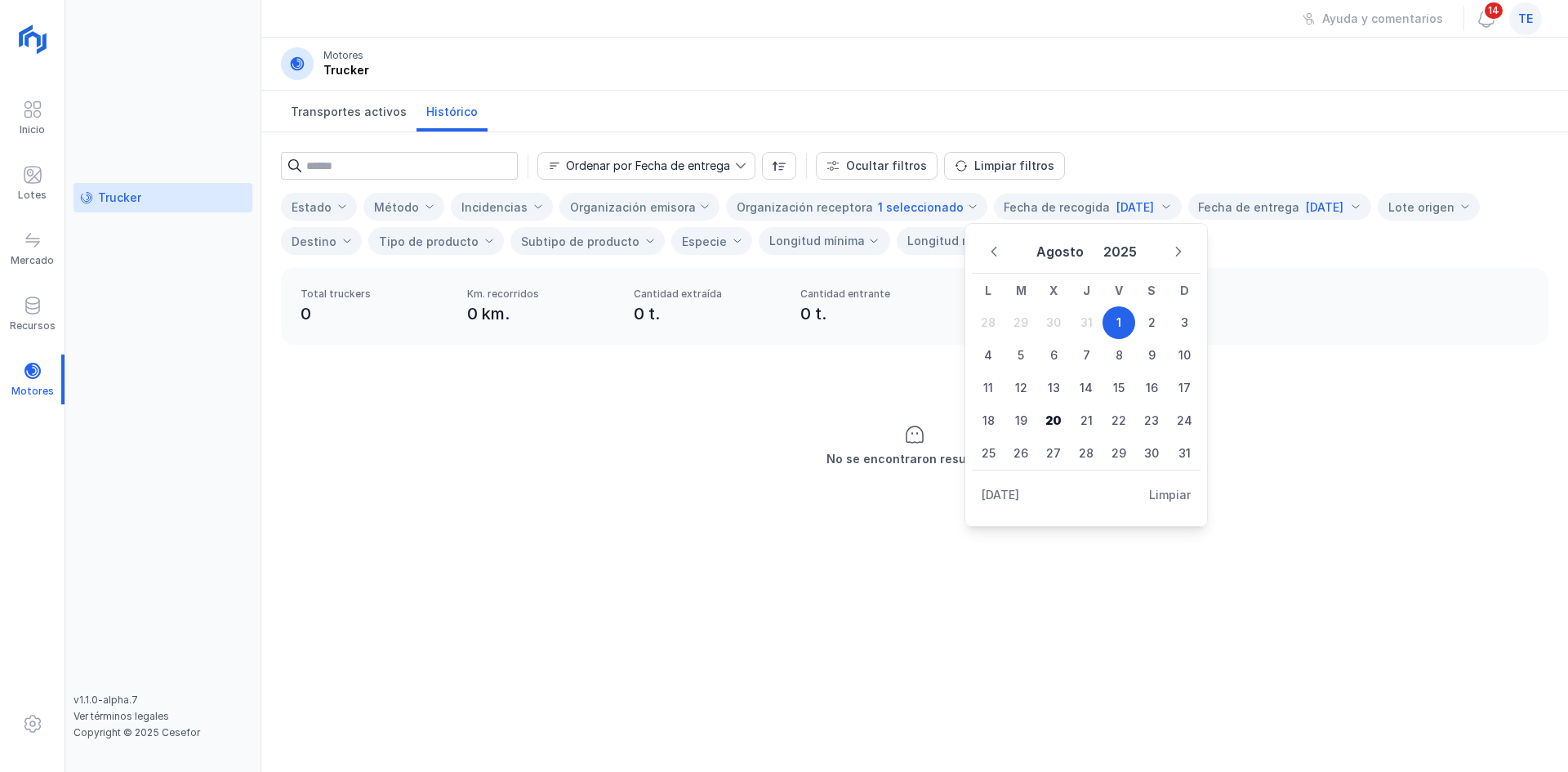
click at [1189, 513] on div "Hoy Limpiar" at bounding box center [1086, 495] width 229 height 50
click at [1183, 502] on span "Limpiar" at bounding box center [1170, 495] width 42 height 17
click at [1291, 210] on div "01/08/2025" at bounding box center [1287, 207] width 37 height 17
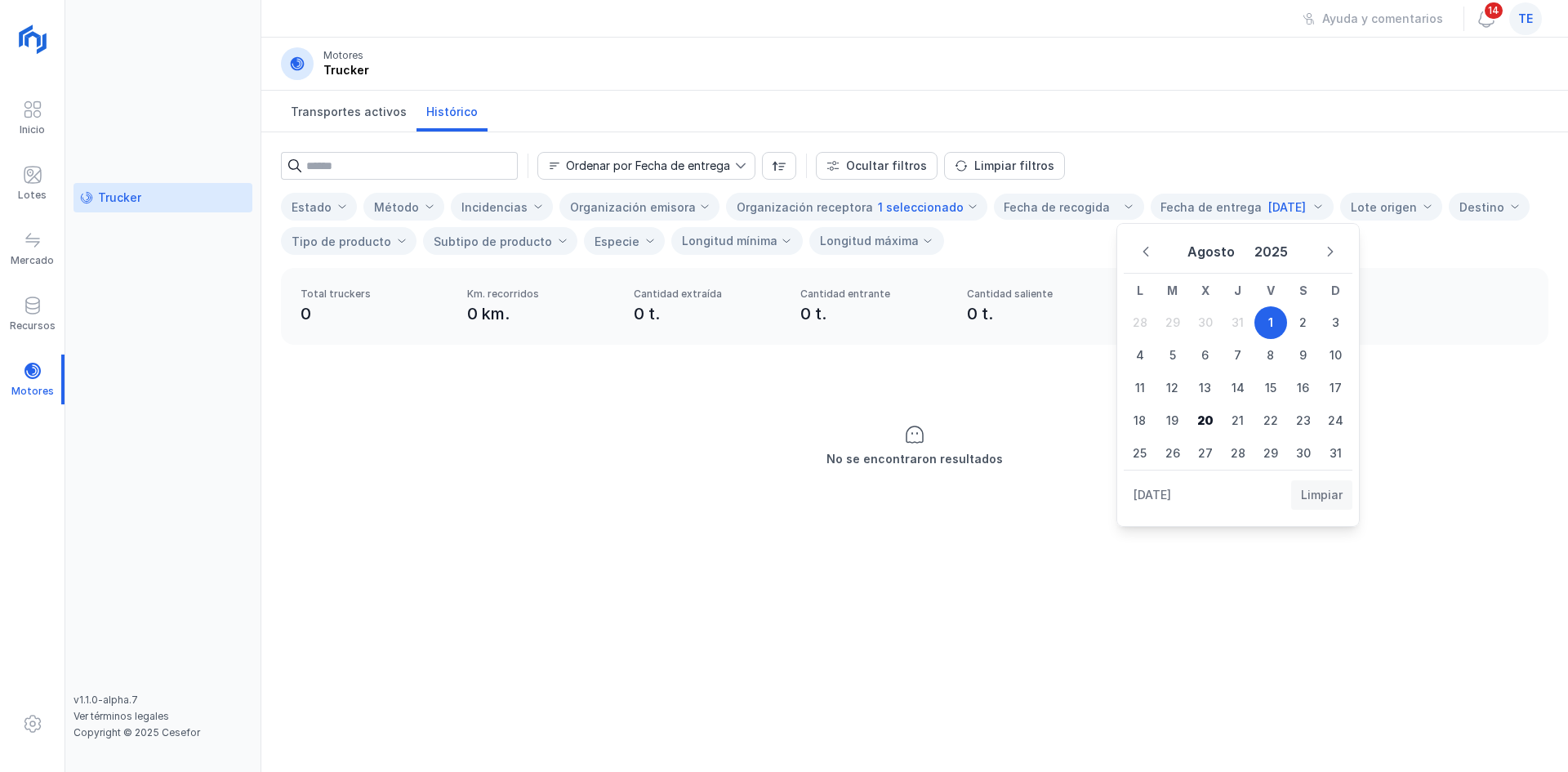
click at [1339, 492] on span "Limpiar" at bounding box center [1322, 495] width 42 height 17
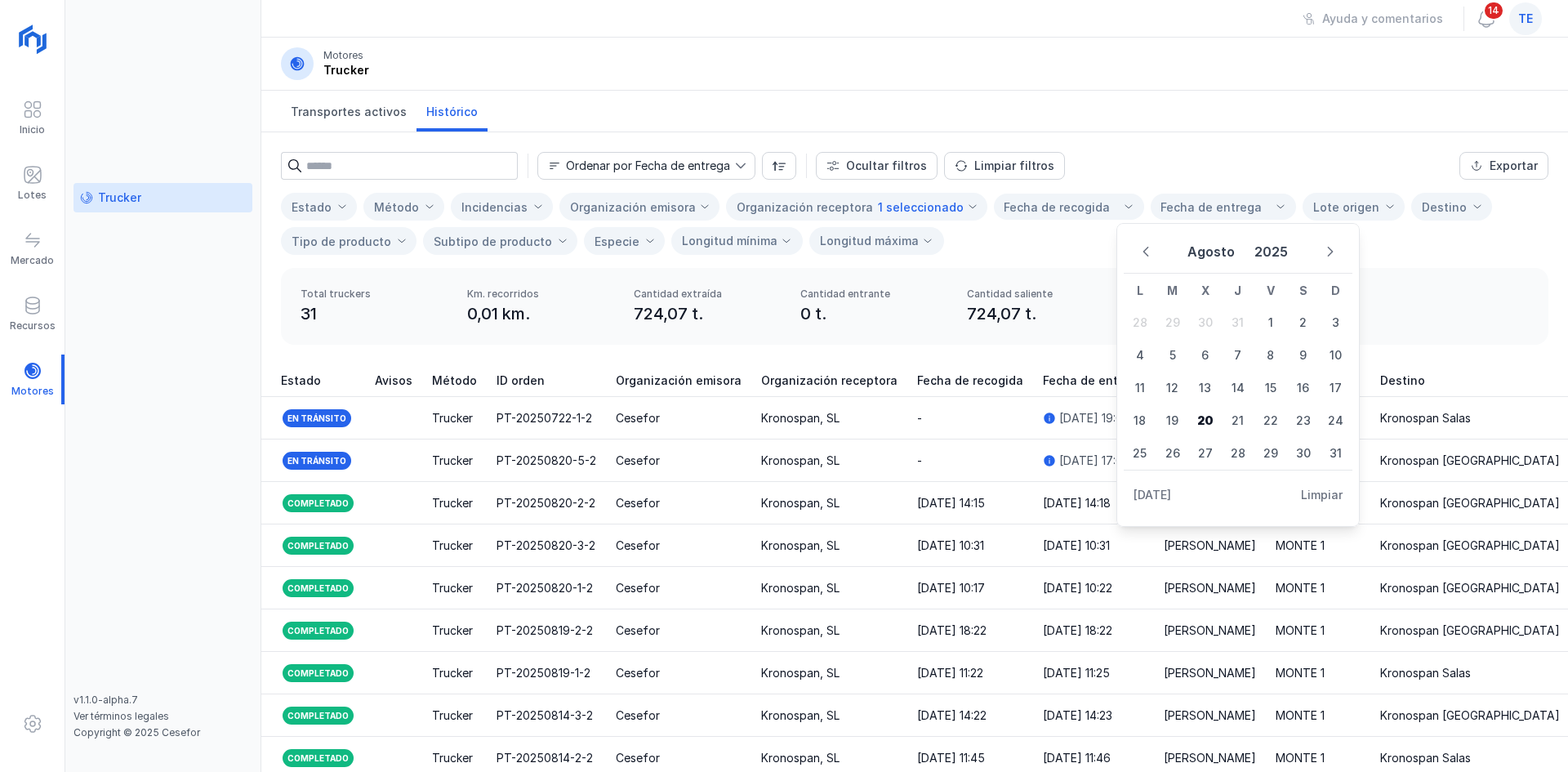
click at [1016, 283] on div "Total truckers 31 Km. recorridos 0,01 km. Cantidad extraída 724,07 t. Cantidad …" at bounding box center [914, 306] width 1268 height 77
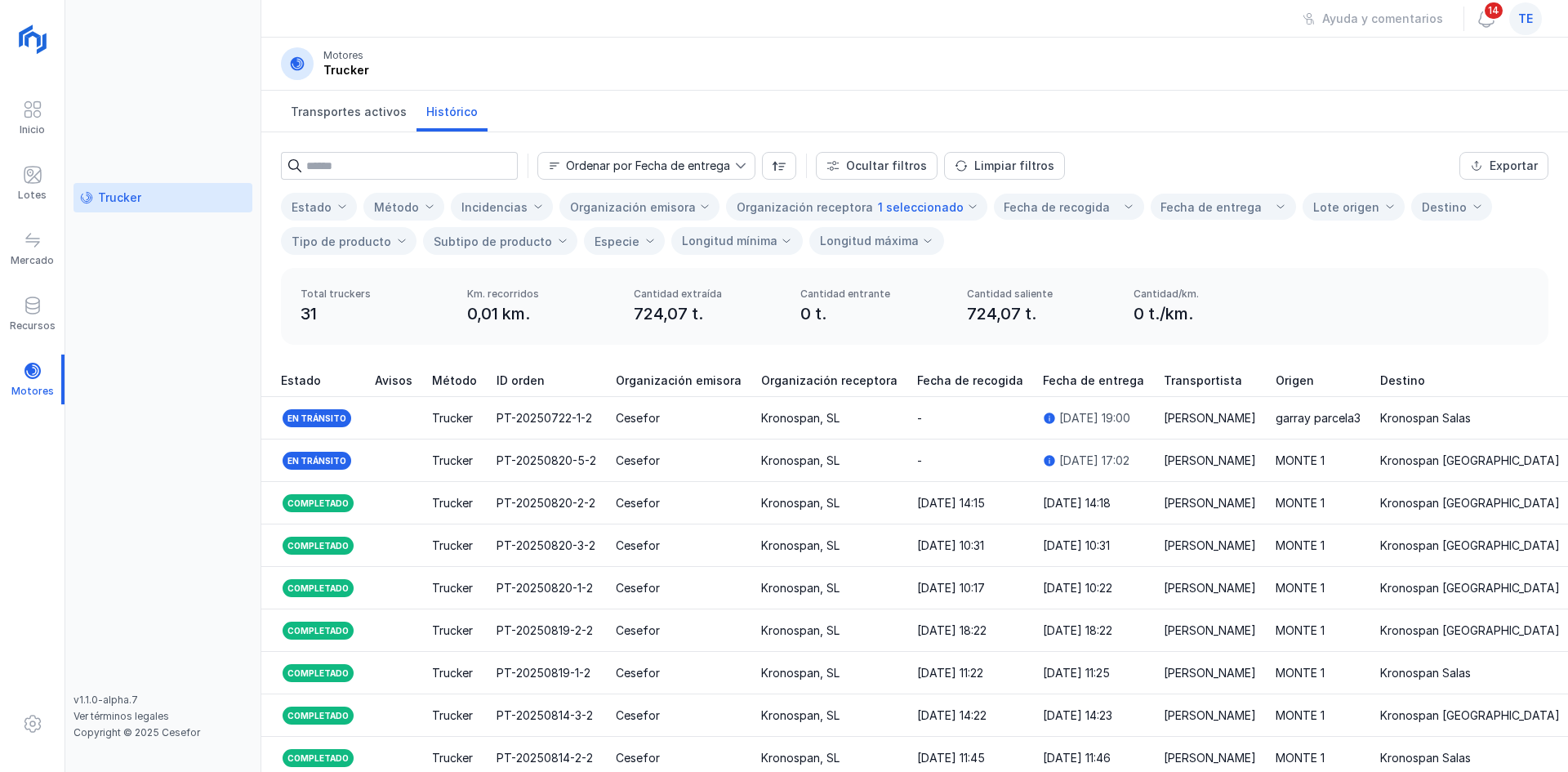
click at [1074, 266] on div "Ordenar por Fecha de entrega Ocultar filtros Limpiar filtros Exportar Estado Mé…" at bounding box center [914, 200] width 1307 height 136
click at [648, 163] on div "Ordenar por Fecha de entrega" at bounding box center [648, 166] width 165 height 11
drag, startPoint x: 658, startPoint y: 162, endPoint x: 678, endPoint y: 148, distance: 24.4
click at [661, 160] on div "Ordenar por Fecha de entrega" at bounding box center [648, 166] width 165 height 11
click at [1027, 206] on div "Fecha de recogida" at bounding box center [1056, 207] width 106 height 17
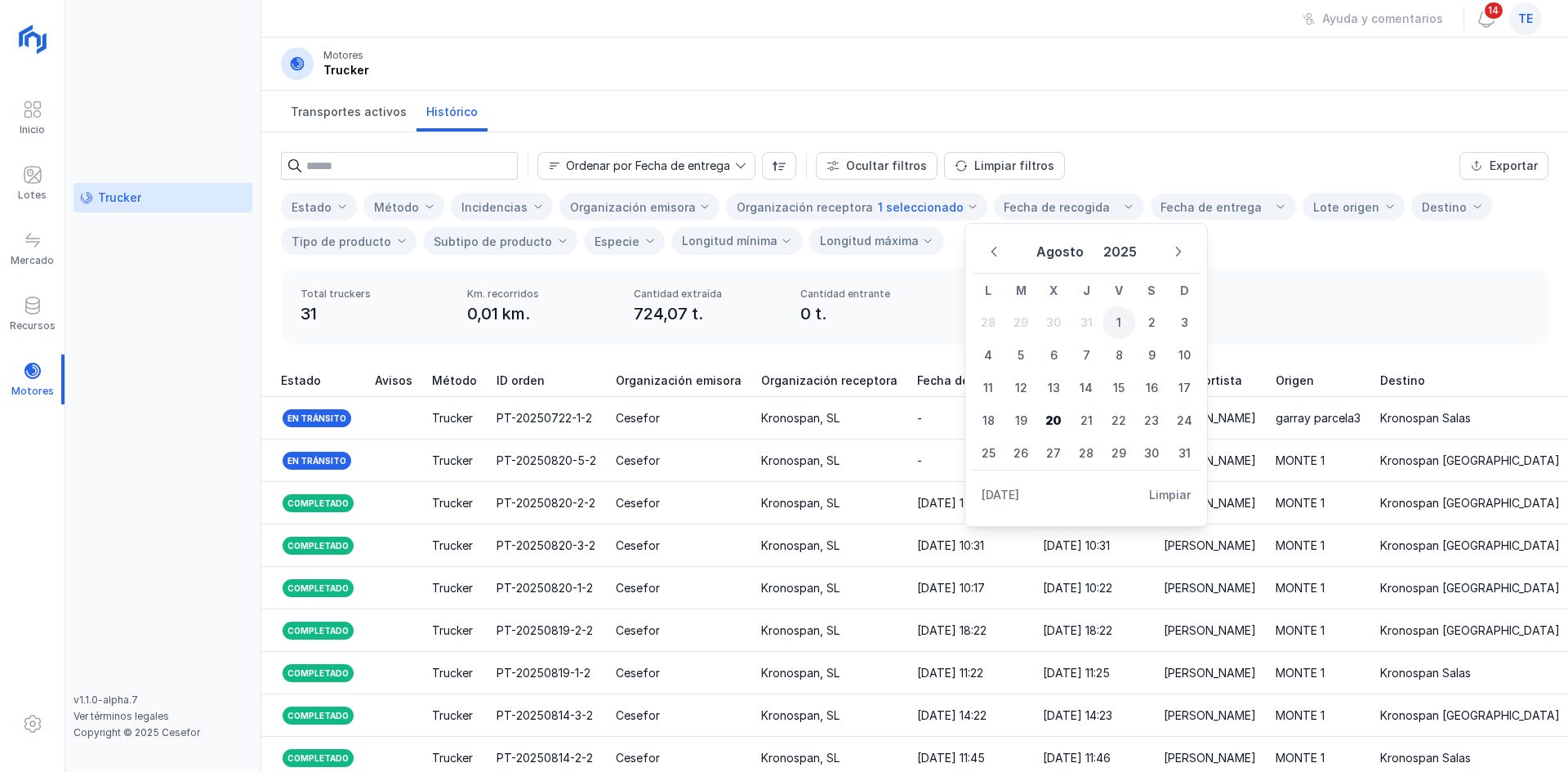
click at [1119, 311] on span "1" at bounding box center [1119, 322] width 33 height 33
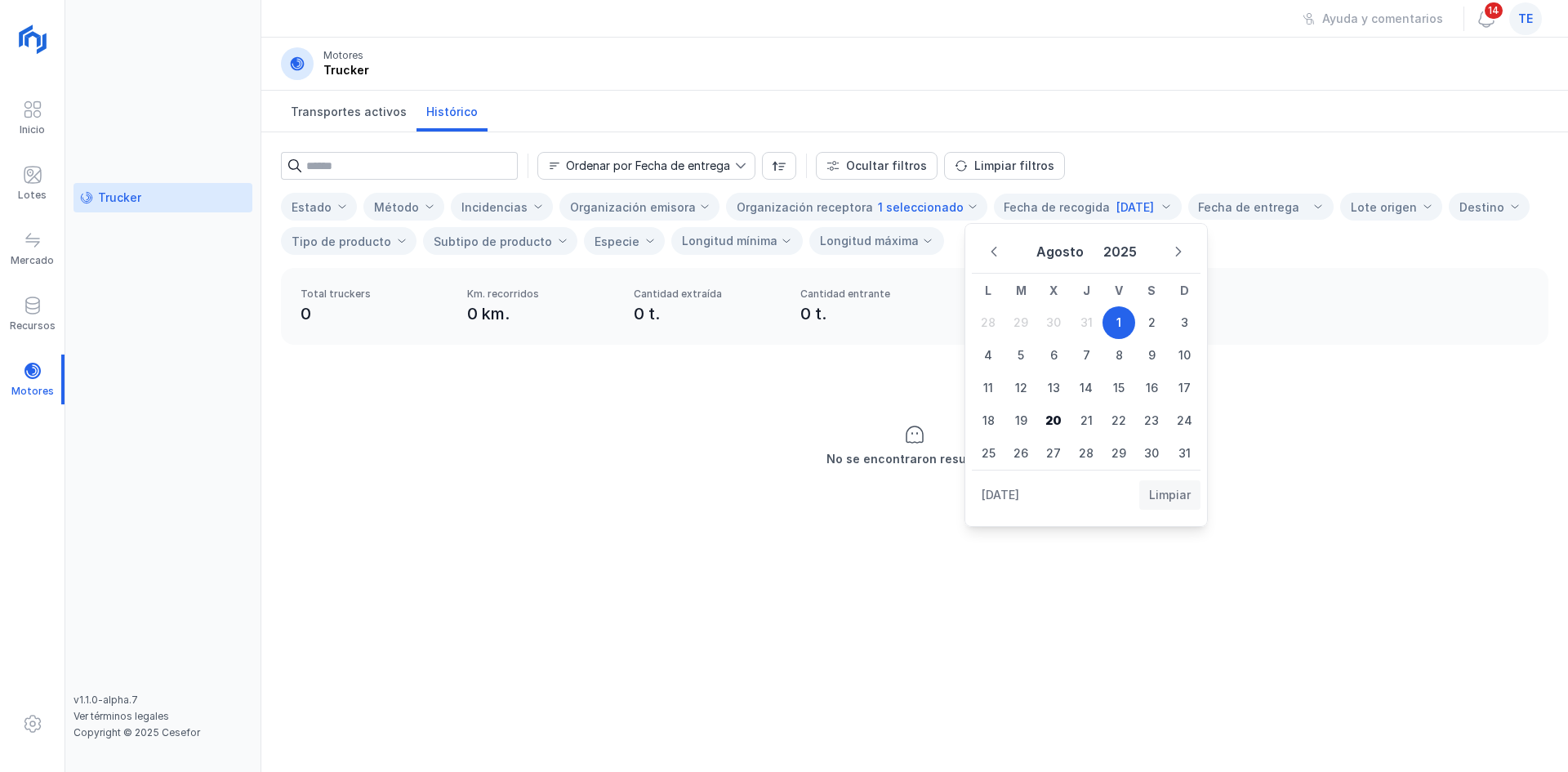
click at [1192, 503] on button "Limpiar" at bounding box center [1170, 495] width 61 height 30
click at [1257, 99] on div "Transportes activos Histórico" at bounding box center [914, 111] width 1307 height 42
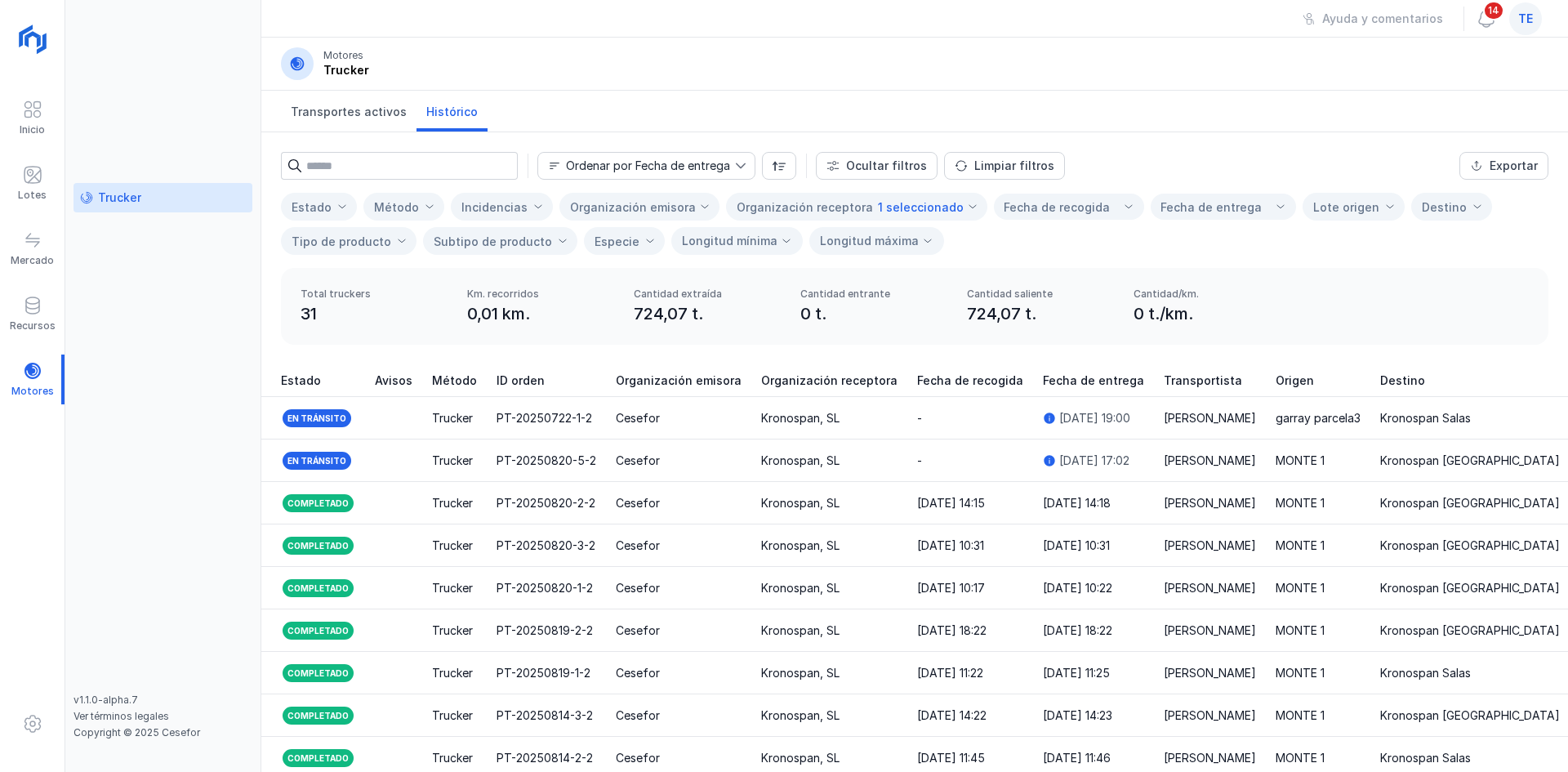
click at [928, 205] on div "1 seleccionado" at bounding box center [921, 206] width 86 height 14
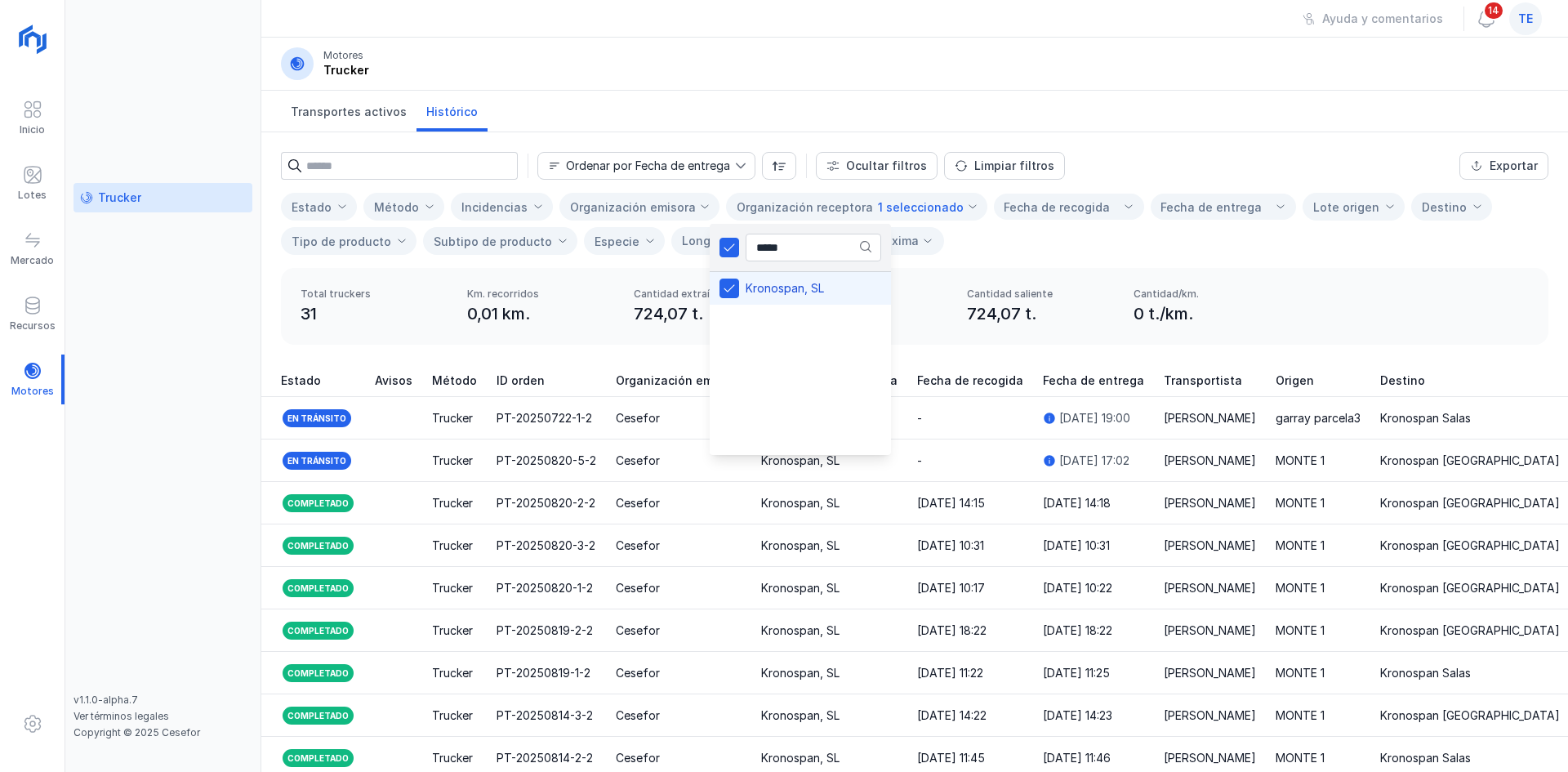
click at [856, 280] on li "Kronospan, SL" at bounding box center [800, 287] width 181 height 33
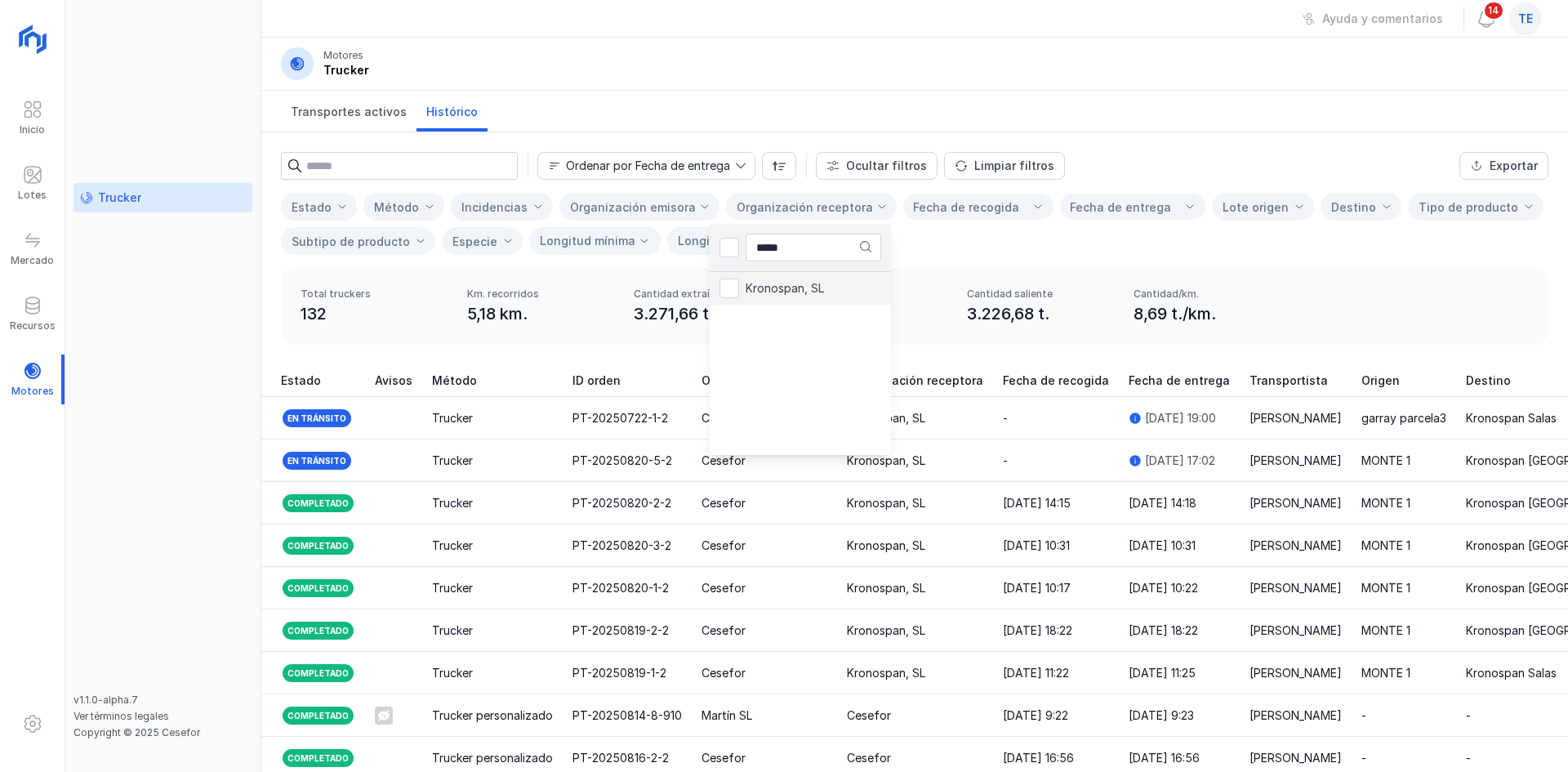
click at [891, 282] on li "Kronospan, SL" at bounding box center [800, 287] width 181 height 33
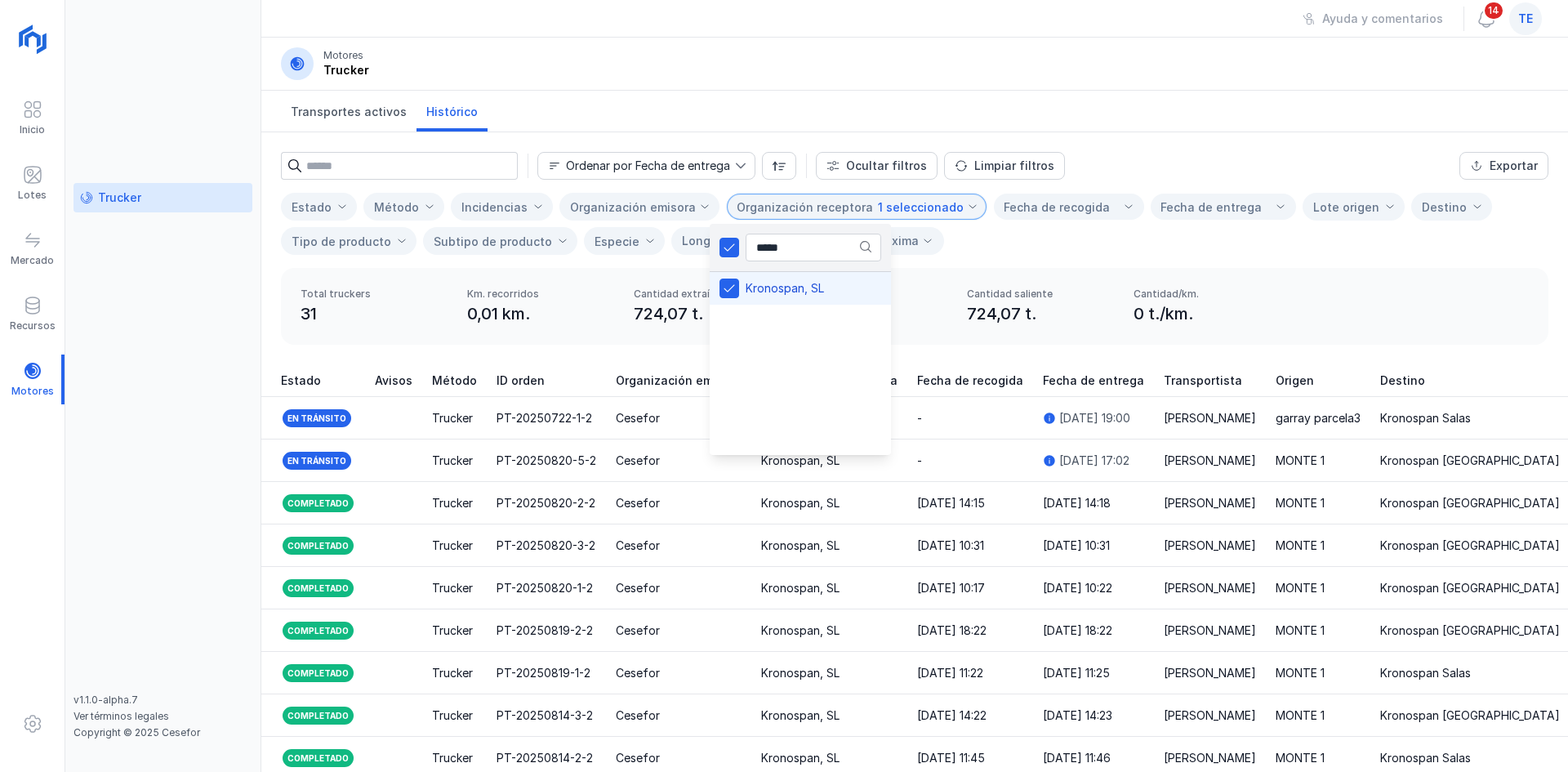
click at [1263, 267] on div "Ordenar por Fecha de entrega Ocultar filtros Limpiar filtros Exportar Estado Mé…" at bounding box center [914, 200] width 1307 height 136
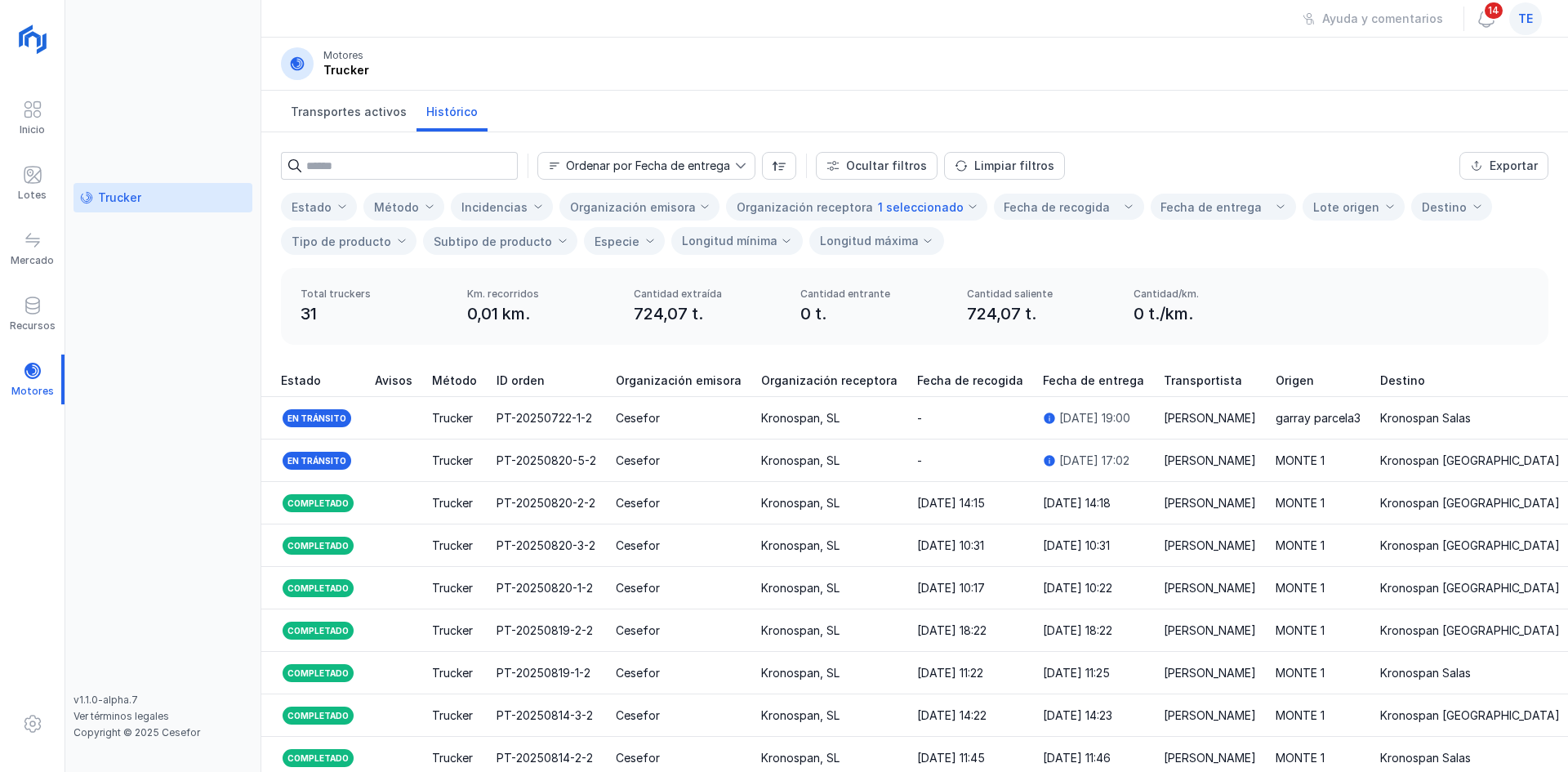
click at [340, 205] on span at bounding box center [342, 206] width 11 height 11
click at [413, 201] on div "Método" at bounding box center [396, 206] width 45 height 14
click at [474, 201] on div "Incidencias" at bounding box center [494, 206] width 66 height 14
click at [606, 201] on div "Organización emisora" at bounding box center [632, 206] width 126 height 14
click at [1084, 205] on div "Fecha de recogida" at bounding box center [1070, 206] width 151 height 26
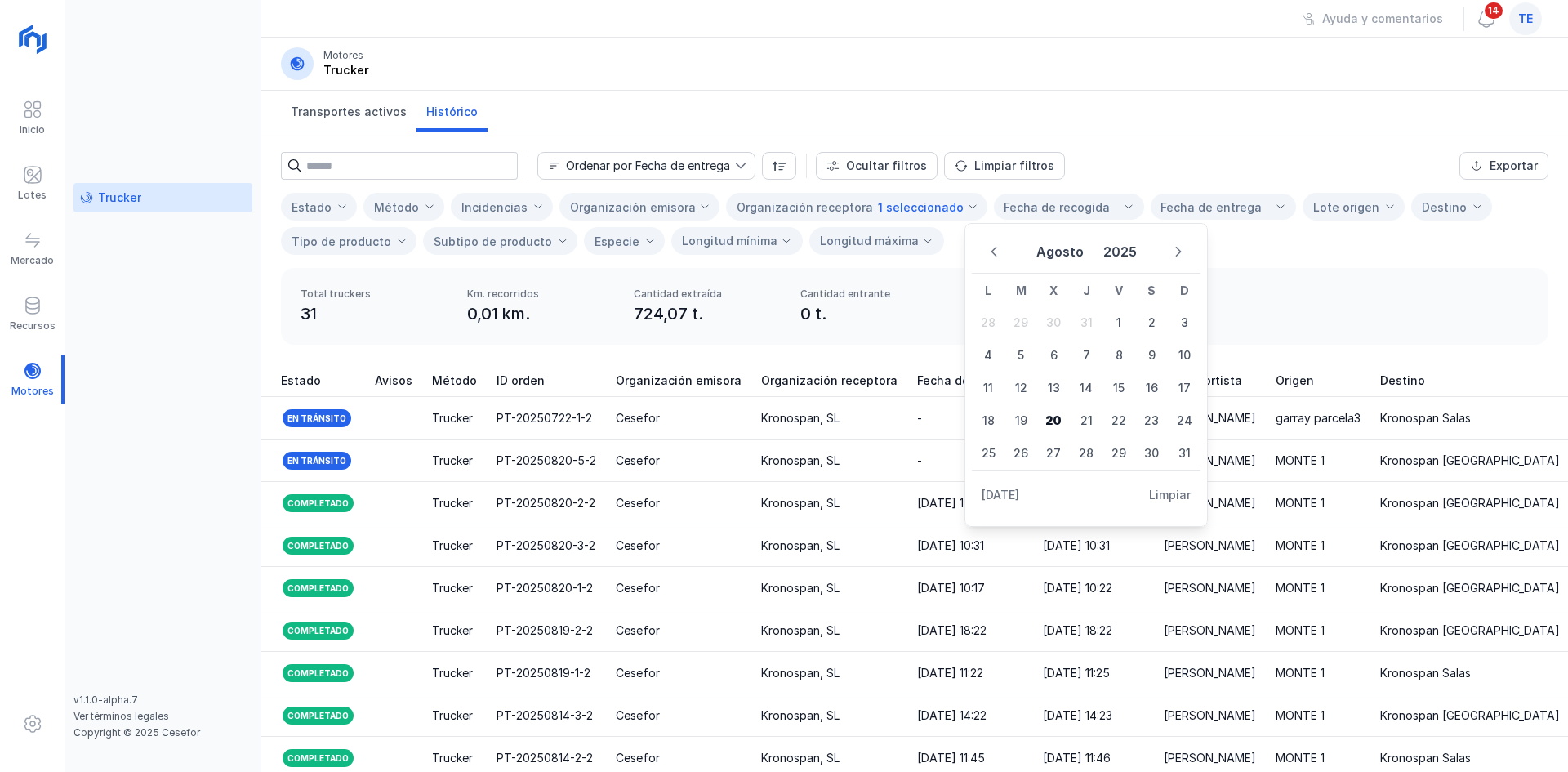
click at [1203, 202] on div "Fecha de entrega" at bounding box center [1211, 207] width 101 height 17
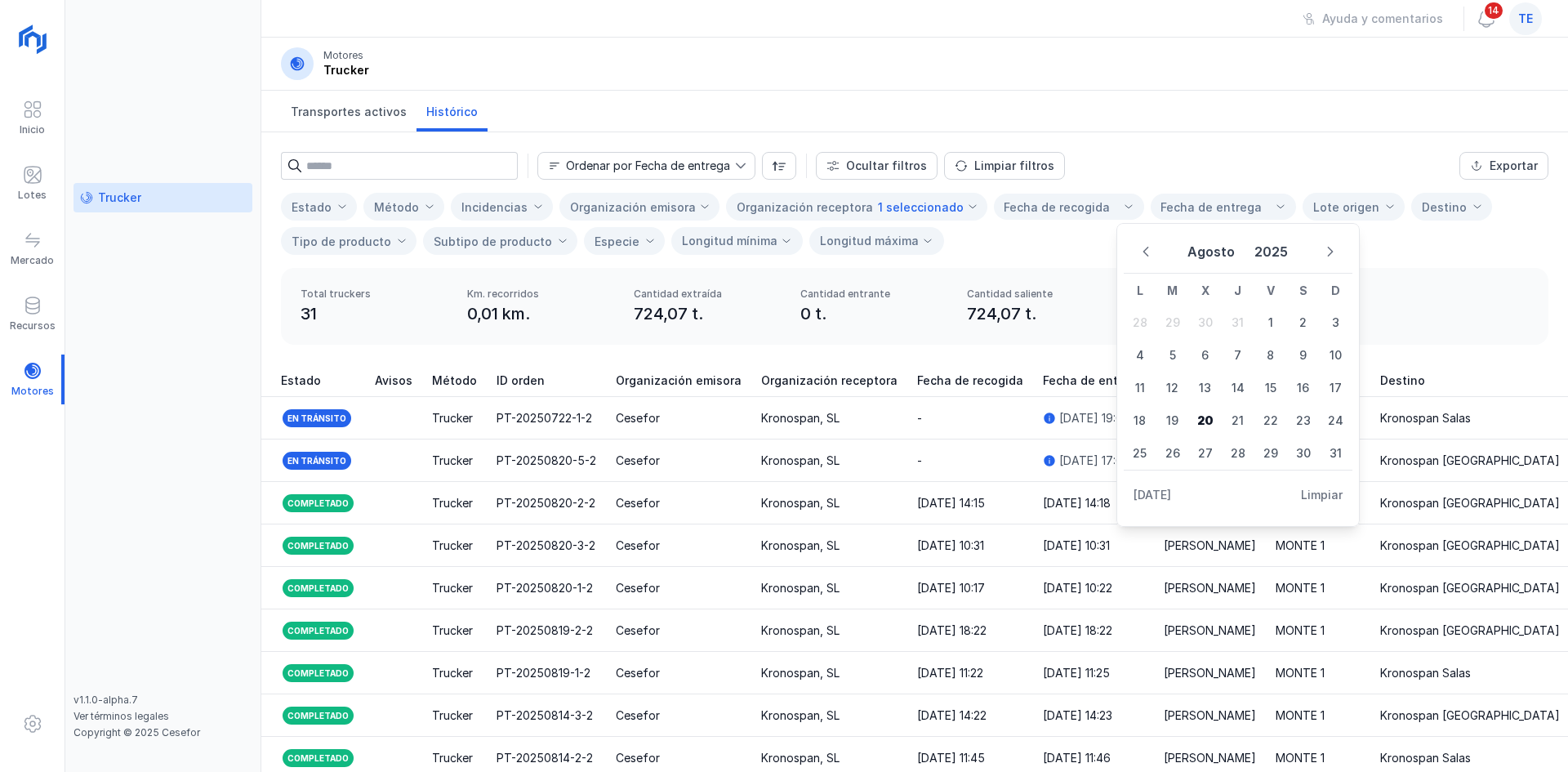
click at [1331, 198] on span "Lote origen" at bounding box center [1344, 206] width 81 height 27
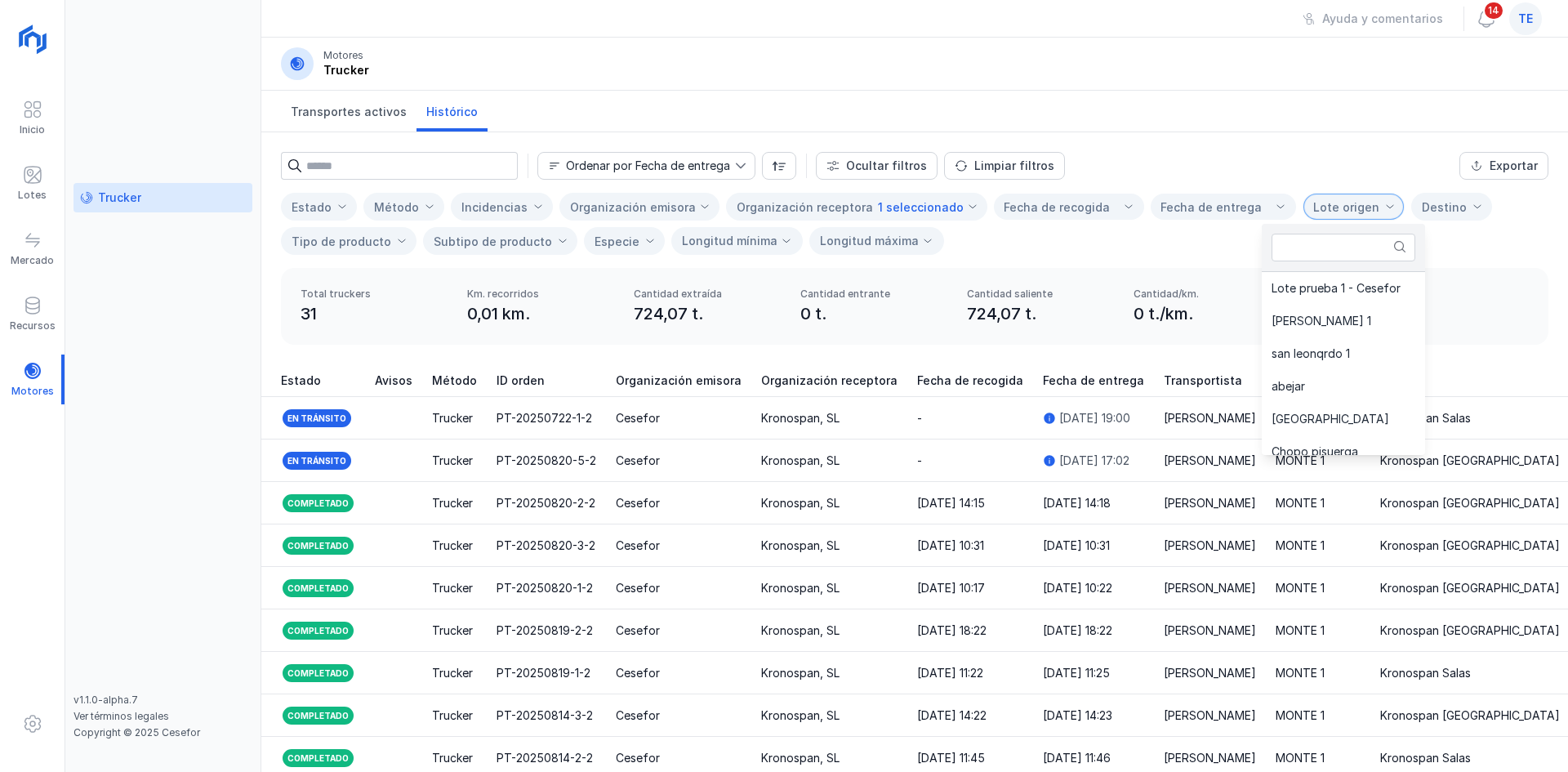
click at [1422, 200] on div "Destino" at bounding box center [1444, 206] width 45 height 14
click at [1047, 265] on div "Ordenar por Fecha de entrega Ocultar filtros Limpiar filtros Exportar Estado Mé…" at bounding box center [914, 200] width 1307 height 136
click at [1050, 214] on div "Fecha de recogida" at bounding box center [1056, 207] width 106 height 17
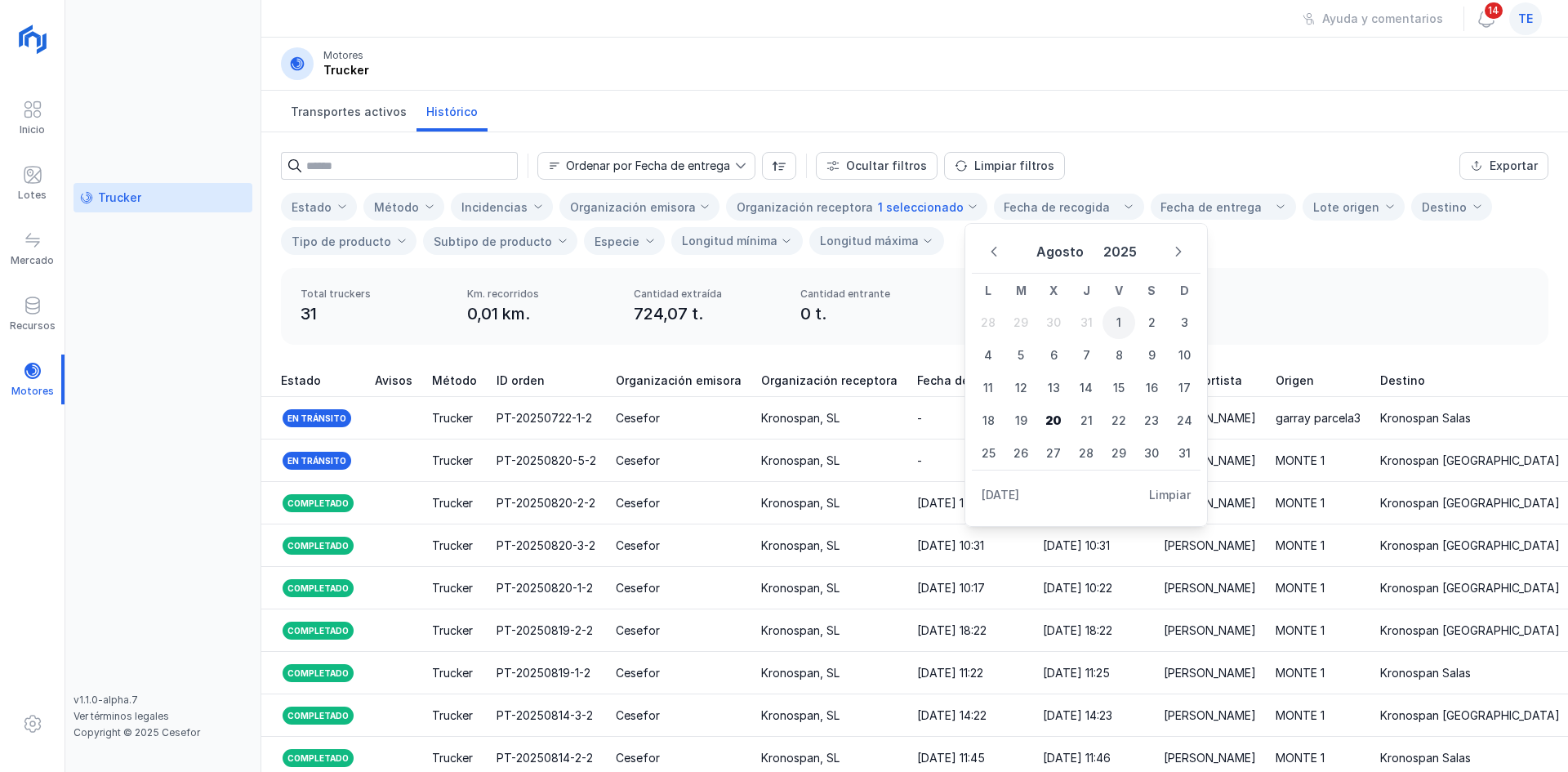
click at [1113, 326] on span "1" at bounding box center [1119, 322] width 33 height 33
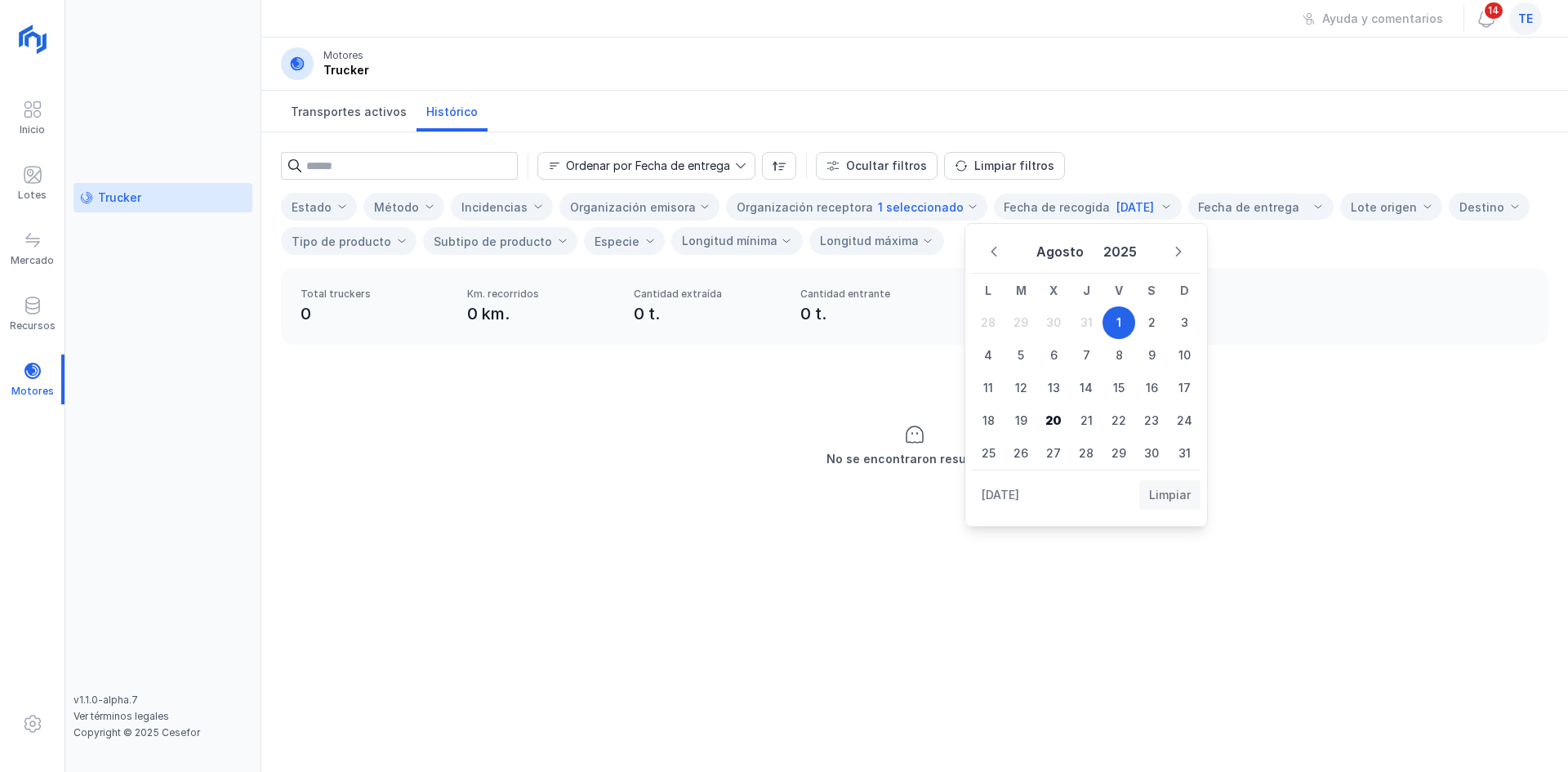
click at [1170, 496] on span "Limpiar" at bounding box center [1170, 495] width 42 height 17
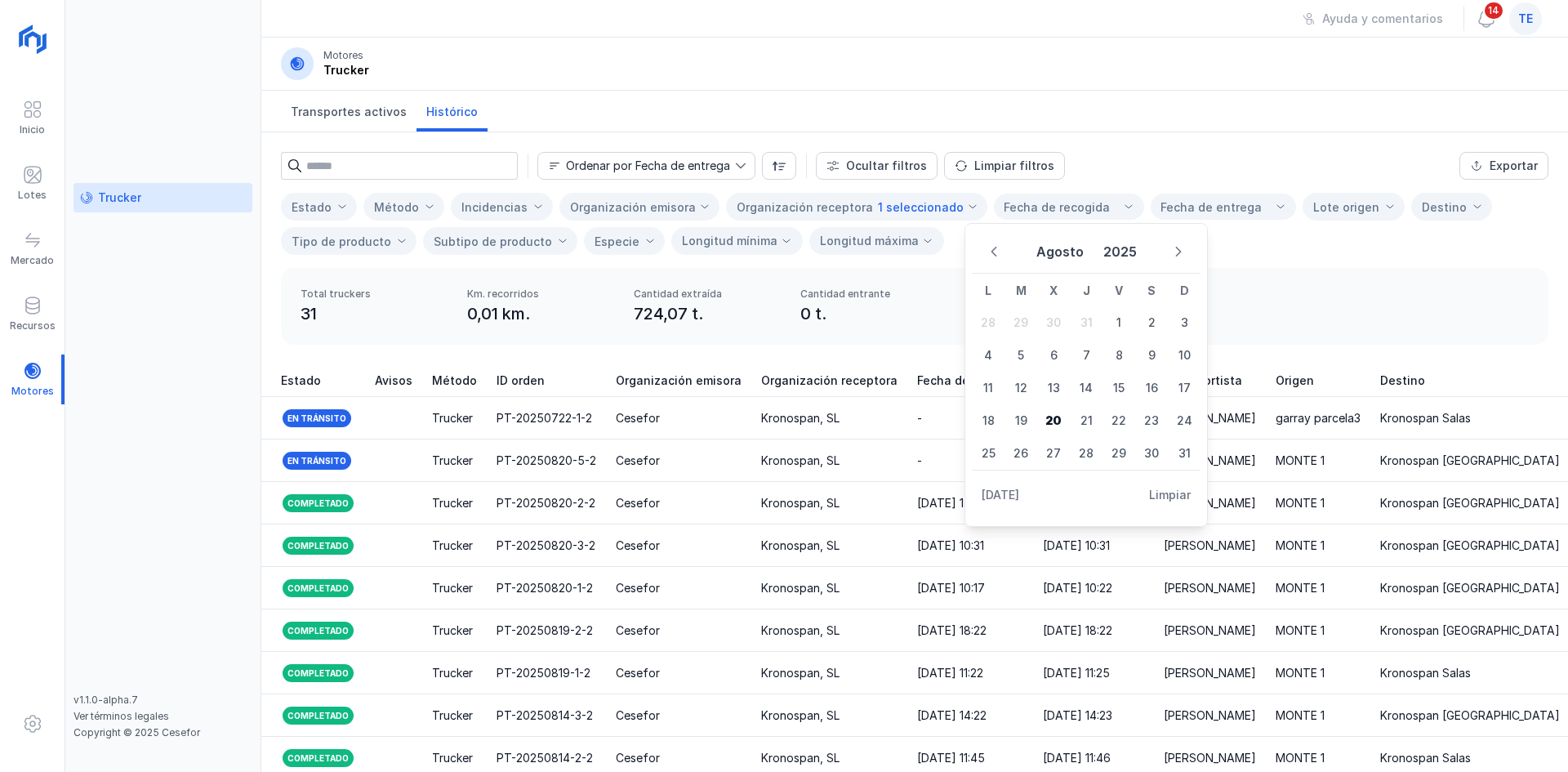
click at [1203, 186] on div "Ordenar por Fecha de entrega Ocultar filtros Limpiar filtros Exportar Estado Mé…" at bounding box center [914, 200] width 1307 height 136
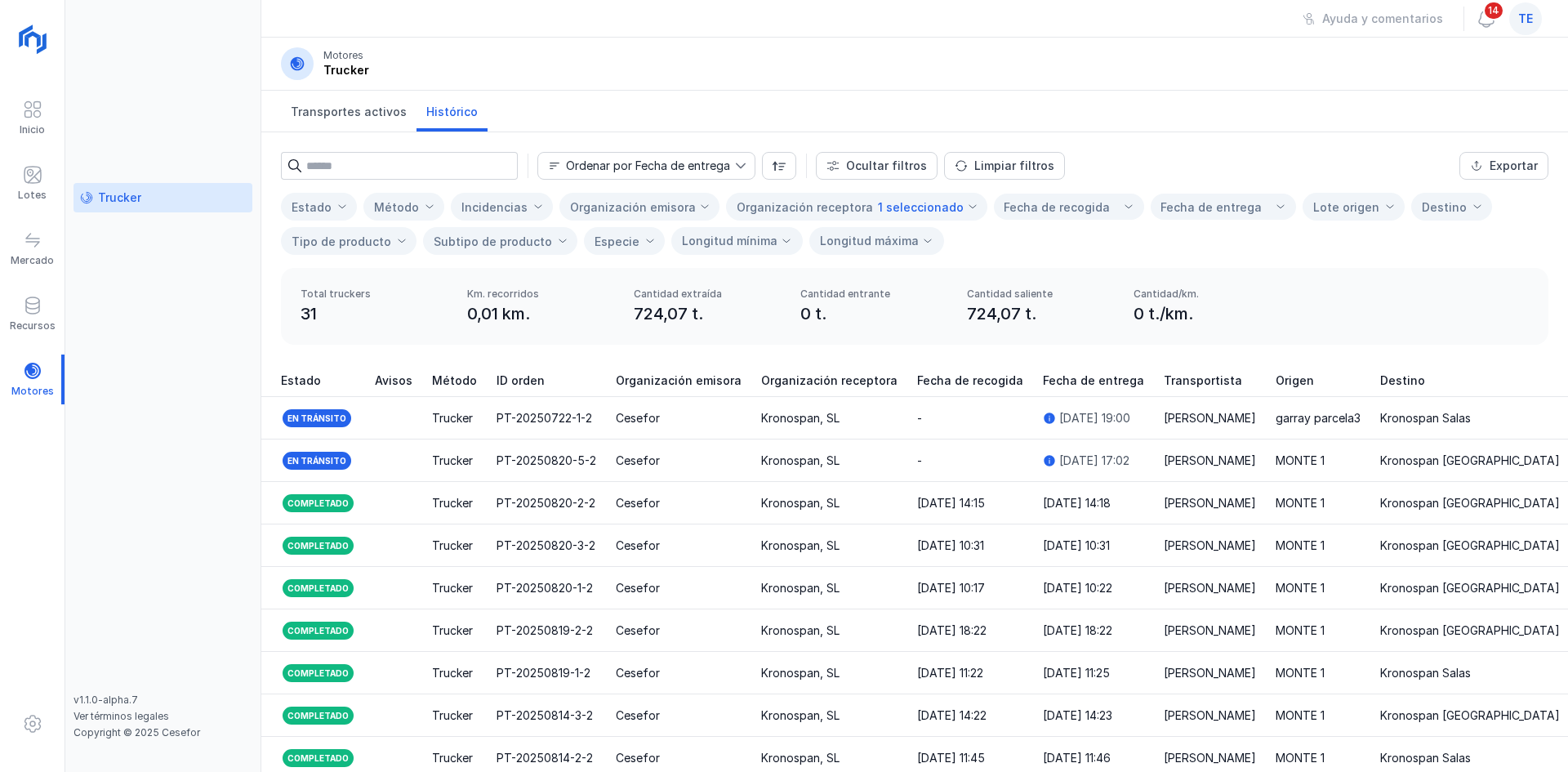
click at [1203, 221] on div "Estado Método Incidencias Organización emisora Organización receptora 1 selecci…" at bounding box center [914, 223] width 1268 height 62
click at [1216, 206] on div "Fecha de entrega" at bounding box center [1211, 207] width 101 height 17
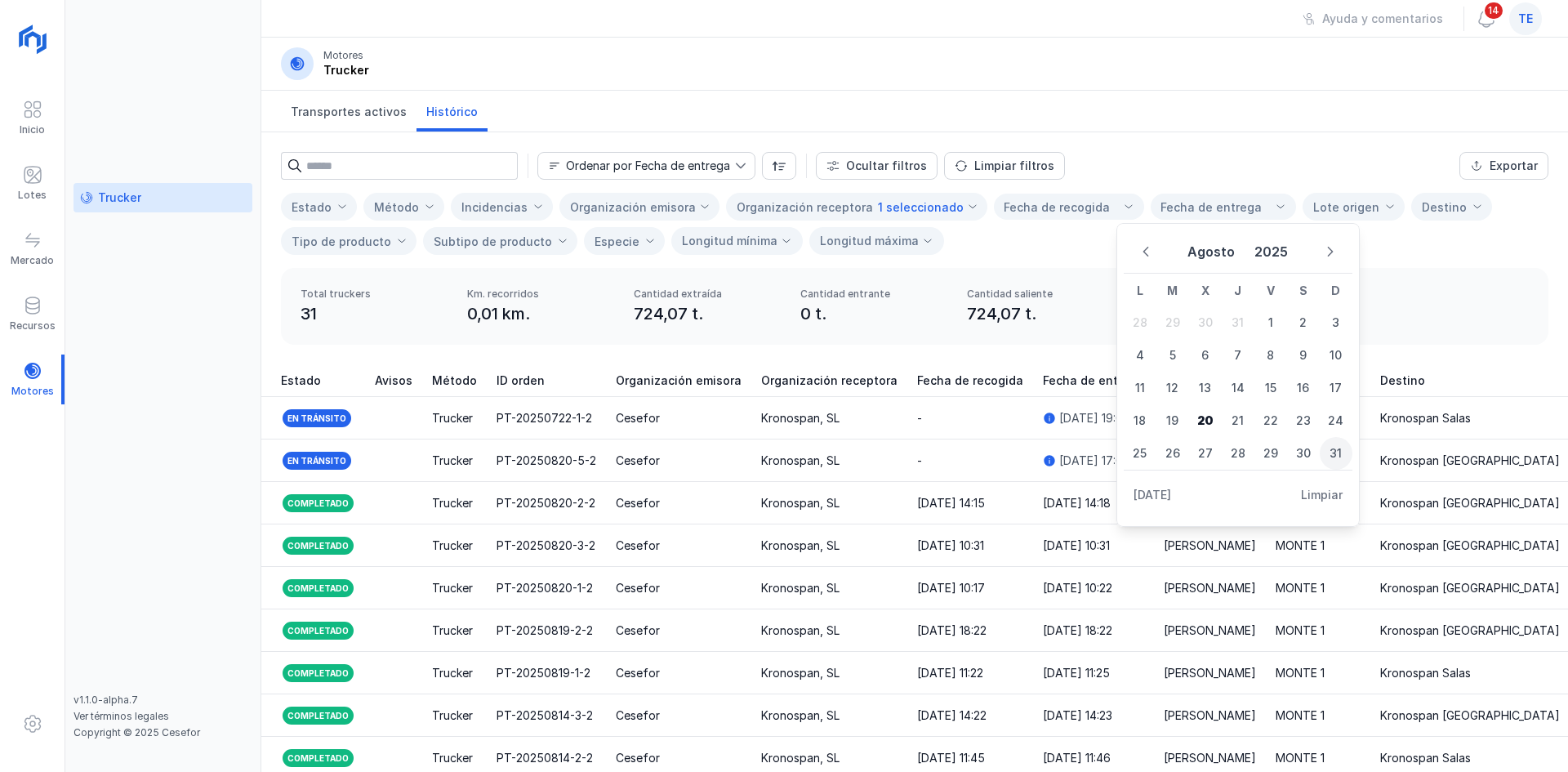
click at [1335, 452] on span "31" at bounding box center [1335, 453] width 33 height 33
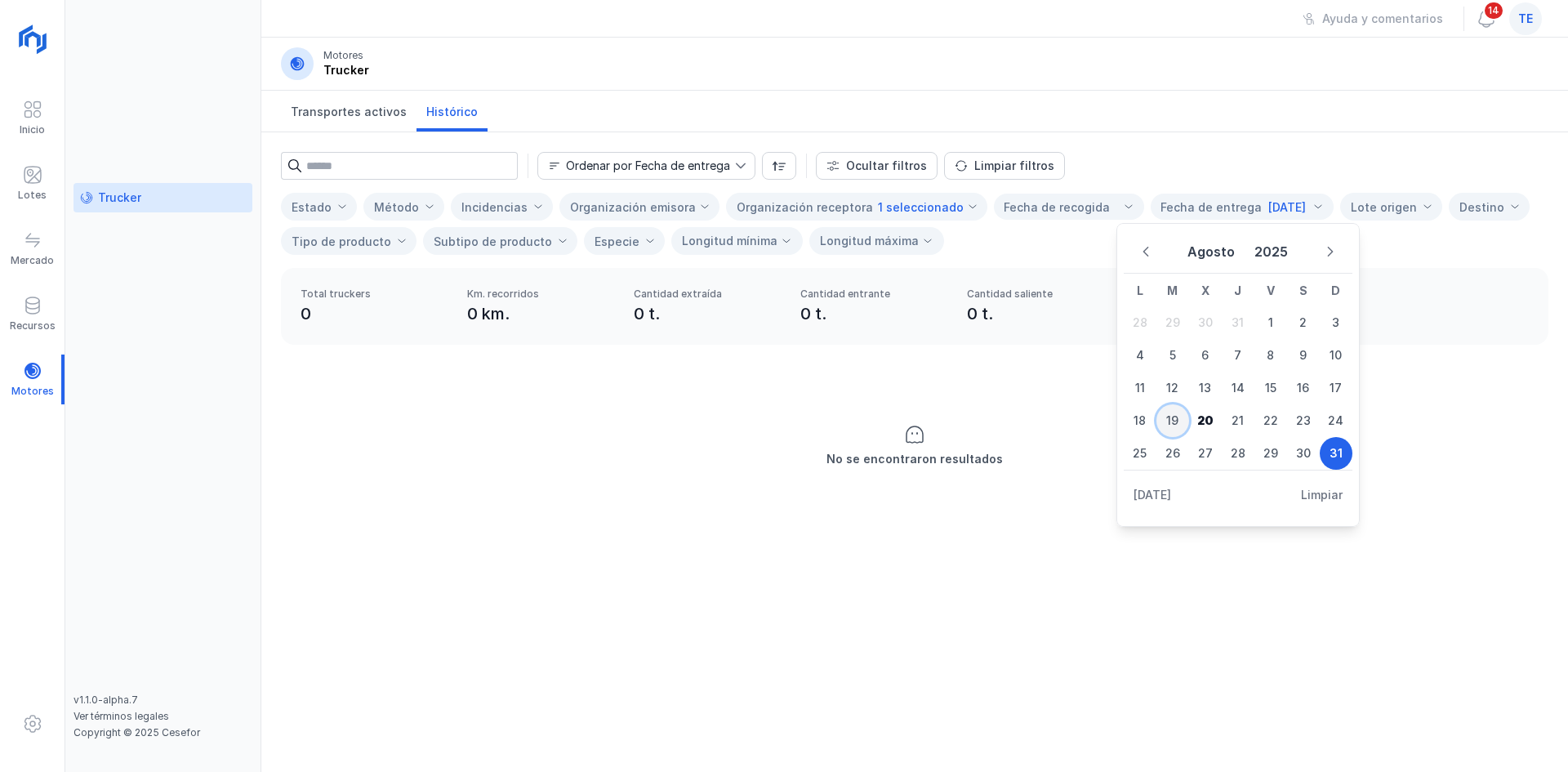
click at [1176, 424] on span "19" at bounding box center [1173, 420] width 33 height 33
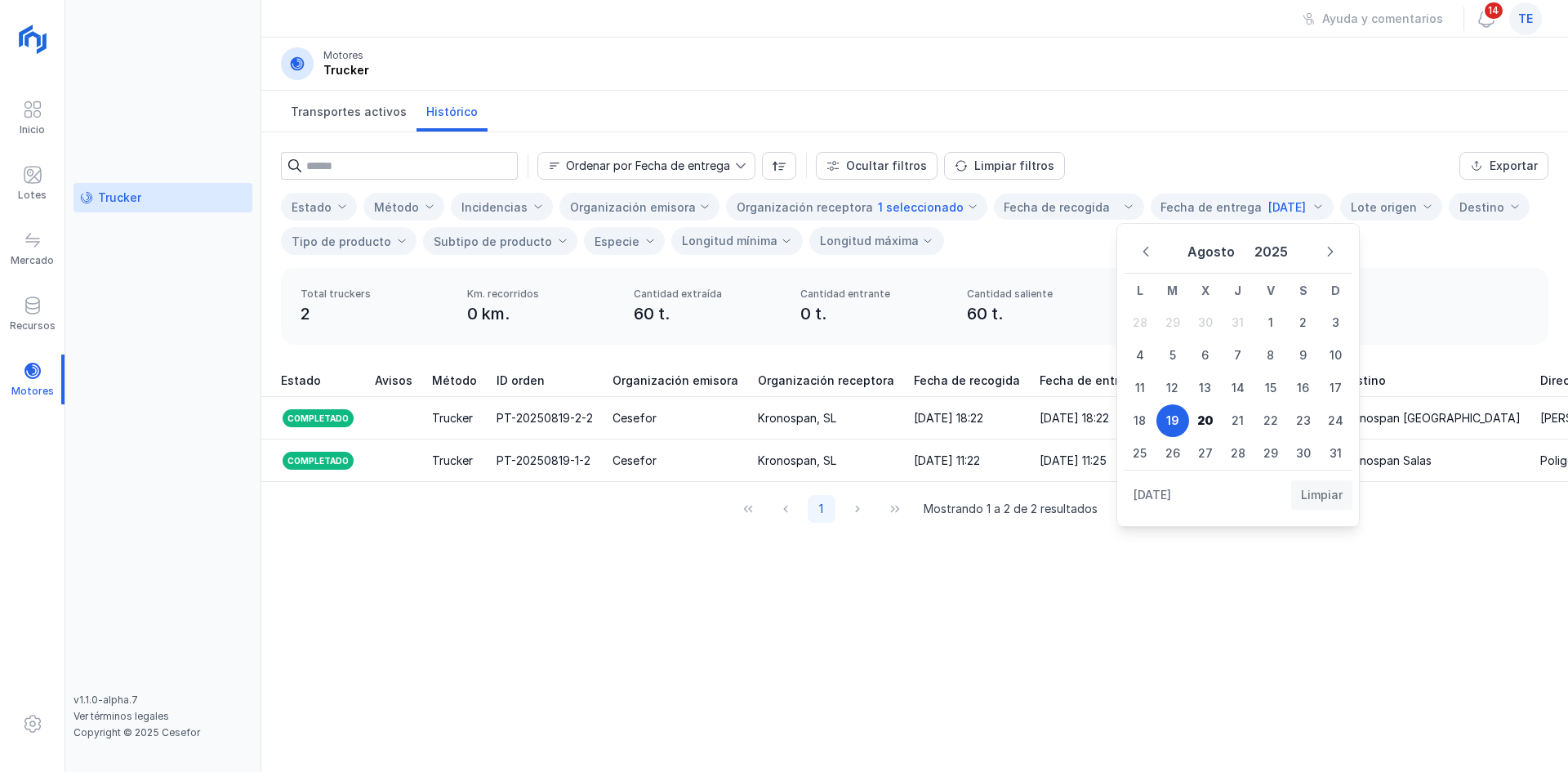
click at [1319, 491] on span "Limpiar" at bounding box center [1322, 495] width 42 height 17
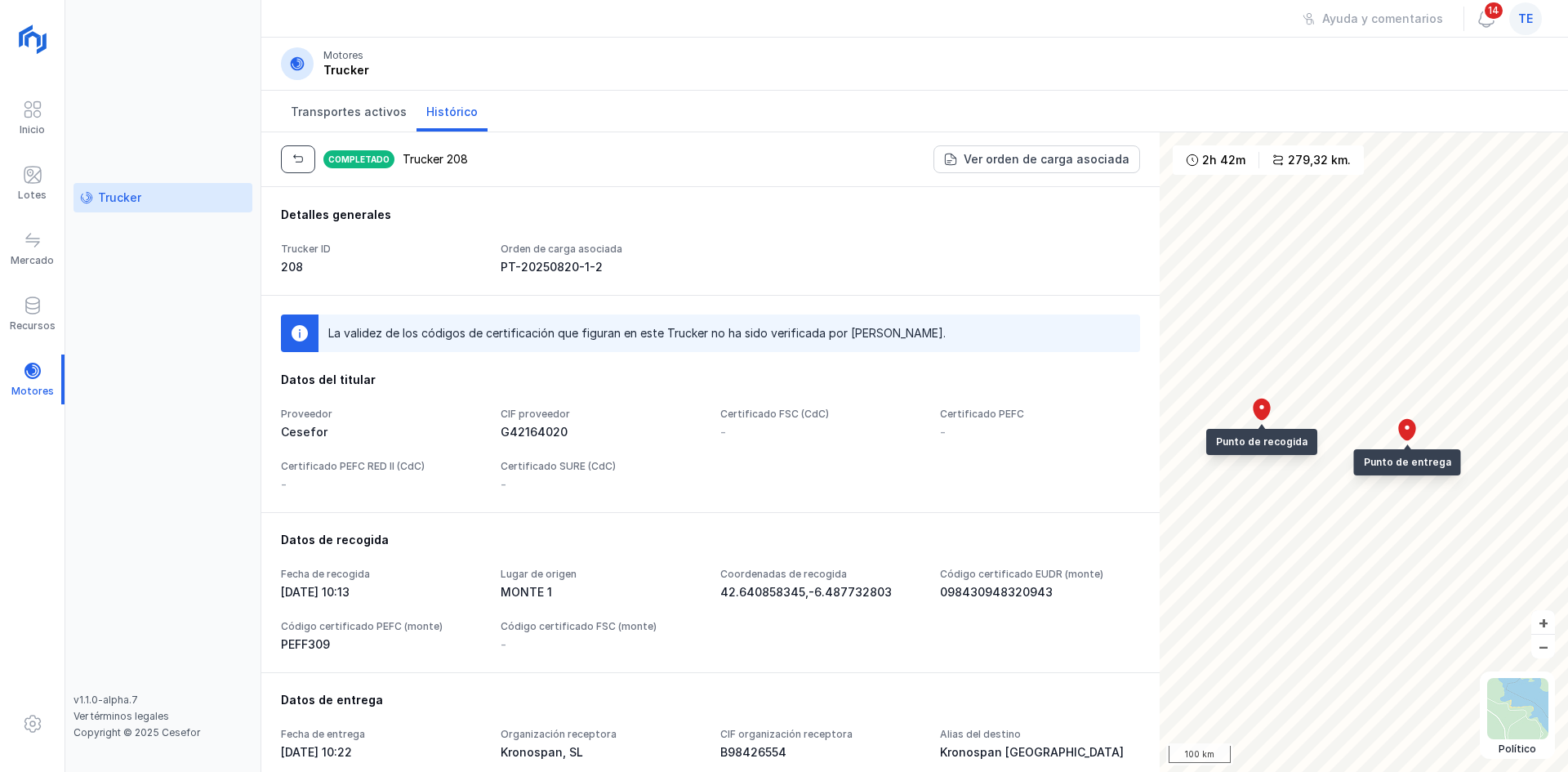
click at [301, 159] on span "button" at bounding box center [299, 159] width 13 height 13
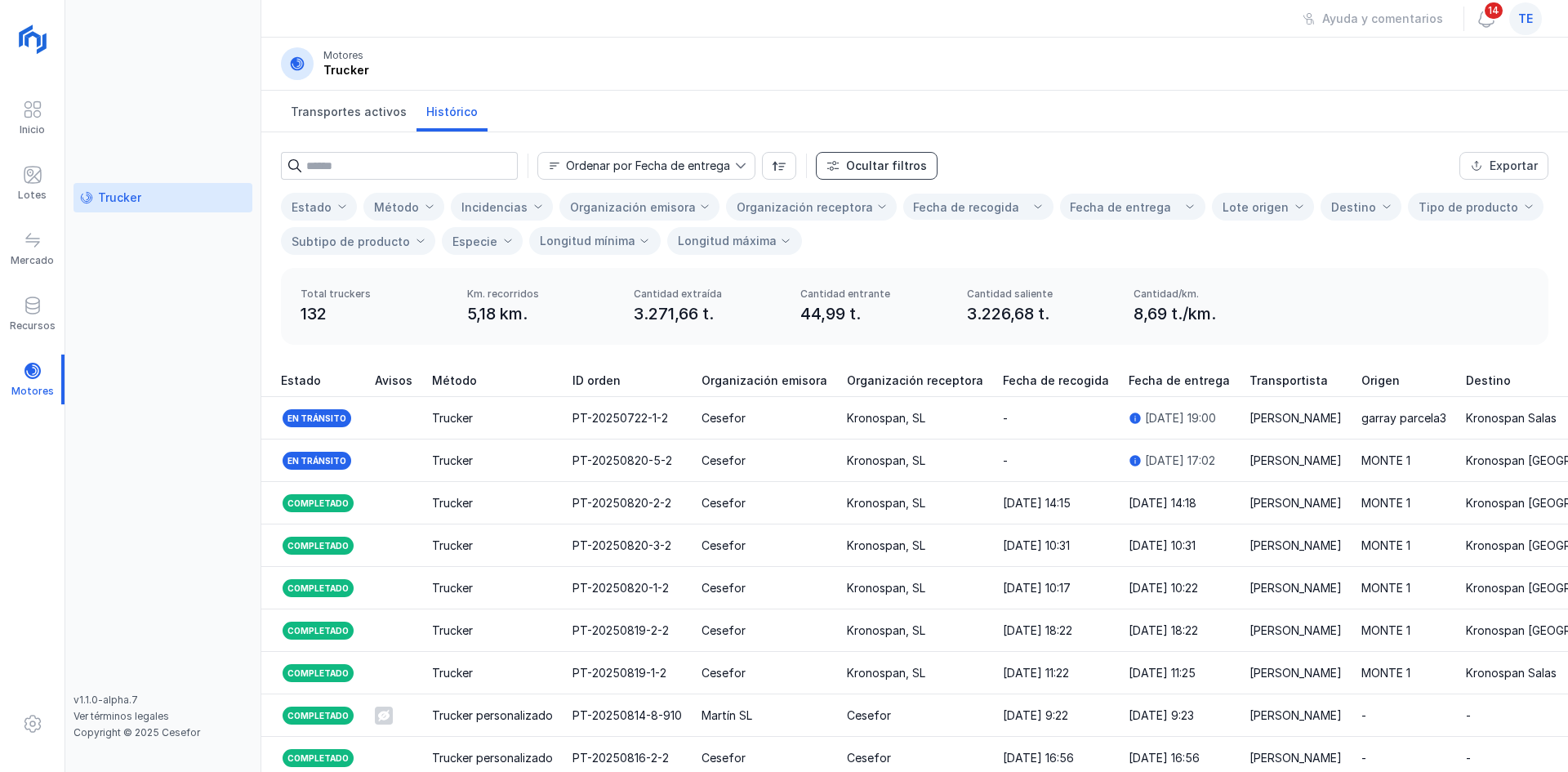
click at [894, 162] on div "Ocultar filtros" at bounding box center [886, 166] width 81 height 17
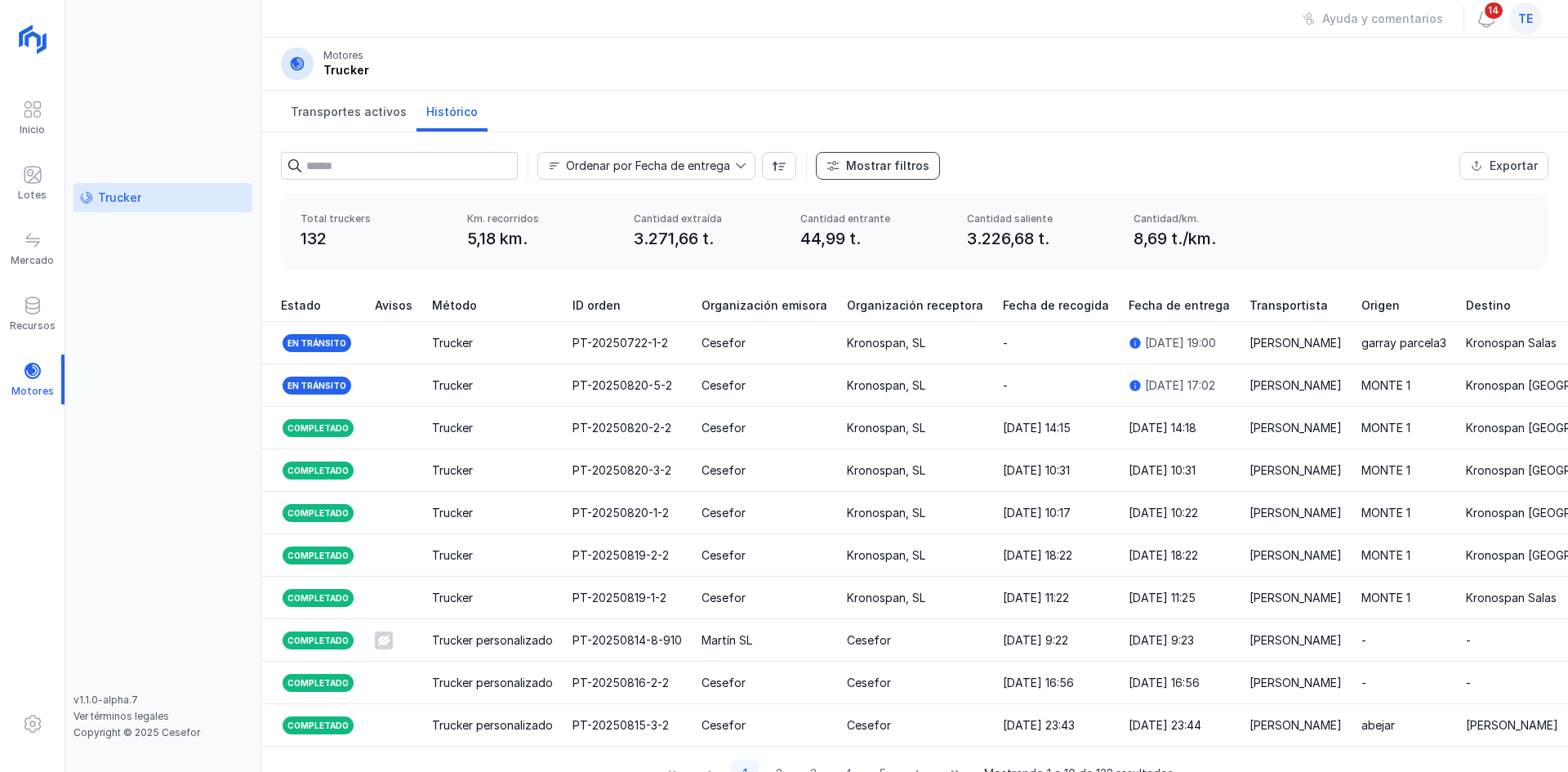
click at [894, 162] on div "Mostrar filtros" at bounding box center [888, 166] width 84 height 17
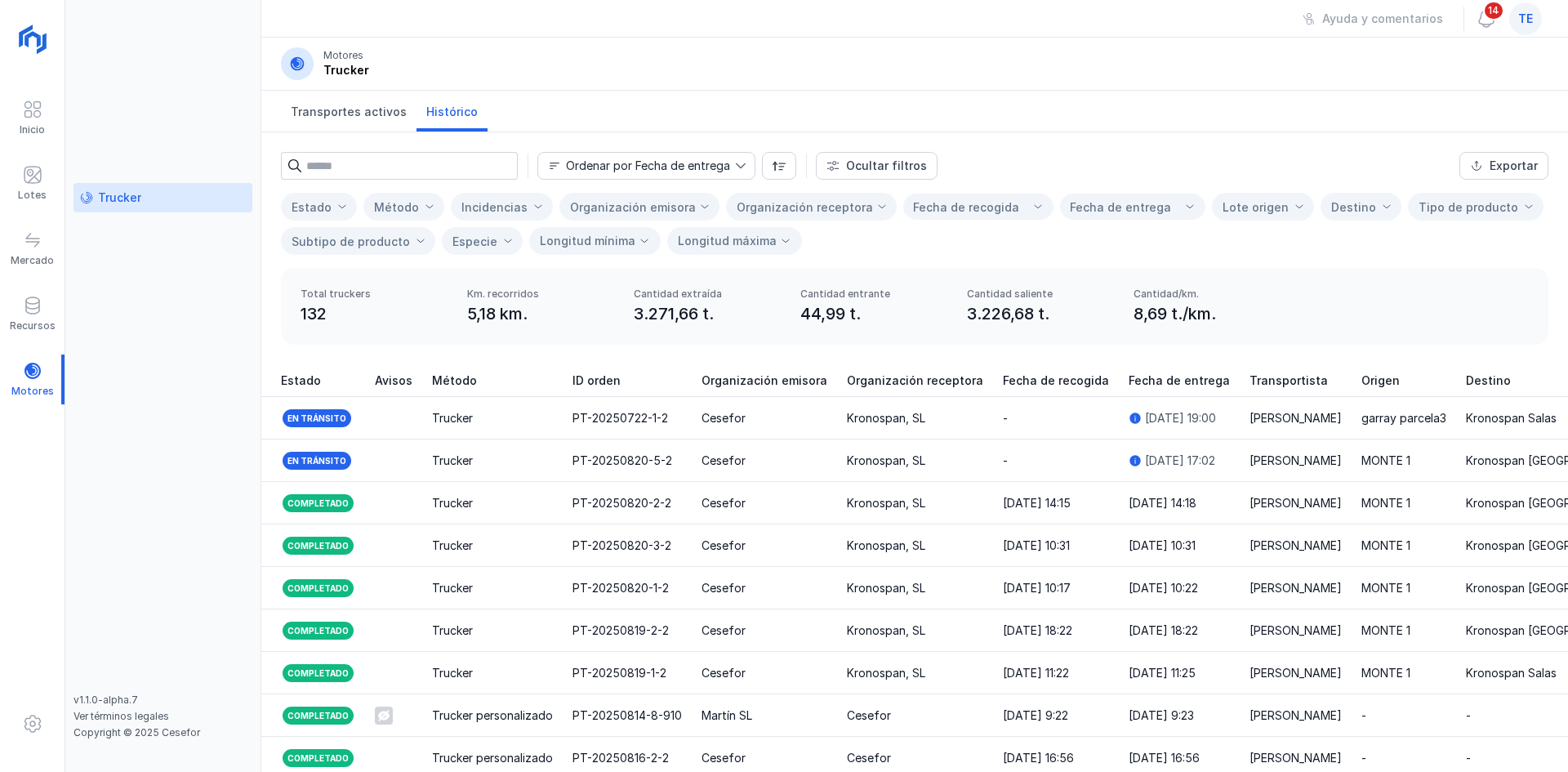
click at [720, 160] on div "Ordenar por Fecha de entrega" at bounding box center [648, 166] width 165 height 11
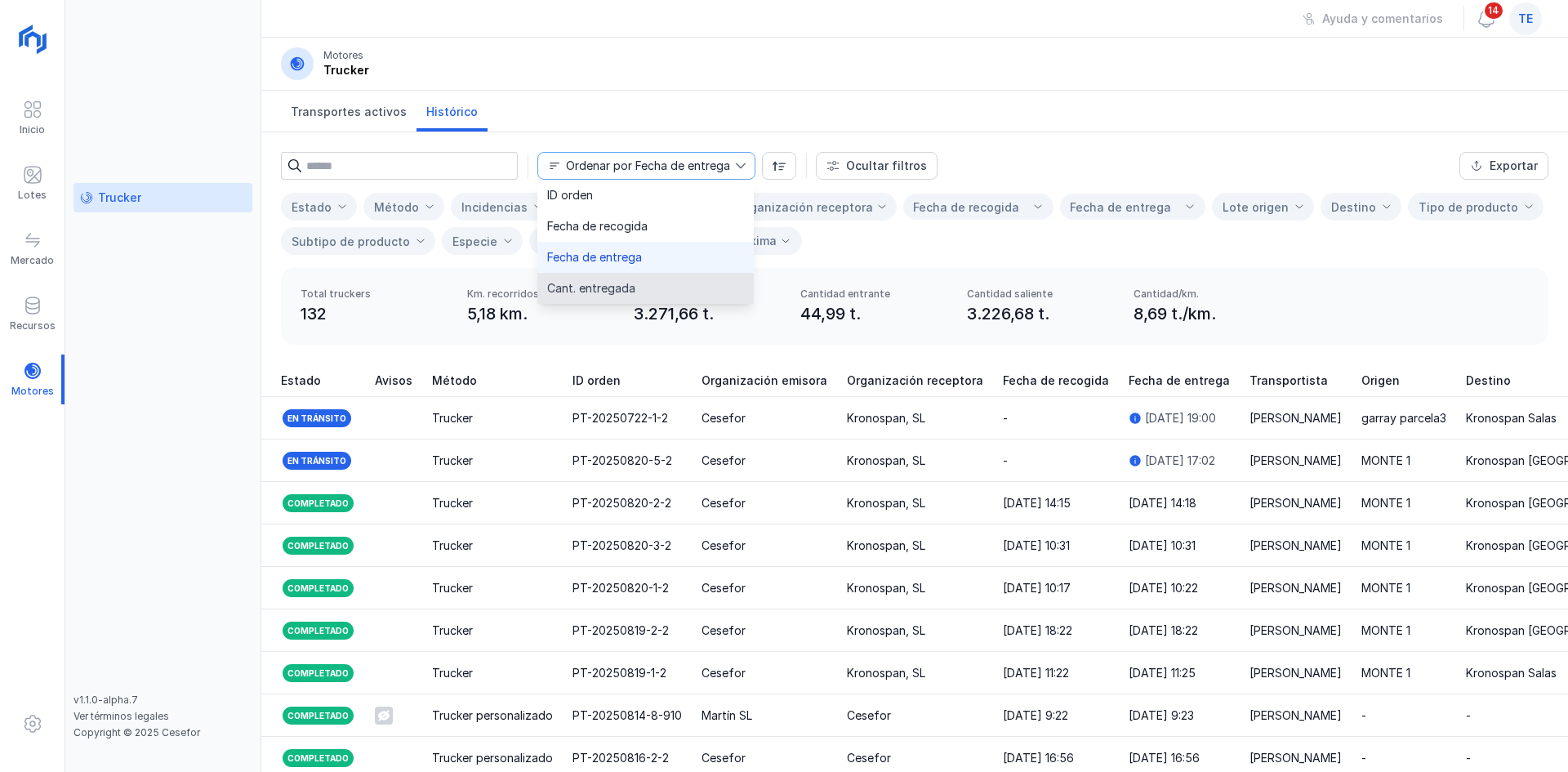
click at [655, 285] on li "Cant. entregada" at bounding box center [645, 287] width 217 height 31
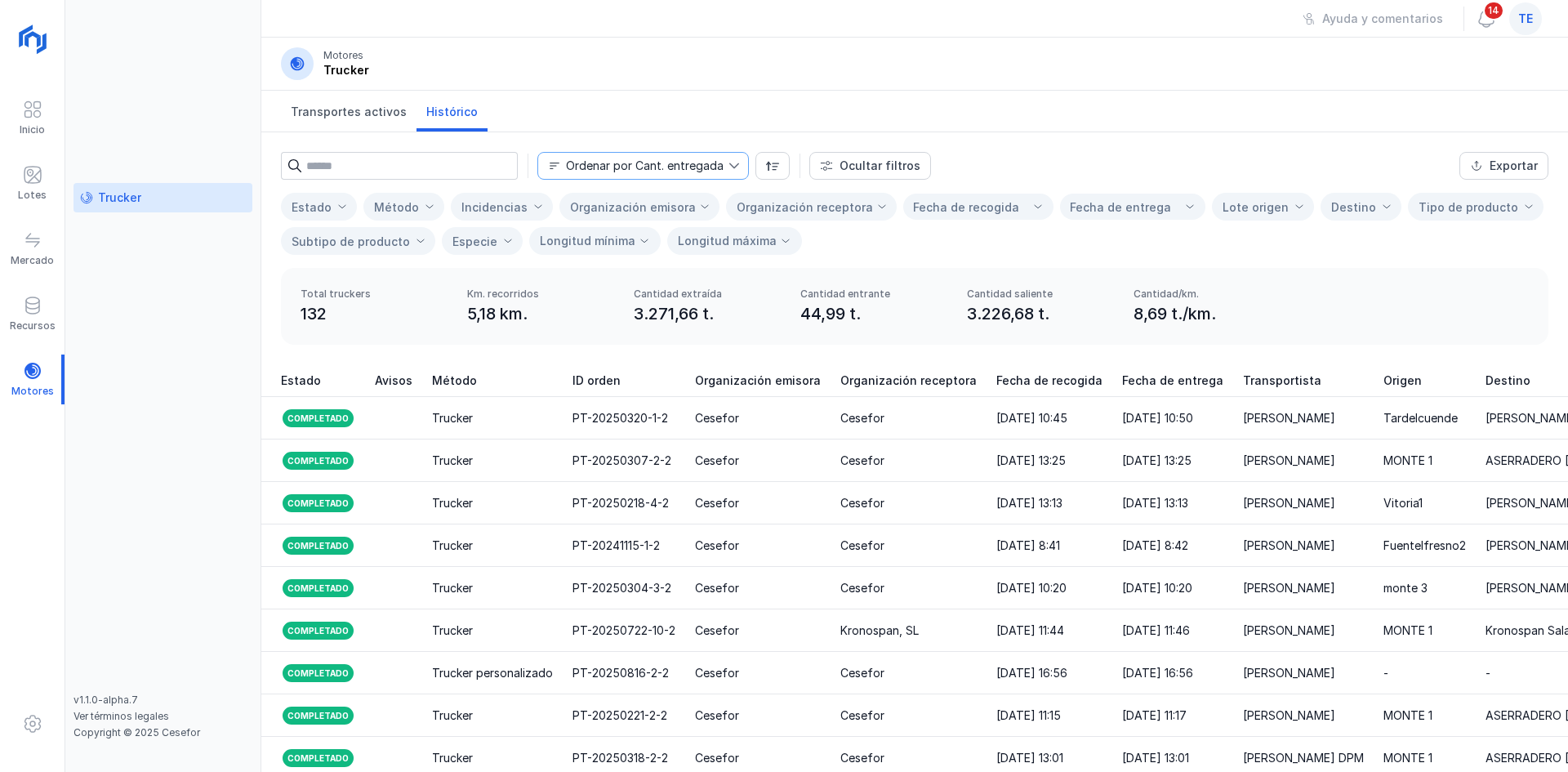
click at [730, 154] on div at bounding box center [737, 166] width 20 height 26
click at [683, 223] on li "Fecha de recogida" at bounding box center [642, 226] width 209 height 31
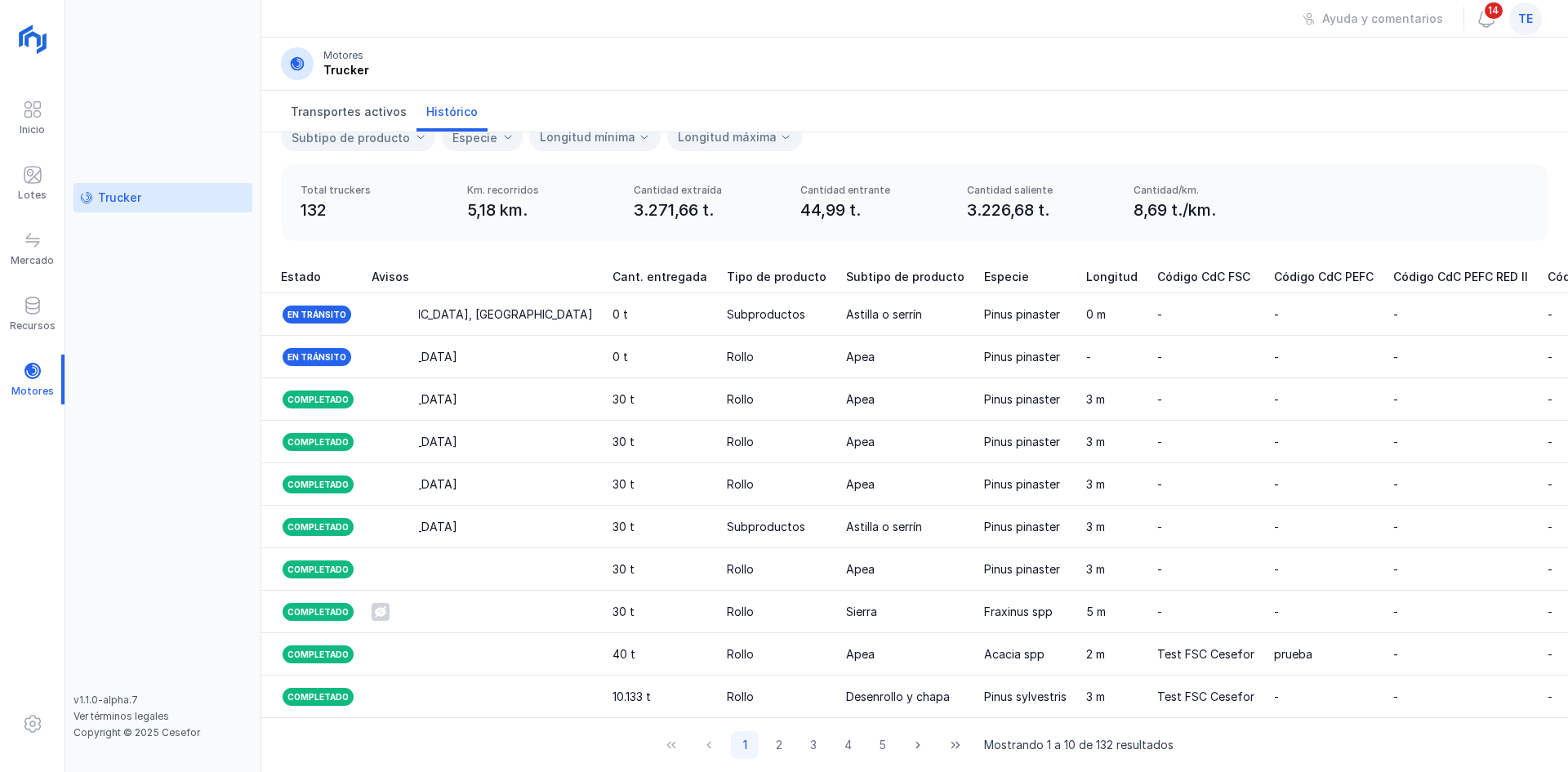
scroll to position [0, 1959]
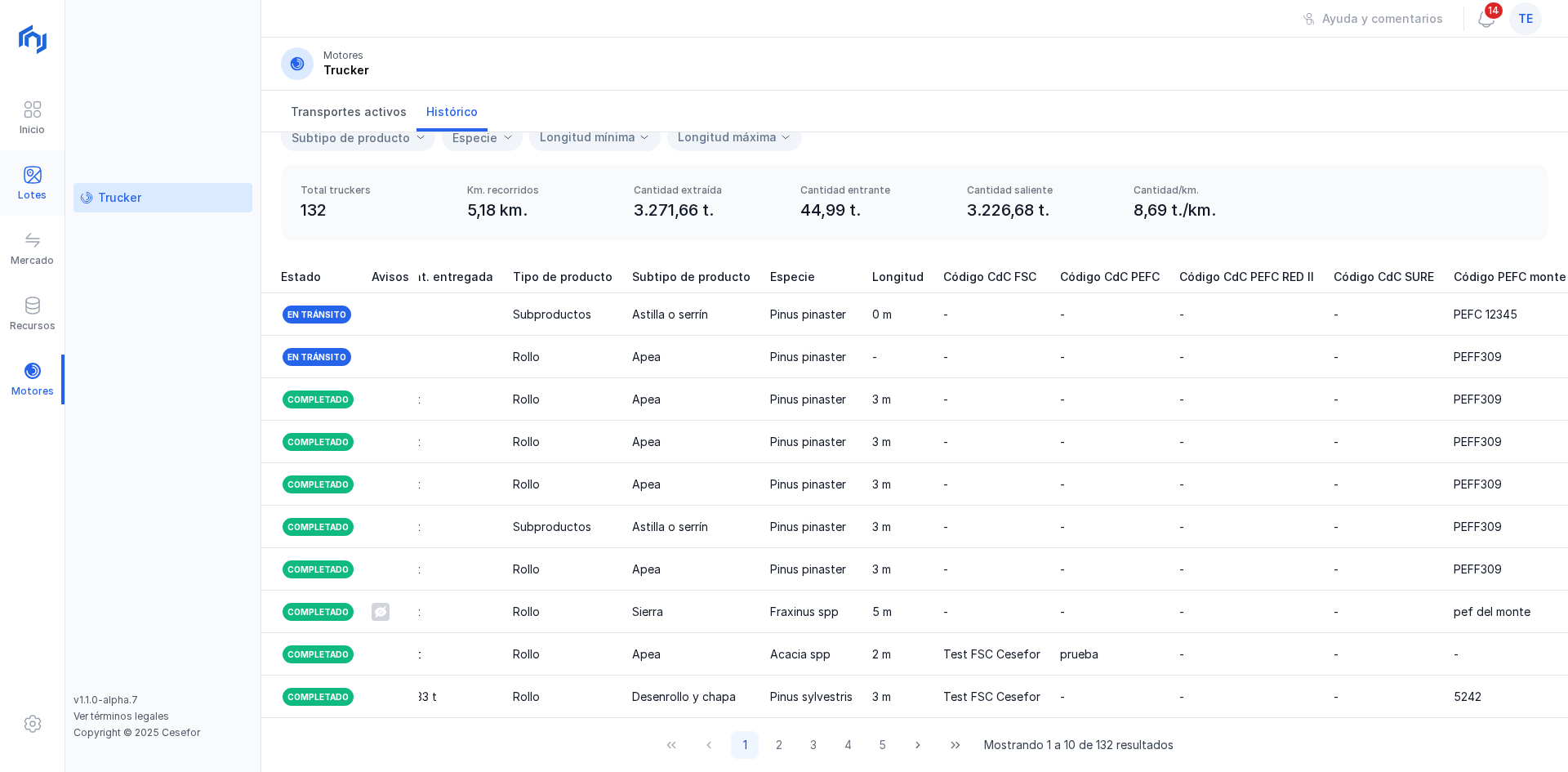
click at [21, 166] on div "Lotes" at bounding box center [32, 183] width 64 height 50
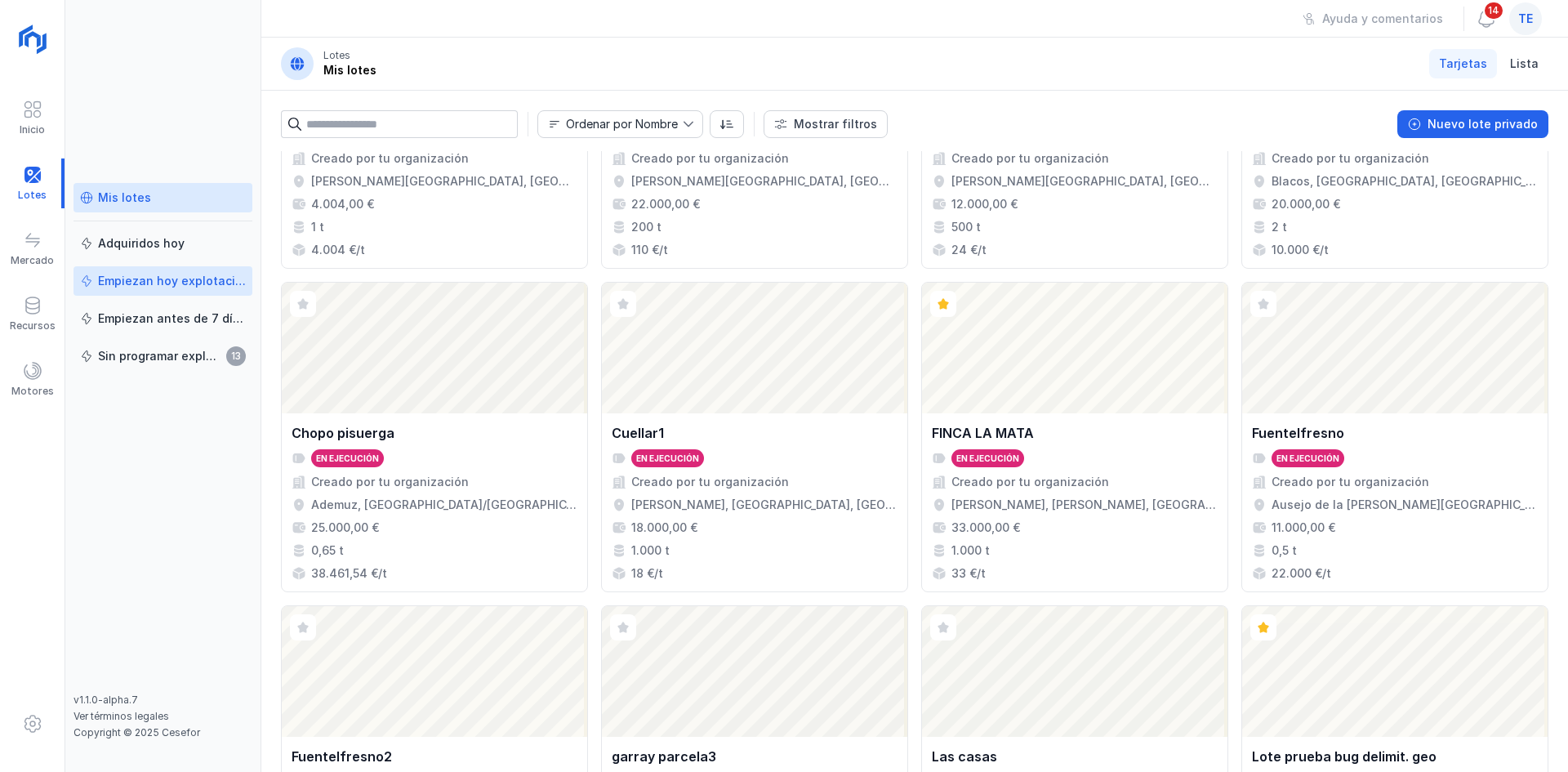
scroll to position [164, 0]
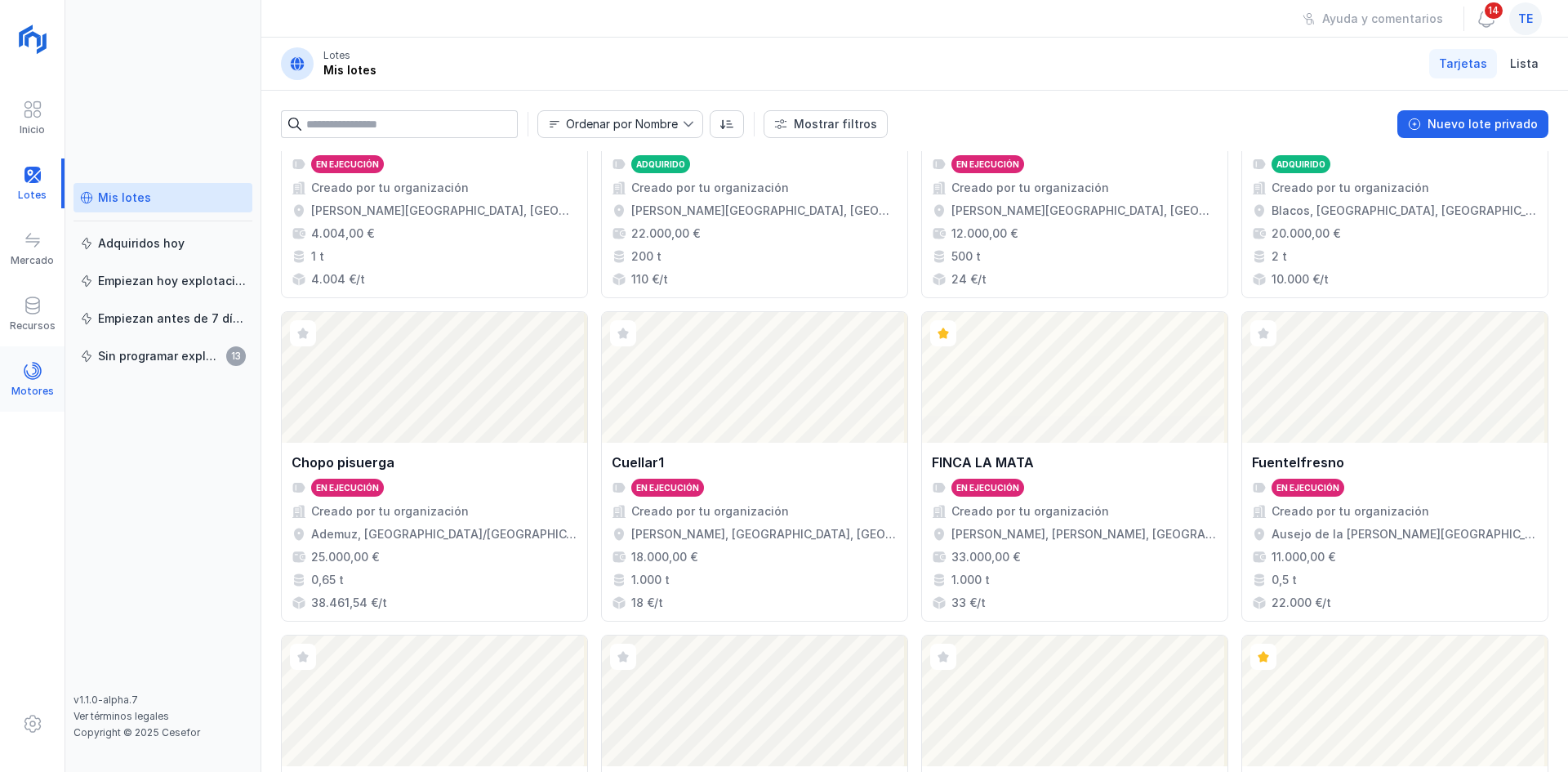
click at [39, 347] on div "Motores" at bounding box center [32, 379] width 64 height 65
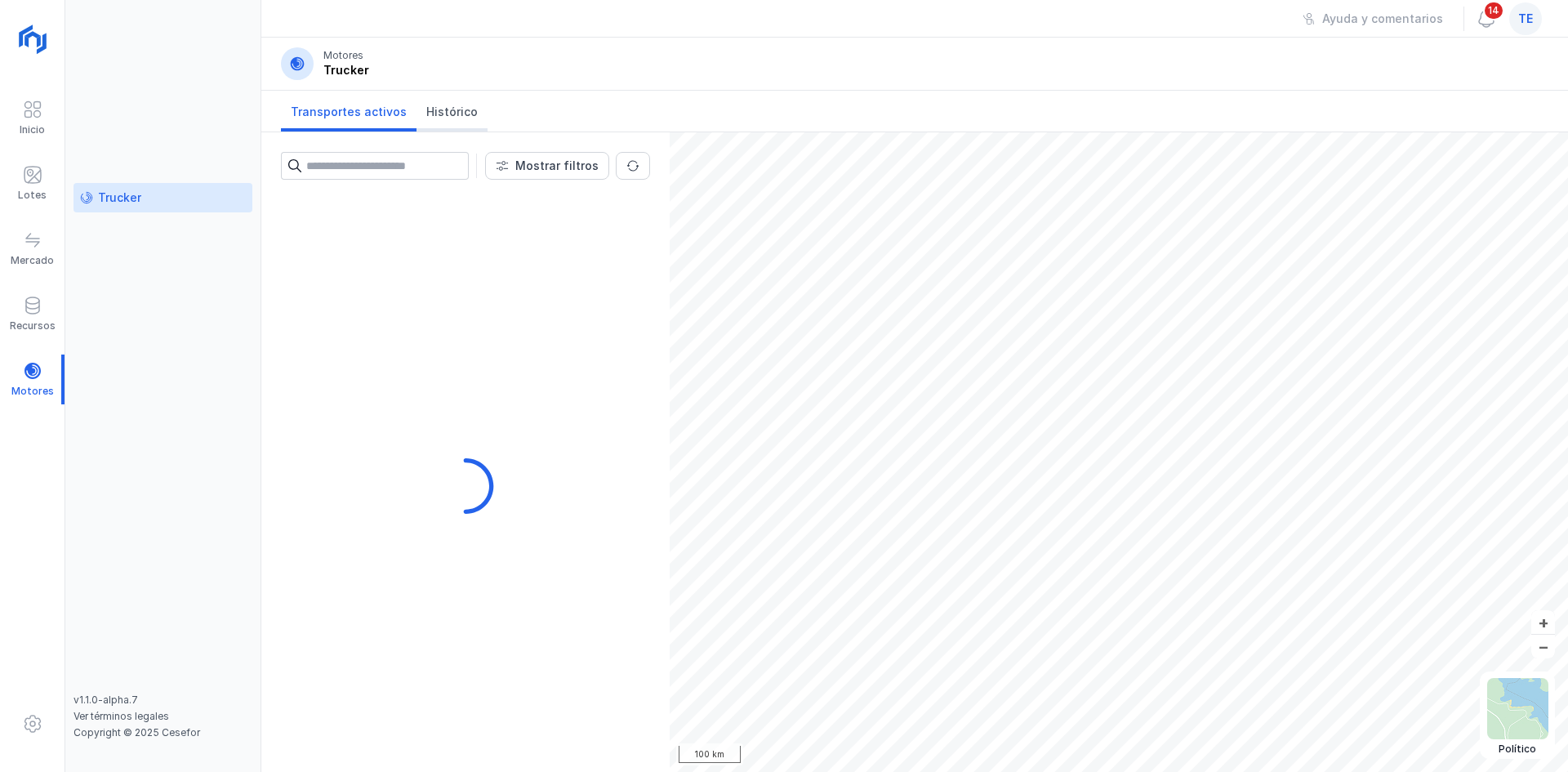
click at [470, 115] on link "Histórico" at bounding box center [452, 111] width 71 height 41
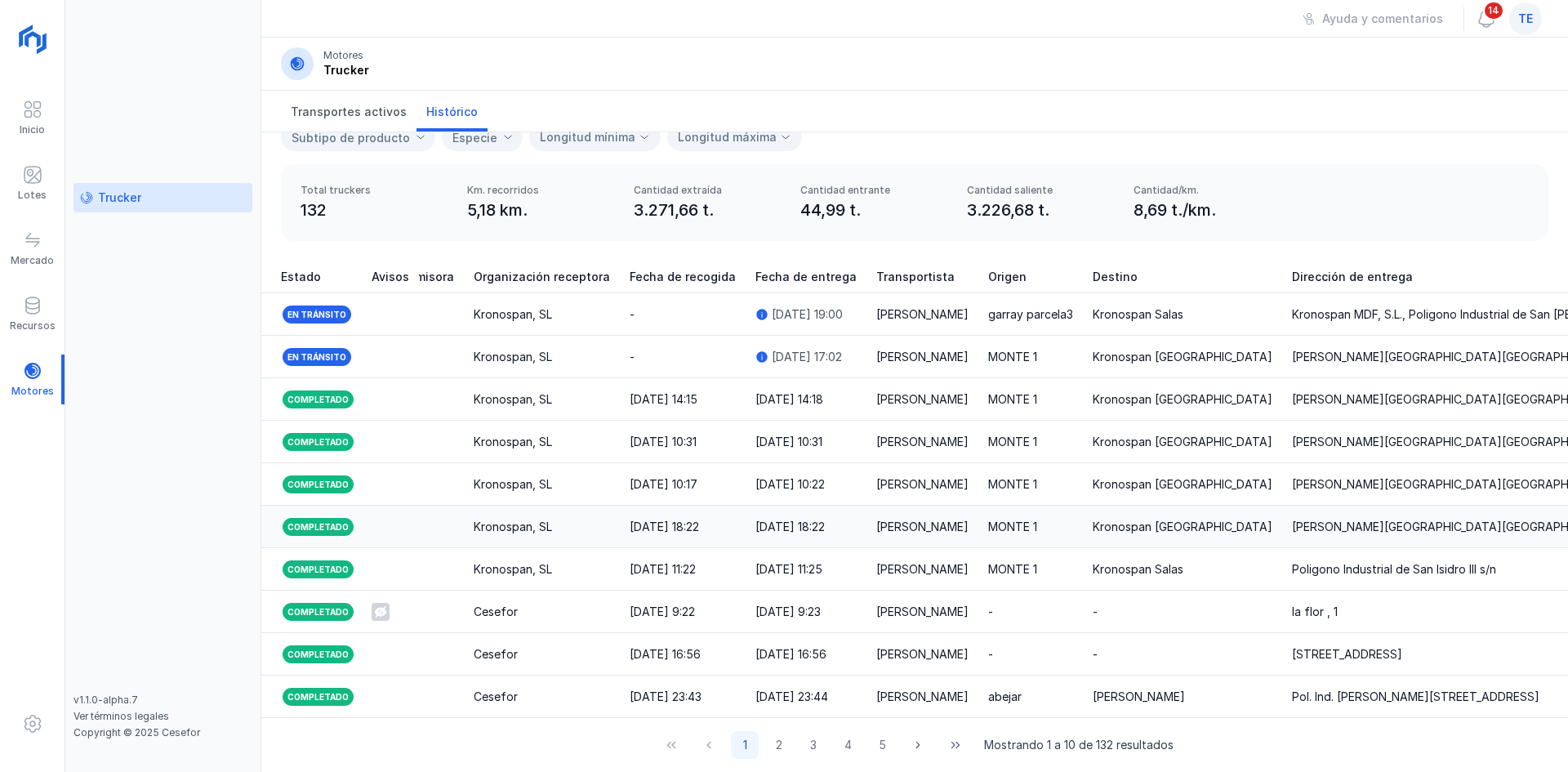
scroll to position [0, 369]
click at [890, 307] on div "[PERSON_NAME]" at bounding box center [926, 314] width 92 height 17
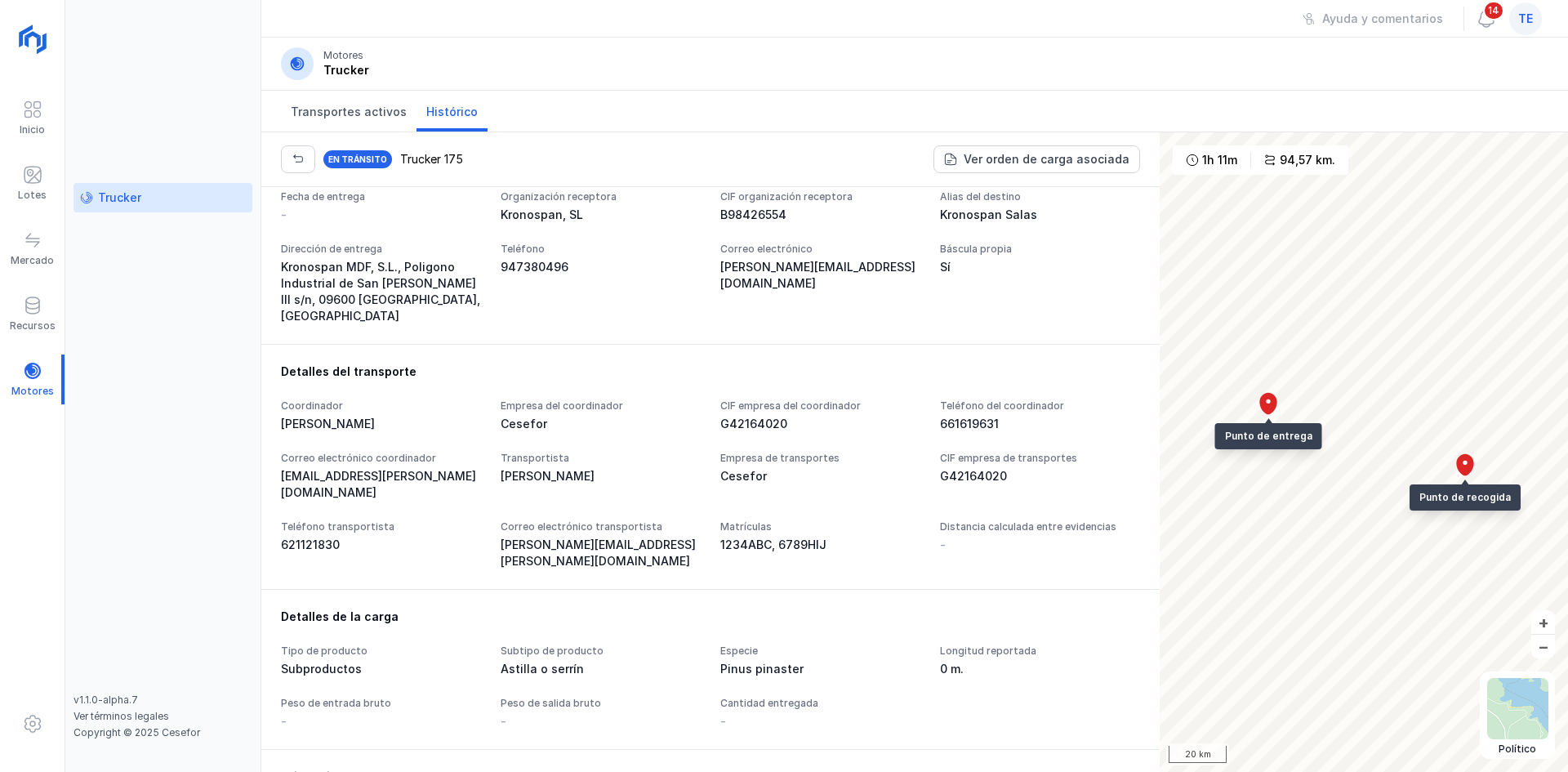
scroll to position [542, 0]
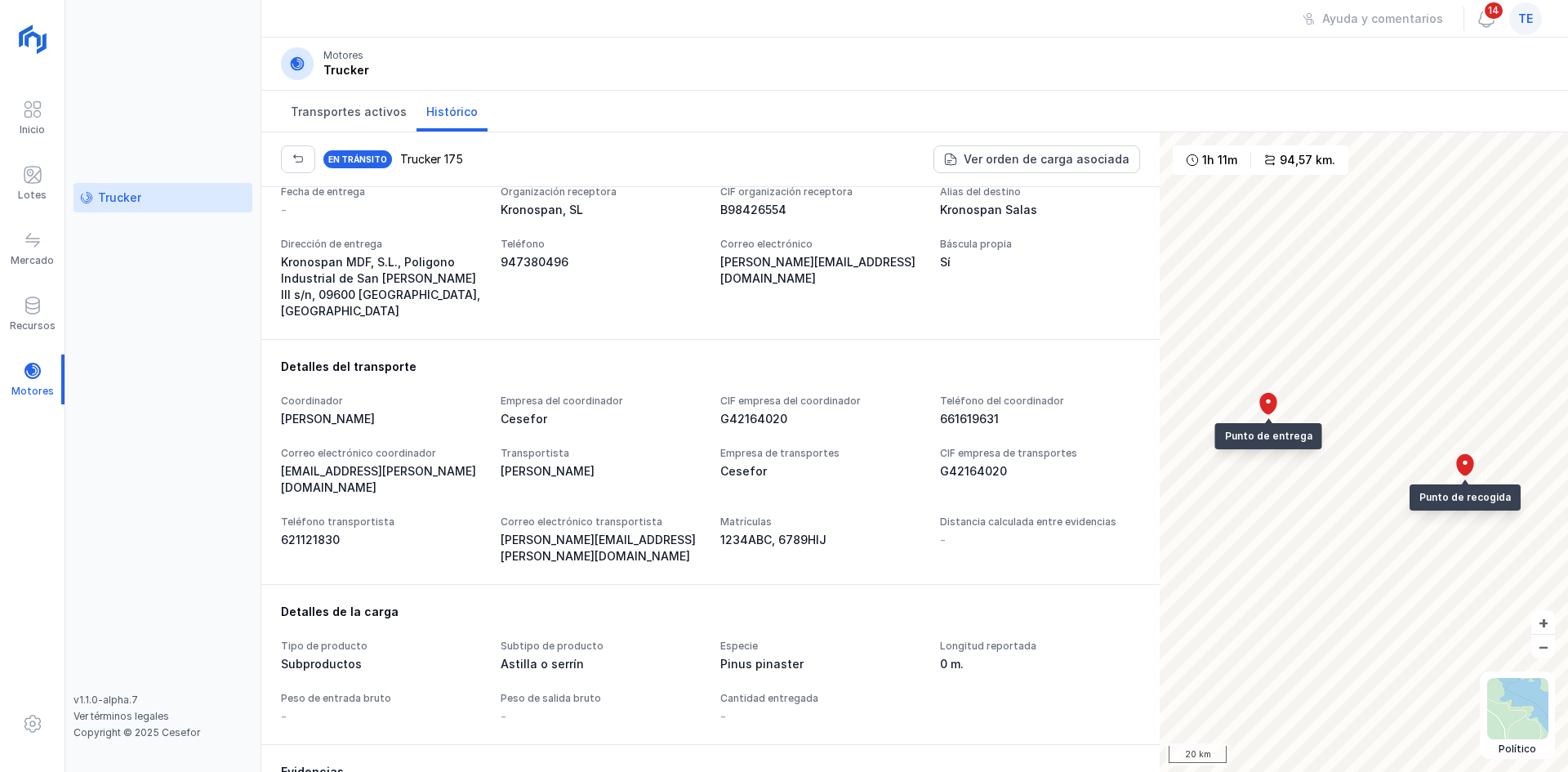
drag, startPoint x: 554, startPoint y: 606, endPoint x: 737, endPoint y: 571, distance: 186.3
click at [737, 571] on div "Detalles del transporte Coordinador Primi Martín Empresa del coordinador Cesefo…" at bounding box center [711, 461] width 898 height 245
click at [305, 156] on button "button" at bounding box center [298, 159] width 34 height 28
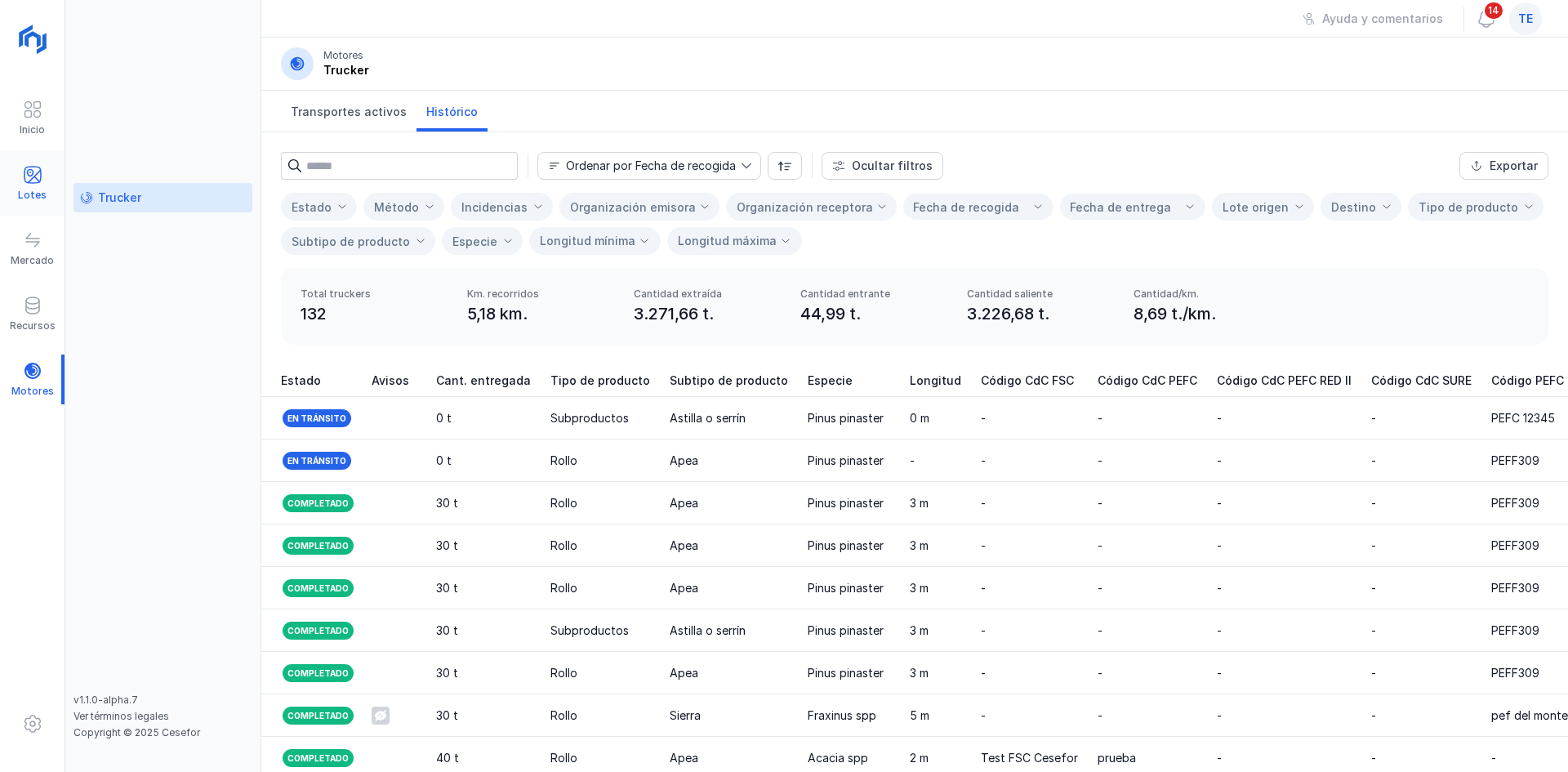
click at [48, 167] on div "Lotes" at bounding box center [32, 183] width 64 height 50
